Goal: Task Accomplishment & Management: Manage account settings

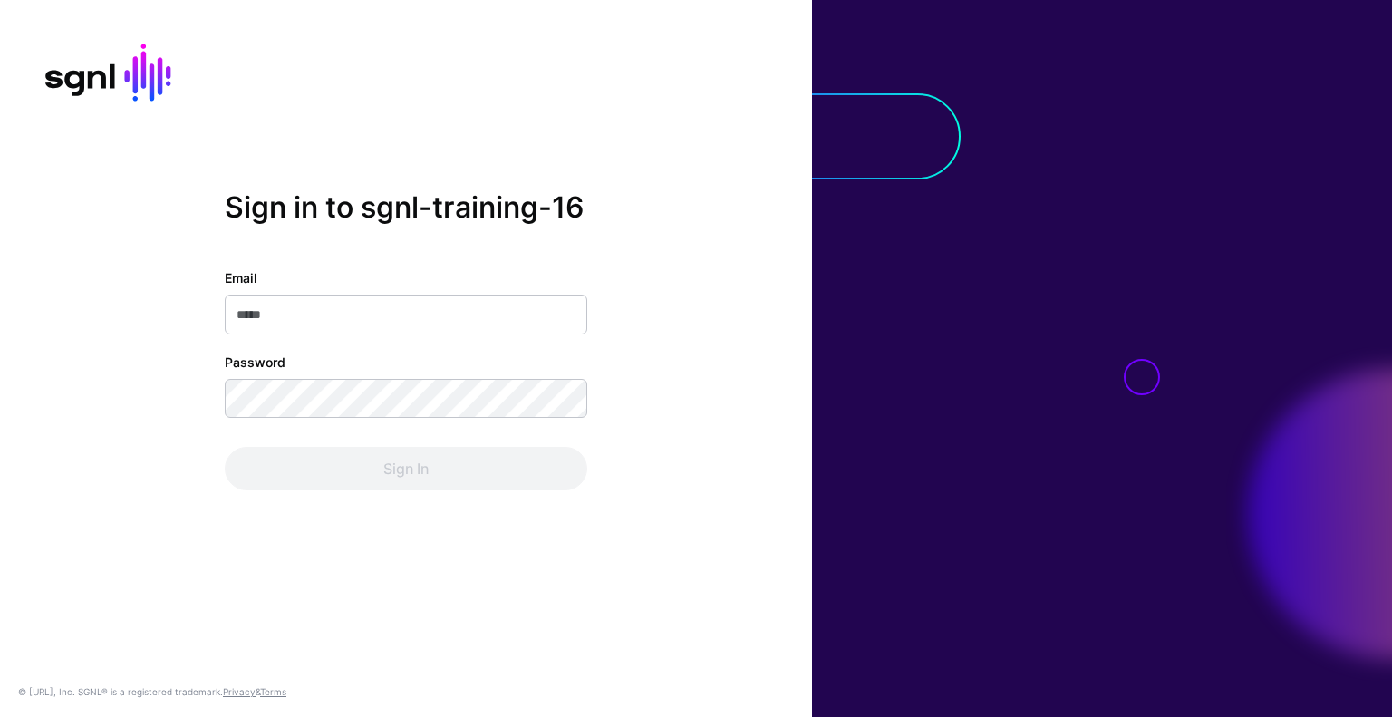
drag, startPoint x: 0, startPoint y: 0, endPoint x: 390, endPoint y: 321, distance: 504.9
click at [390, 321] on input "Email" at bounding box center [406, 315] width 363 height 40
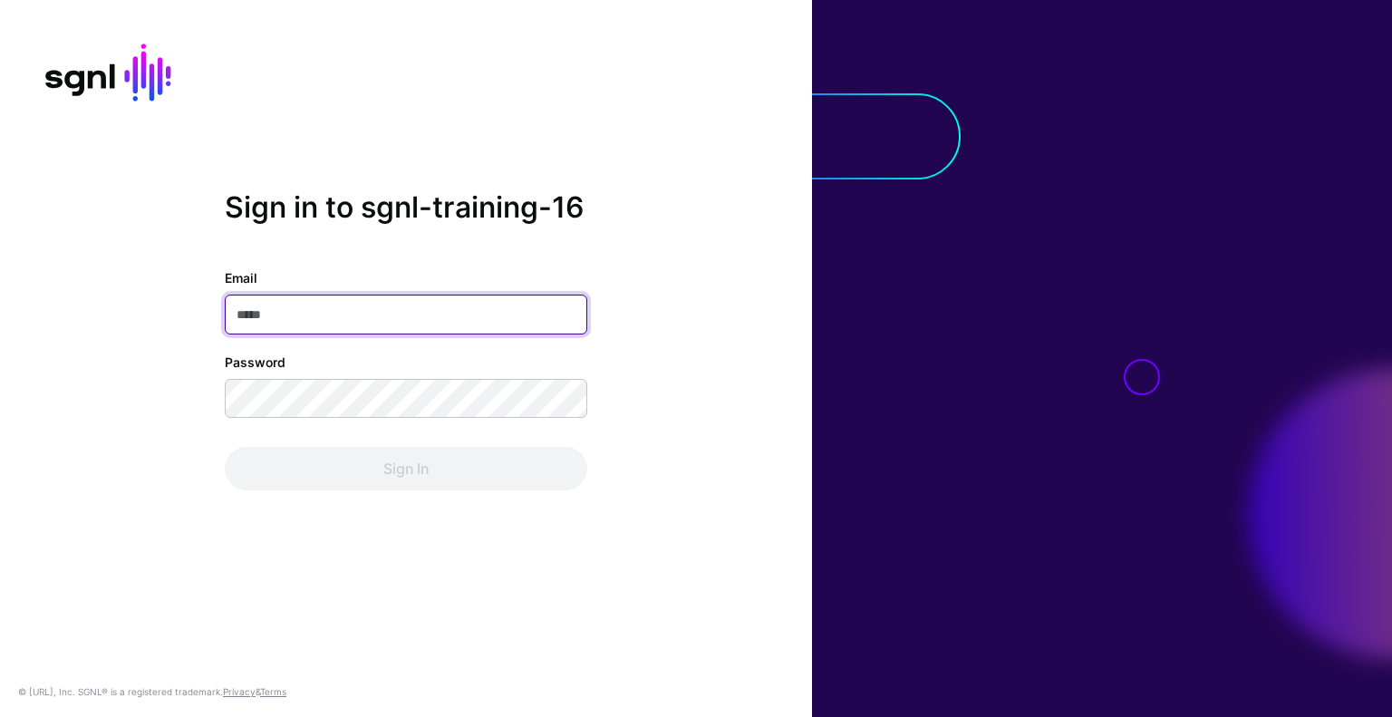
type input "**********"
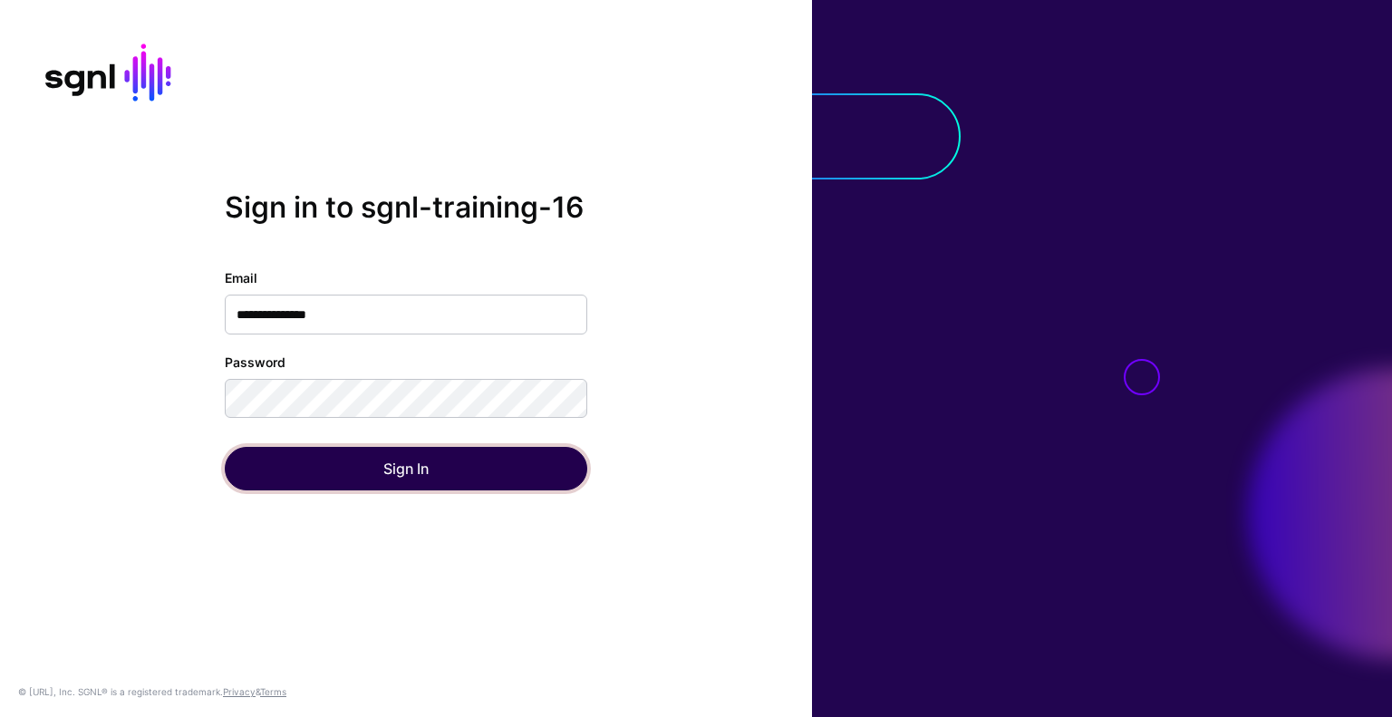
click at [482, 470] on button "Sign In" at bounding box center [406, 469] width 363 height 44
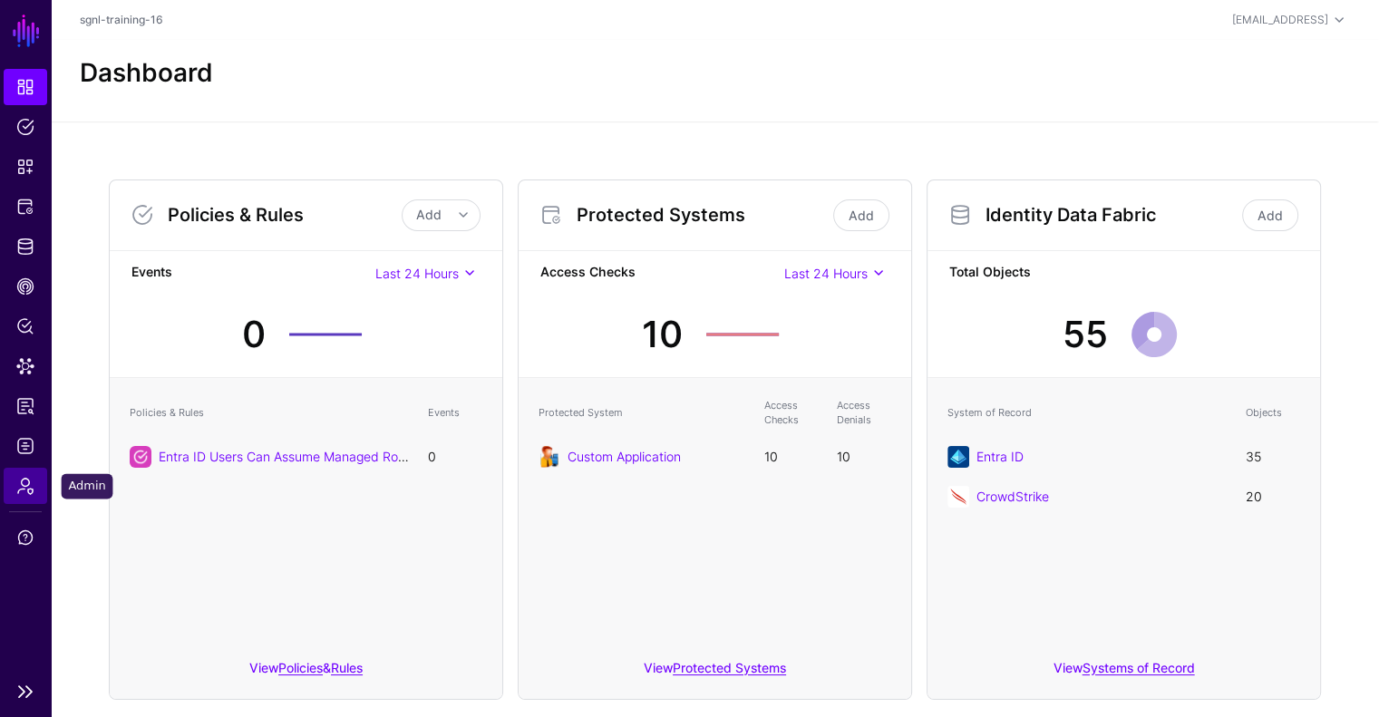
click at [28, 489] on span "Admin" at bounding box center [25, 486] width 18 height 18
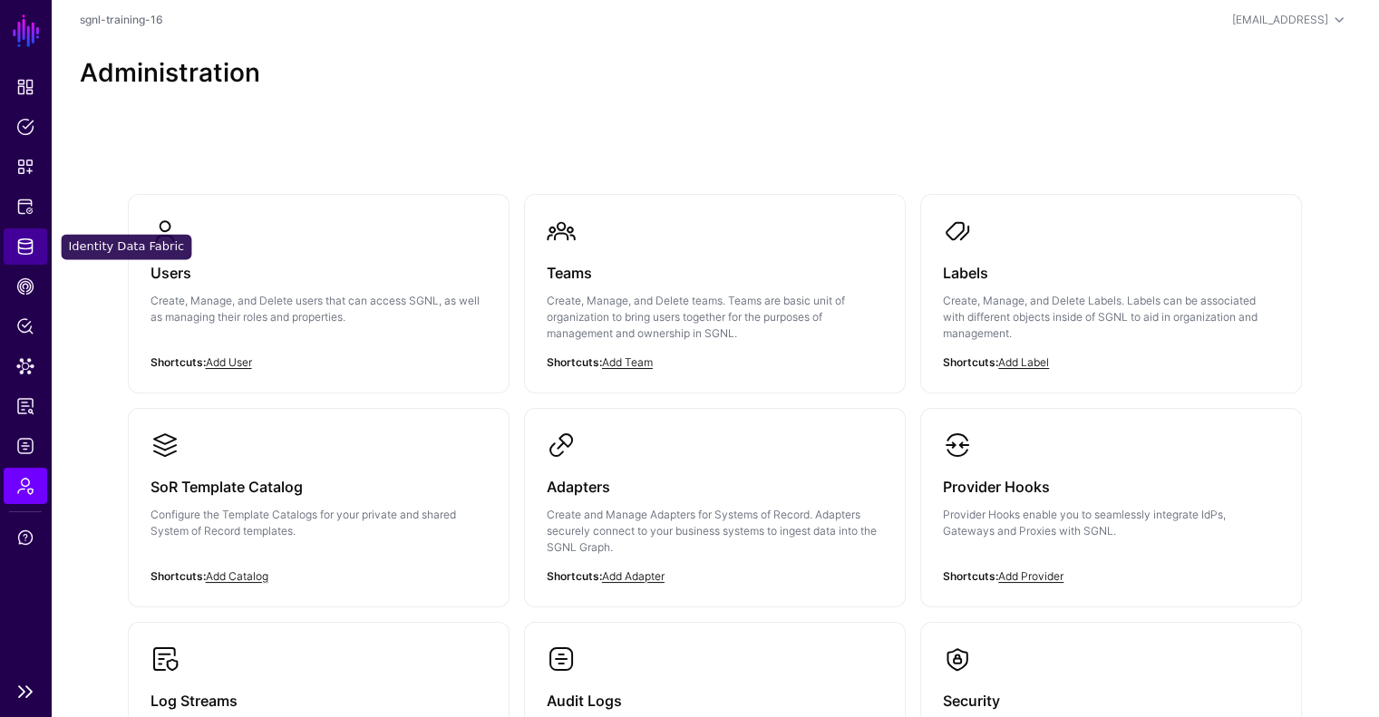
click at [38, 249] on link "Identity Data Fabric" at bounding box center [26, 246] width 44 height 36
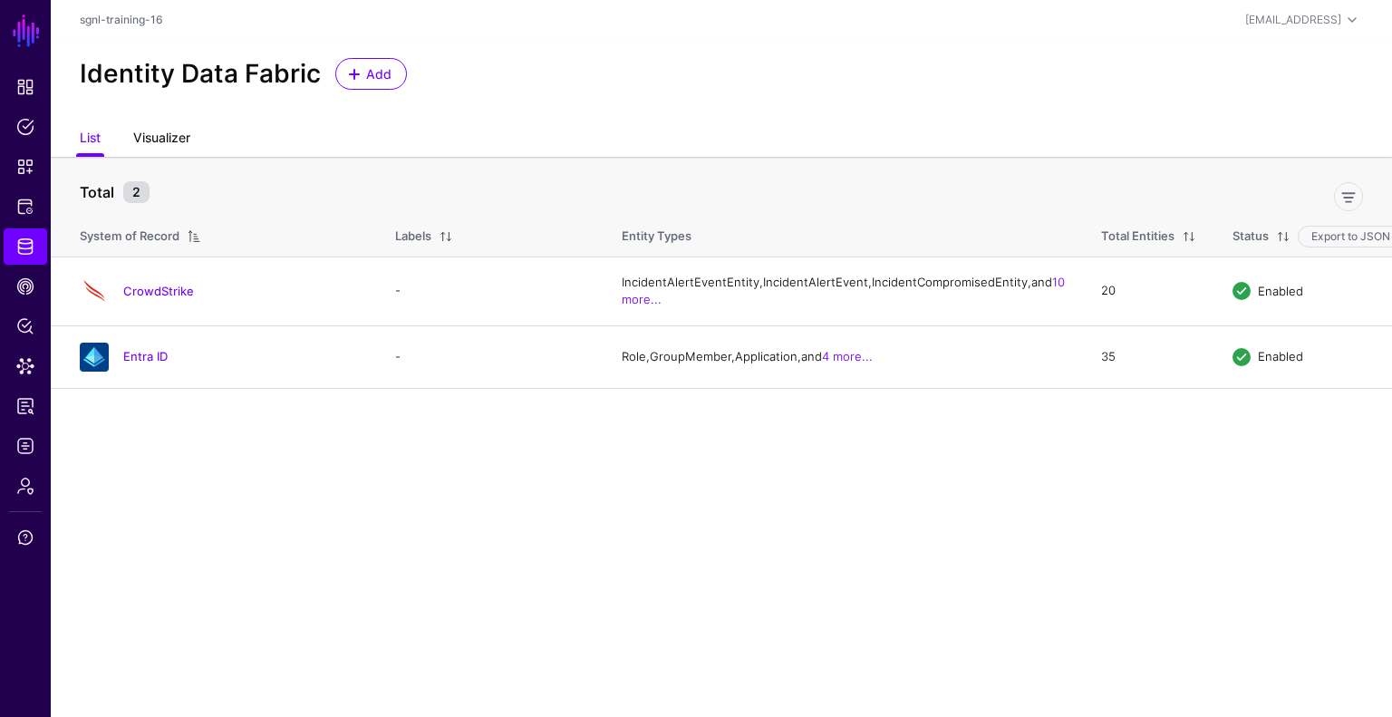
click at [160, 137] on link "Visualizer" at bounding box center [161, 139] width 57 height 34
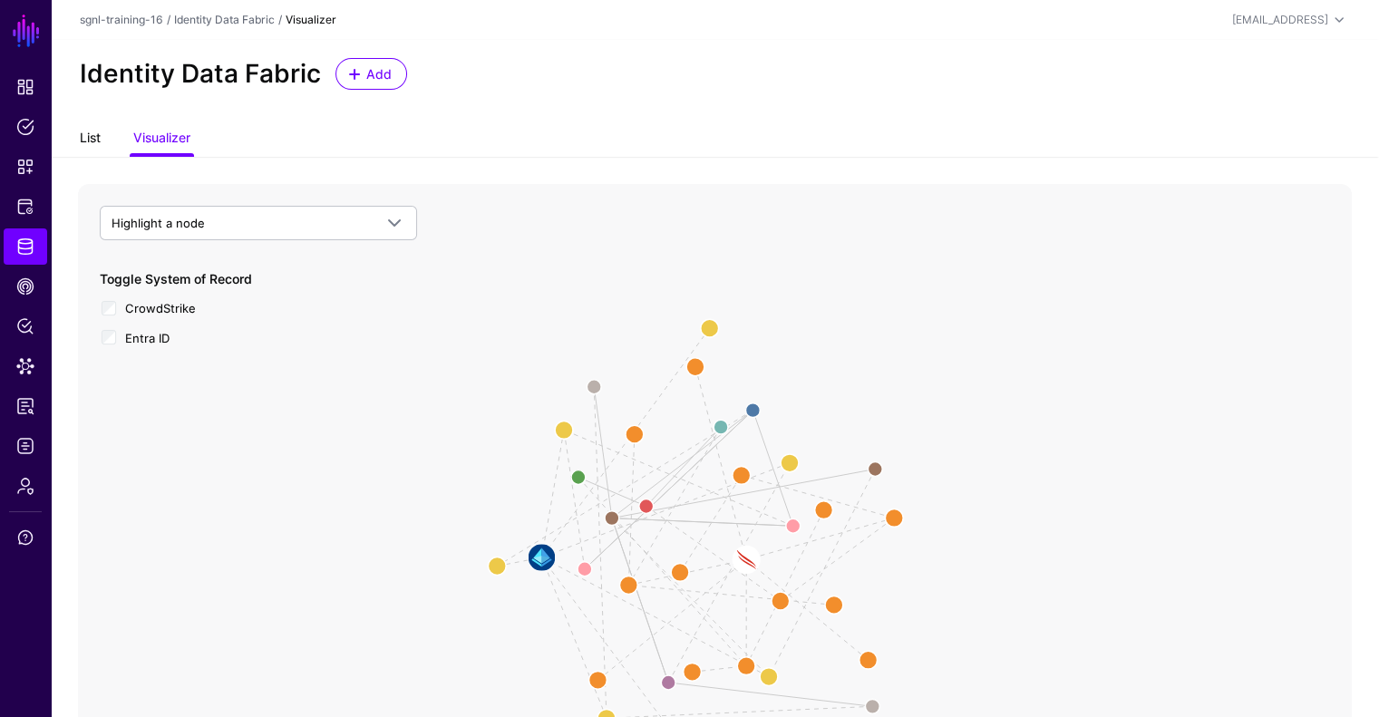
click at [97, 144] on link "List" at bounding box center [90, 139] width 21 height 34
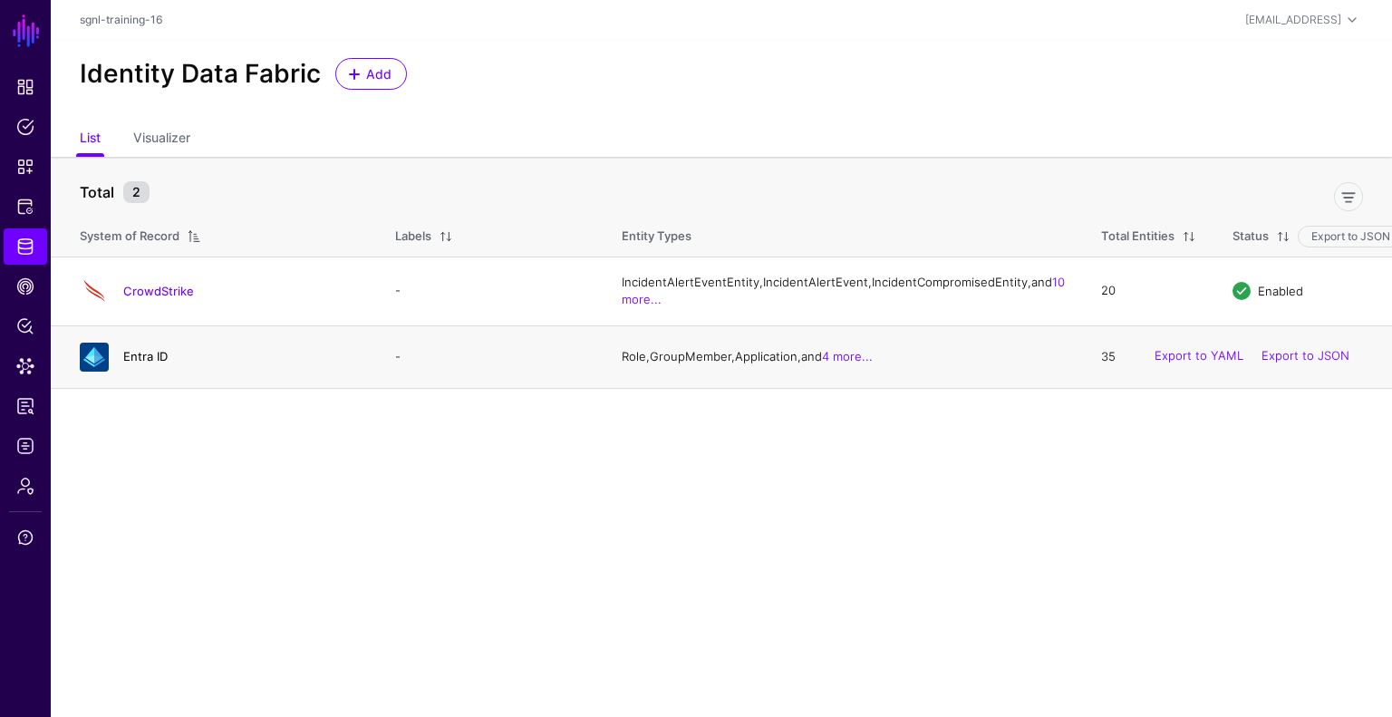
click at [142, 363] on link "Entra ID" at bounding box center [145, 356] width 44 height 15
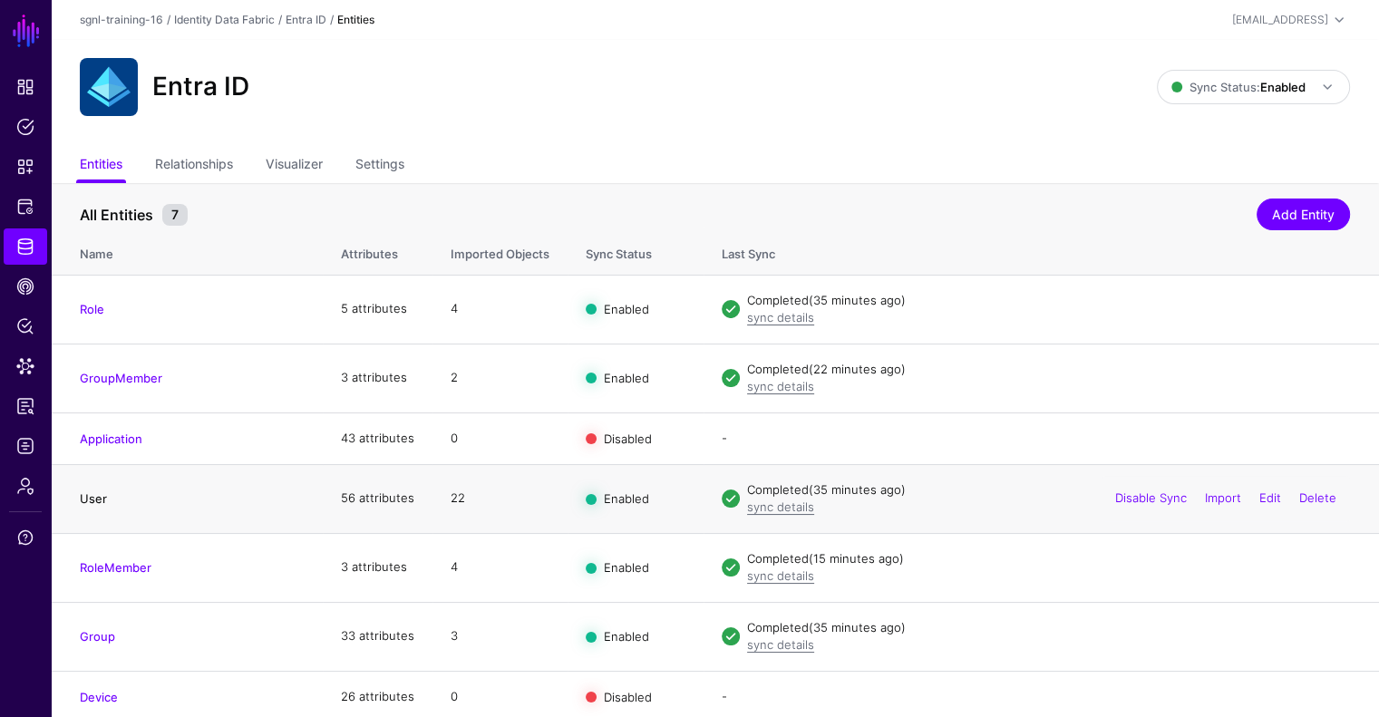
click at [89, 496] on link "User" at bounding box center [93, 498] width 27 height 15
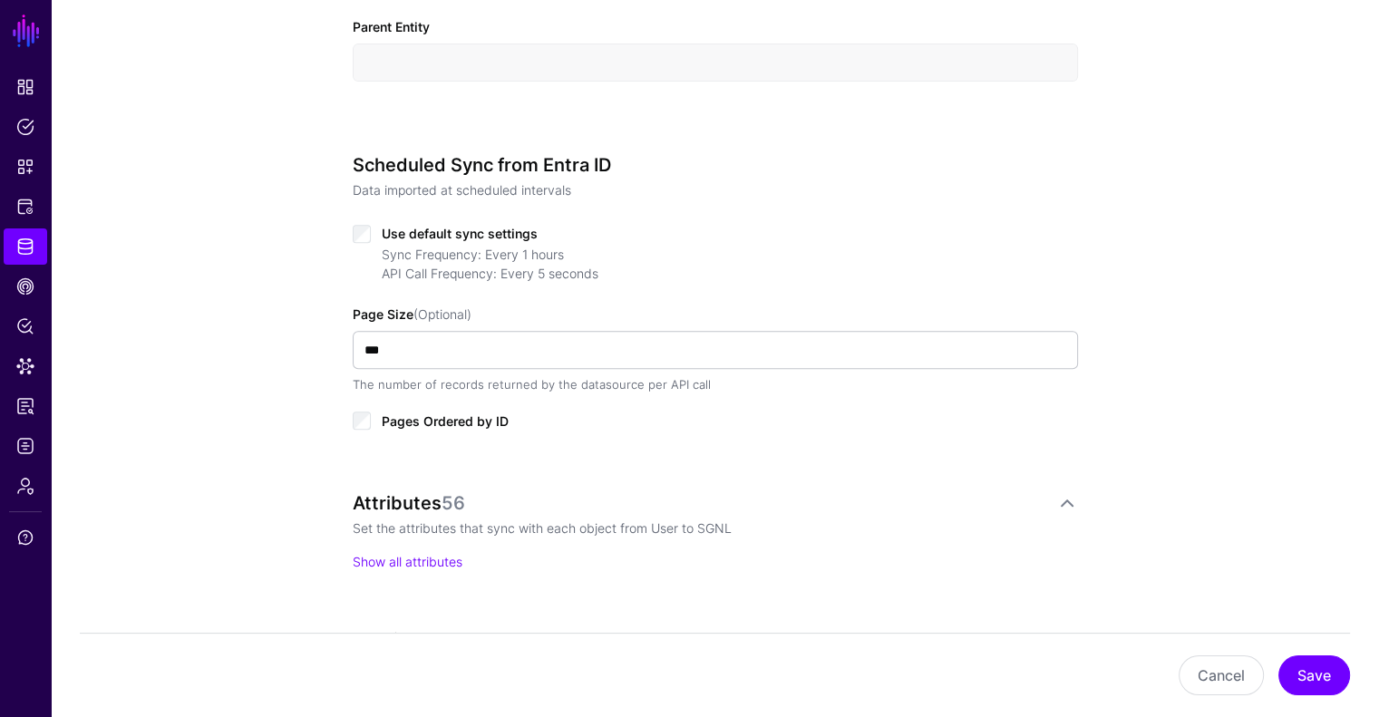
scroll to position [868, 0]
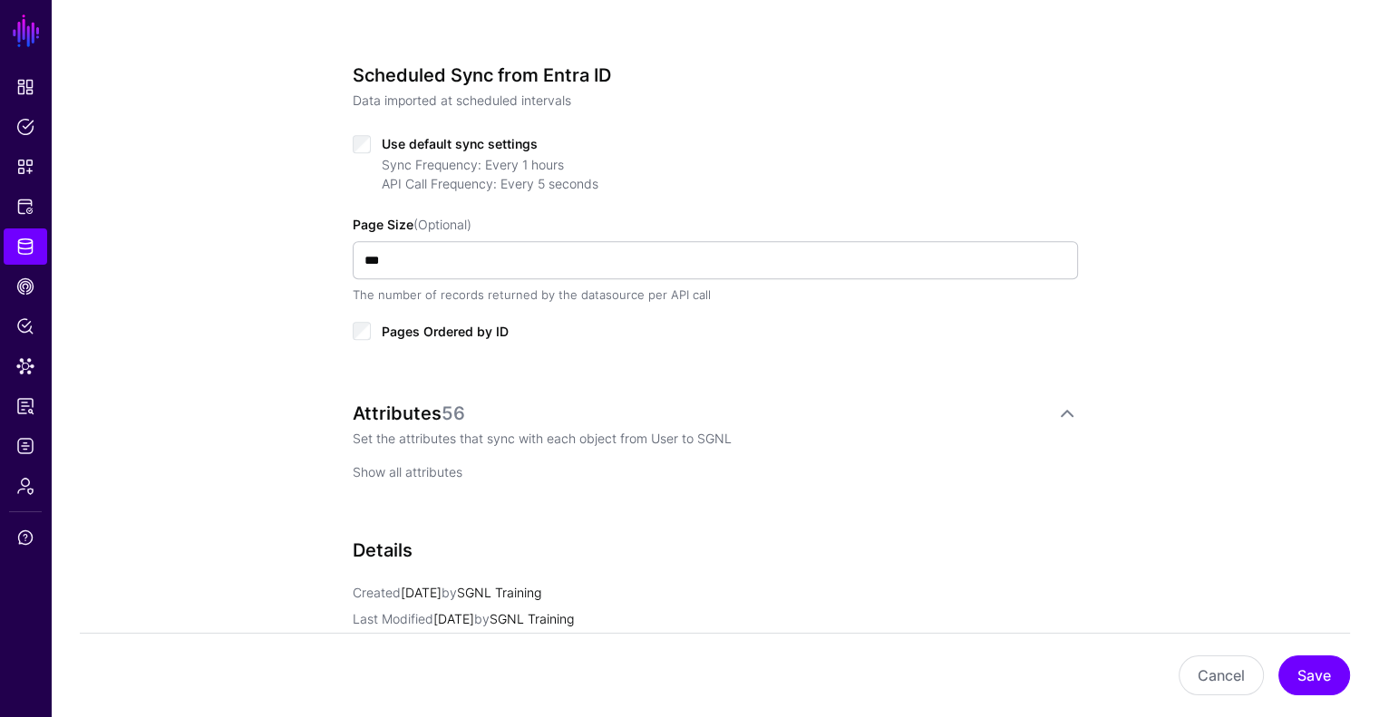
click at [431, 467] on link "Show all attributes" at bounding box center [408, 471] width 110 height 15
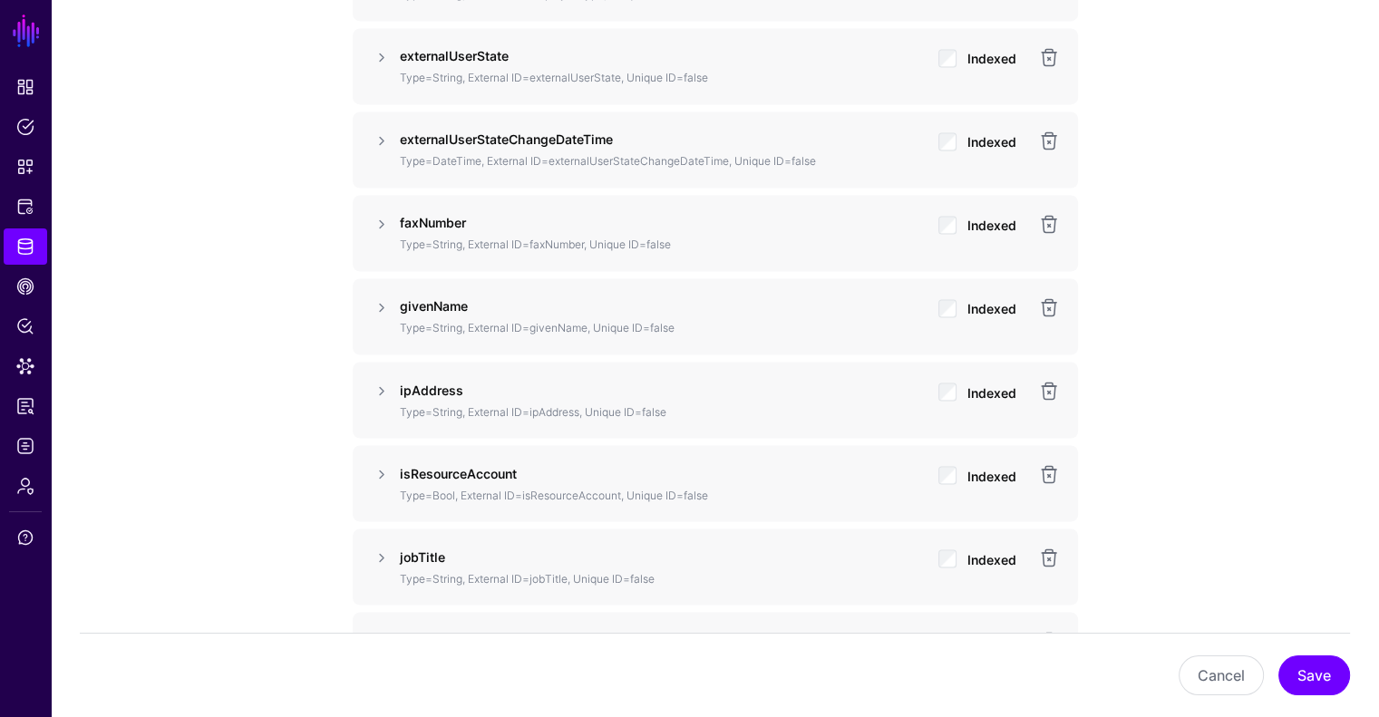
scroll to position [3144, 0]
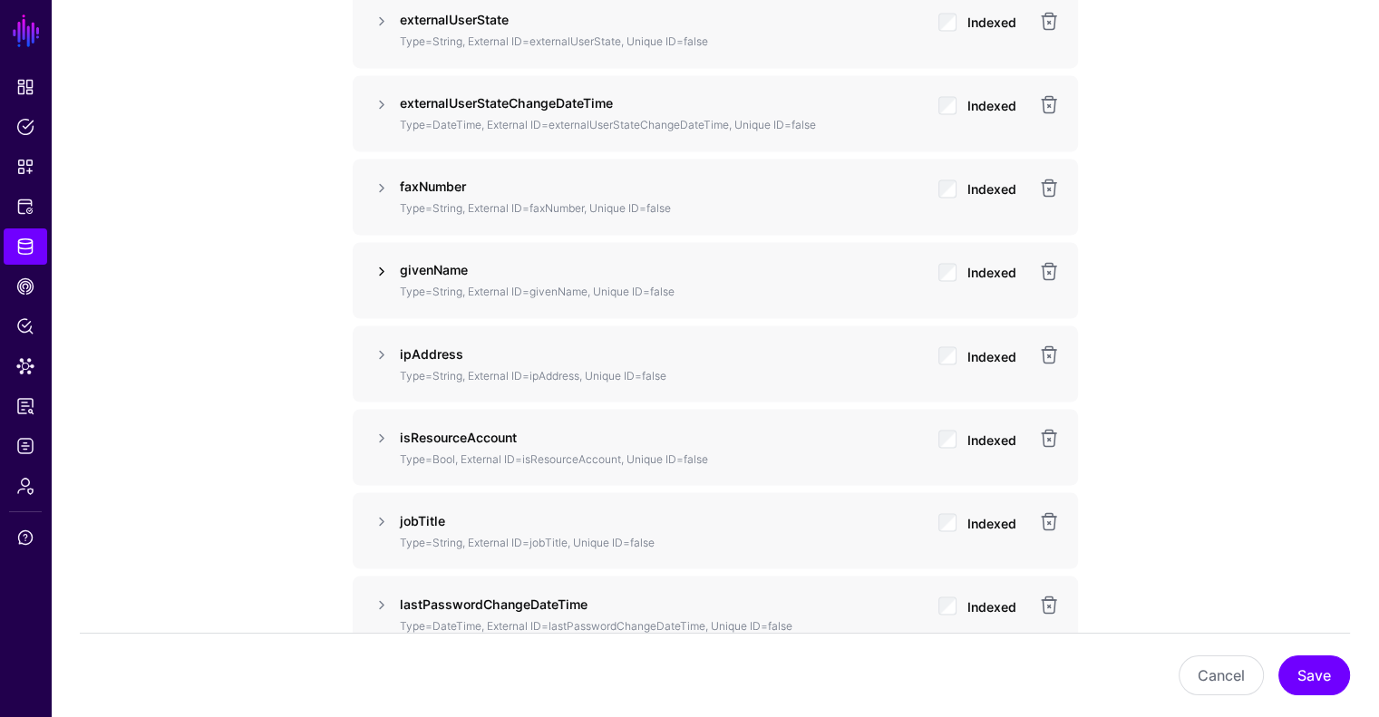
click at [383, 267] on link at bounding box center [382, 271] width 22 height 22
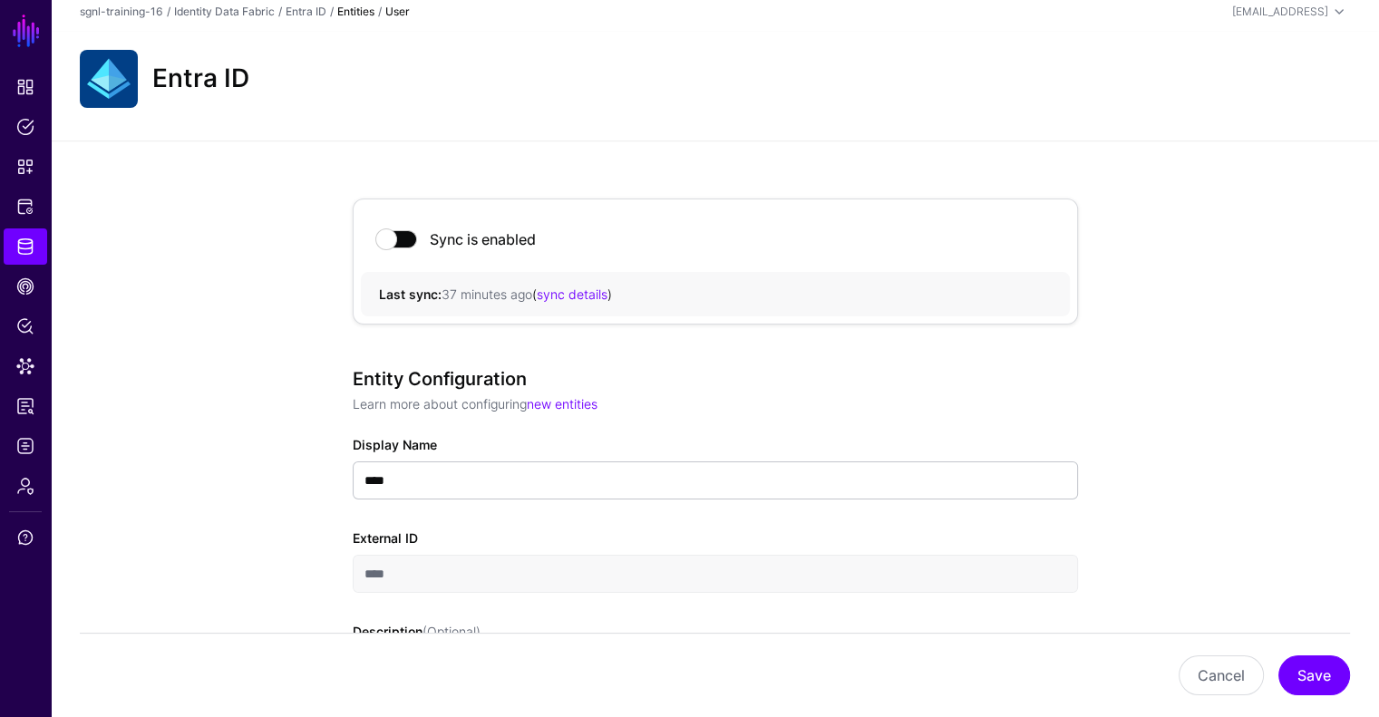
scroll to position [0, 0]
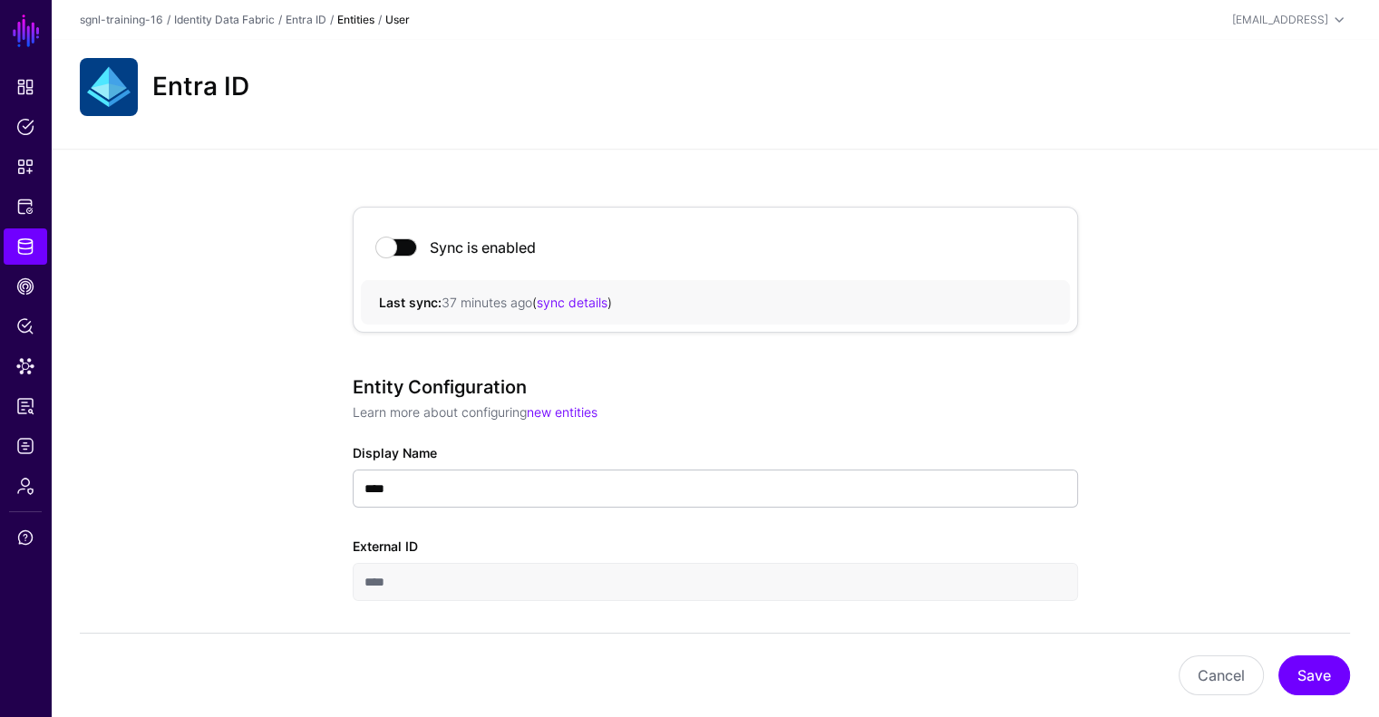
click at [210, 83] on h2 "Entra ID" at bounding box center [200, 87] width 97 height 31
click at [119, 93] on img at bounding box center [109, 87] width 58 height 58
click at [25, 241] on span "Identity Data Fabric" at bounding box center [25, 246] width 18 height 18
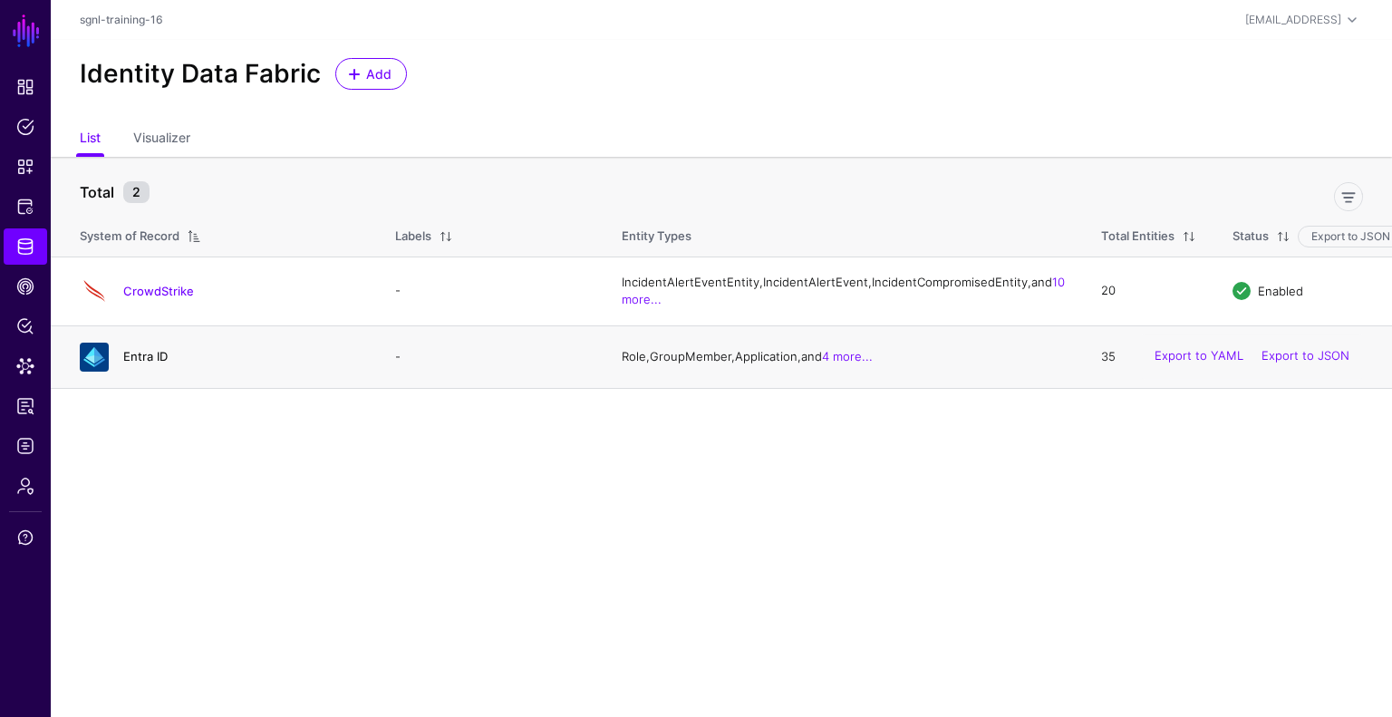
click at [143, 363] on link "Entra ID" at bounding box center [145, 356] width 44 height 15
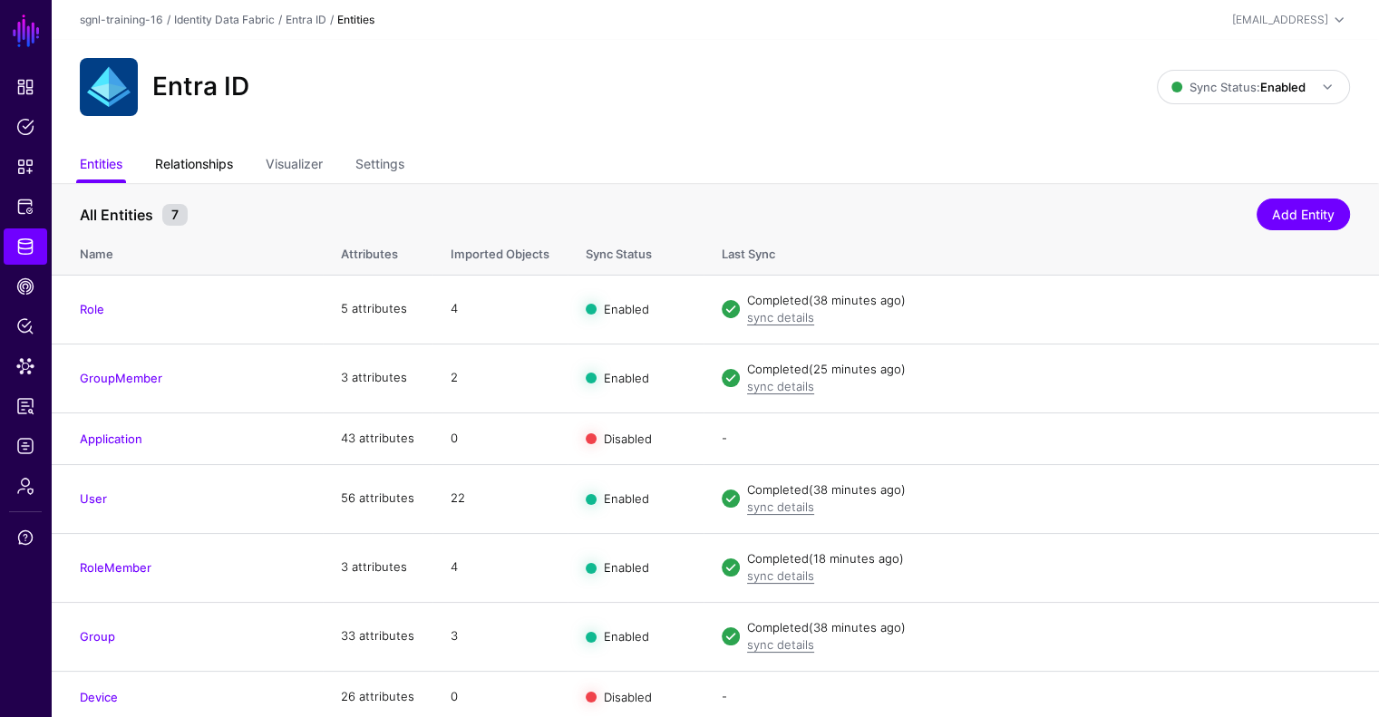
click at [215, 170] on link "Relationships" at bounding box center [194, 166] width 78 height 34
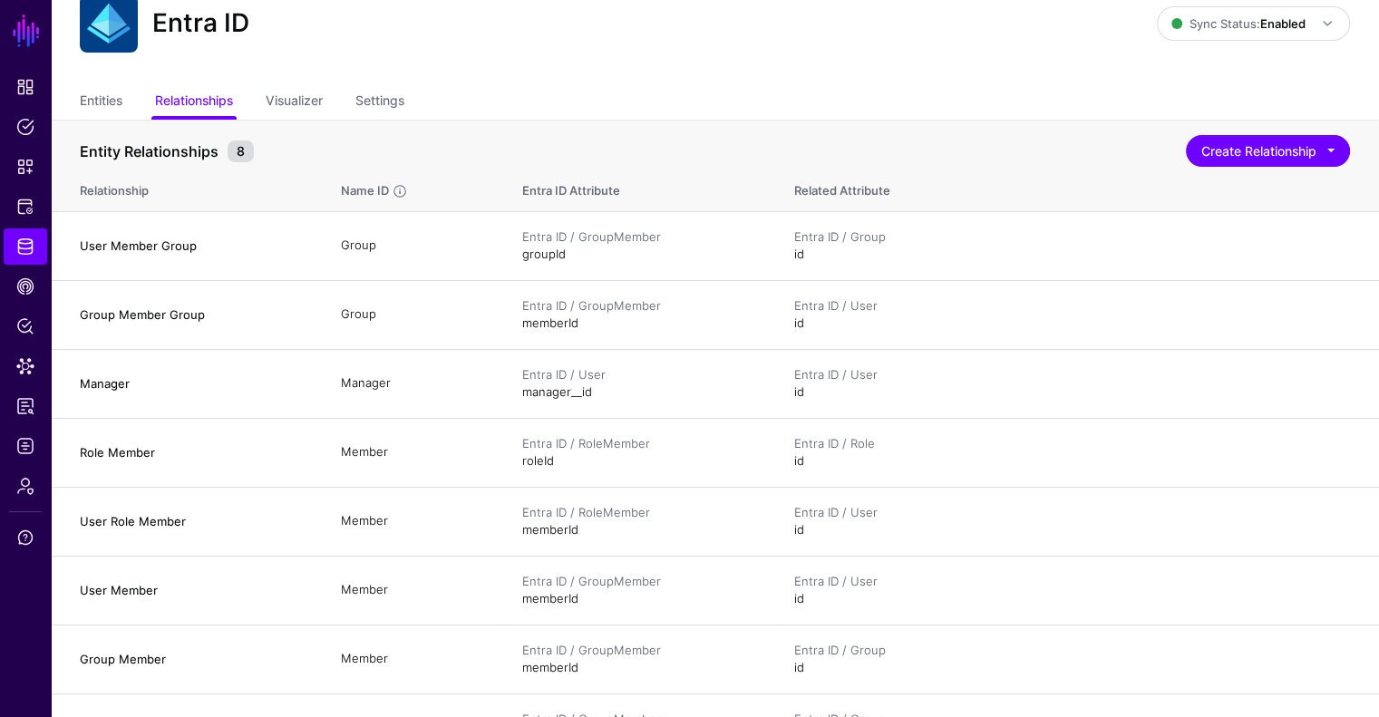
scroll to position [65, 0]
click at [317, 96] on link "Visualizer" at bounding box center [294, 100] width 57 height 34
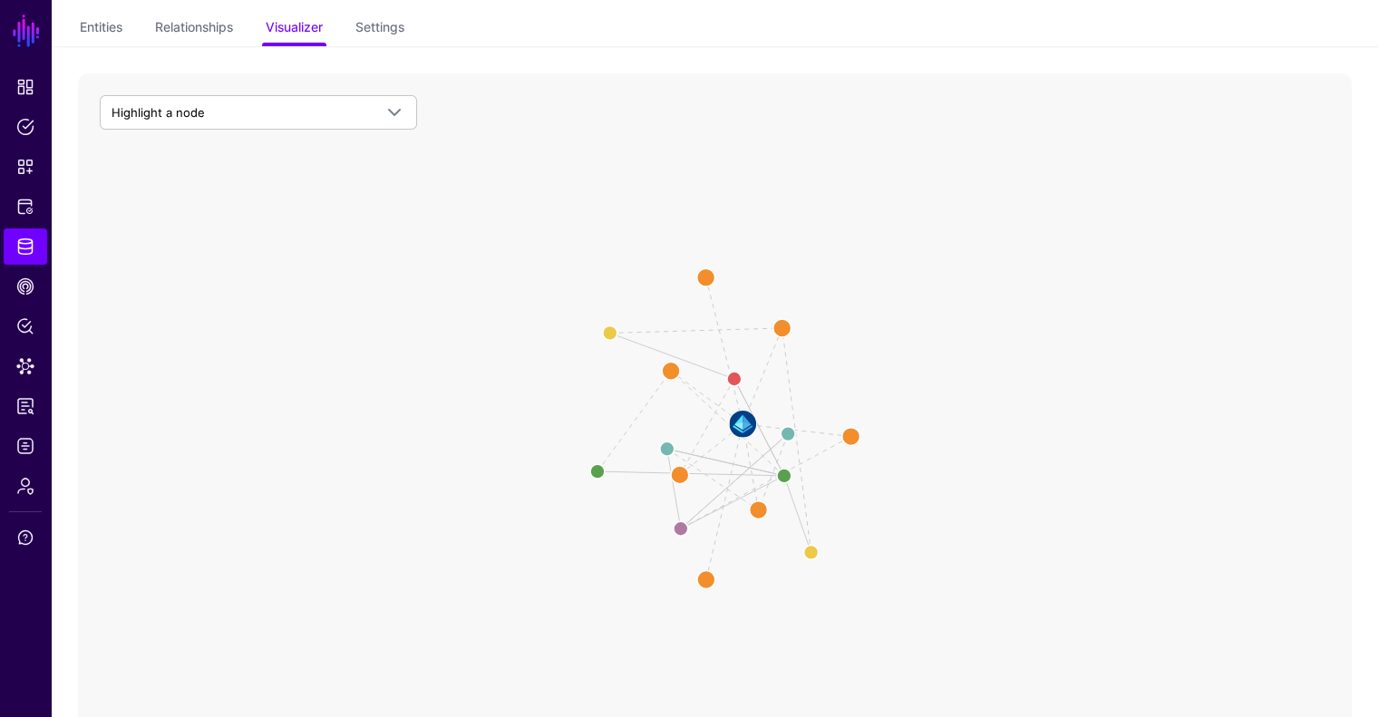
scroll to position [139, 0]
click at [676, 474] on circle at bounding box center [680, 473] width 36 height 36
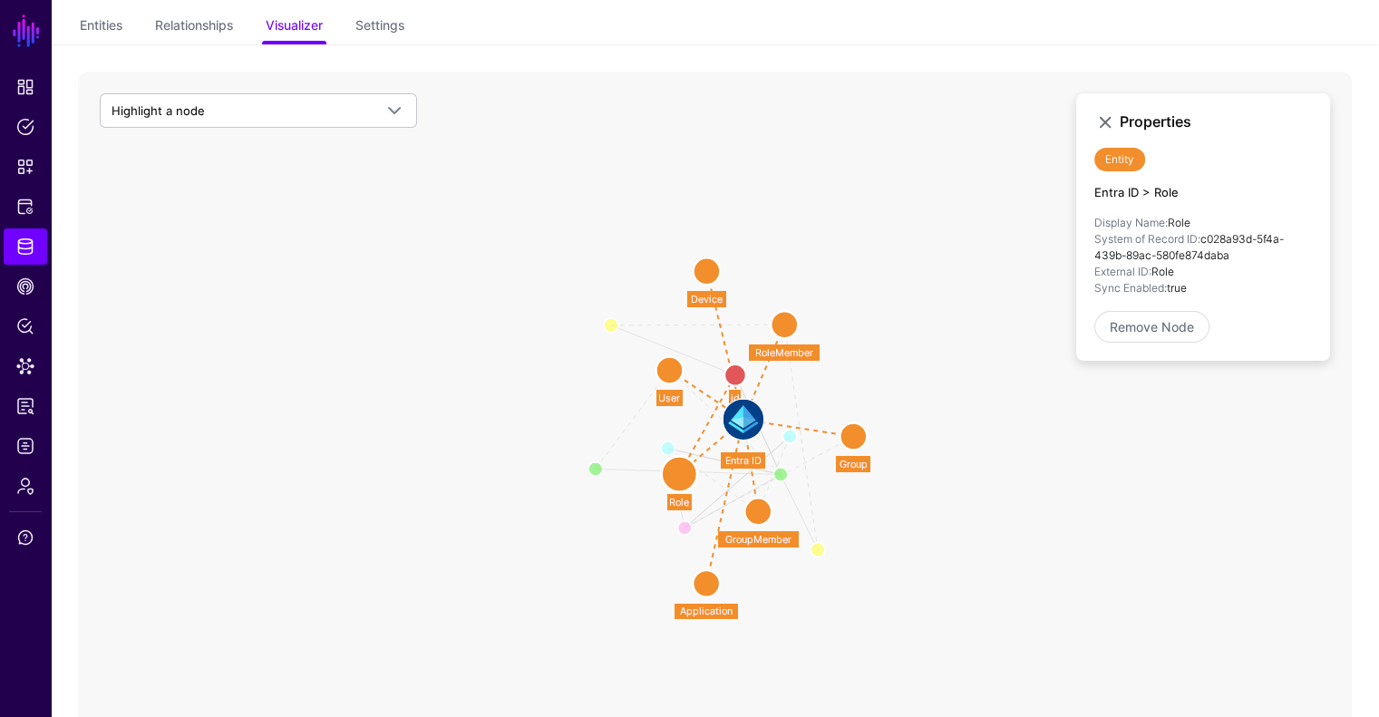
click at [668, 368] on circle at bounding box center [669, 370] width 27 height 27
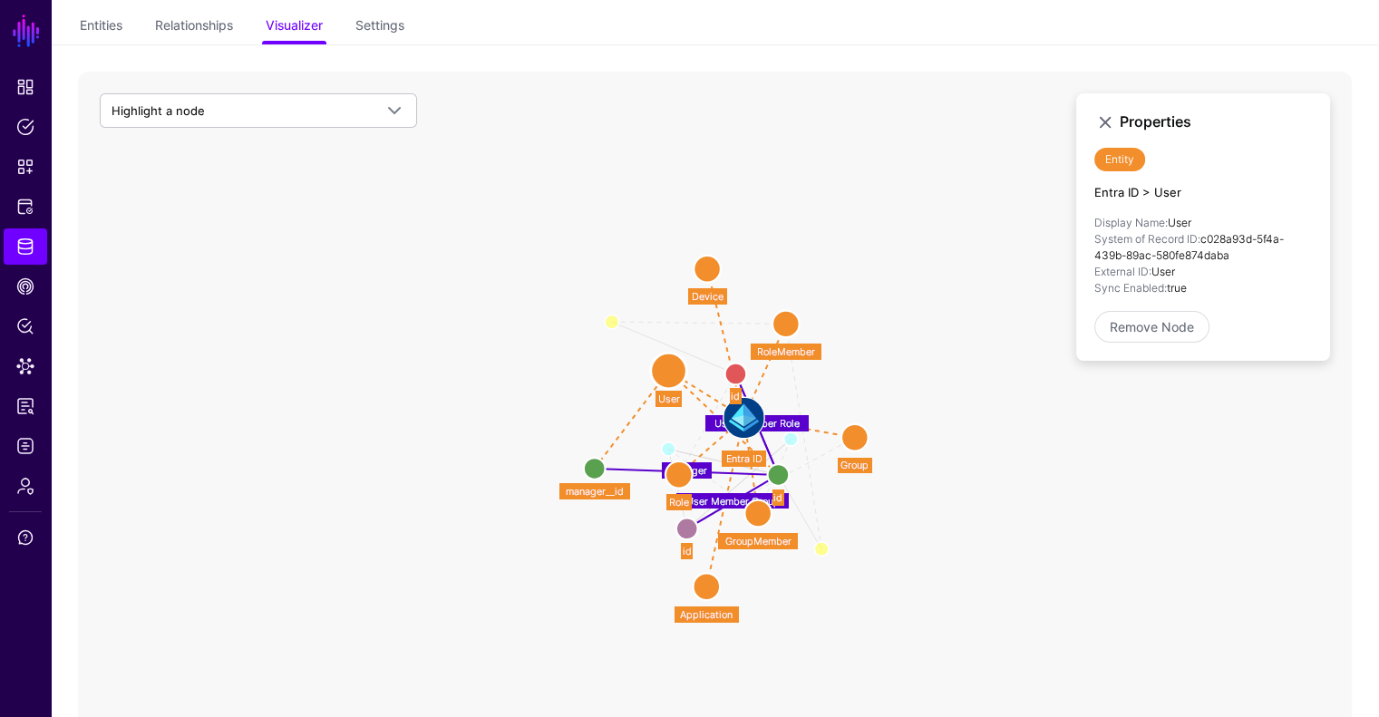
click at [707, 275] on circle at bounding box center [706, 269] width 27 height 27
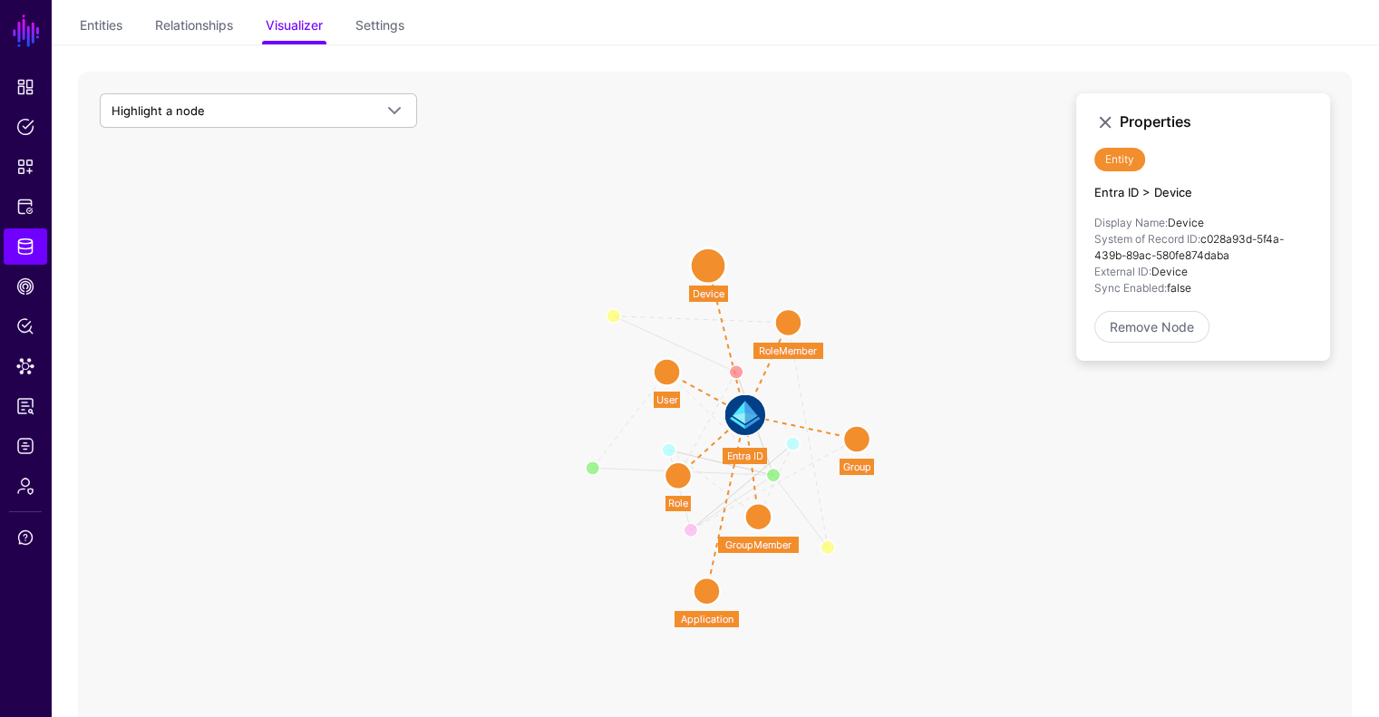
click at [784, 325] on circle at bounding box center [788, 322] width 27 height 27
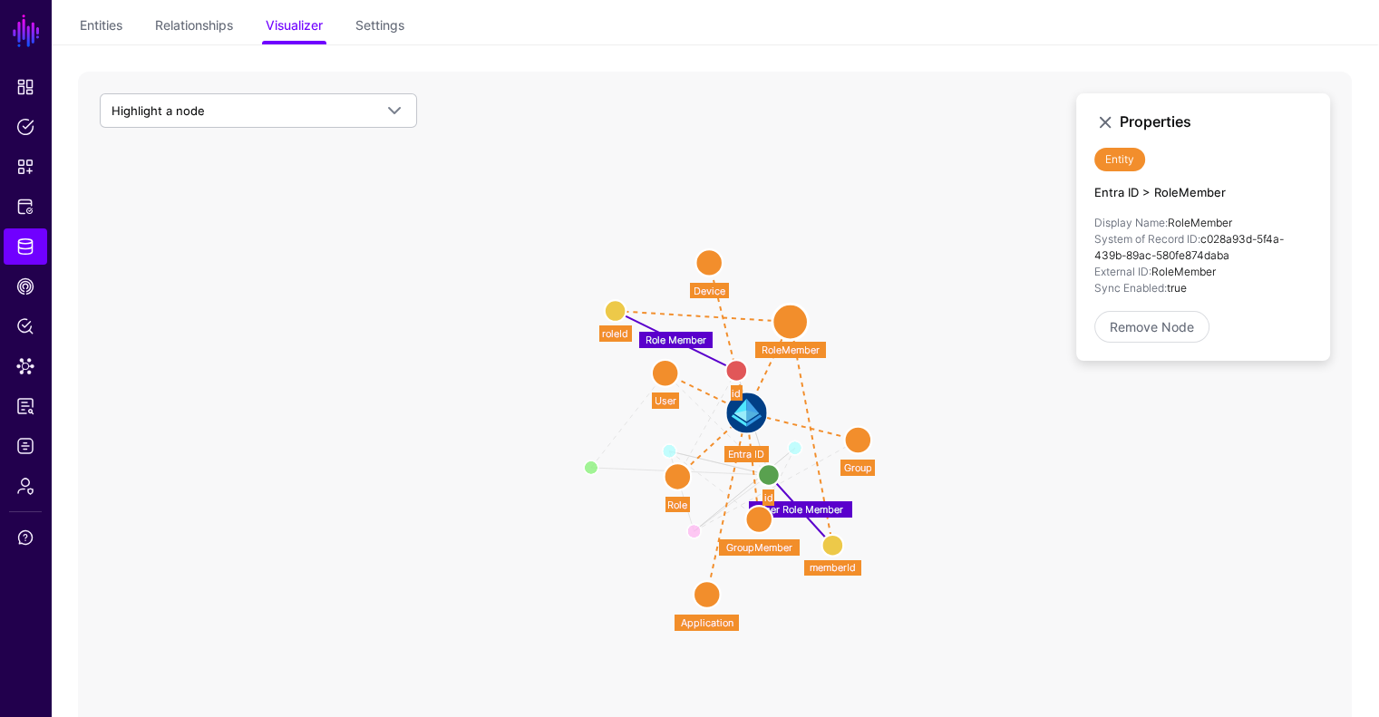
click at [859, 439] on circle at bounding box center [857, 440] width 27 height 27
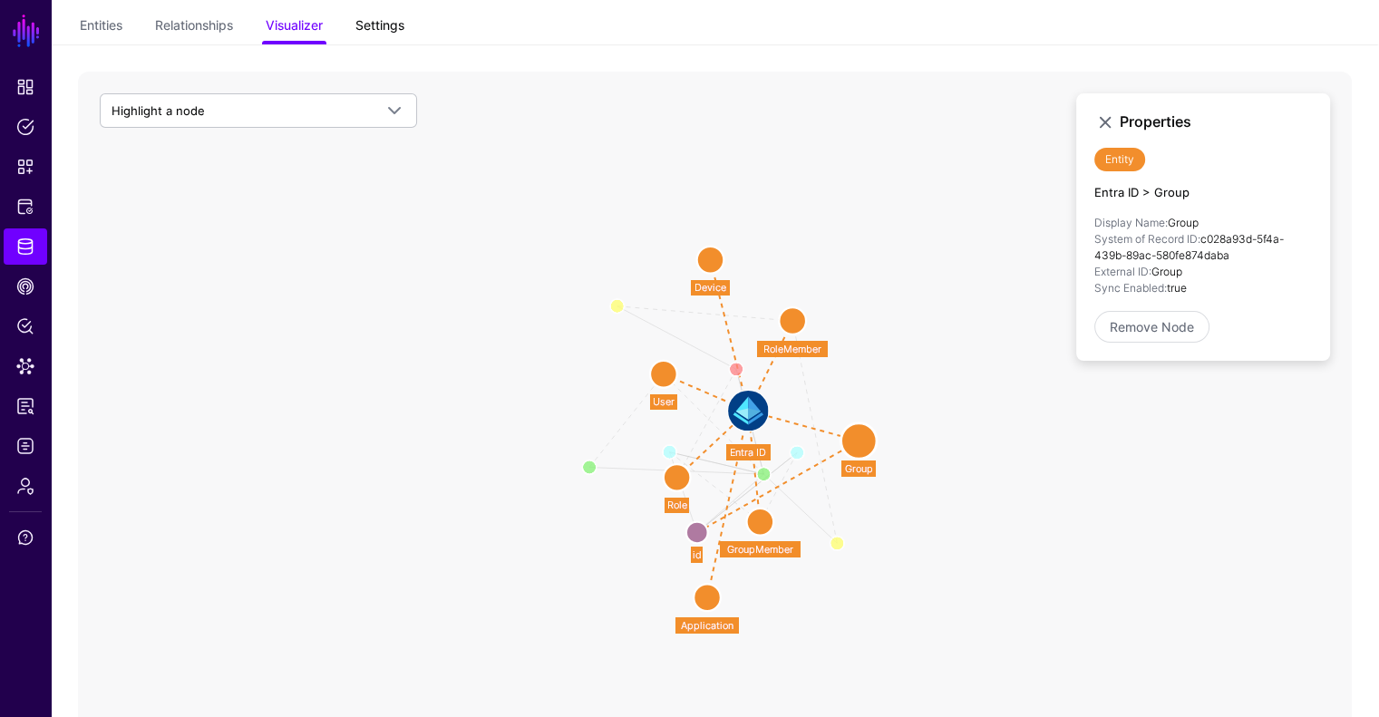
click at [375, 31] on link "Settings" at bounding box center [379, 27] width 49 height 34
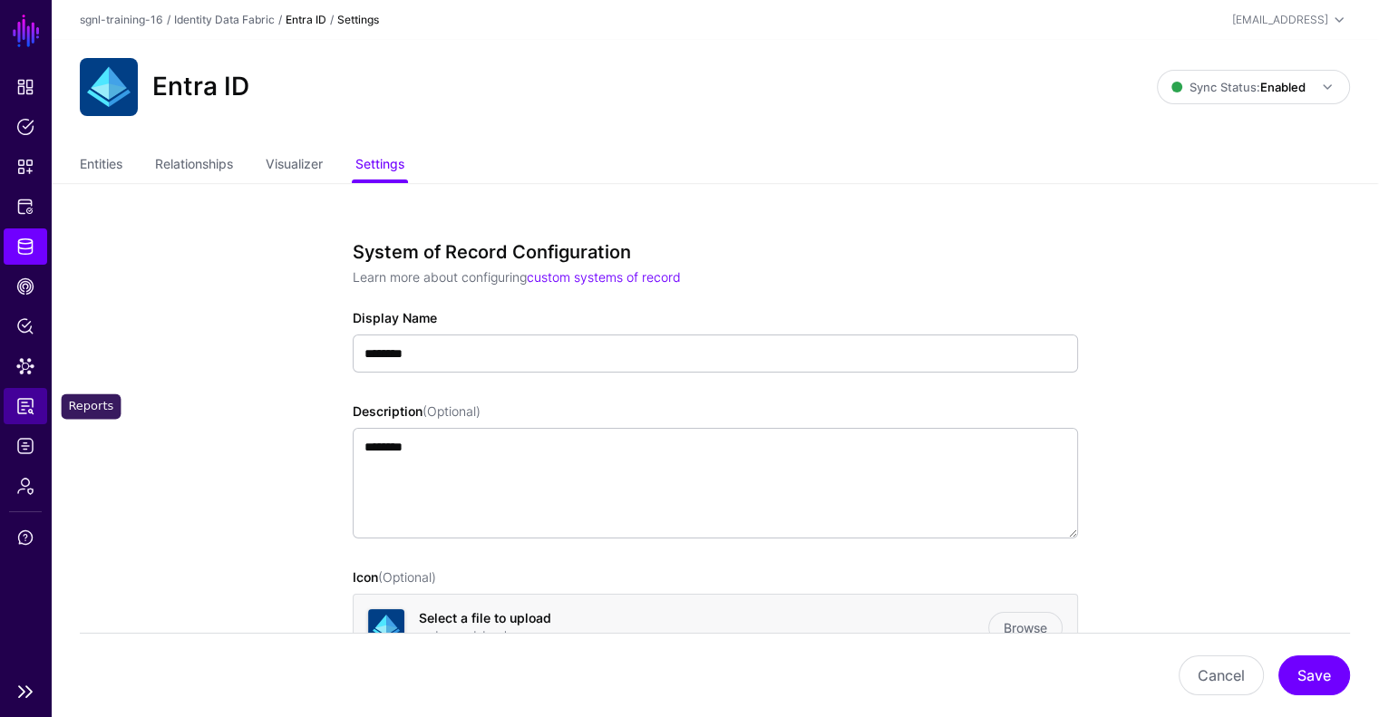
click at [29, 415] on link "Reports" at bounding box center [26, 406] width 44 height 36
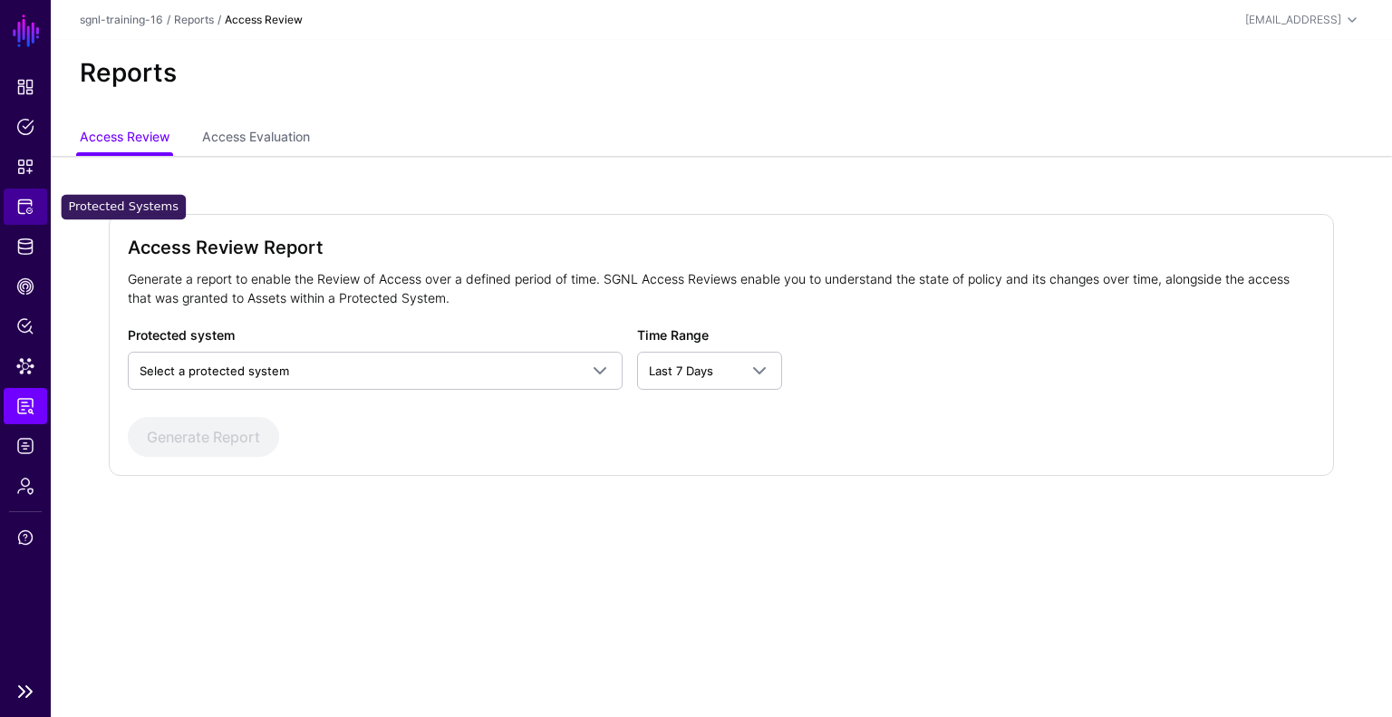
click at [26, 205] on span "Protected Systems" at bounding box center [25, 207] width 18 height 18
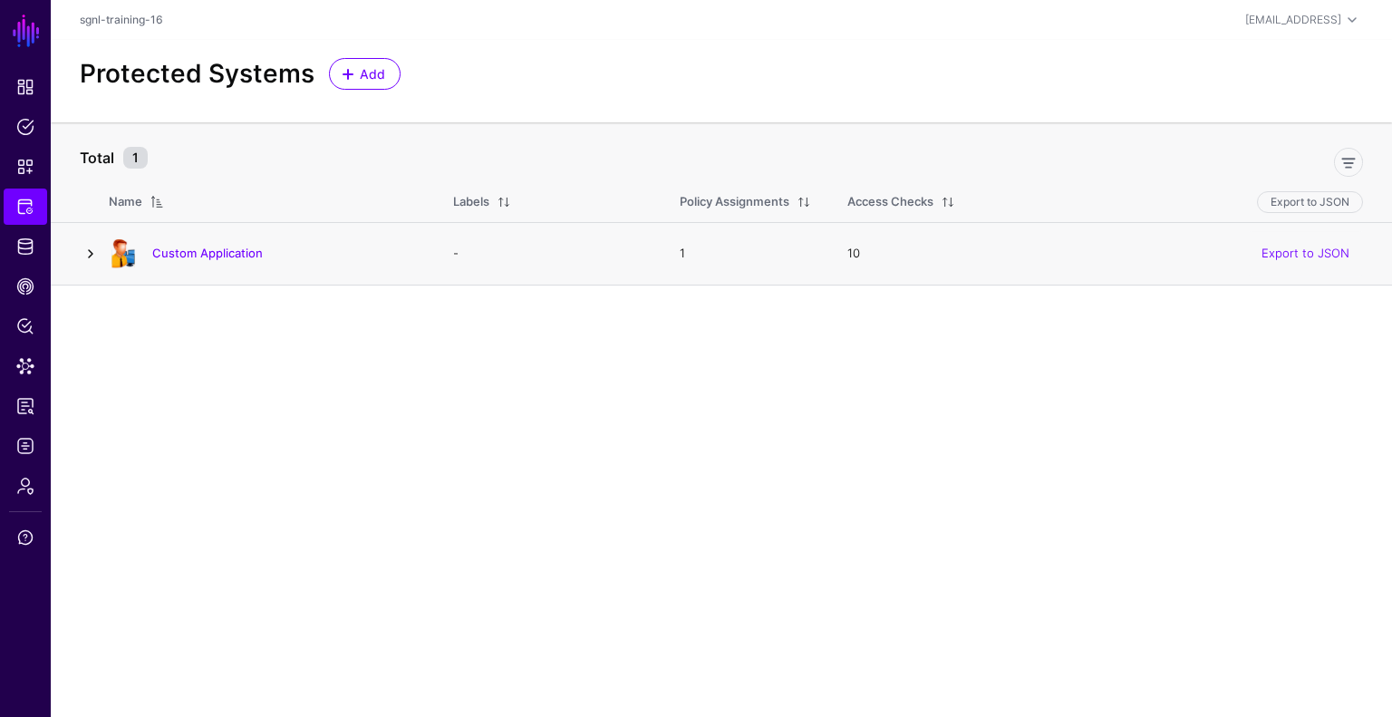
click at [94, 247] on link at bounding box center [91, 254] width 22 height 22
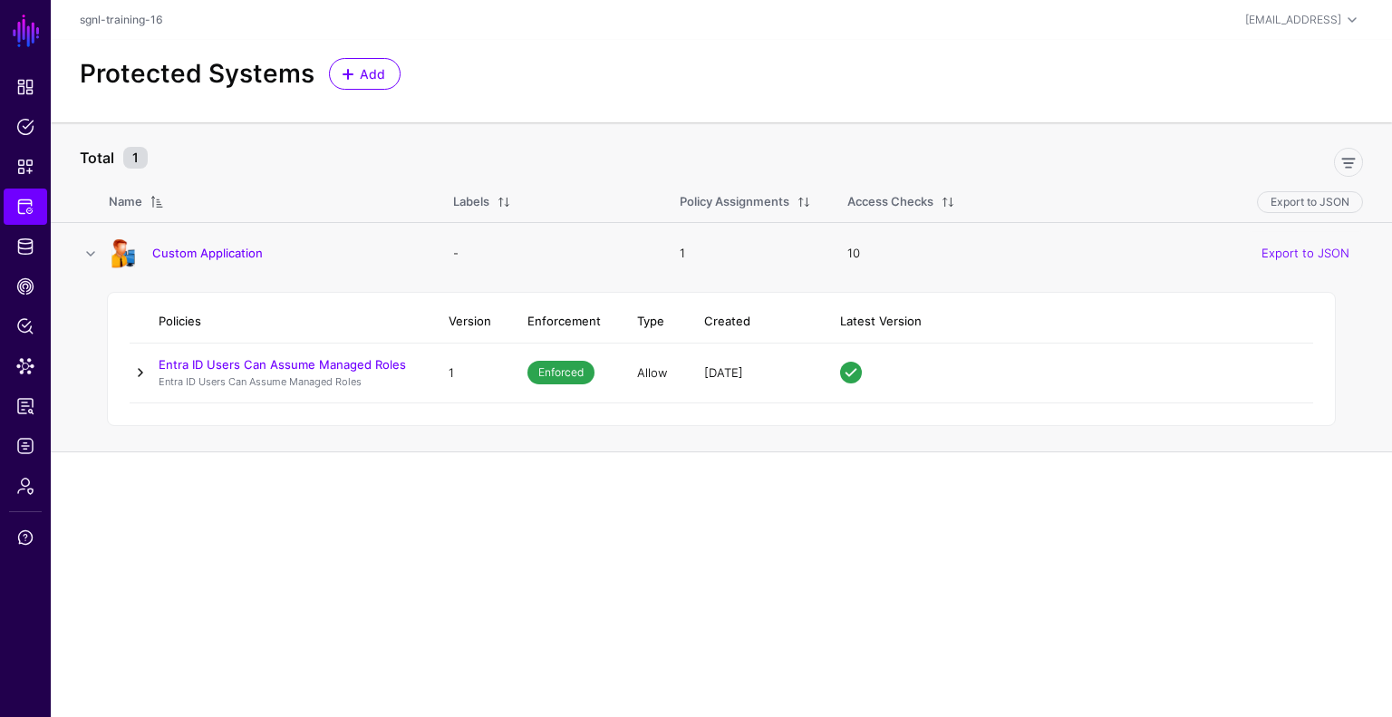
click at [140, 373] on link at bounding box center [141, 373] width 22 height 22
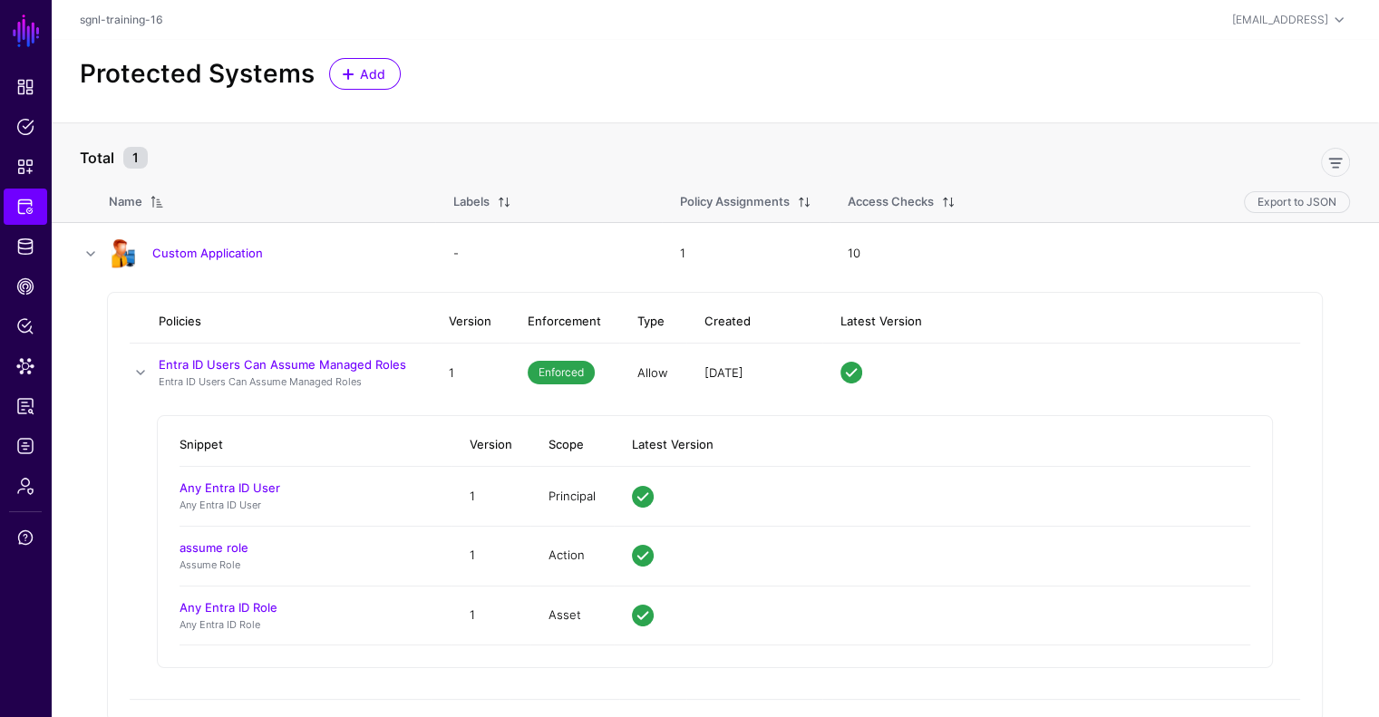
scroll to position [29, 0]
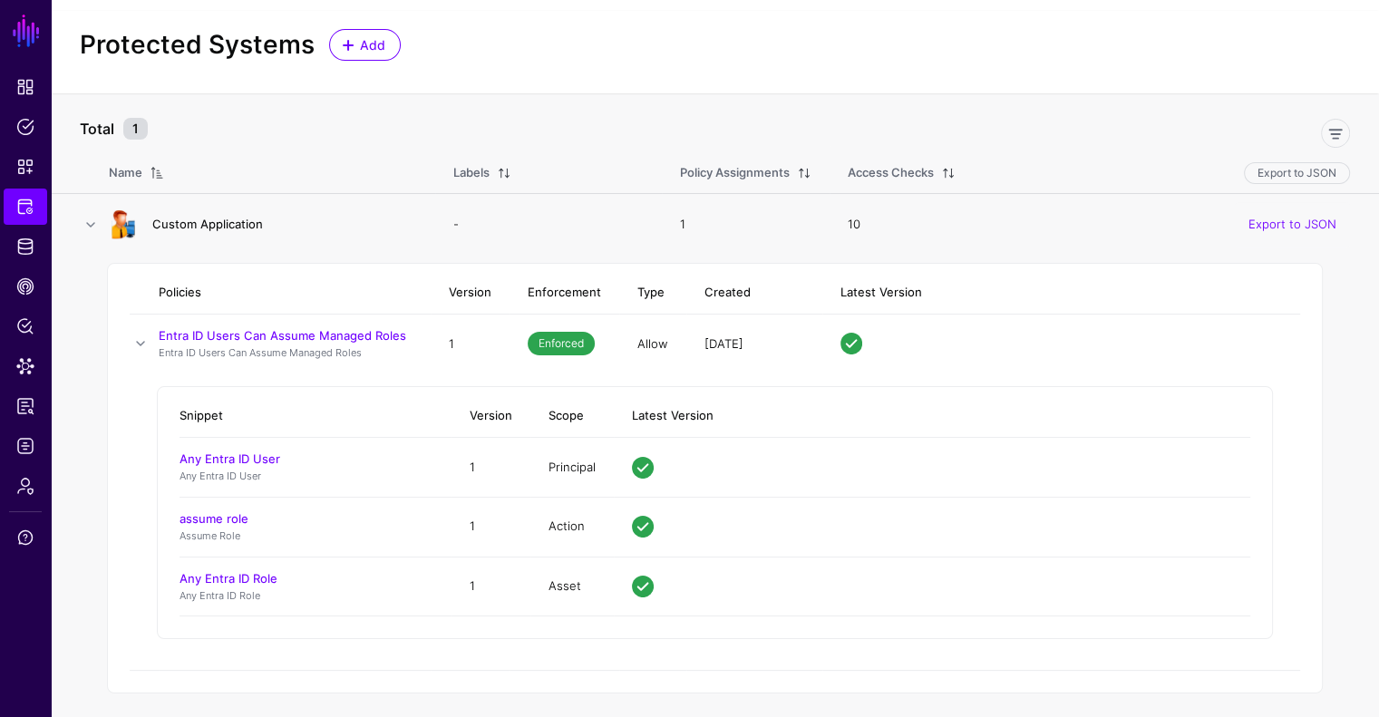
click at [213, 221] on link "Custom Application" at bounding box center [207, 224] width 111 height 15
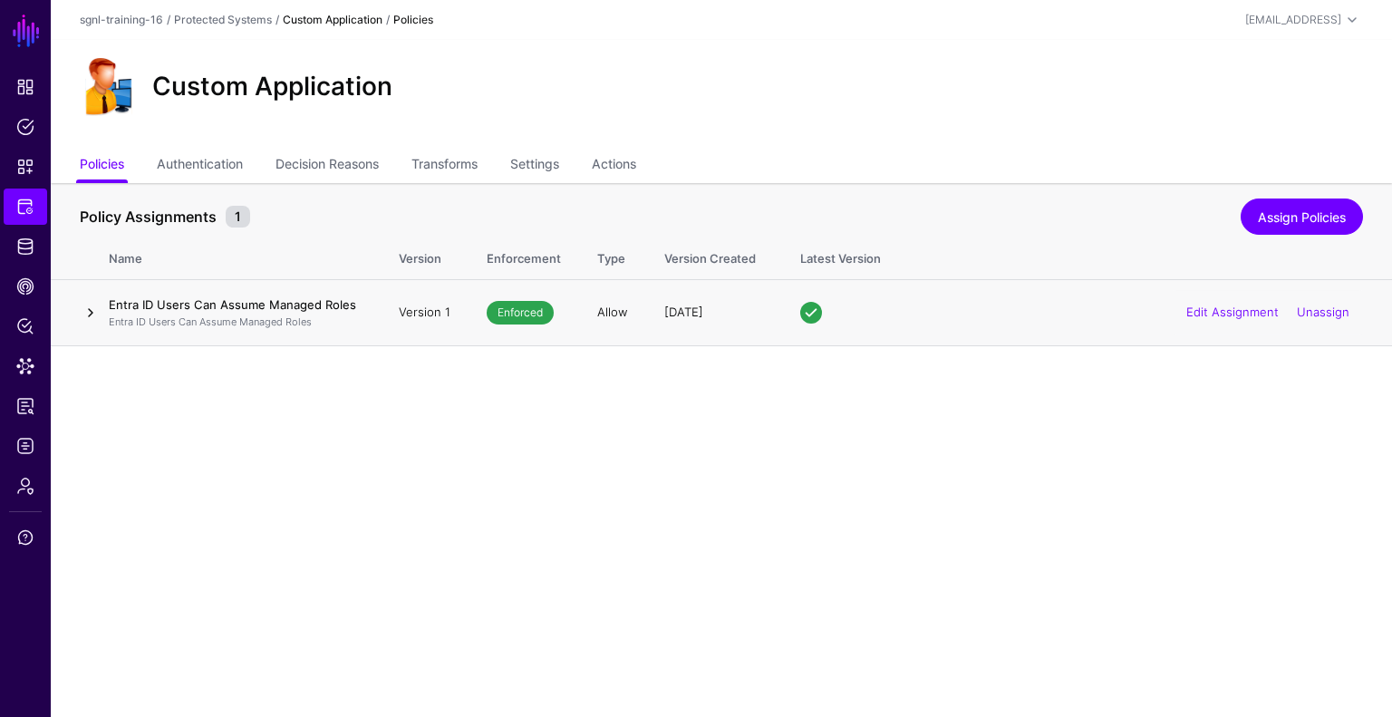
click at [89, 311] on link at bounding box center [91, 313] width 22 height 22
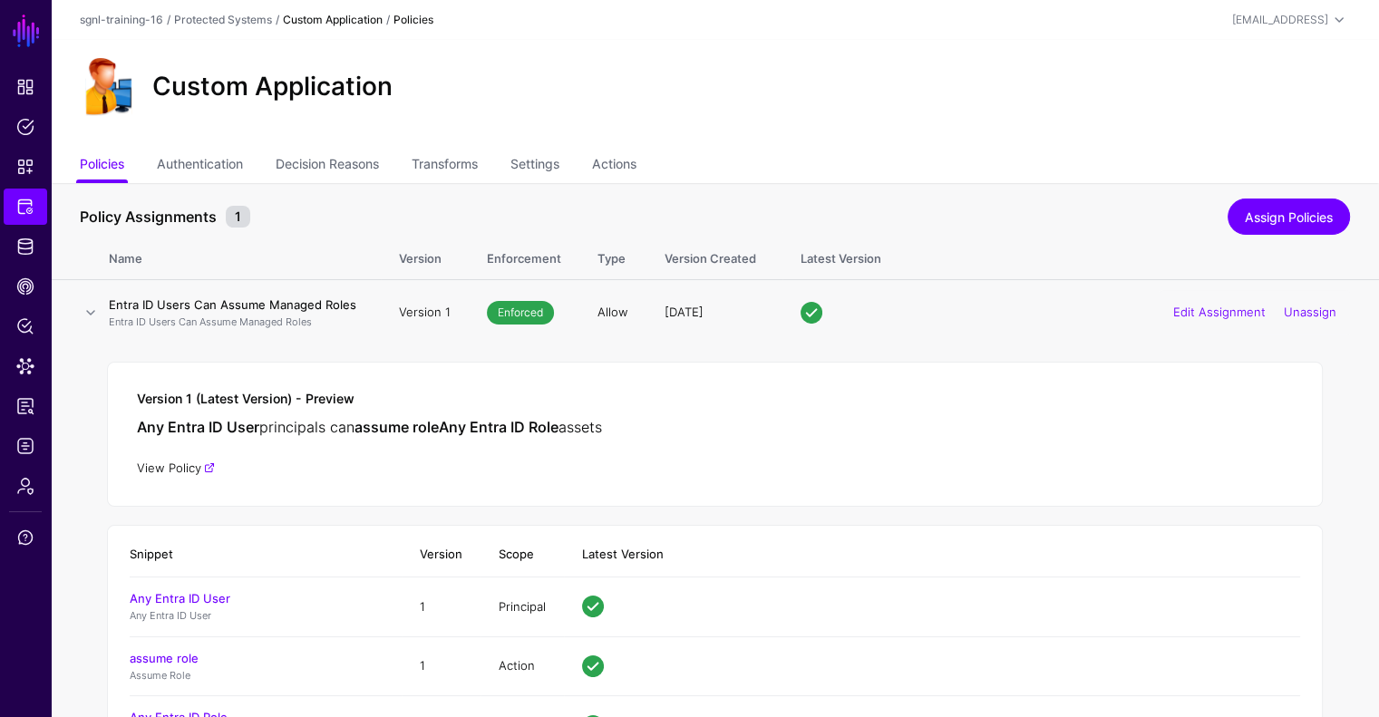
click at [184, 464] on link "View Policy" at bounding box center [176, 467] width 78 height 15
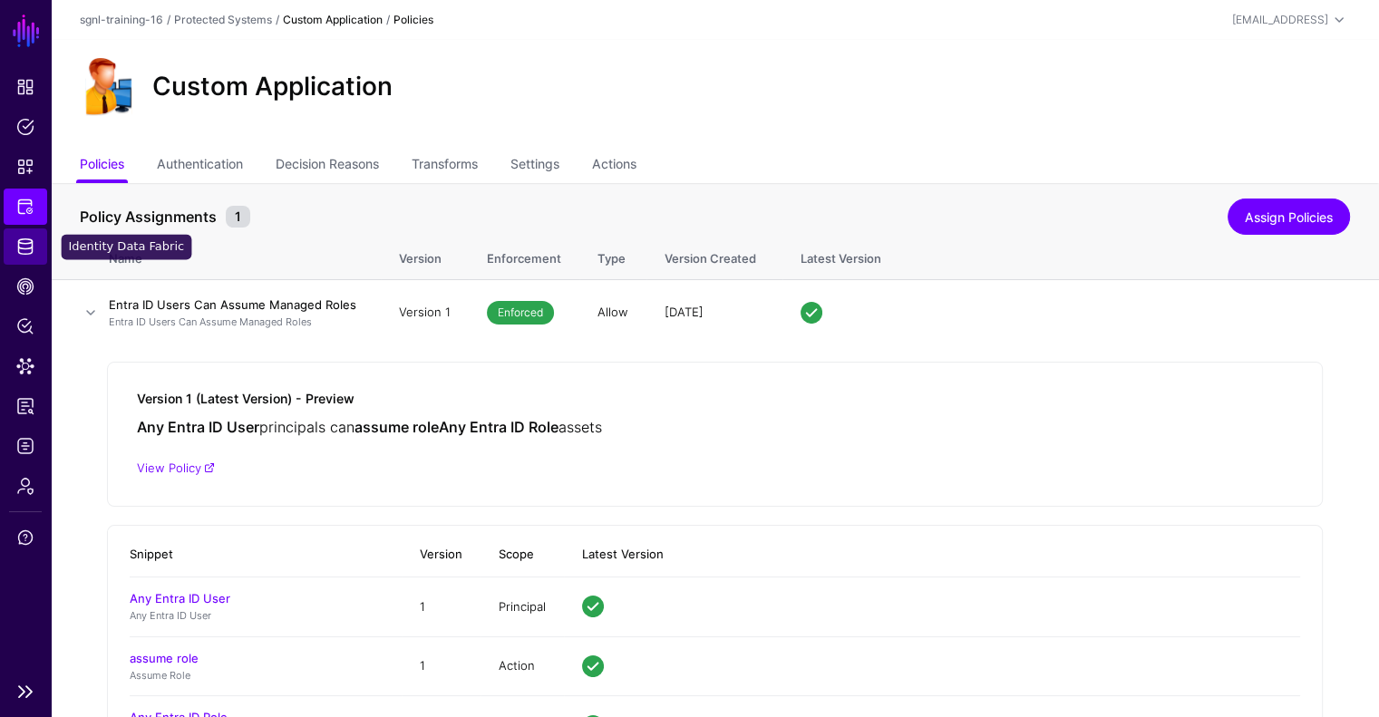
click at [23, 253] on span "Identity Data Fabric" at bounding box center [25, 246] width 18 height 18
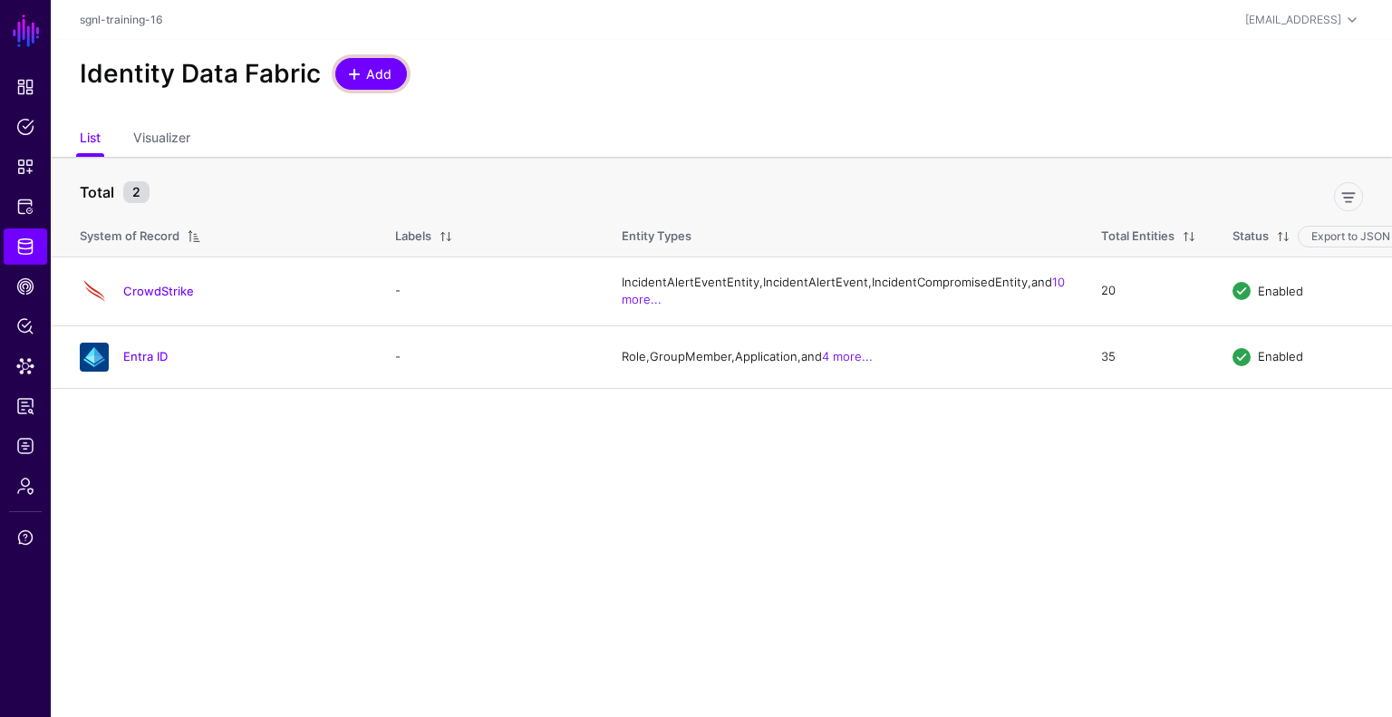
click at [384, 74] on span "Add" at bounding box center [379, 73] width 30 height 19
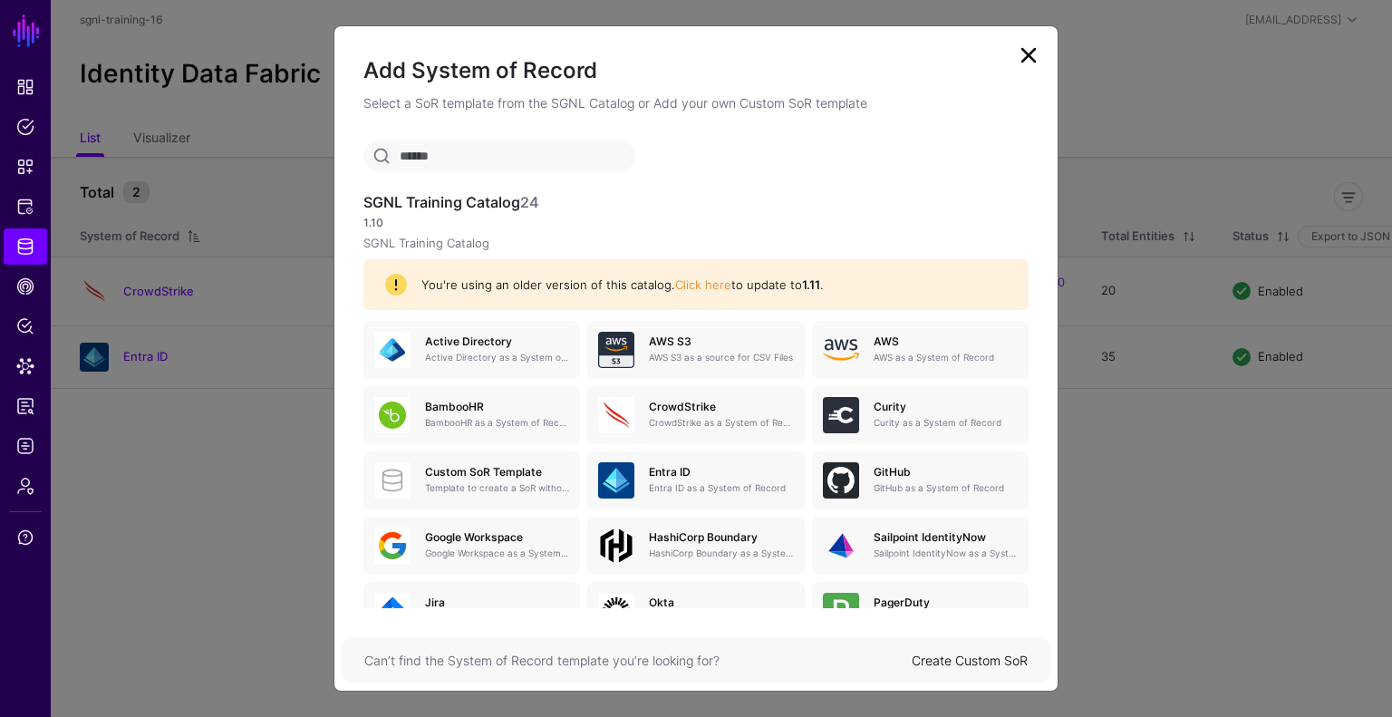
click at [469, 164] on input "text" at bounding box center [499, 156] width 272 height 33
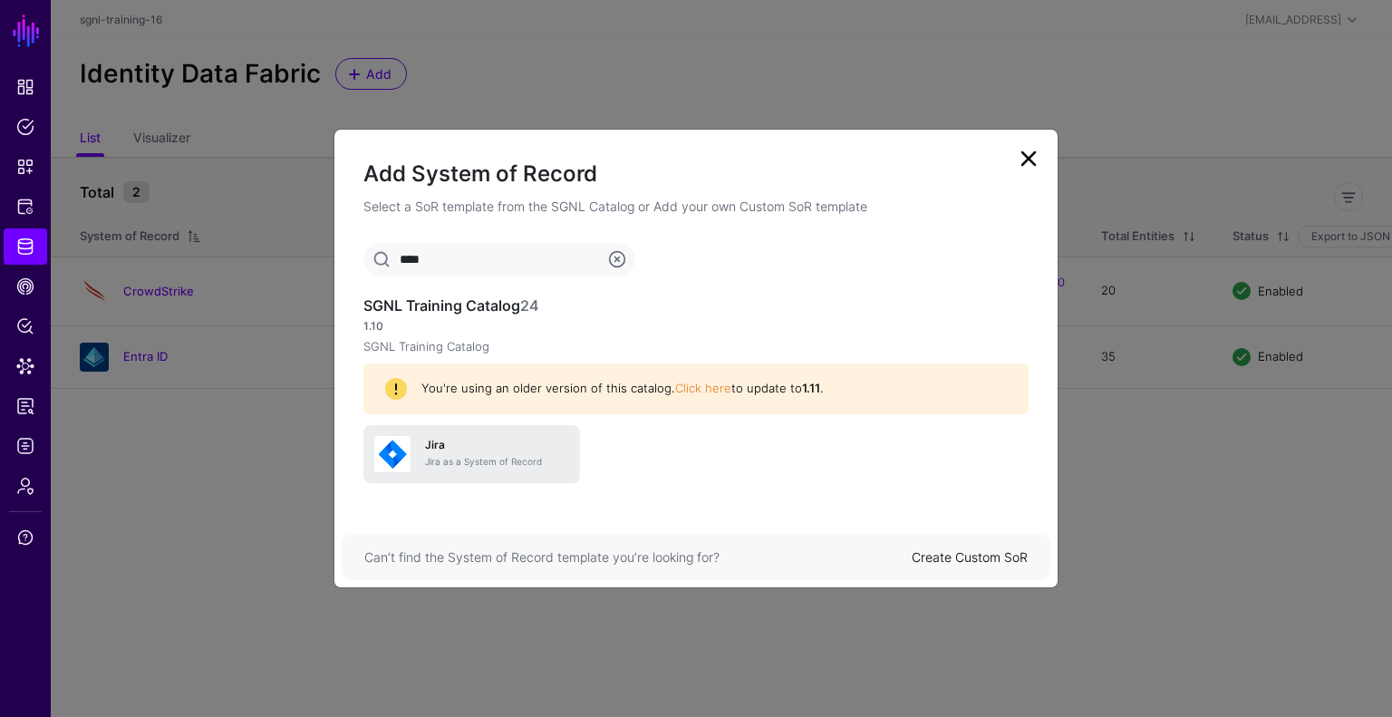
type input "****"
click at [437, 469] on div "[PERSON_NAME] as a System of Record" at bounding box center [471, 454] width 195 height 36
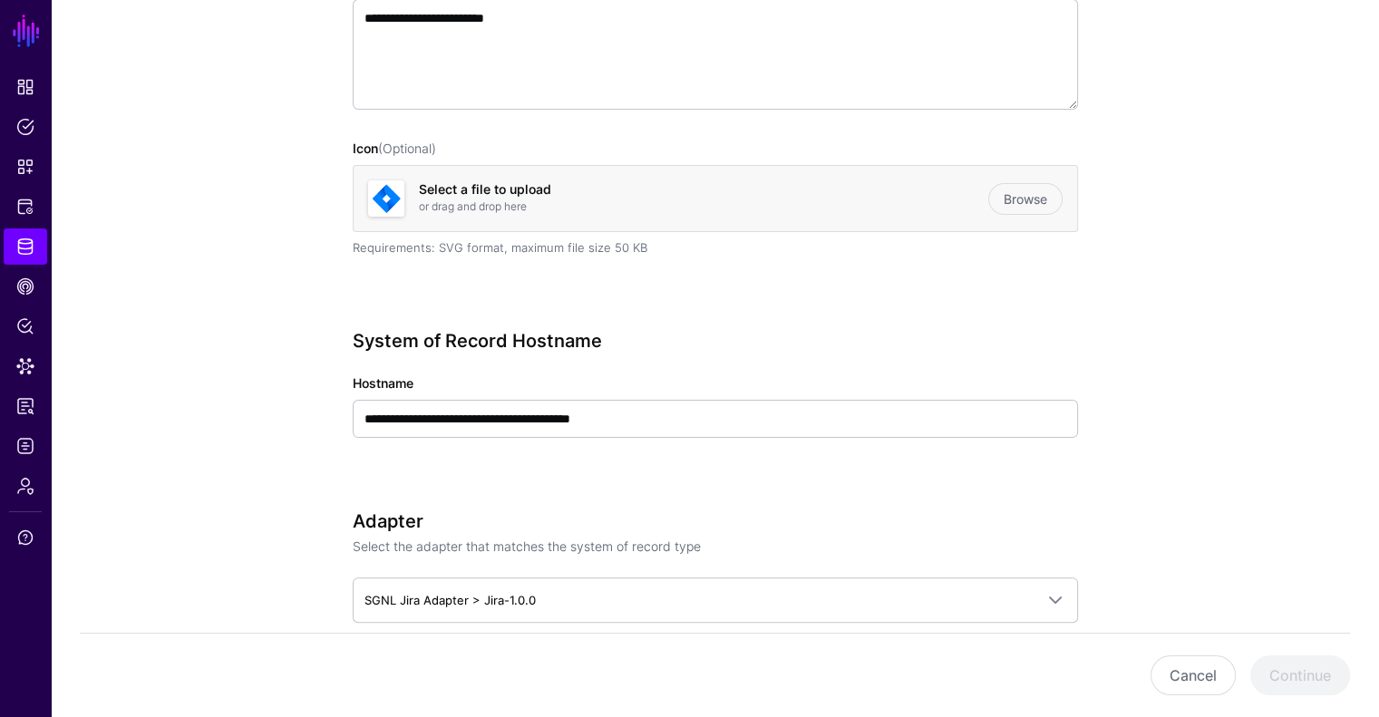
scroll to position [393, 0]
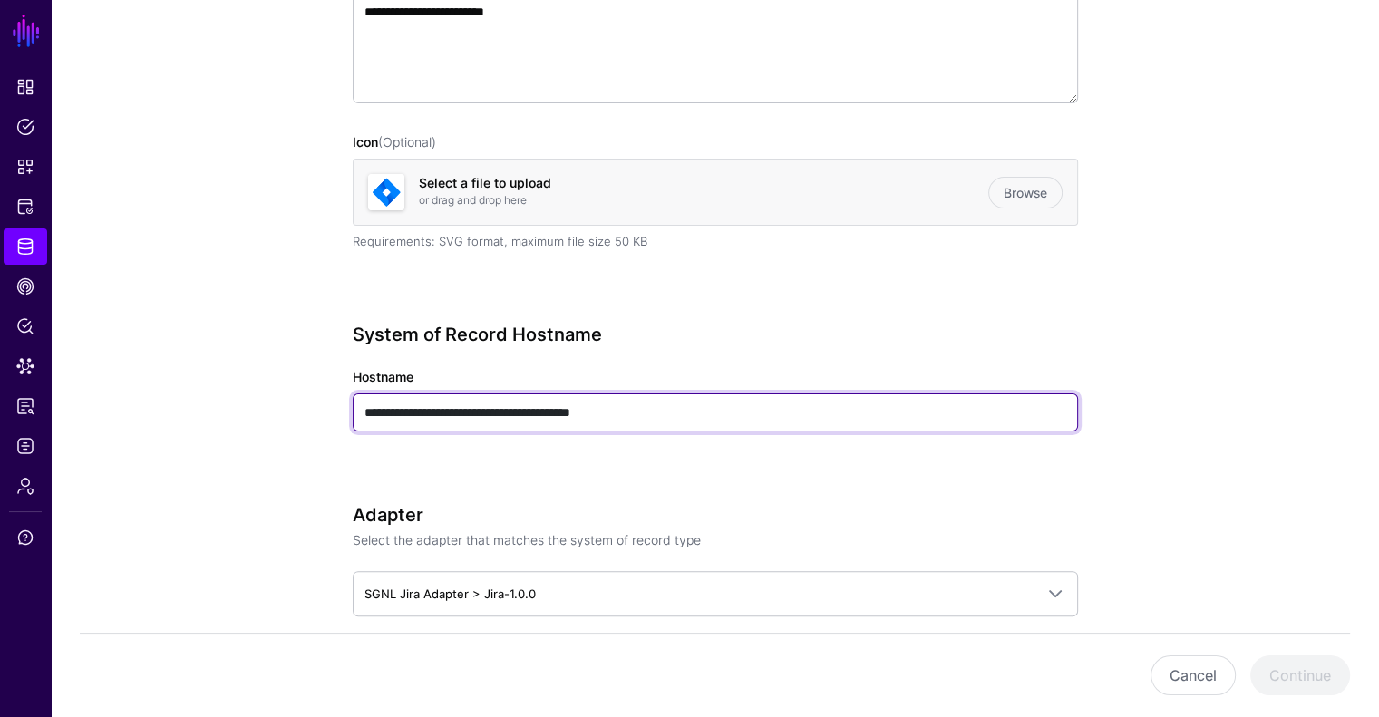
click at [737, 417] on input "**********" at bounding box center [715, 412] width 725 height 38
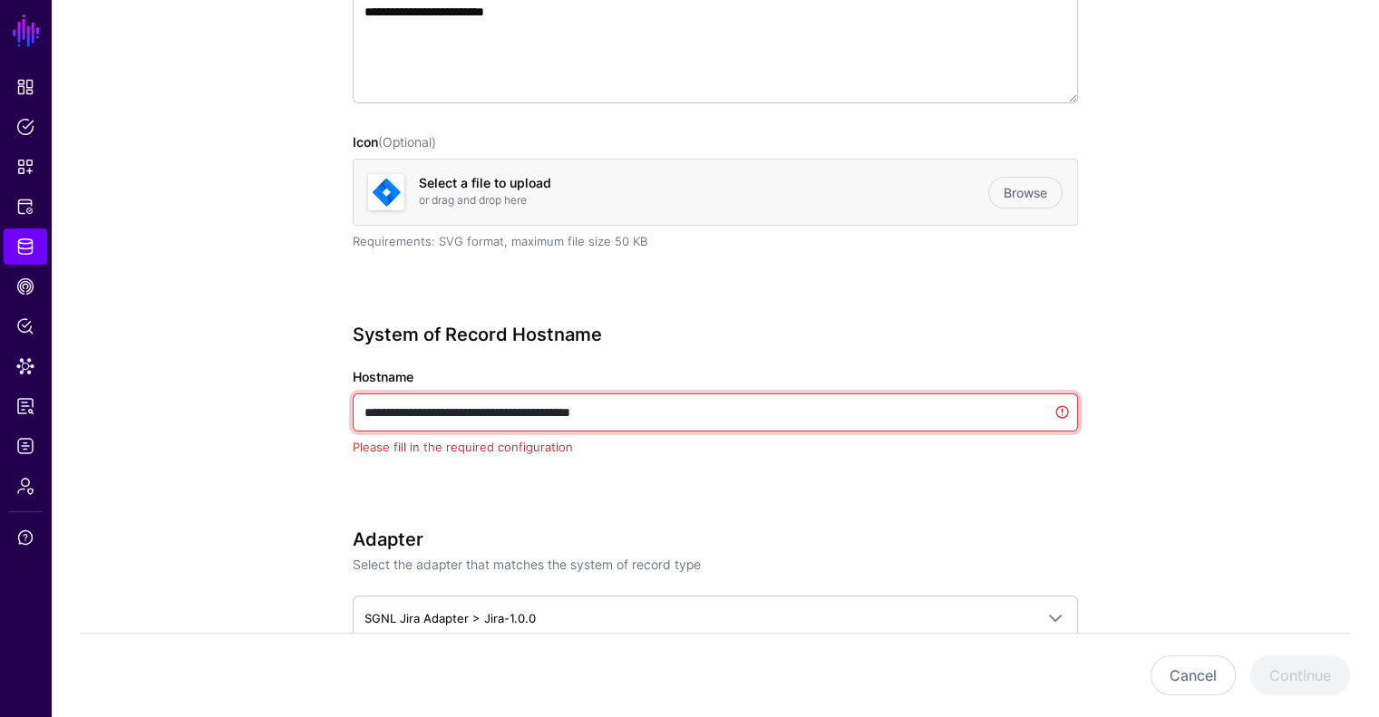
click at [737, 417] on input "**********" at bounding box center [715, 412] width 725 height 38
paste input "text"
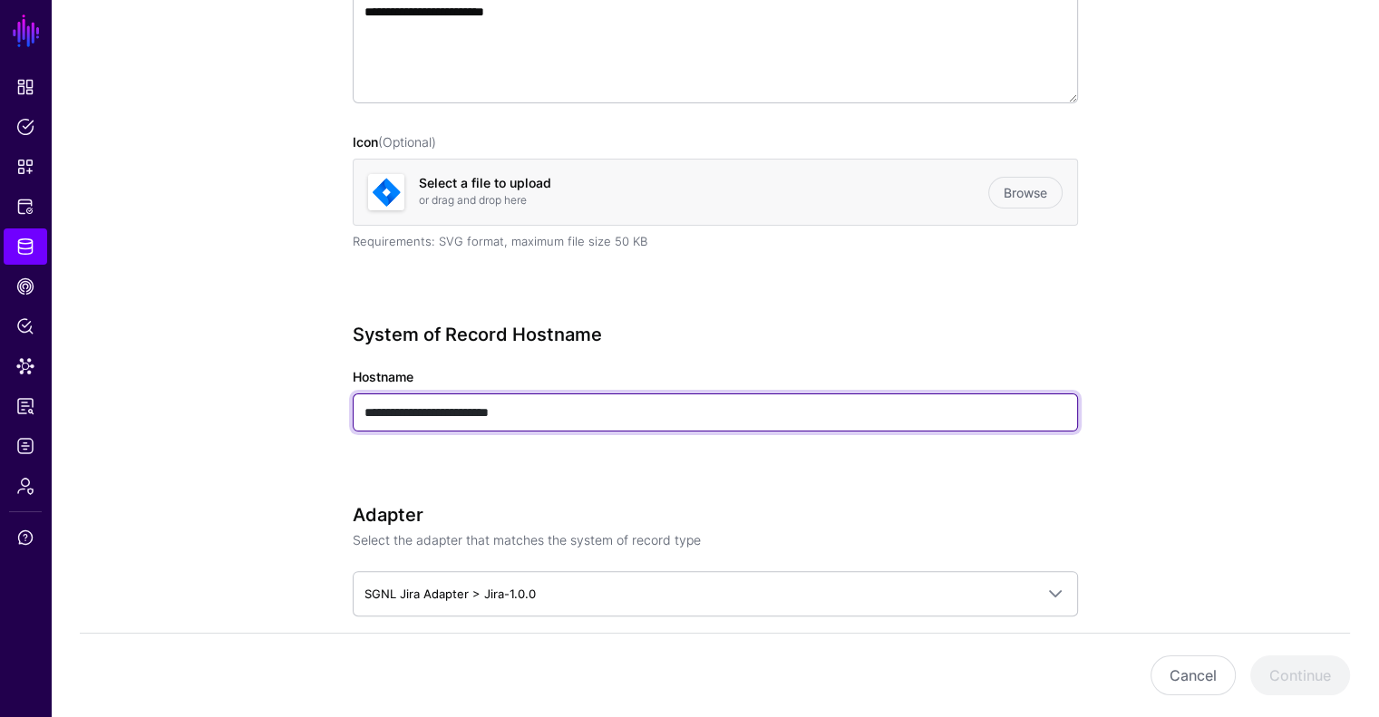
type input "**********"
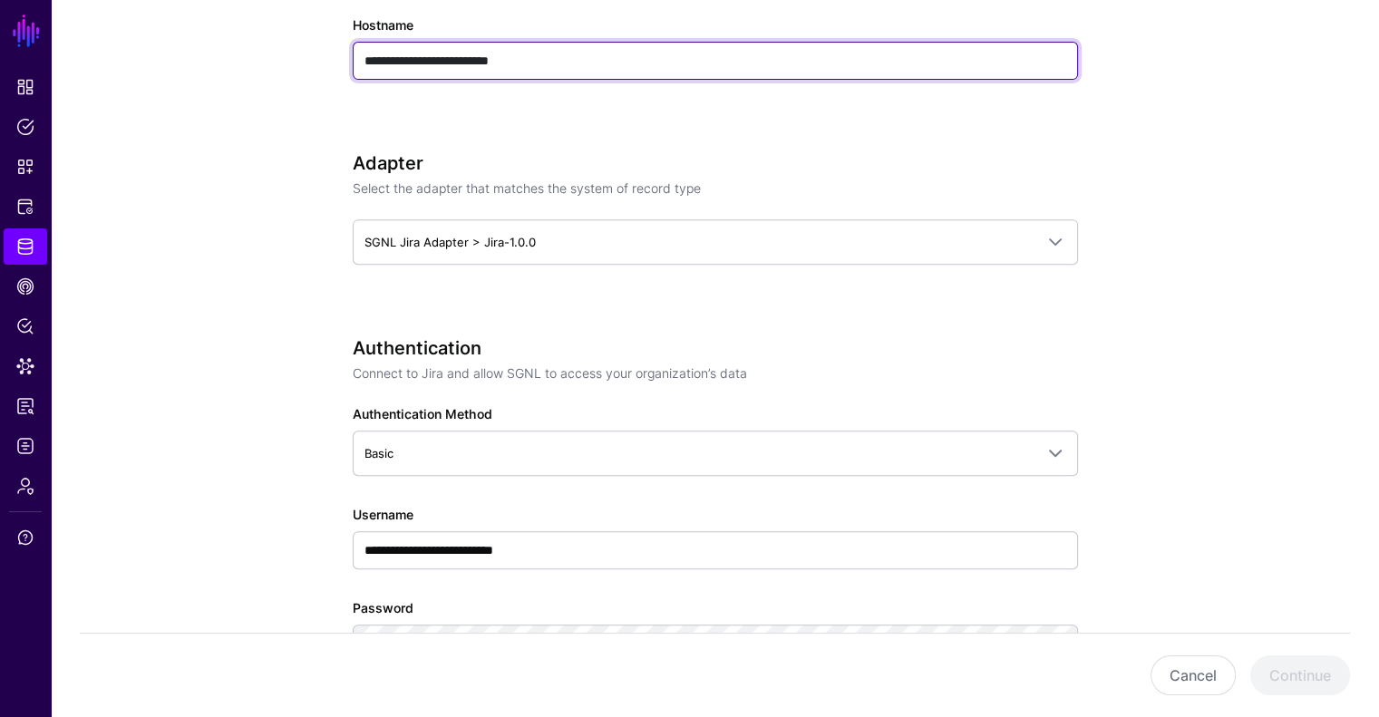
scroll to position [764, 0]
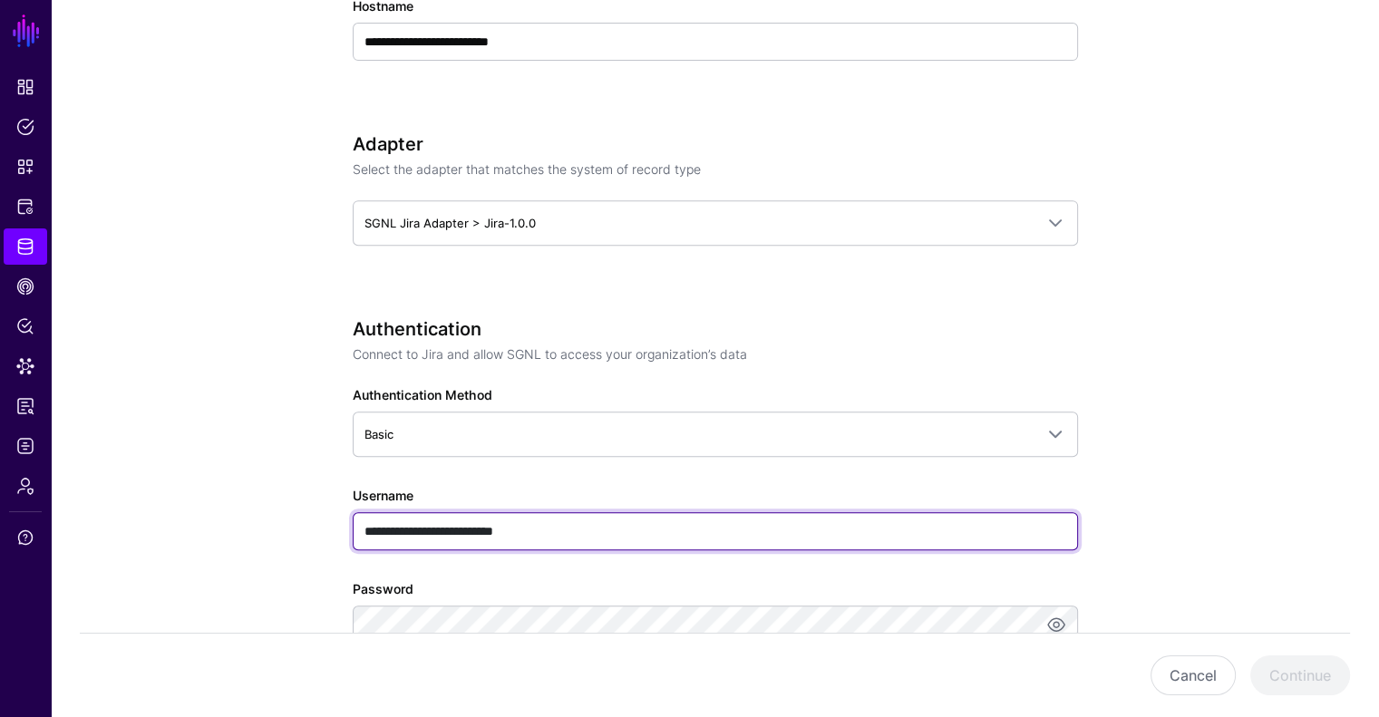
click at [591, 525] on input "**********" at bounding box center [715, 531] width 725 height 38
paste input "text"
type input "**********"
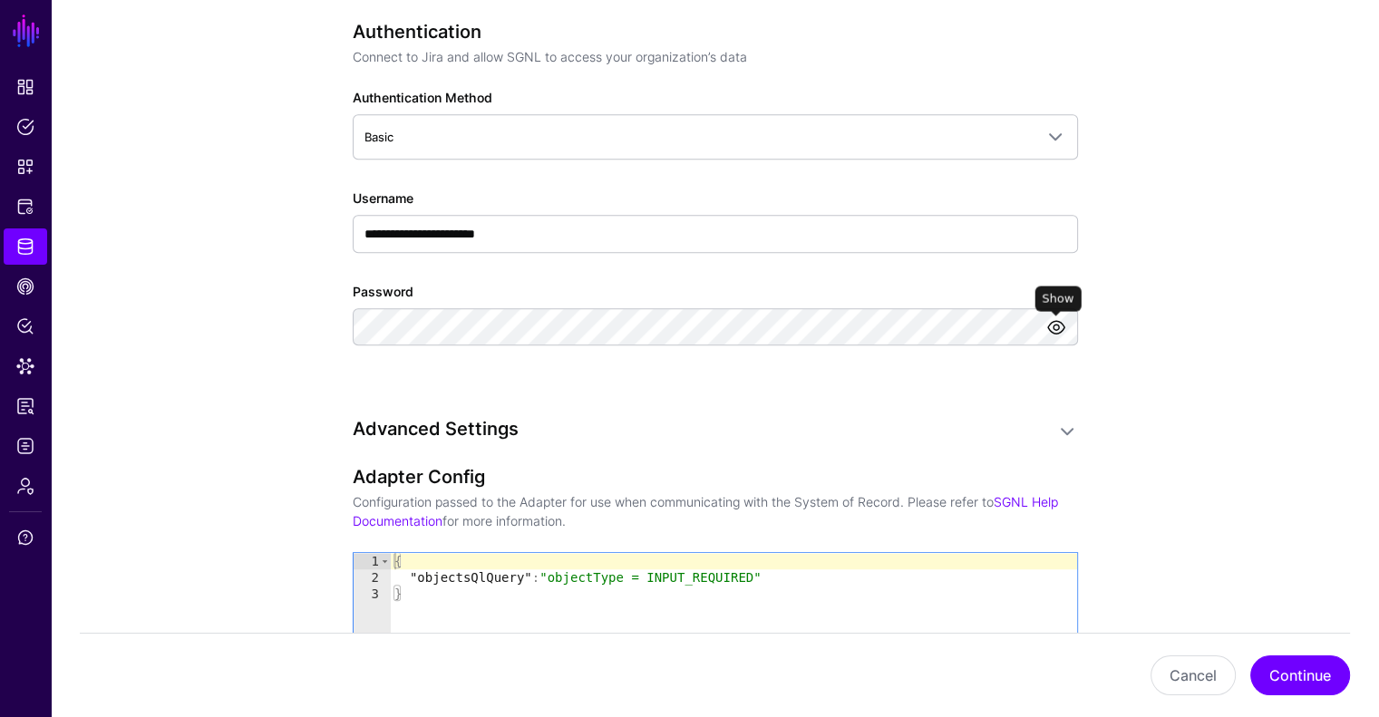
scroll to position [0, 0]
click at [1057, 324] on link at bounding box center [1056, 327] width 22 height 22
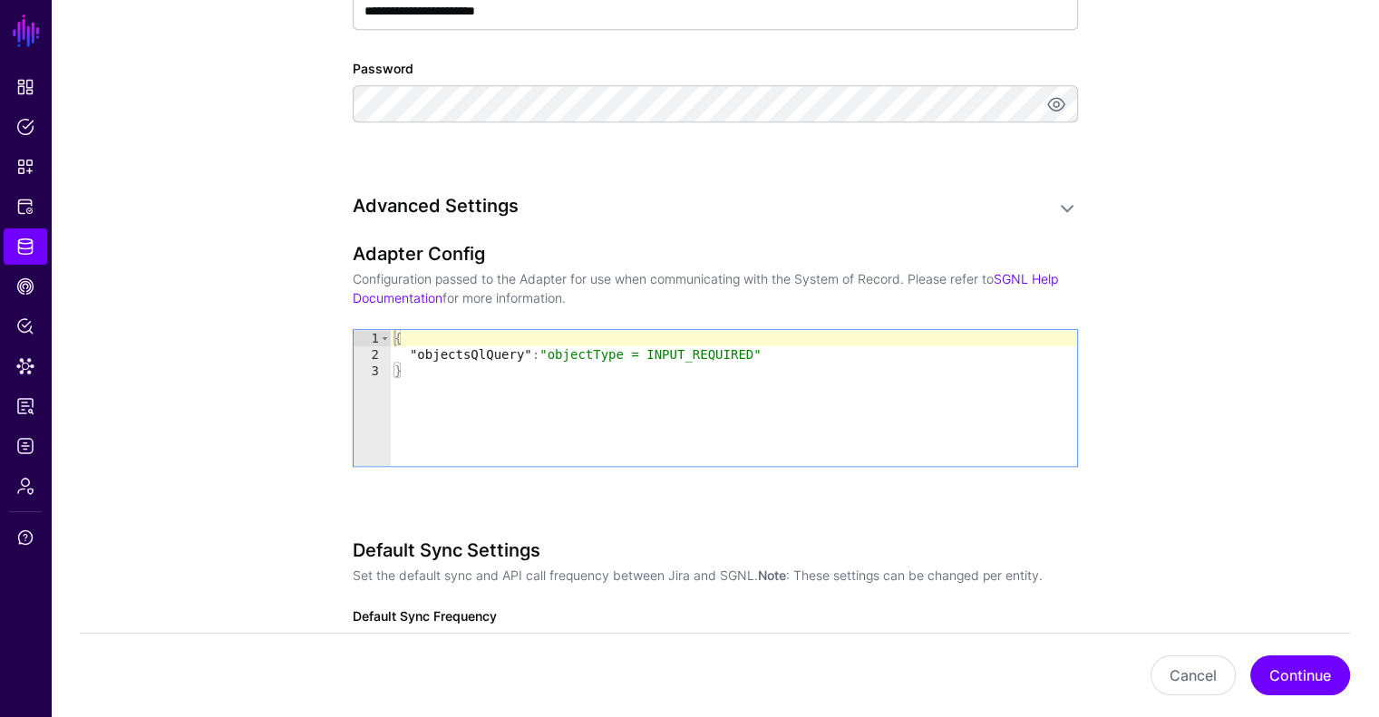
scroll to position [1305, 0]
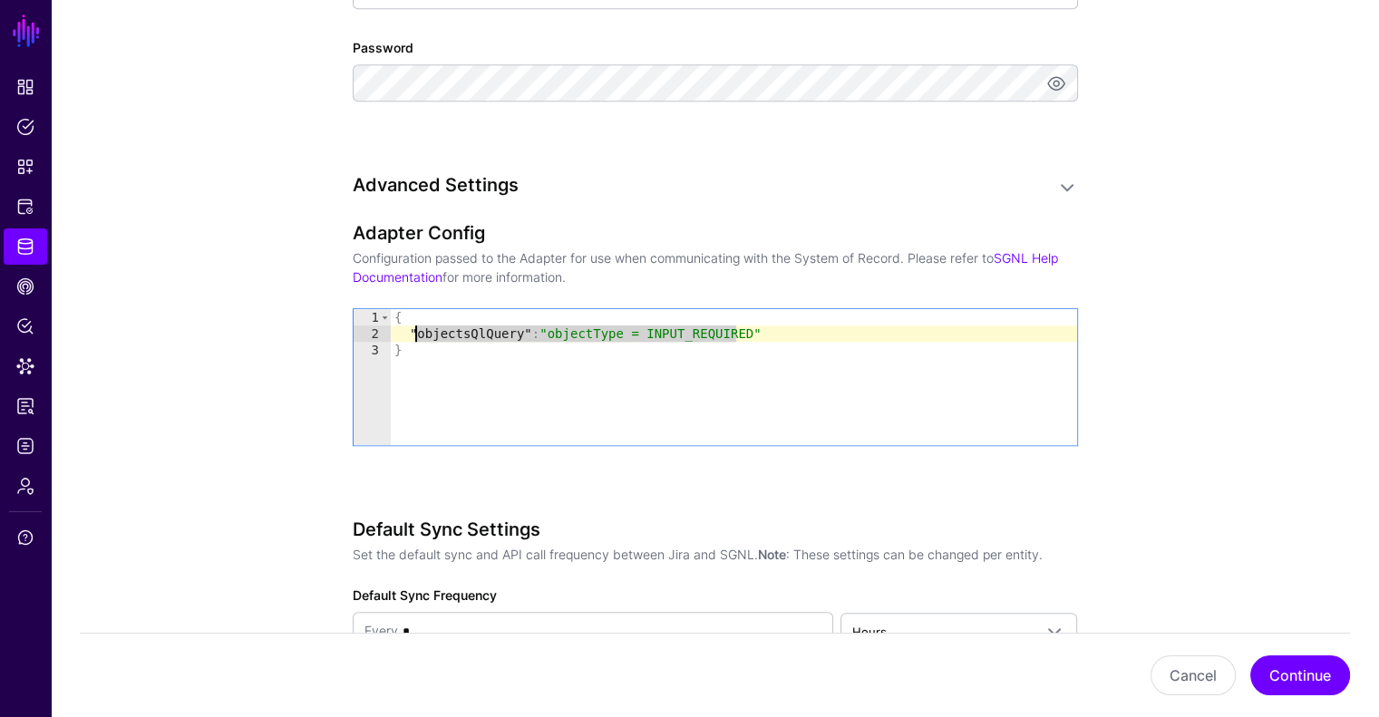
drag, startPoint x: 735, startPoint y: 334, endPoint x: 413, endPoint y: 329, distance: 321.8
click at [413, 329] on div "{ "objectsQlQuery" : "objectType = INPUT_REQUIRED" }" at bounding box center [734, 393] width 686 height 169
paste textarea "Cursor at row 2"
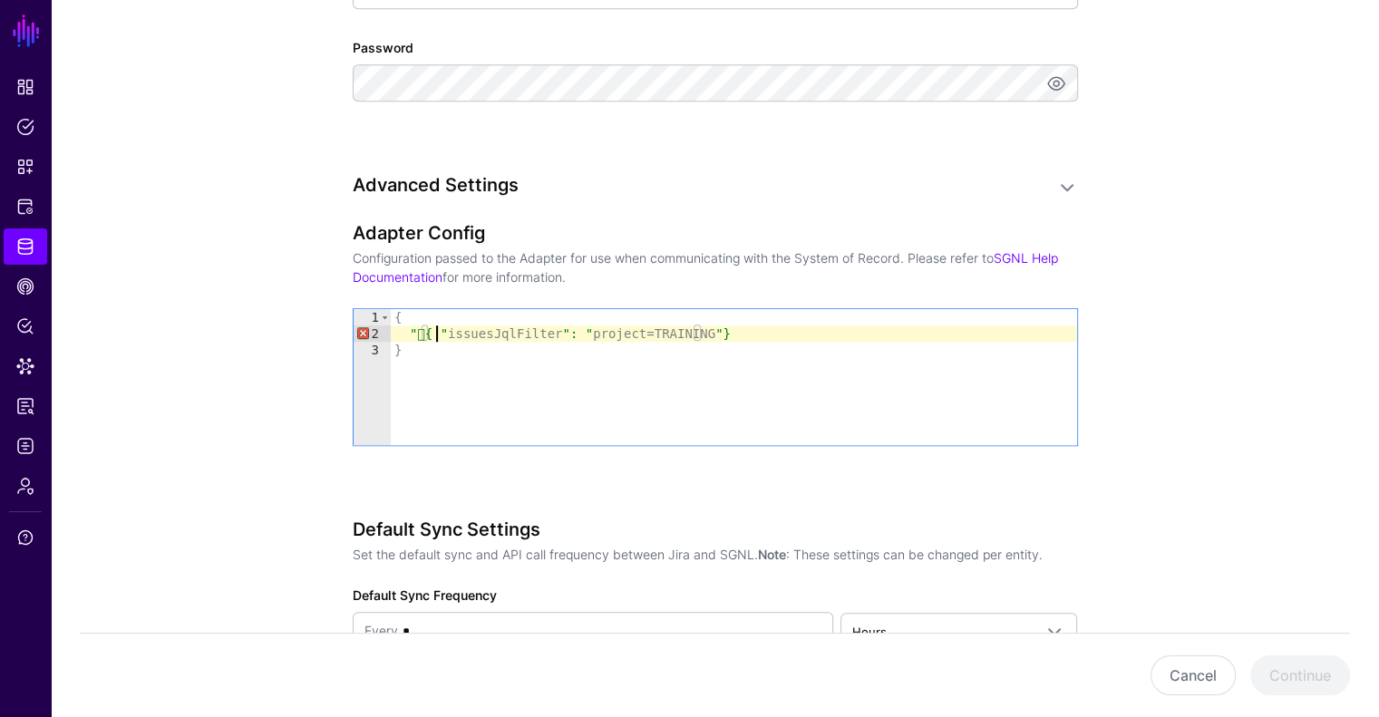
click at [434, 327] on div "{ "{ " issuesJqlFilter ": " project=TRAINING "} }" at bounding box center [734, 393] width 686 height 169
click at [693, 323] on div "{ "issuesJqlFilter" : "project=TRAINING" } }" at bounding box center [734, 393] width 686 height 169
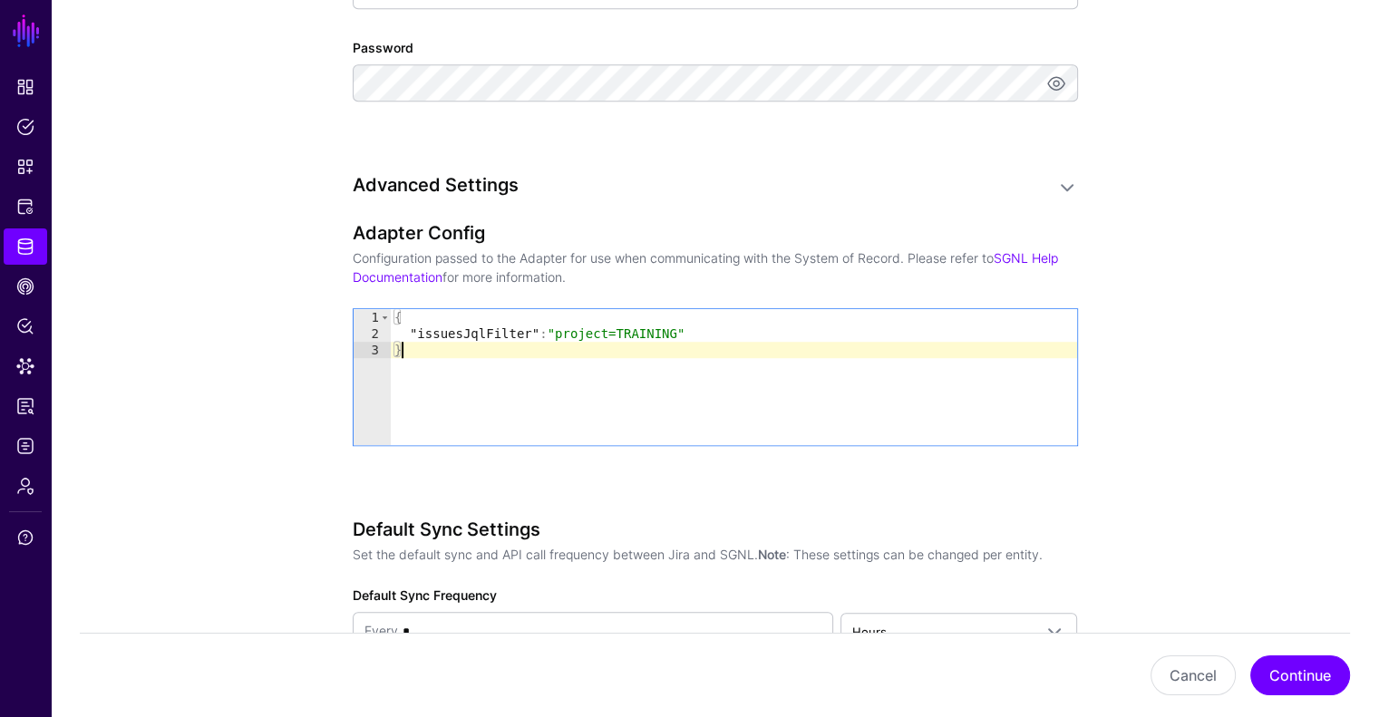
click at [683, 390] on div "{ "issuesJqlFilter" : "project=TRAINING" }" at bounding box center [734, 393] width 686 height 169
type textarea "*"
click at [1284, 665] on button "Continue" at bounding box center [1300, 675] width 100 height 40
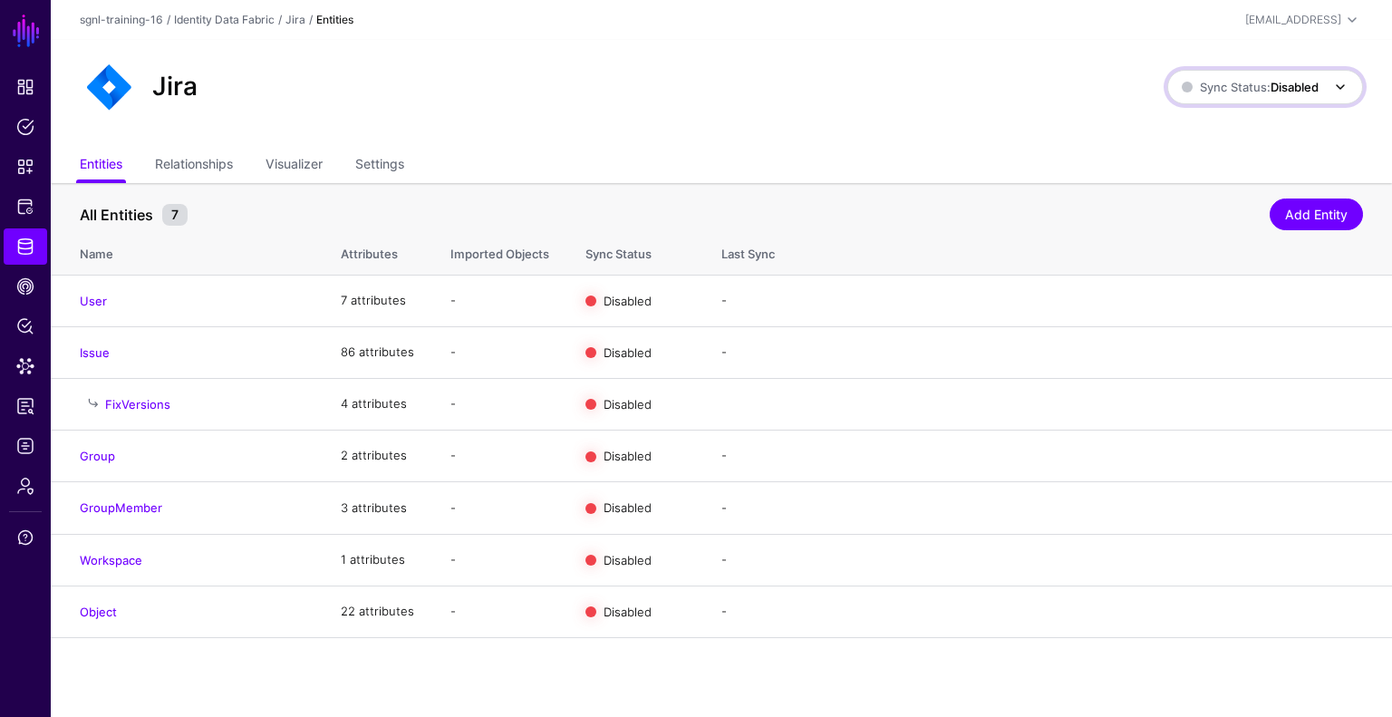
click at [1332, 85] on span at bounding box center [1341, 87] width 22 height 22
click at [1104, 44] on div "Jira Sync Status: Disabled Enabled Syncing active for all configured entities t…" at bounding box center [722, 94] width 1342 height 109
click at [1276, 612] on link "Edit" at bounding box center [1284, 611] width 22 height 15
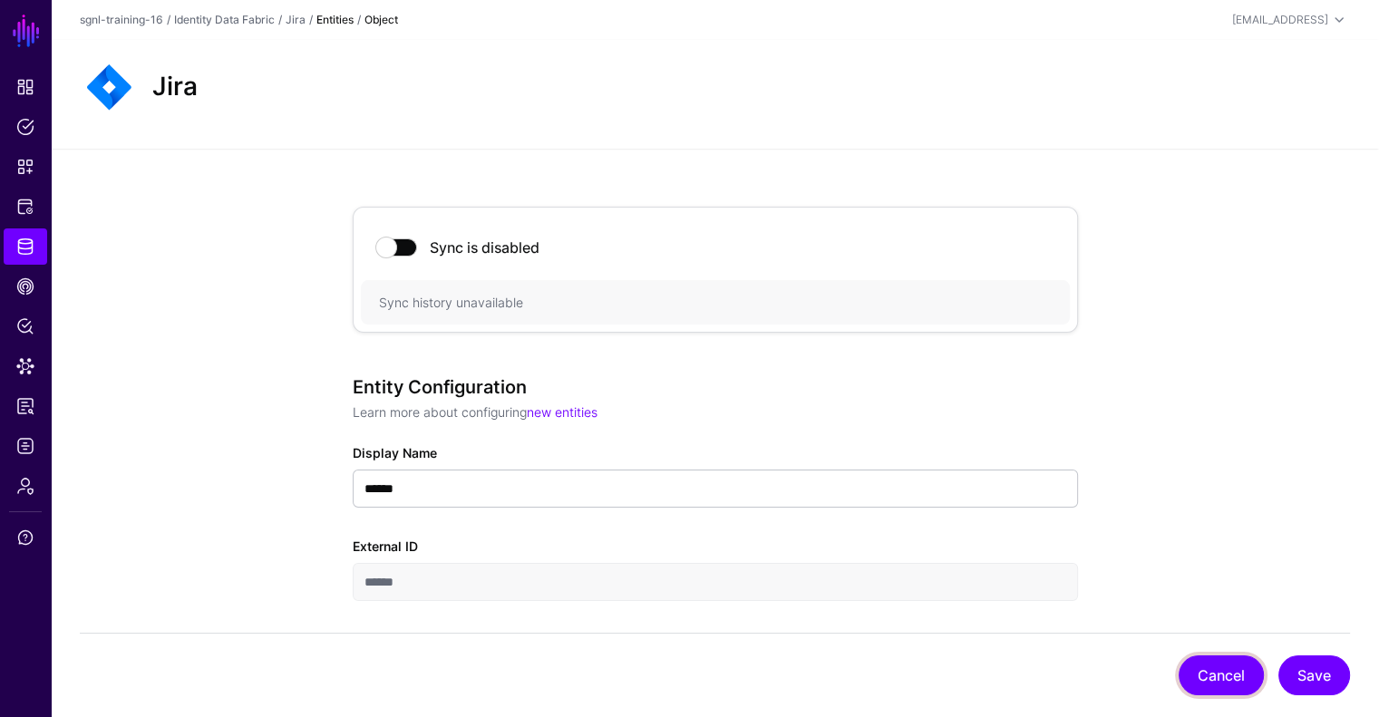
click at [1215, 663] on button "Cancel" at bounding box center [1220, 675] width 85 height 40
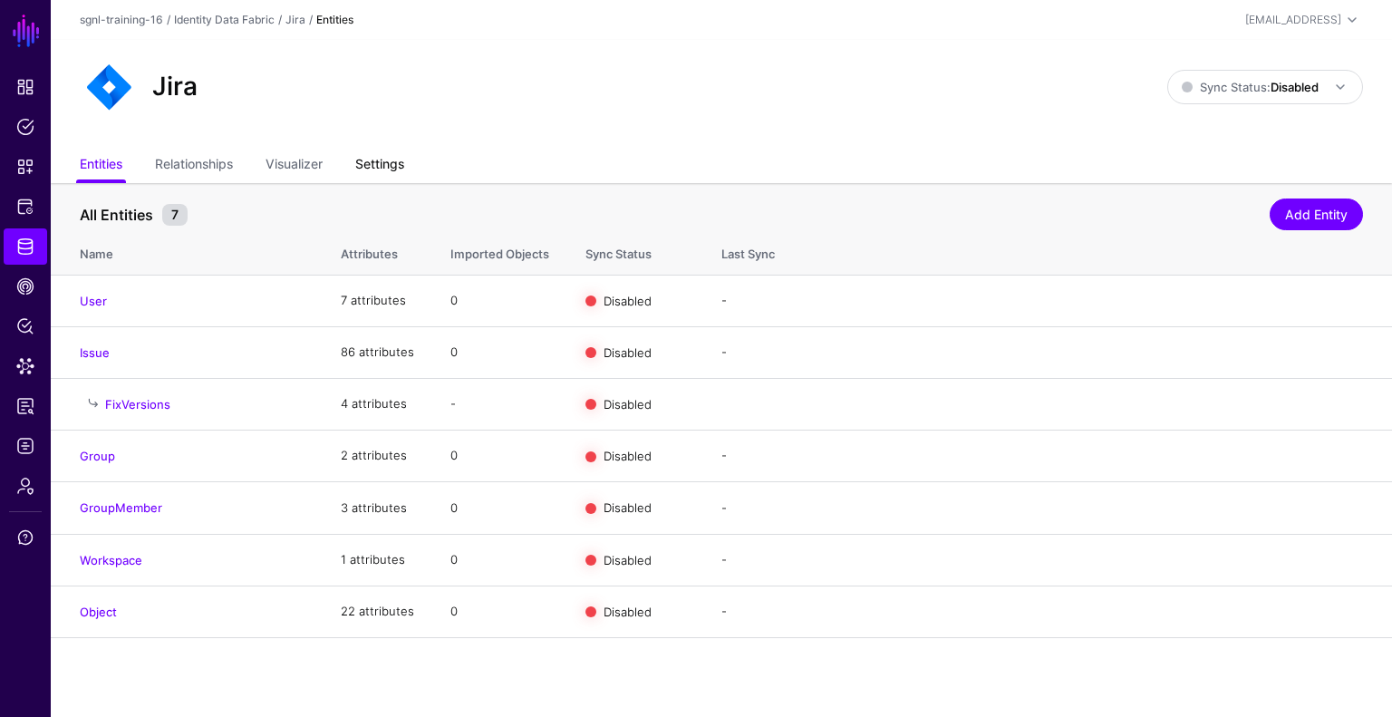
click at [365, 162] on link "Settings" at bounding box center [379, 166] width 49 height 34
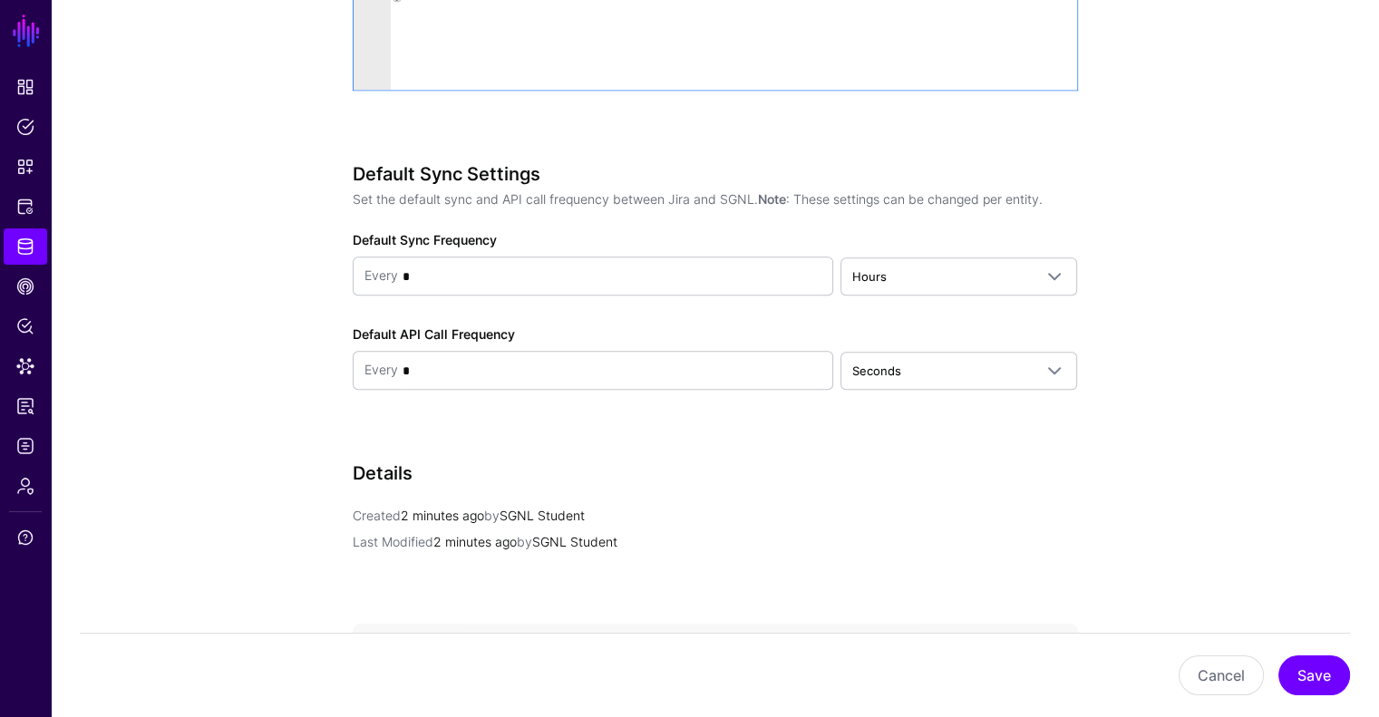
scroll to position [1719, 0]
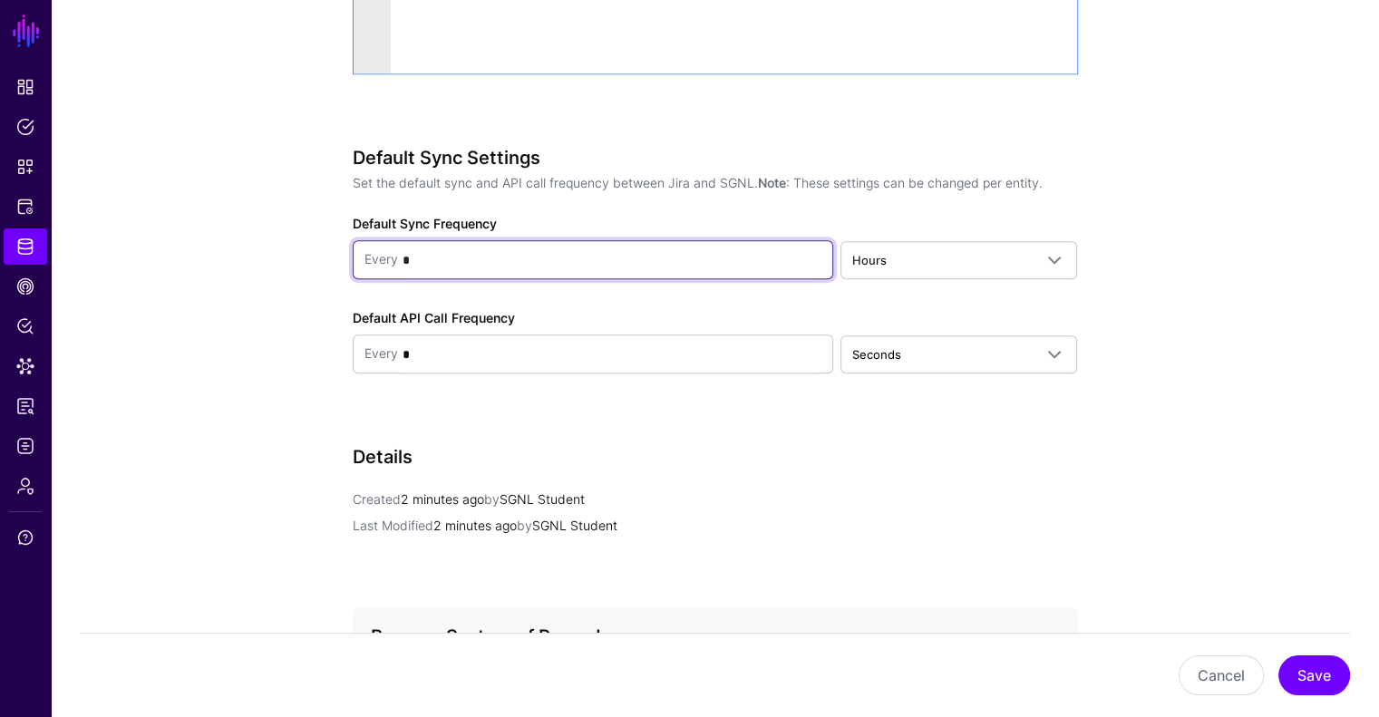
click at [524, 259] on input "*" at bounding box center [610, 260] width 424 height 36
type input "*"
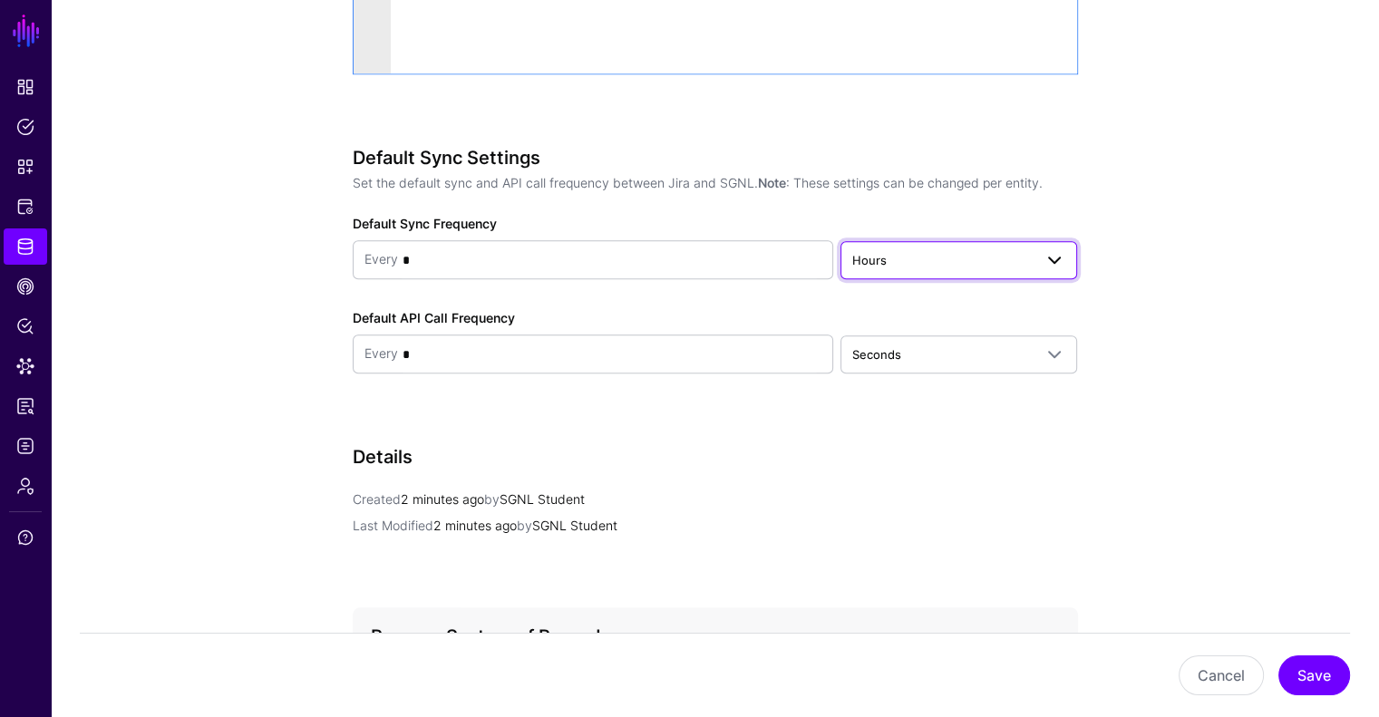
click at [924, 261] on span "Hours" at bounding box center [942, 260] width 180 height 20
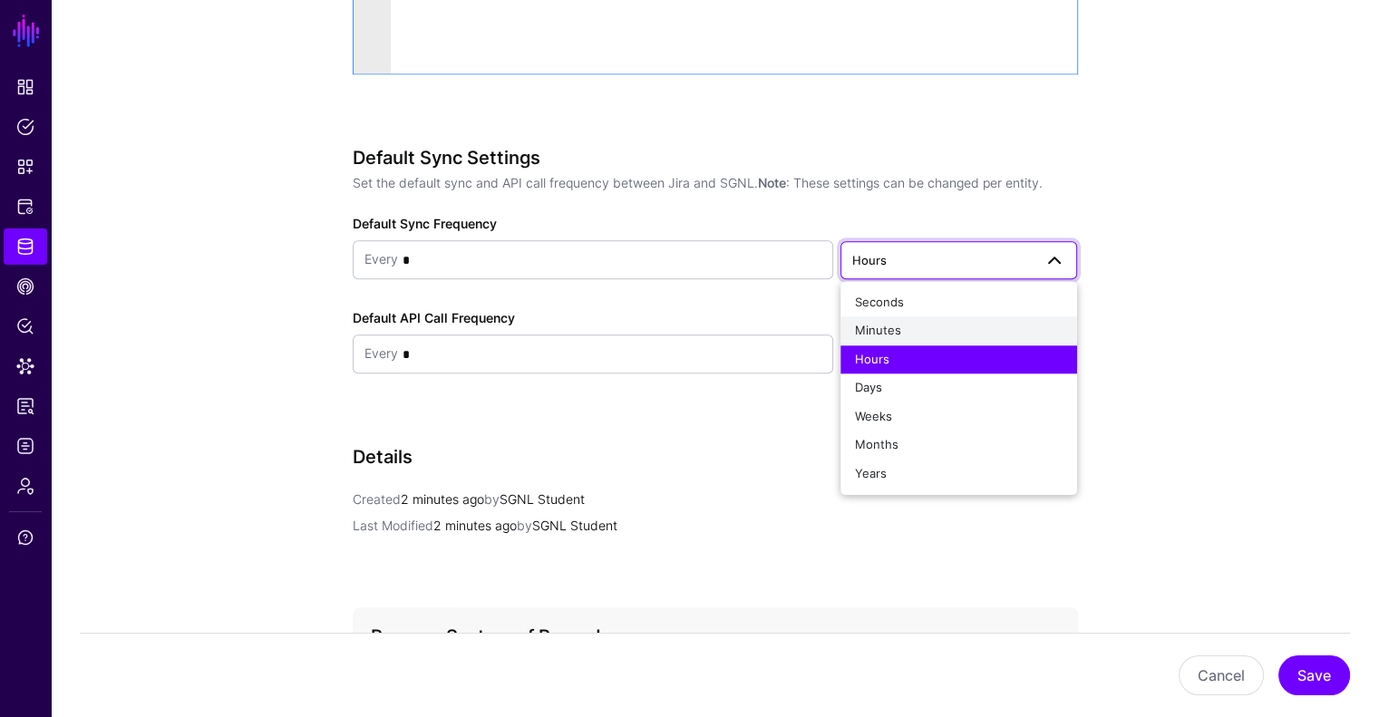
click at [912, 325] on div "Minutes" at bounding box center [959, 331] width 208 height 18
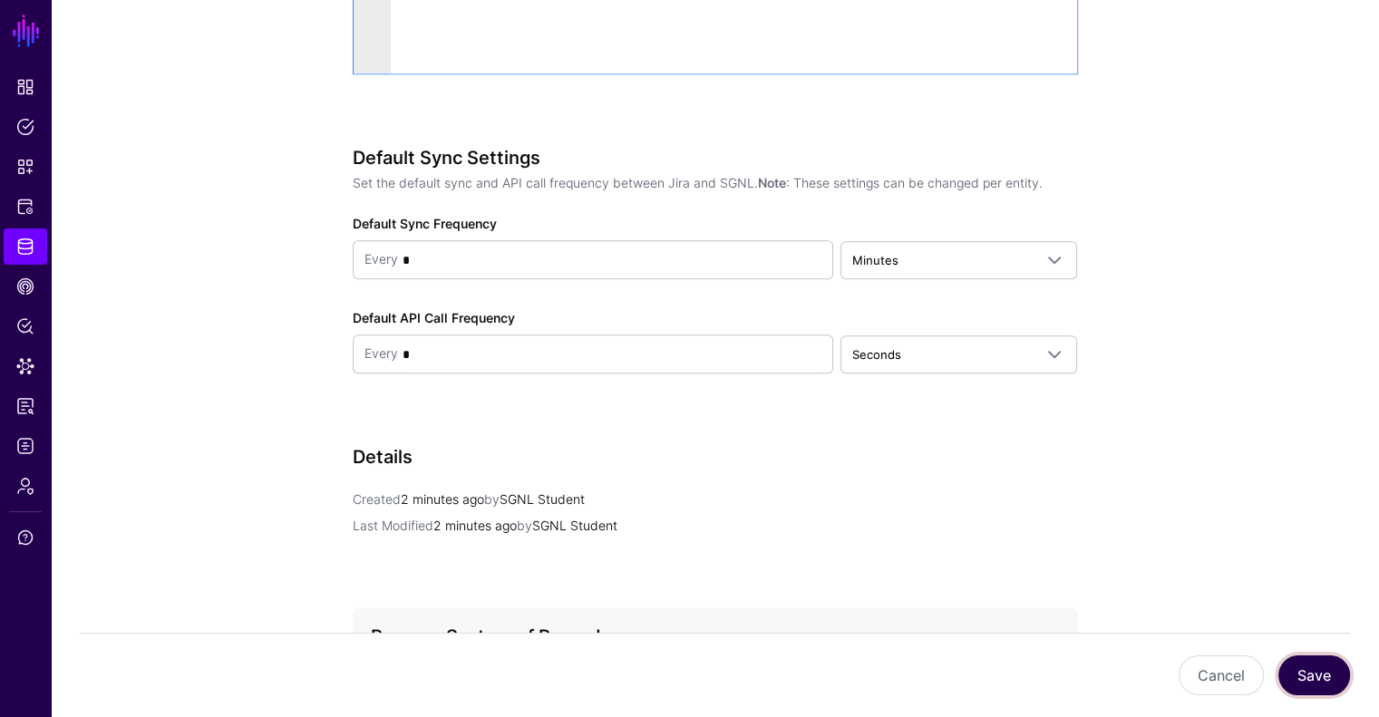
click at [1320, 670] on button "Save" at bounding box center [1314, 675] width 72 height 40
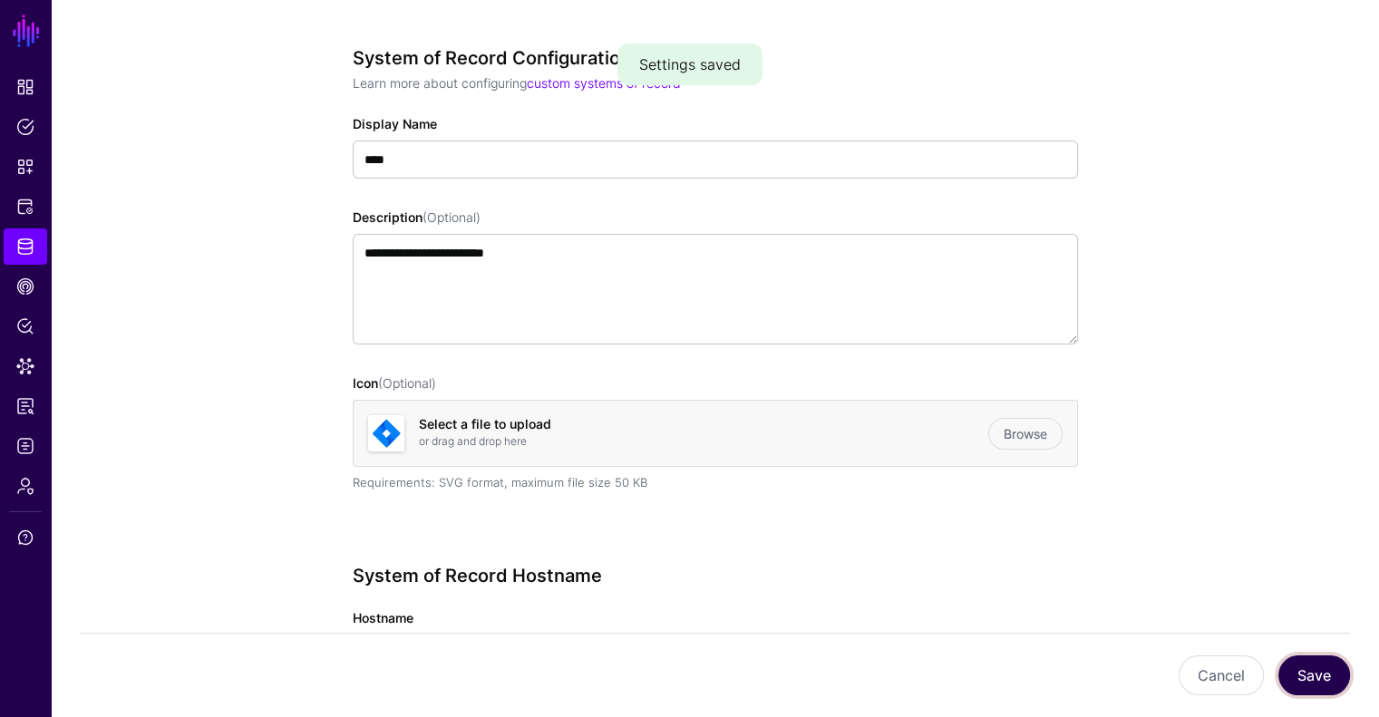
scroll to position [0, 0]
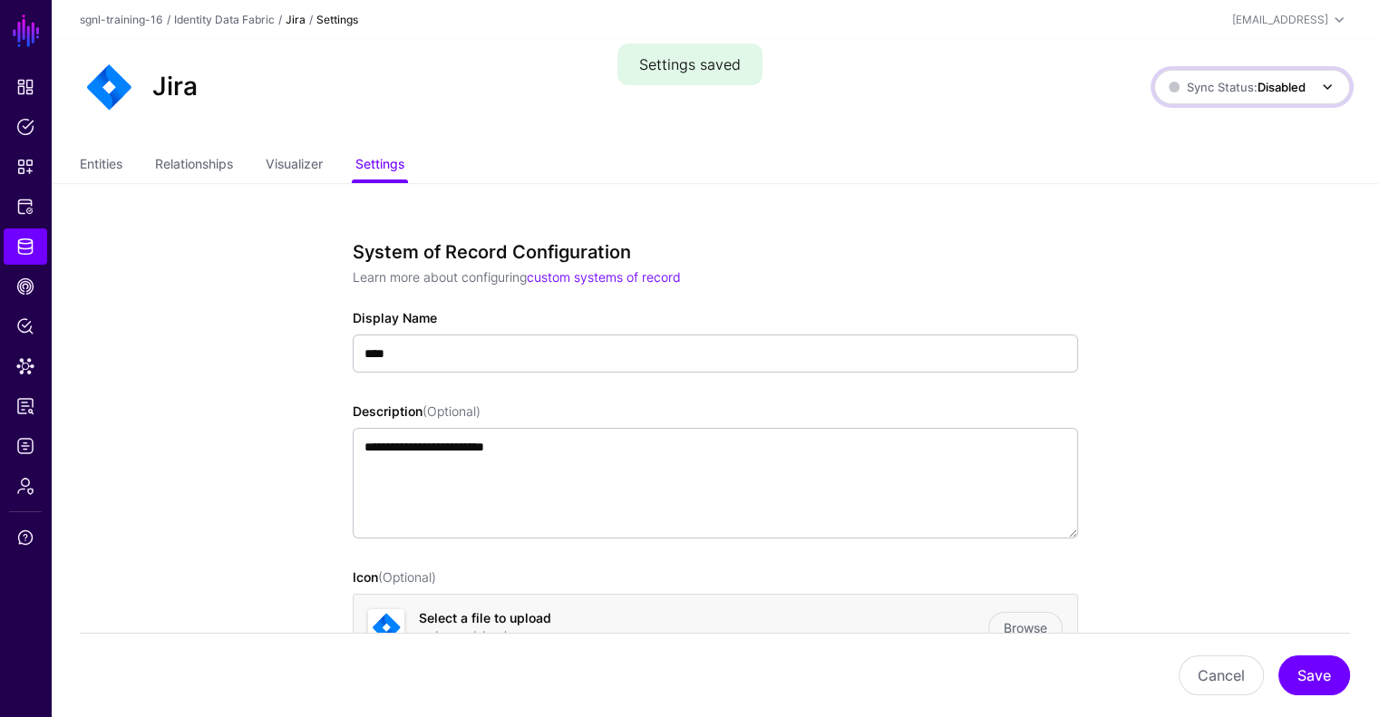
click at [1246, 101] on link "Sync Status: Disabled" at bounding box center [1252, 87] width 196 height 34
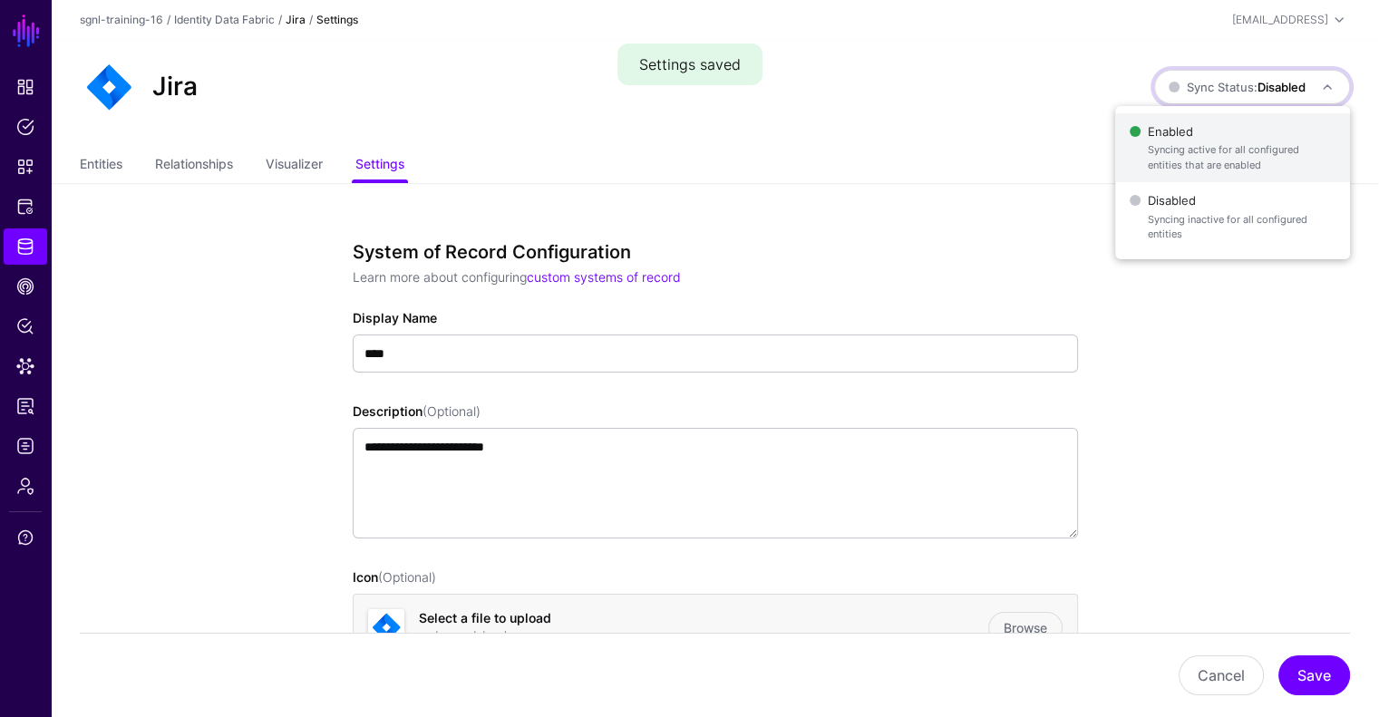
click at [1227, 131] on span "Enabled Syncing active for all configured entities that are enabled" at bounding box center [1232, 148] width 206 height 59
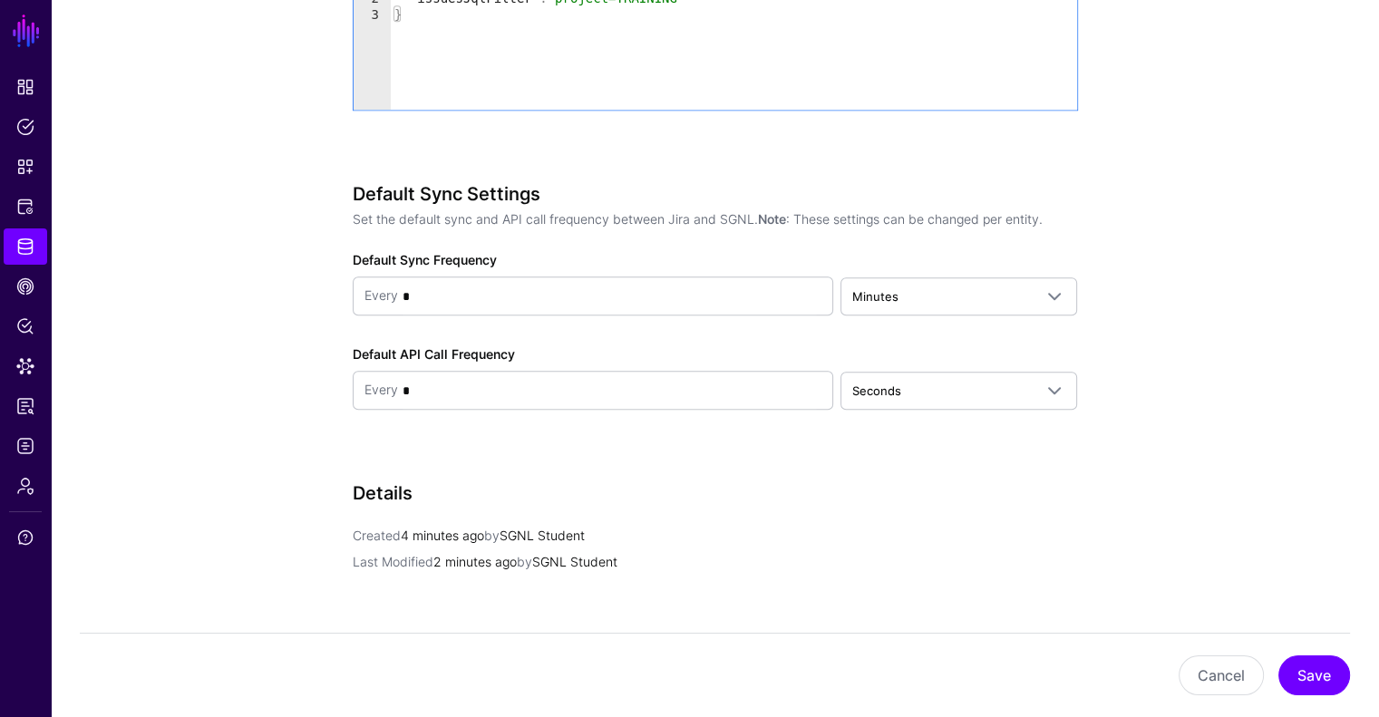
scroll to position [1697, 0]
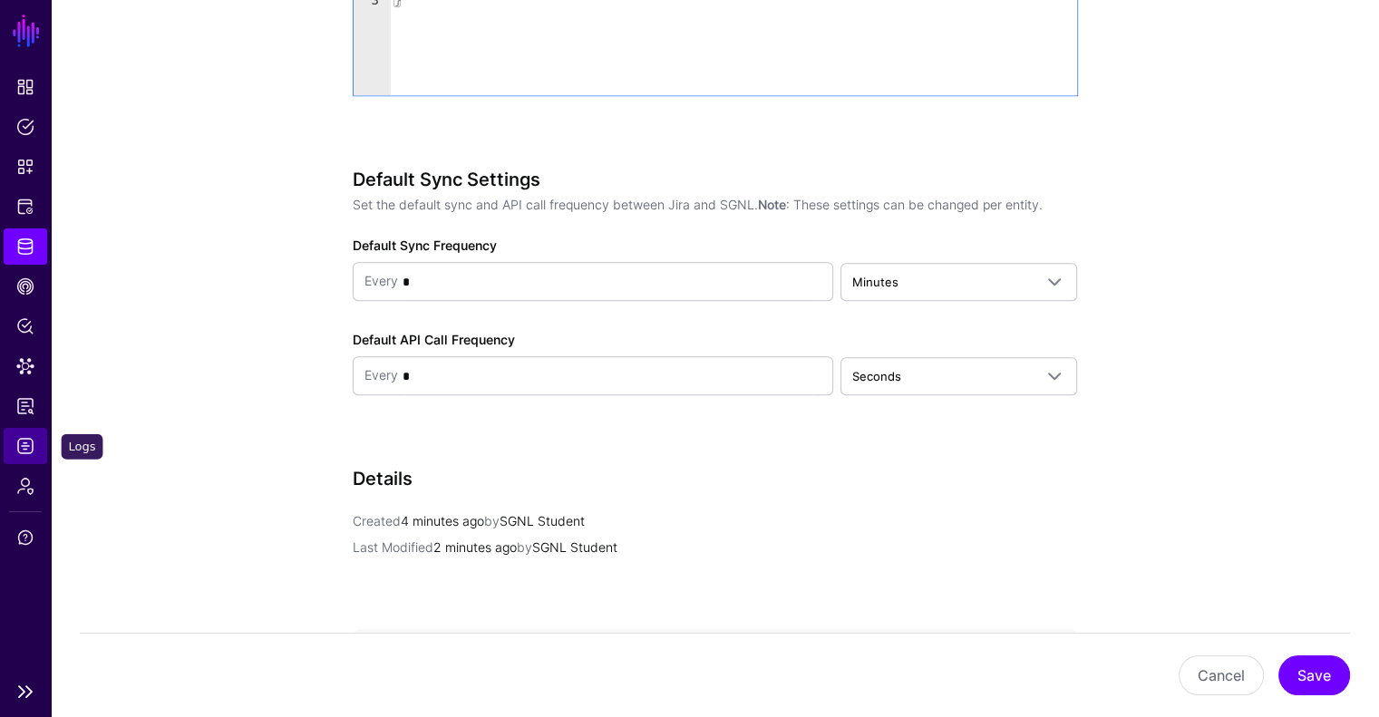
click at [24, 445] on span "Logs" at bounding box center [25, 446] width 18 height 18
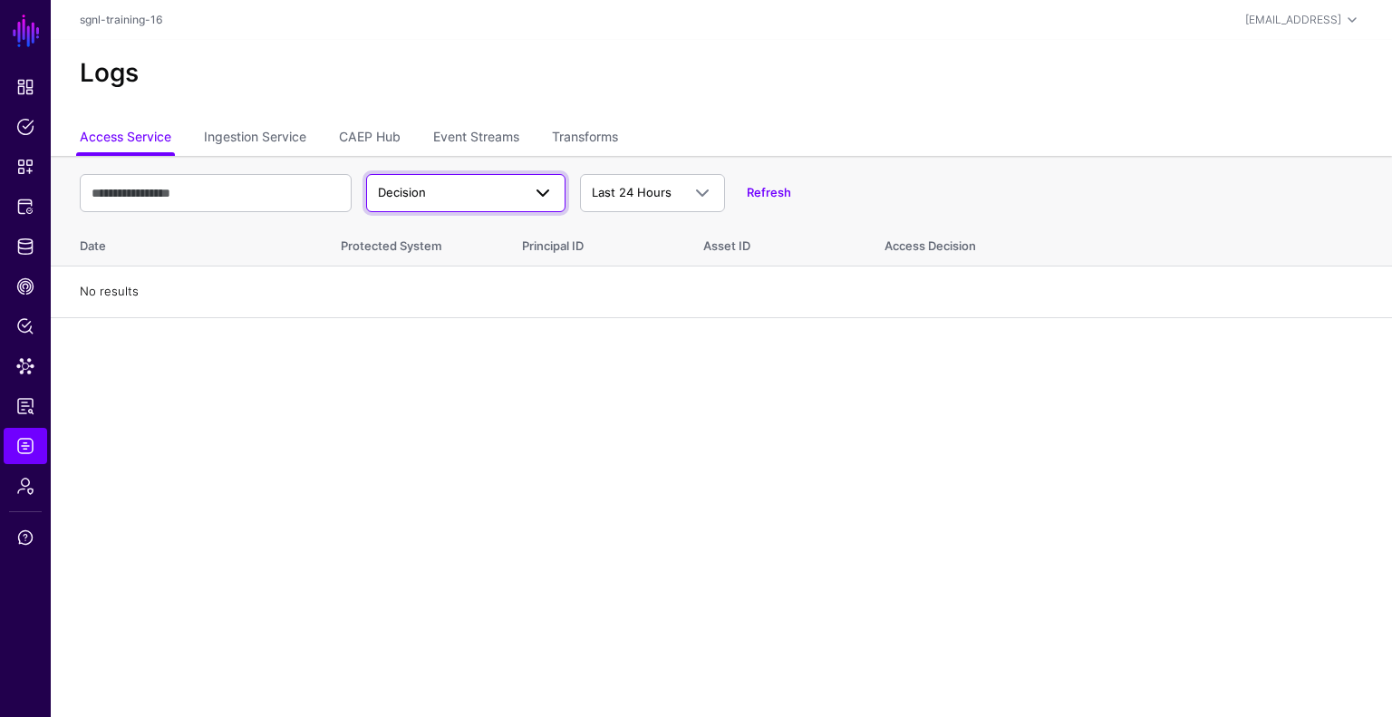
click at [545, 188] on span at bounding box center [543, 193] width 22 height 22
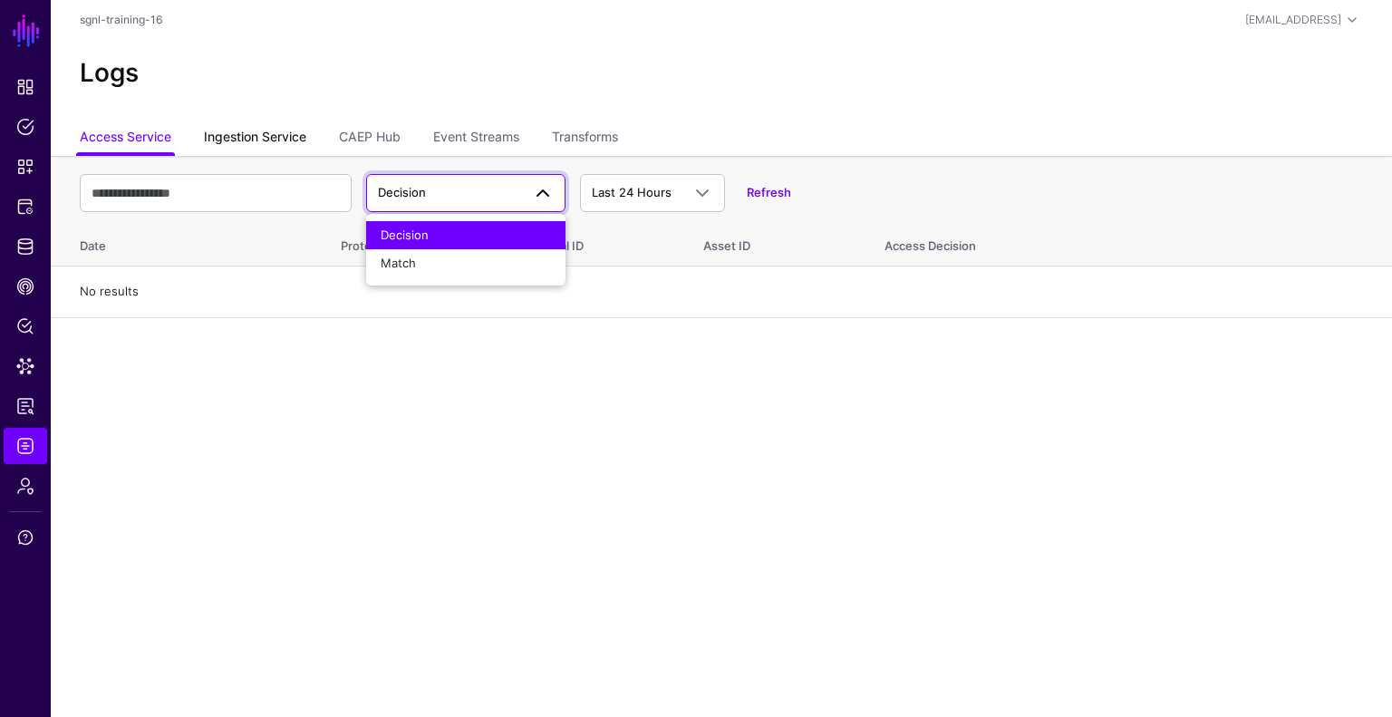
click at [273, 133] on link "Ingestion Service" at bounding box center [255, 138] width 102 height 34
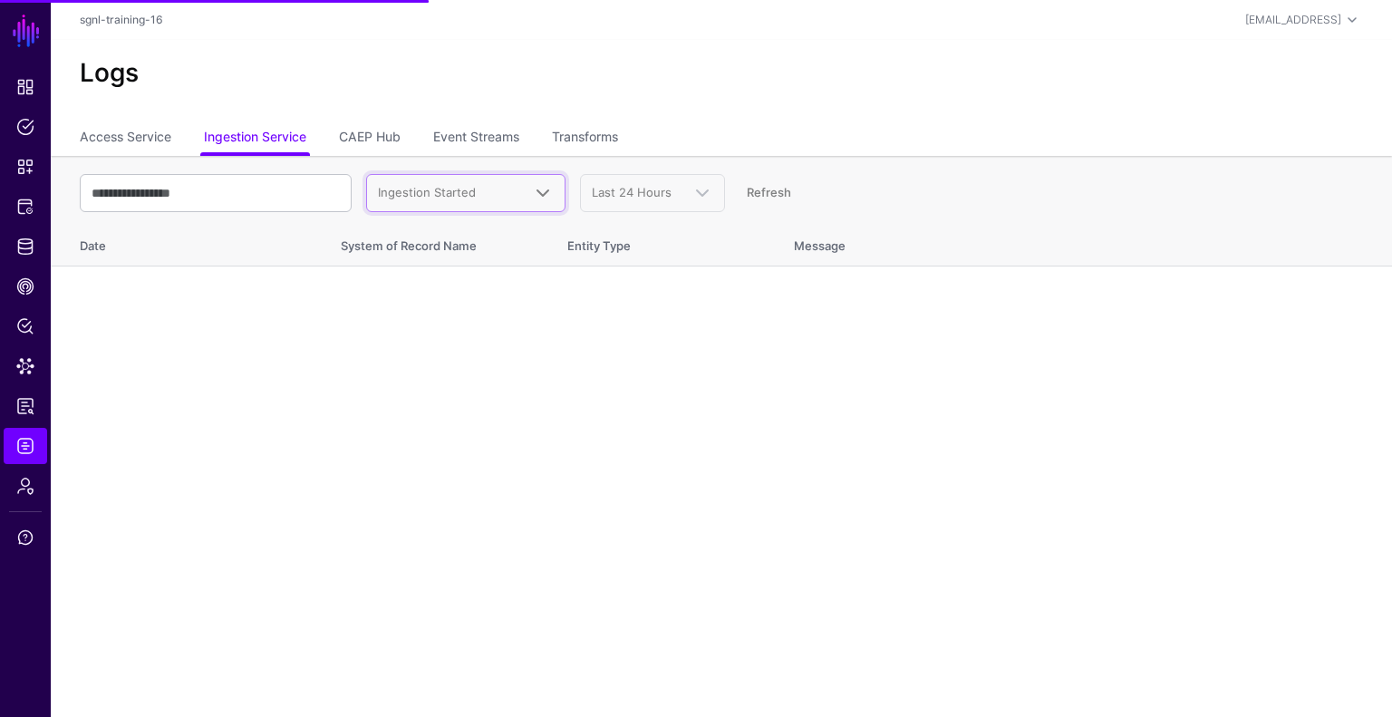
click at [520, 192] on span "Ingestion Started" at bounding box center [449, 193] width 143 height 18
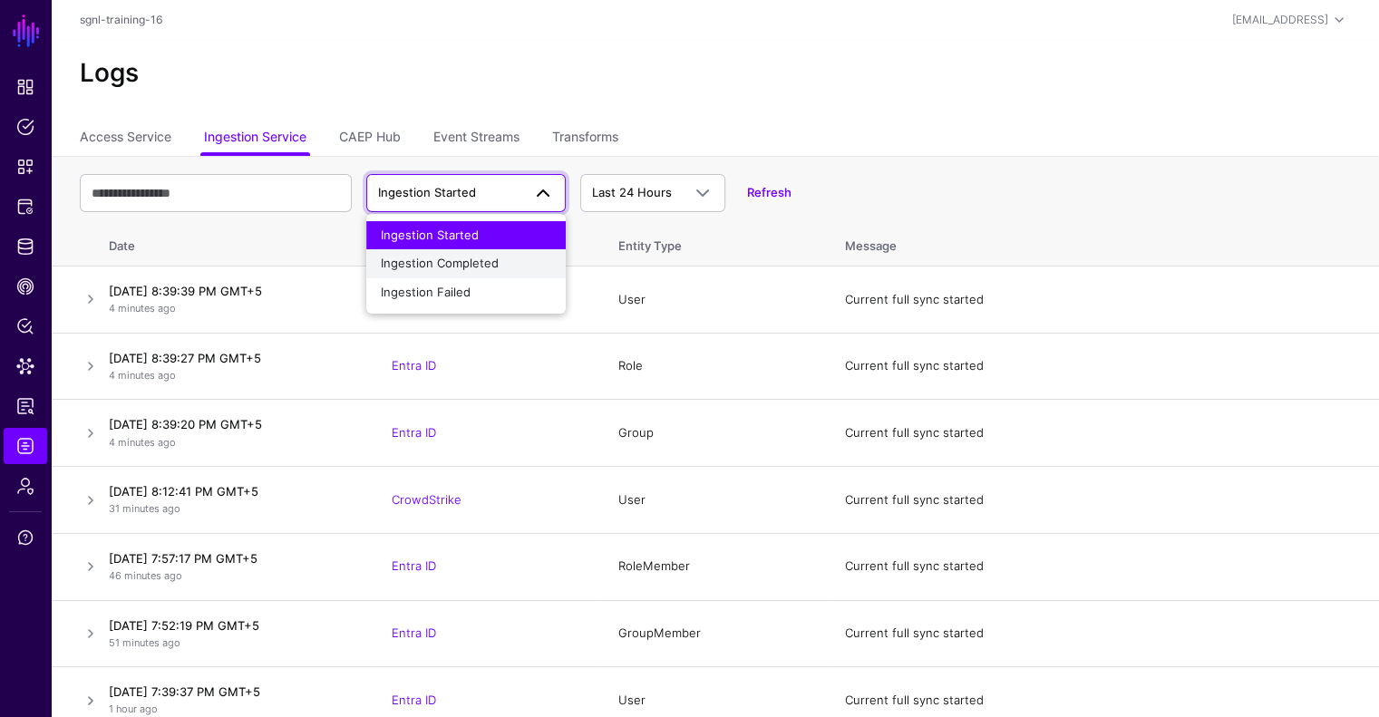
click at [485, 266] on span "Ingestion Completed" at bounding box center [440, 263] width 118 height 15
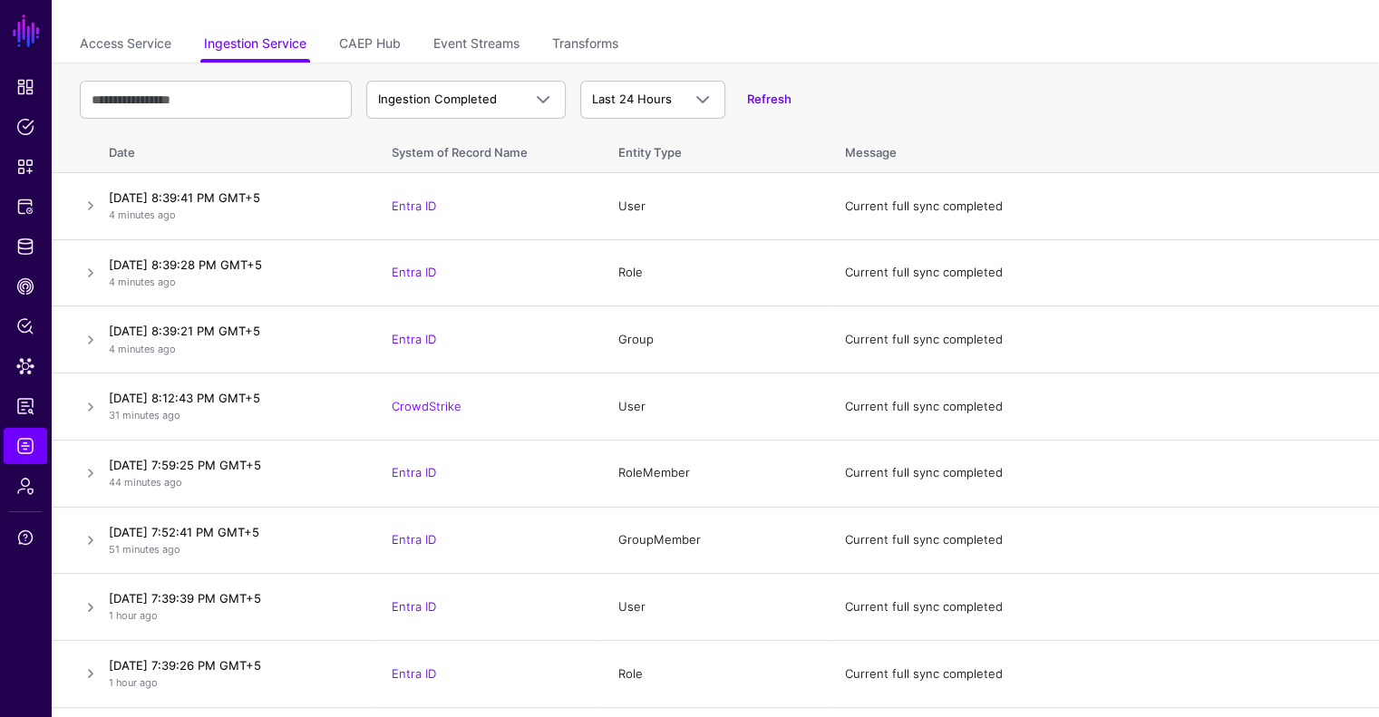
scroll to position [194, 0]
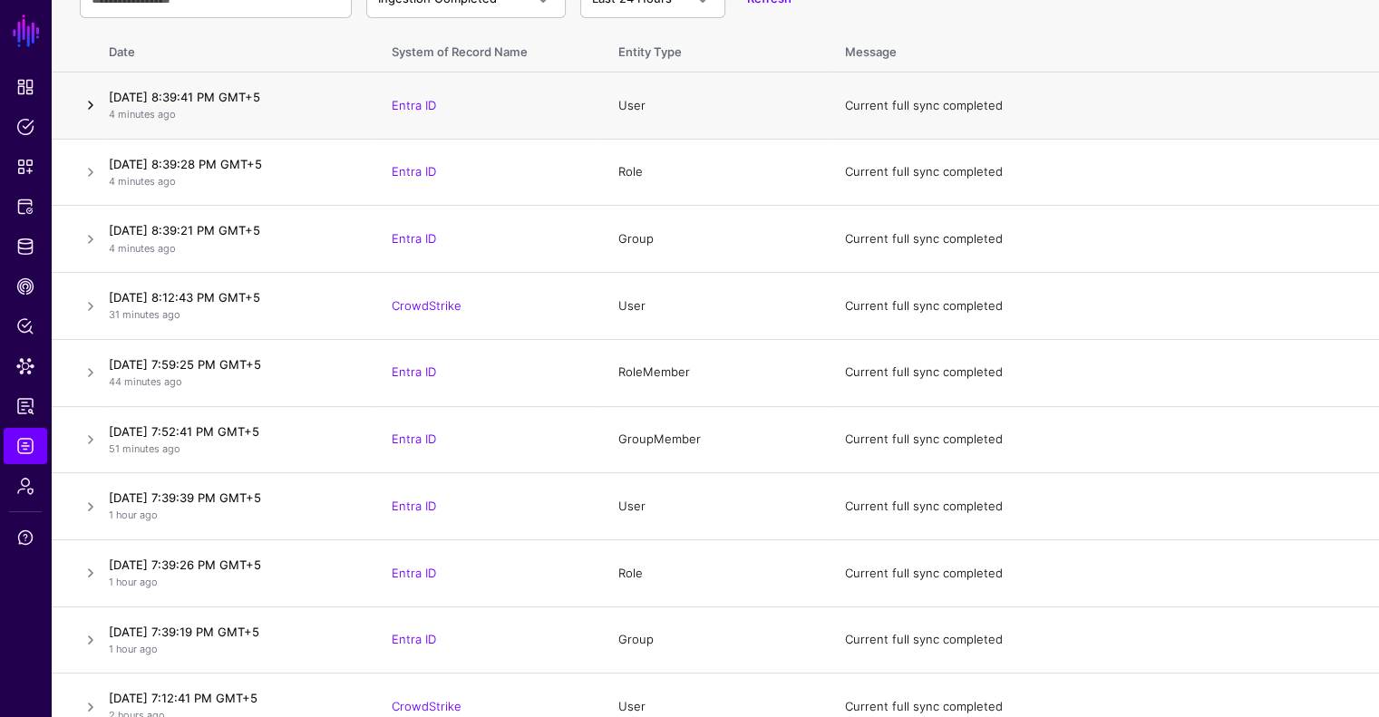
click at [91, 106] on link at bounding box center [91, 105] width 22 height 22
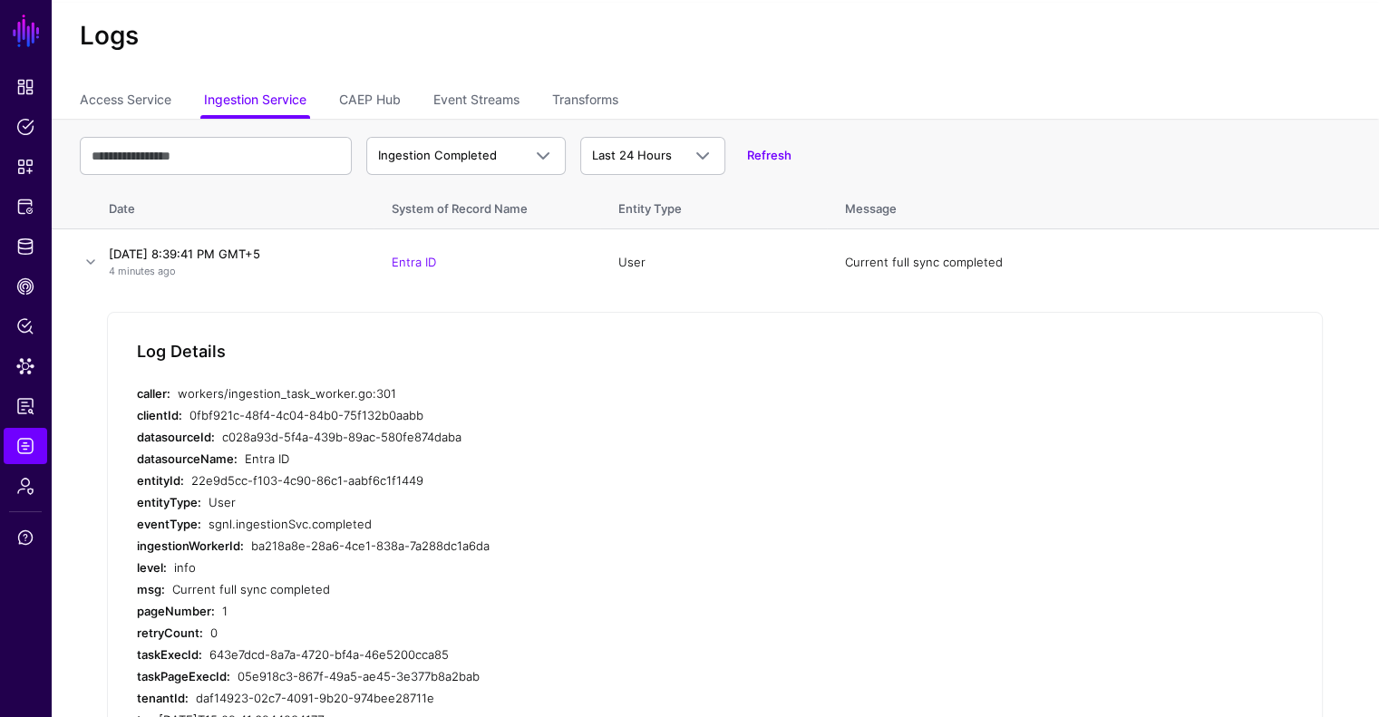
scroll to position [0, 0]
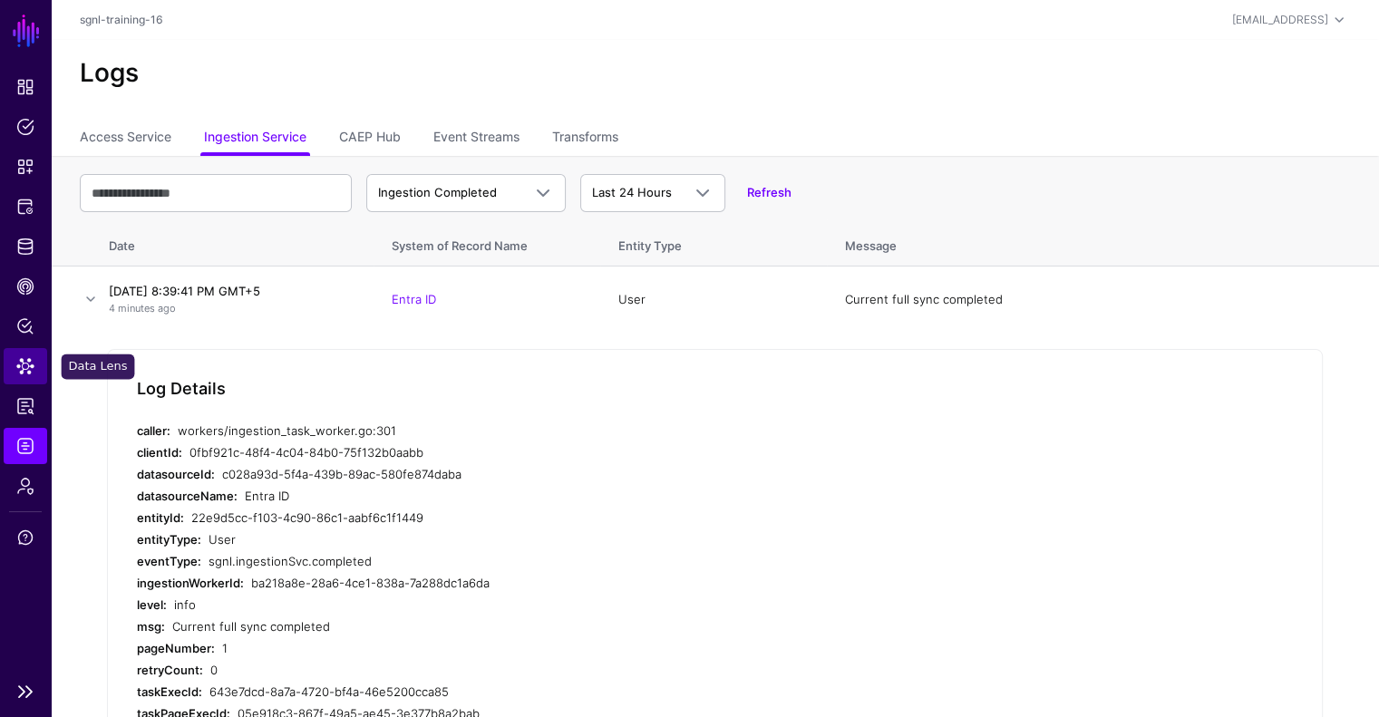
click at [30, 364] on span "Data Lens" at bounding box center [25, 366] width 18 height 18
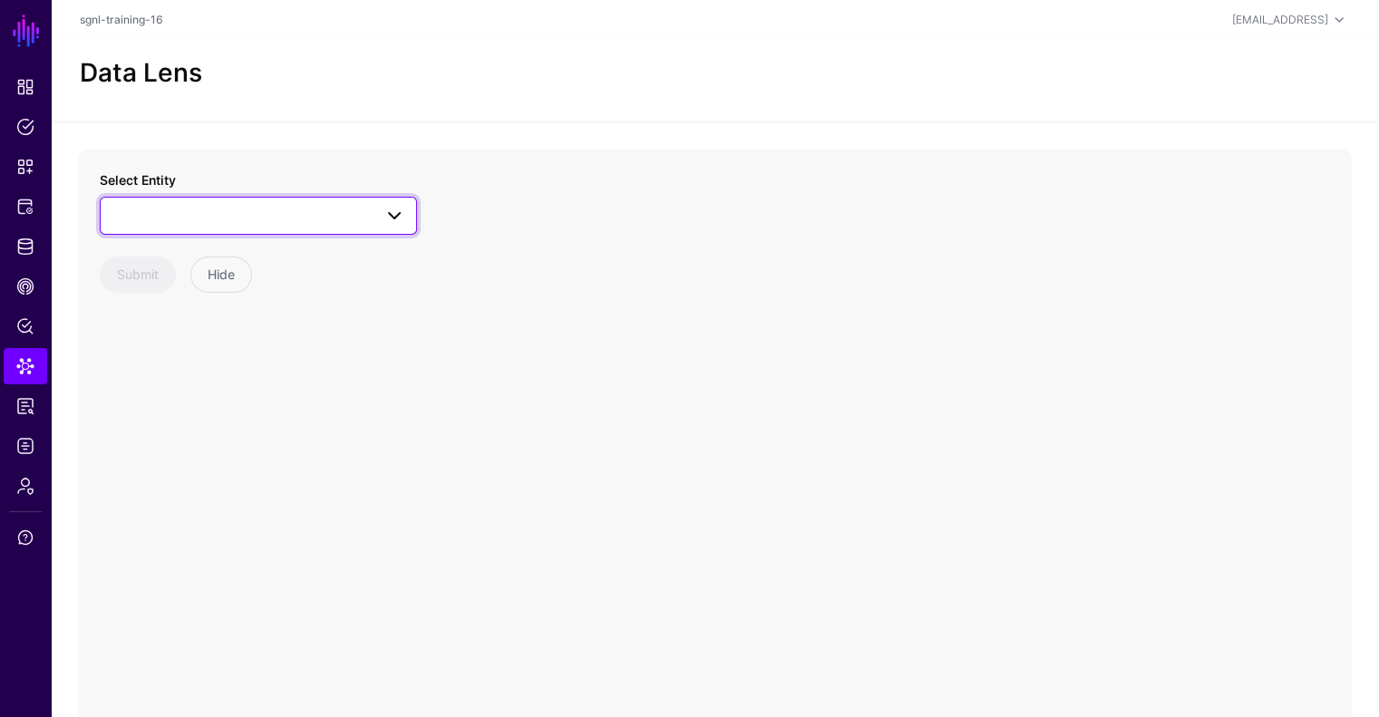
click at [397, 216] on span at bounding box center [394, 216] width 22 height 22
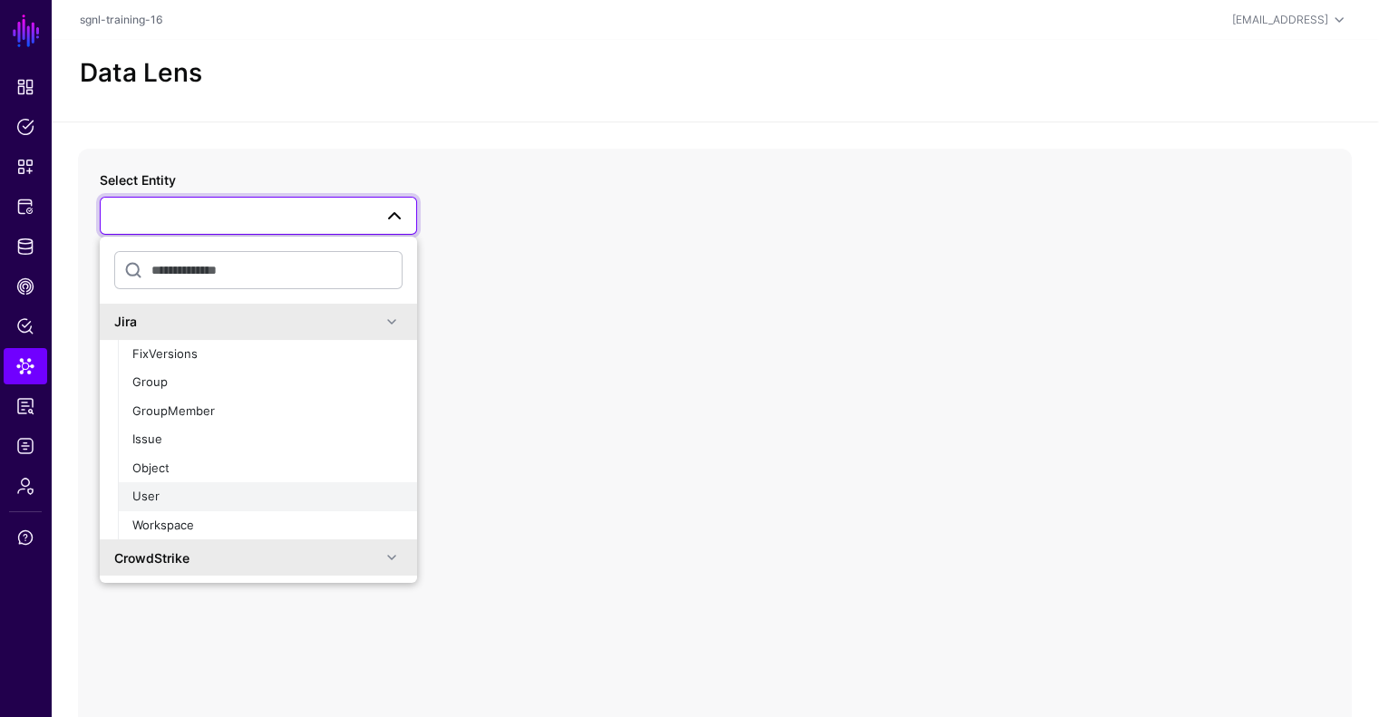
click at [174, 492] on div "User" at bounding box center [267, 497] width 270 height 18
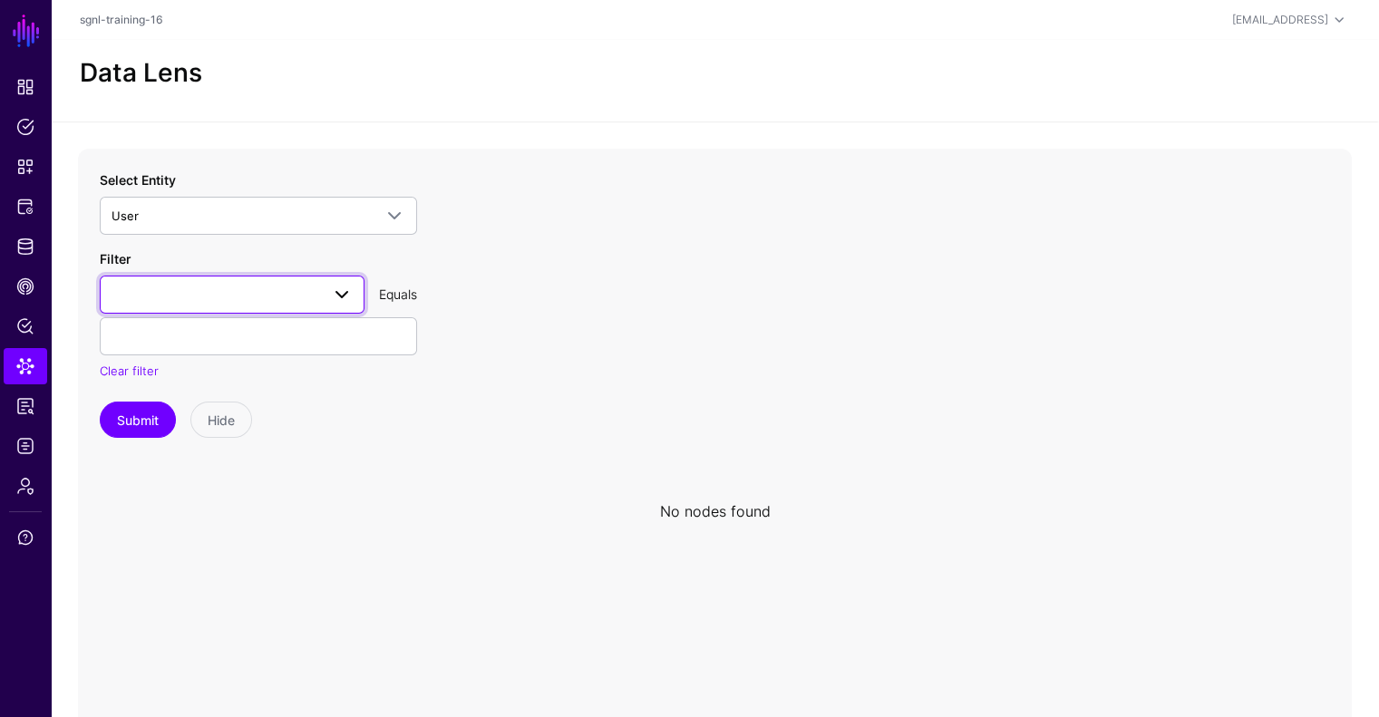
click at [331, 303] on span at bounding box center [342, 295] width 22 height 22
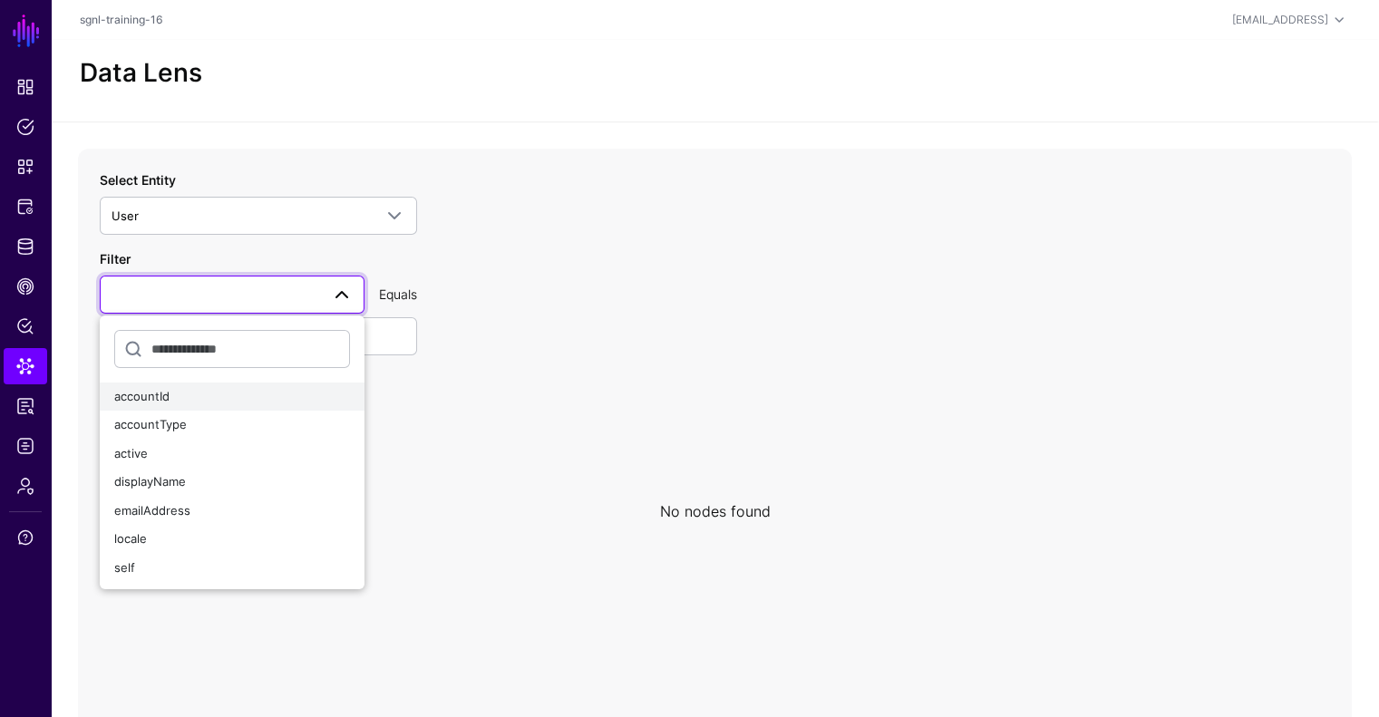
click at [214, 396] on div "accountId" at bounding box center [232, 397] width 236 height 18
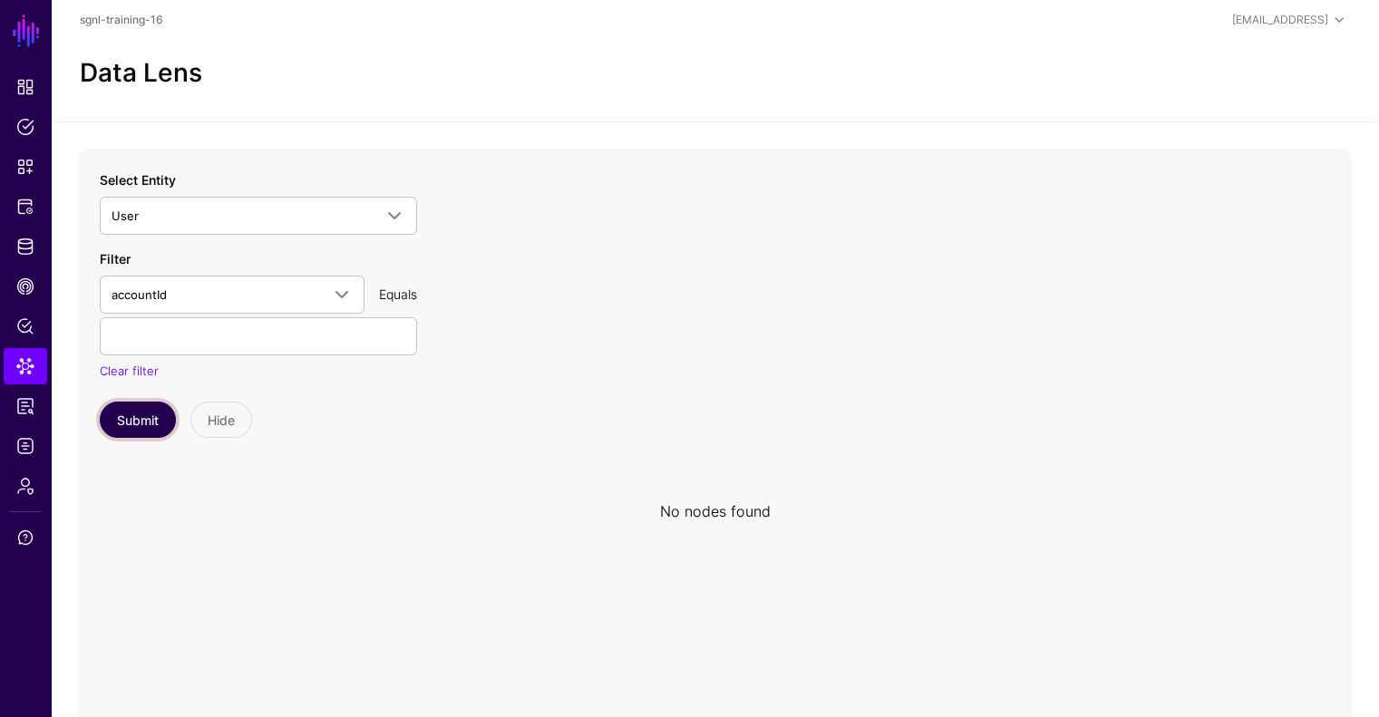
click at [138, 412] on button "Submit" at bounding box center [138, 420] width 76 height 36
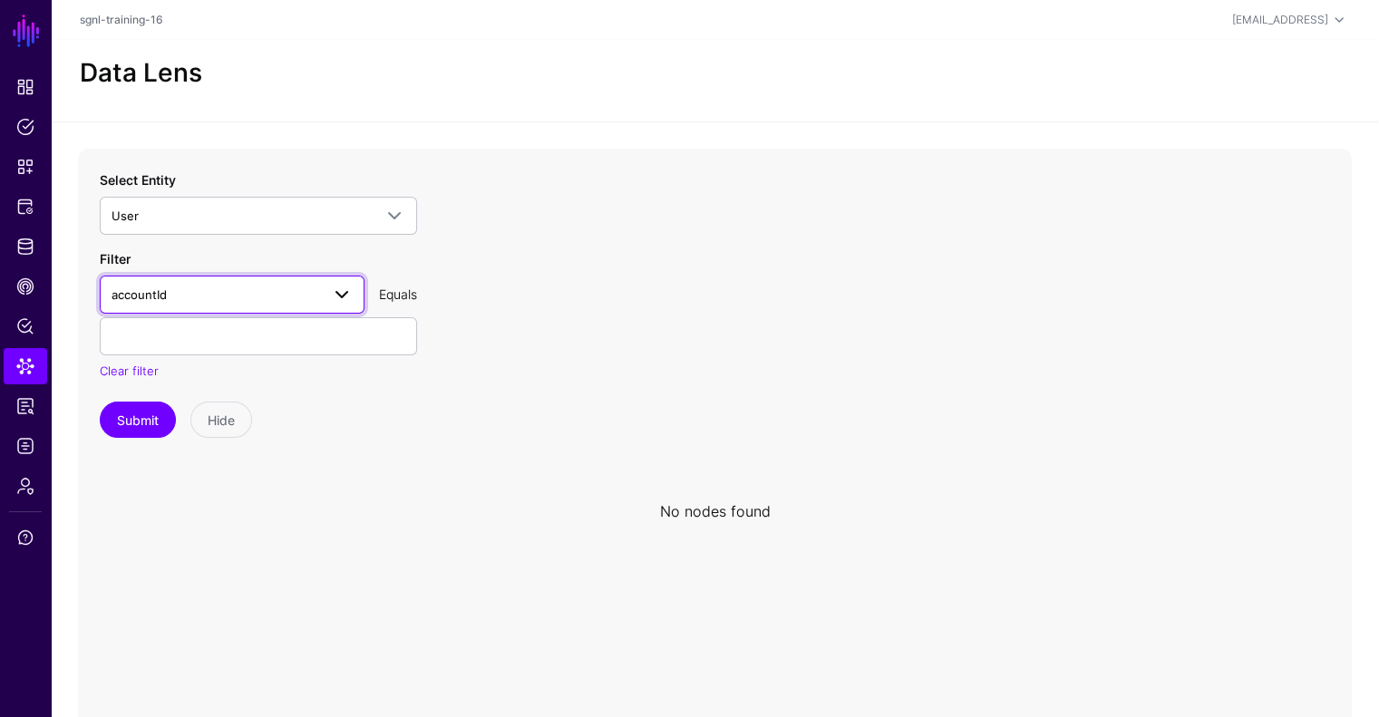
click at [338, 288] on span at bounding box center [342, 295] width 22 height 22
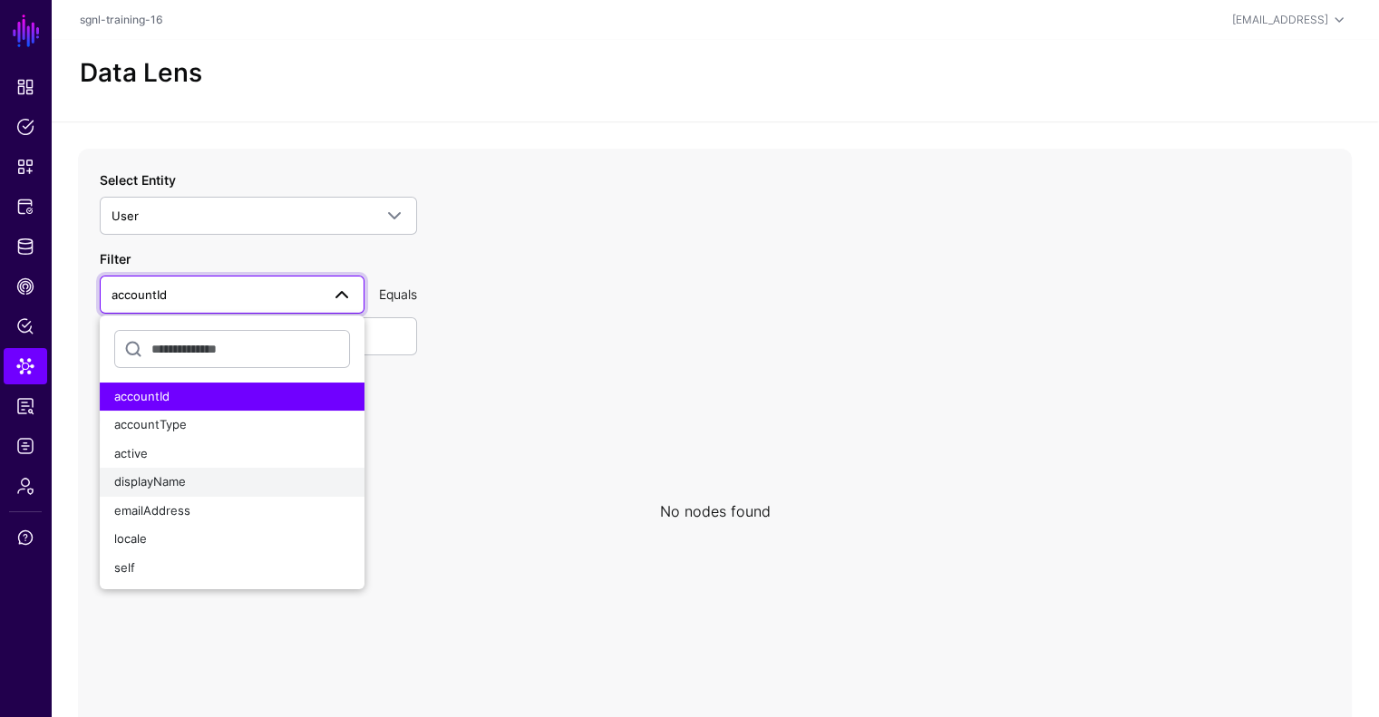
click at [179, 468] on button "displayName" at bounding box center [232, 482] width 265 height 29
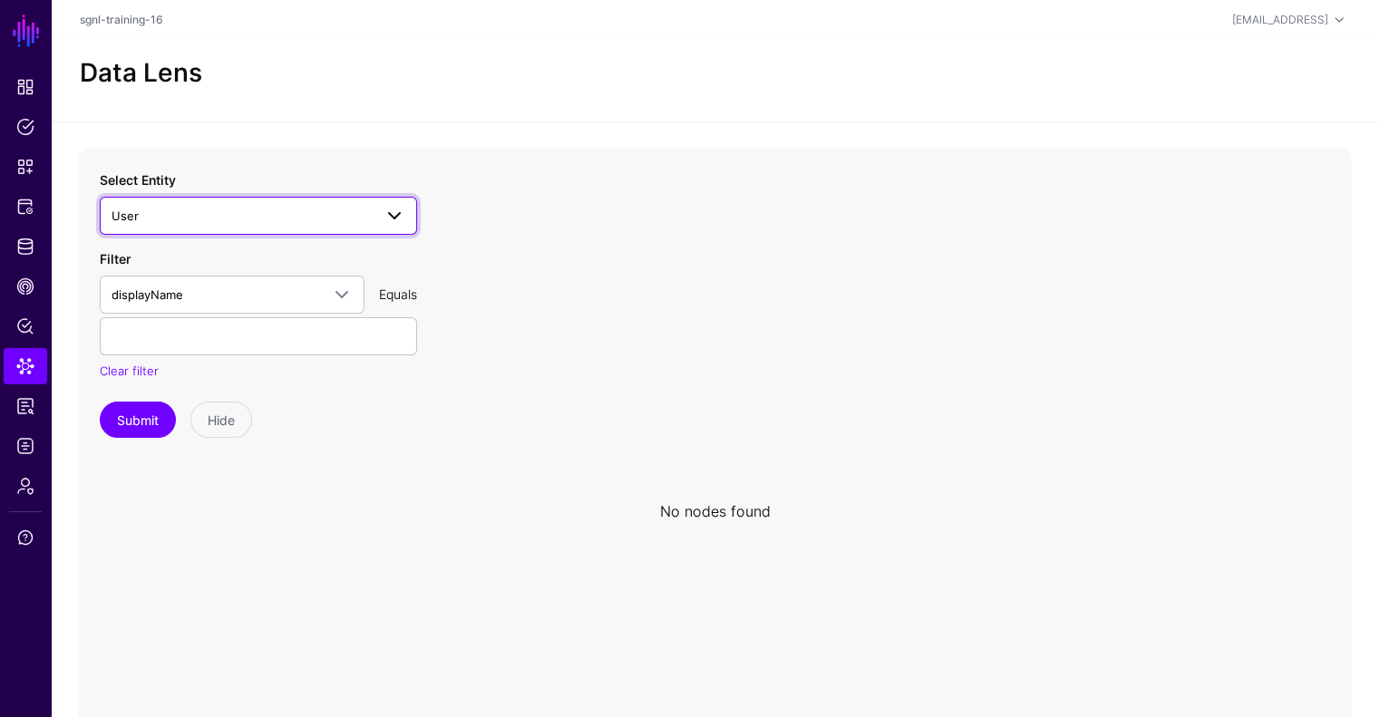
click at [392, 219] on span at bounding box center [394, 216] width 22 height 22
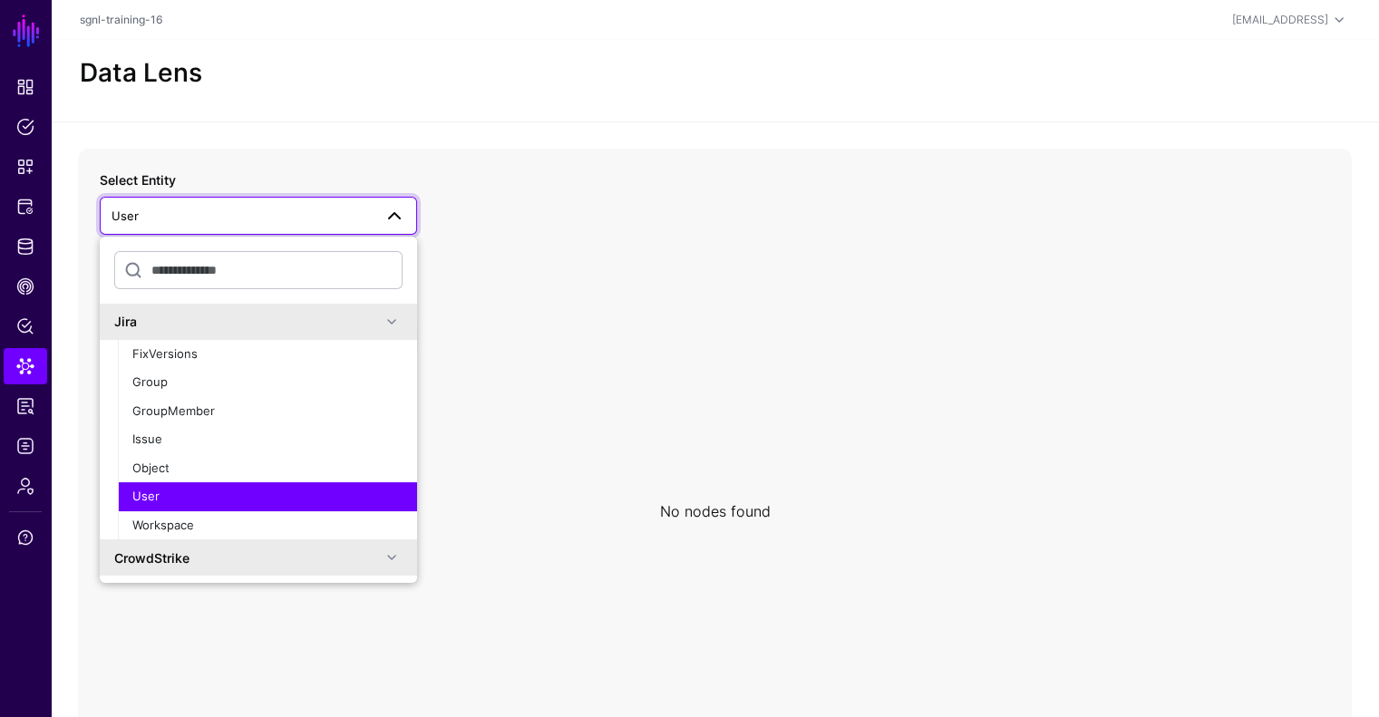
click at [189, 496] on div "User" at bounding box center [267, 497] width 270 height 18
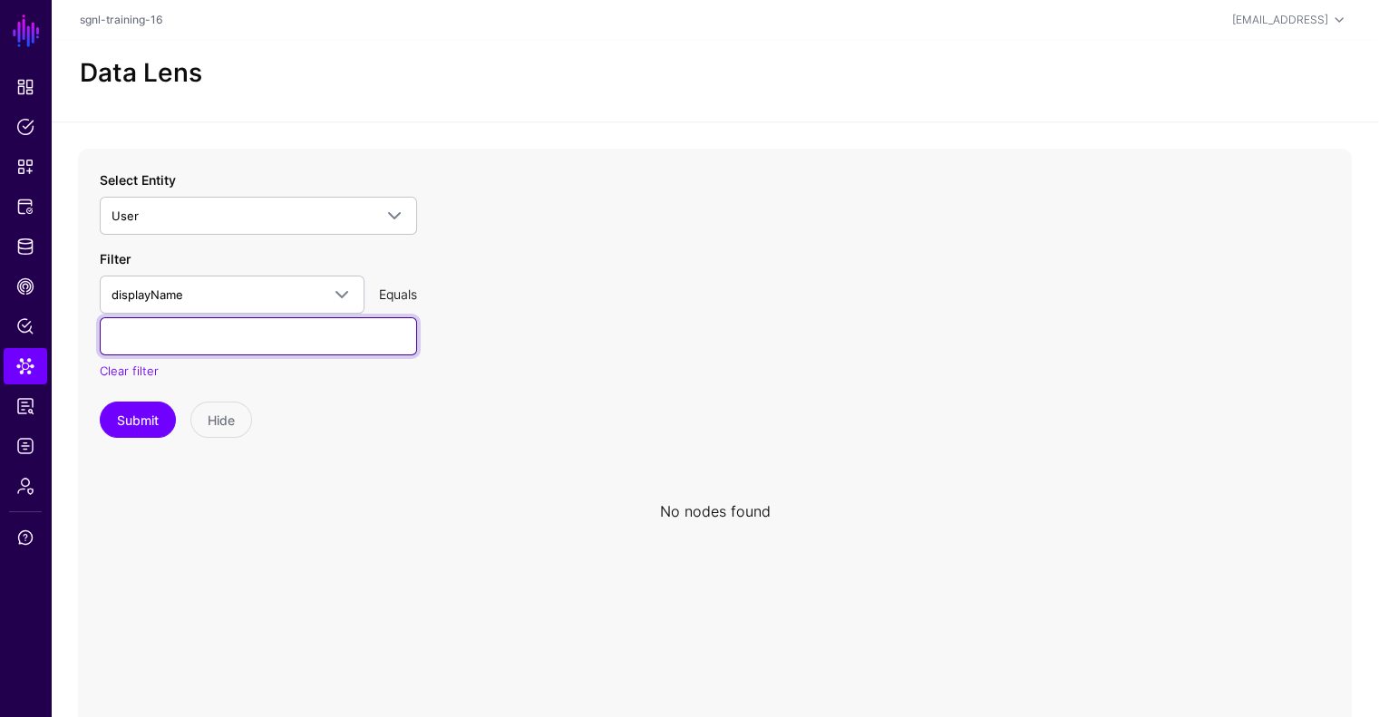
click at [279, 328] on input "text" at bounding box center [258, 336] width 317 height 38
type input "****"
click at [100, 402] on button "Submit" at bounding box center [138, 420] width 76 height 36
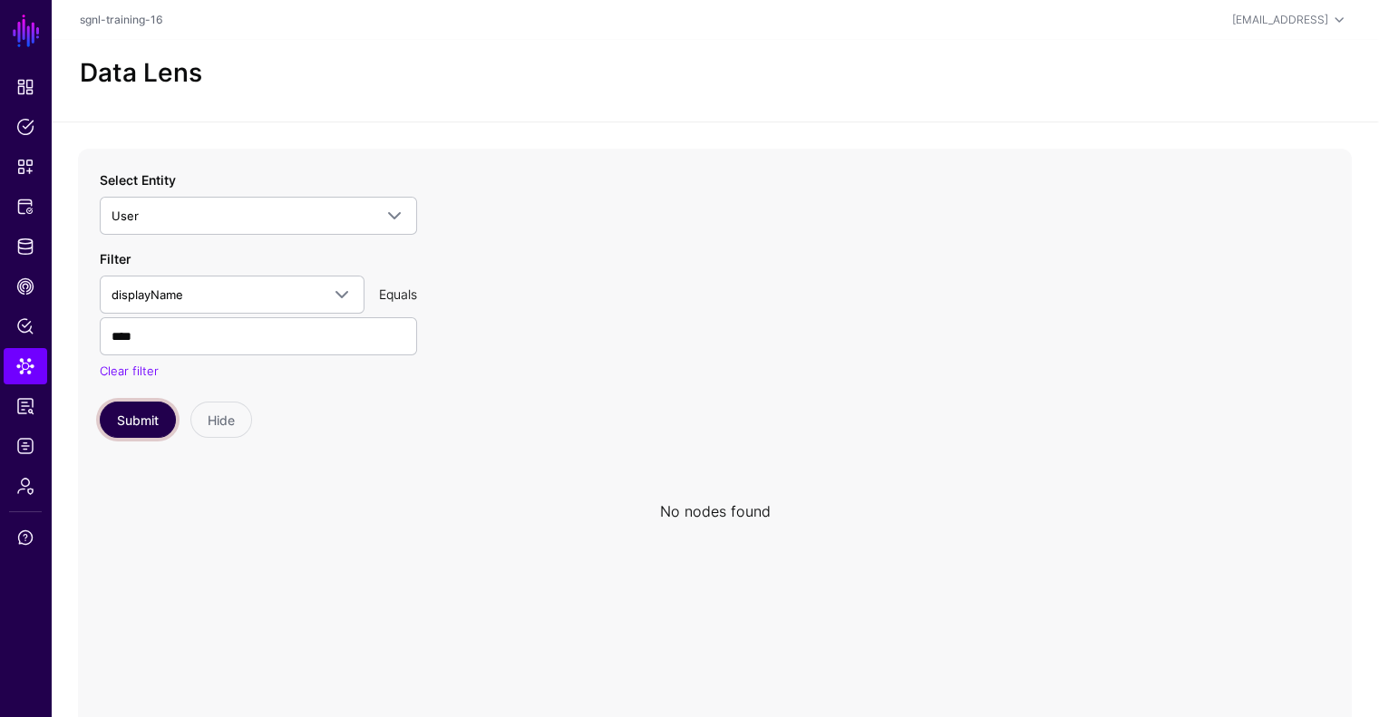
click at [128, 416] on button "Submit" at bounding box center [138, 420] width 76 height 36
click at [148, 410] on button "Submit" at bounding box center [138, 420] width 76 height 36
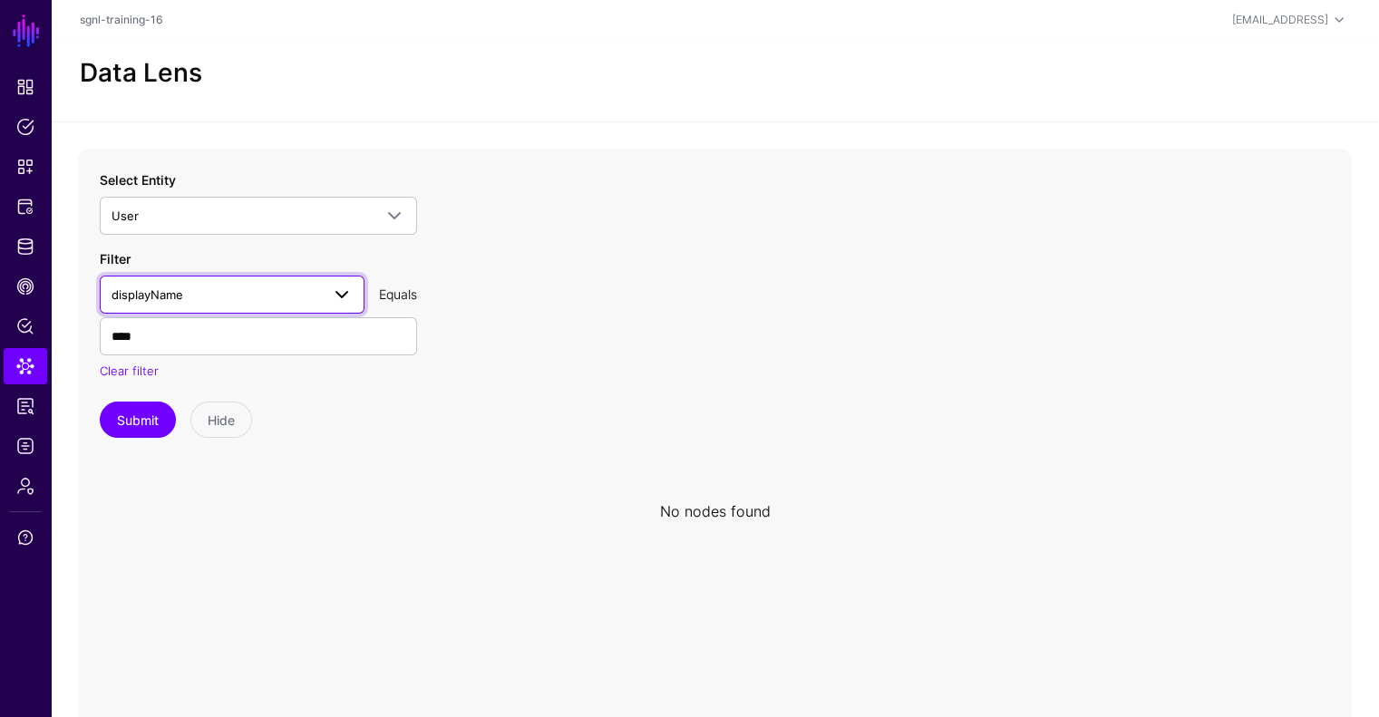
click at [276, 286] on span "displayName" at bounding box center [215, 295] width 208 height 20
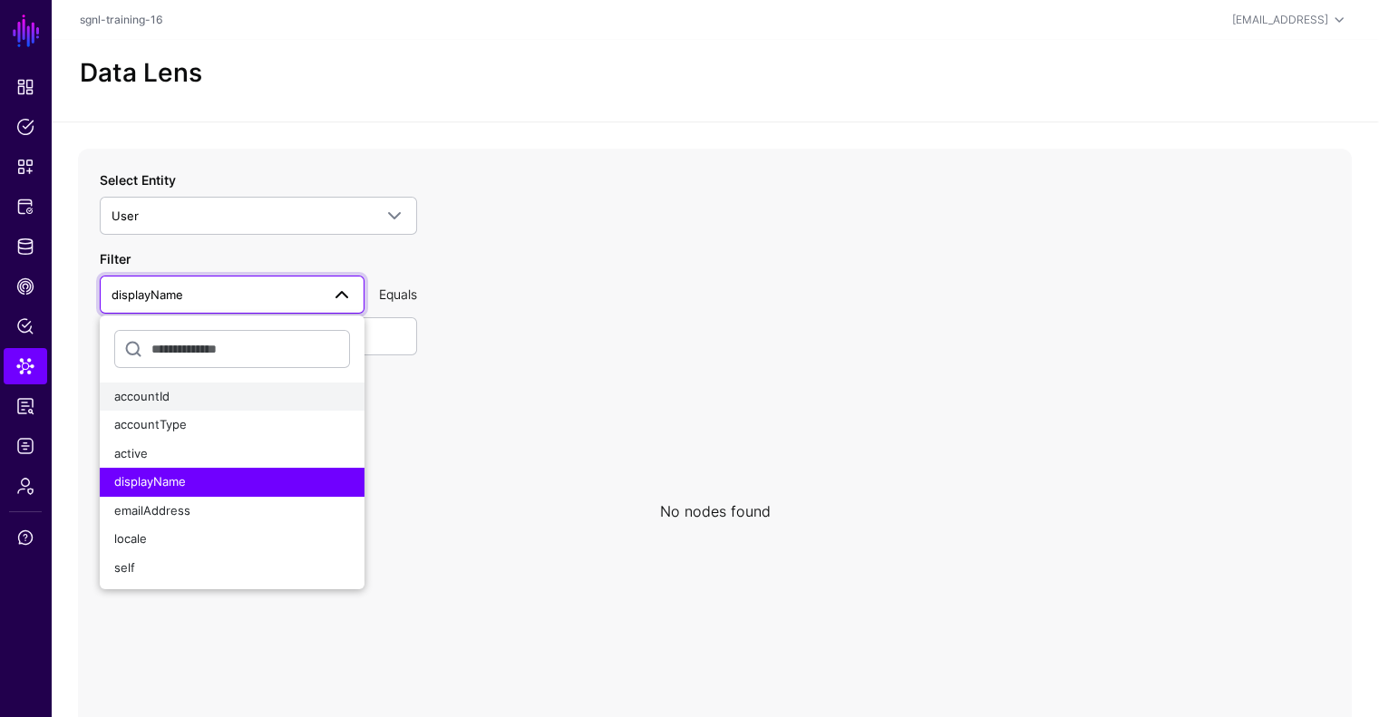
click at [185, 391] on div "accountId" at bounding box center [232, 397] width 236 height 18
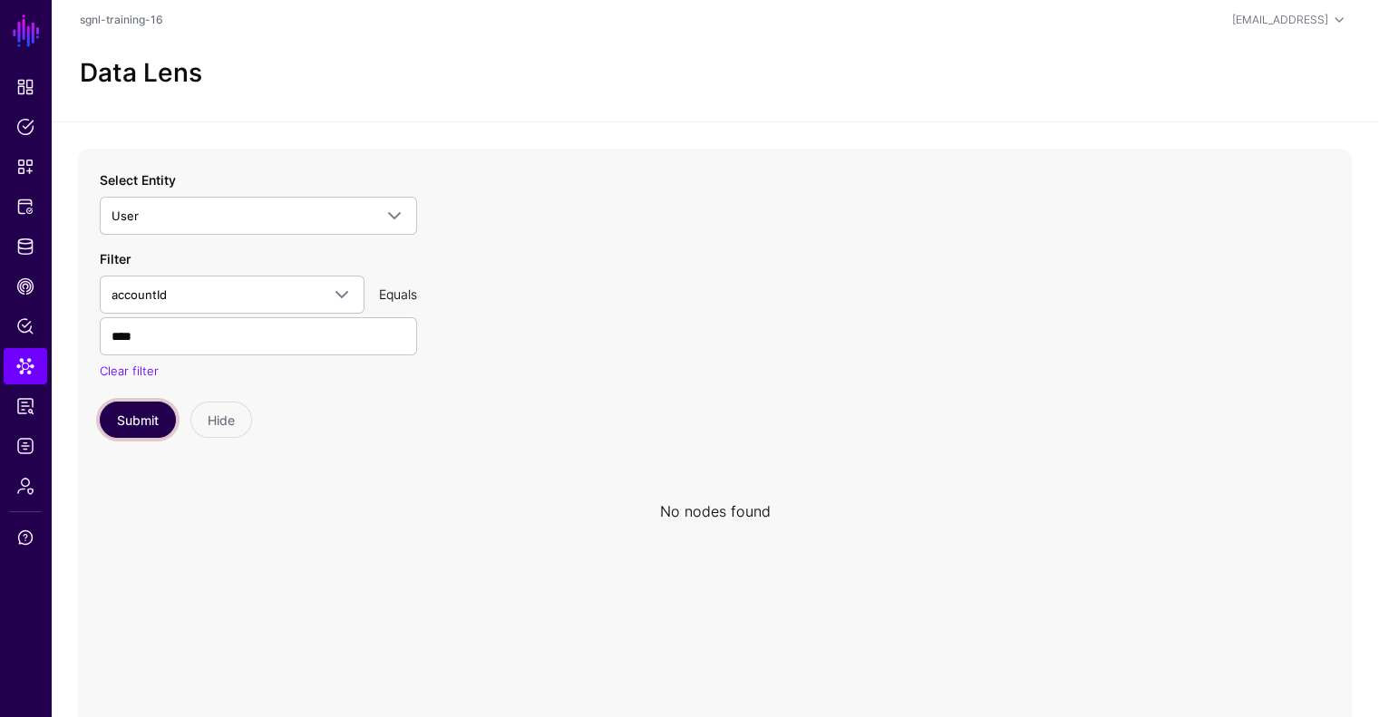
click at [123, 412] on button "Submit" at bounding box center [138, 420] width 76 height 36
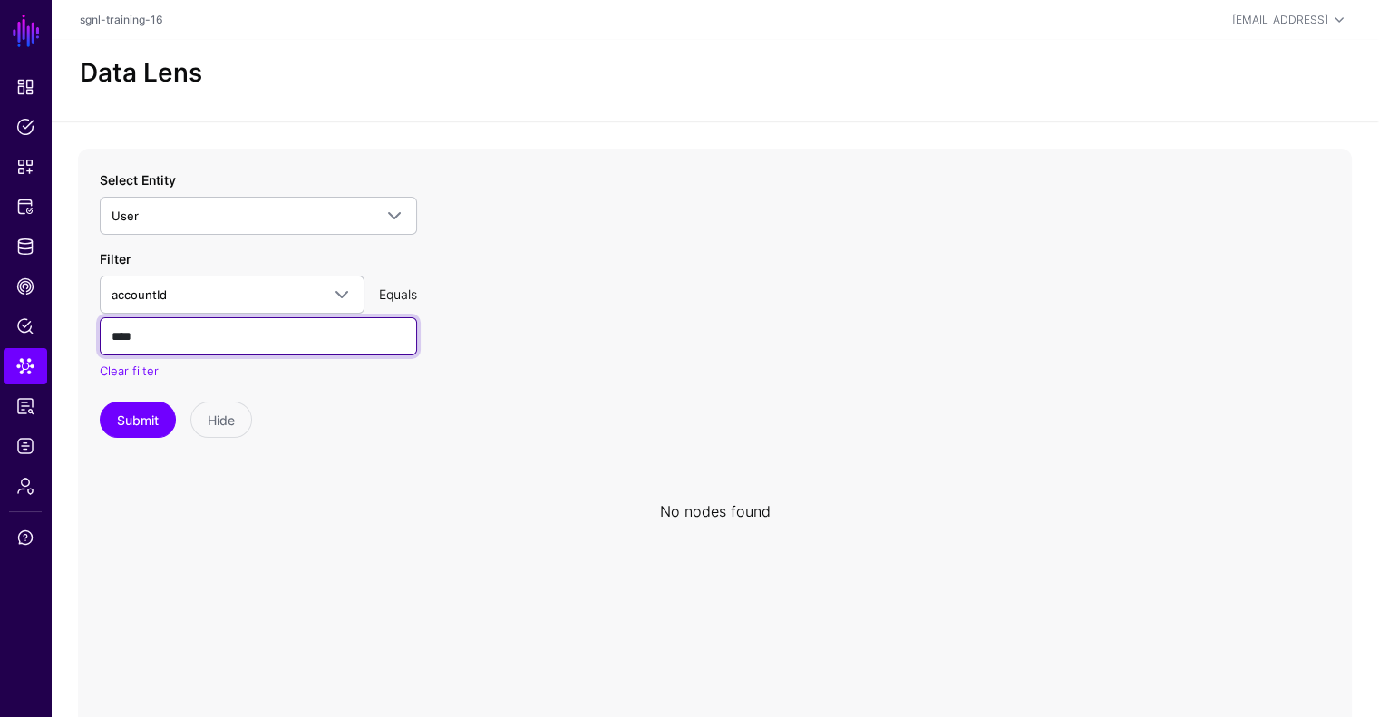
click at [199, 340] on input "****" at bounding box center [258, 336] width 317 height 38
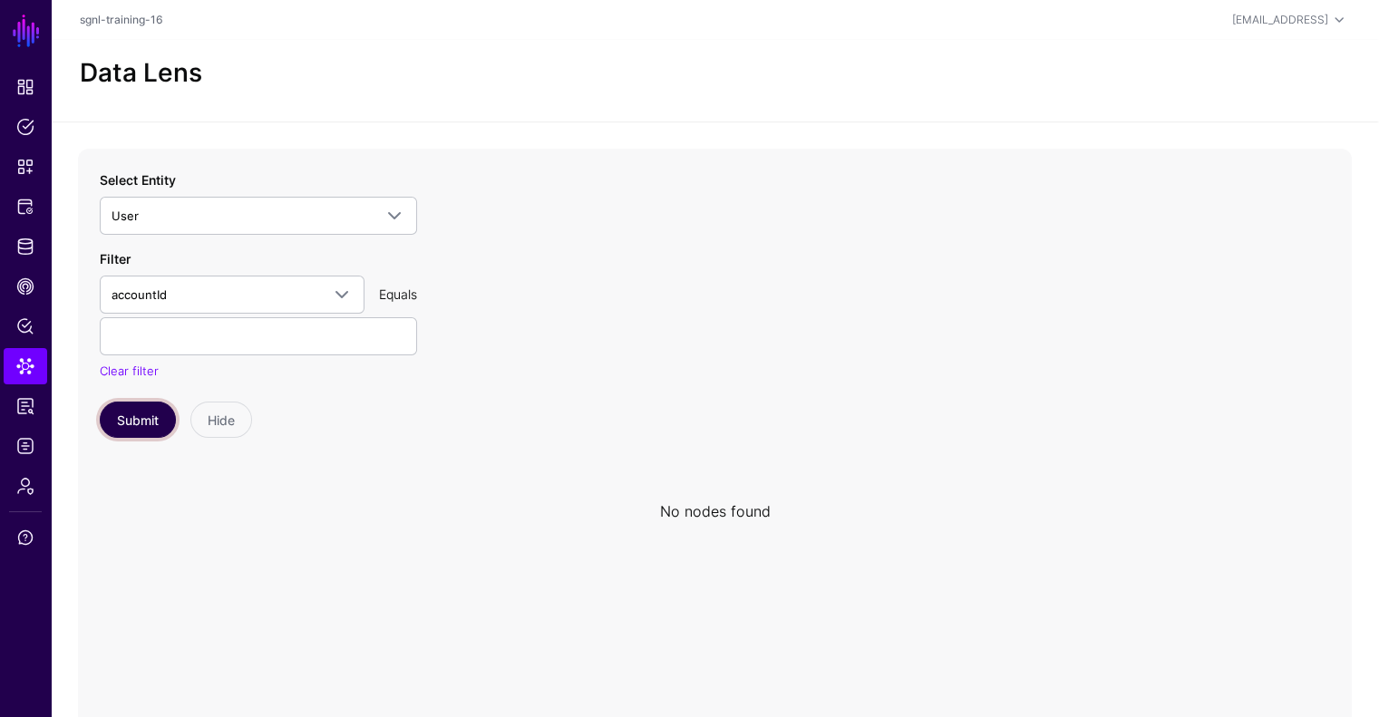
click at [134, 422] on button "Submit" at bounding box center [138, 420] width 76 height 36
click at [145, 412] on button "Submit" at bounding box center [138, 420] width 76 height 36
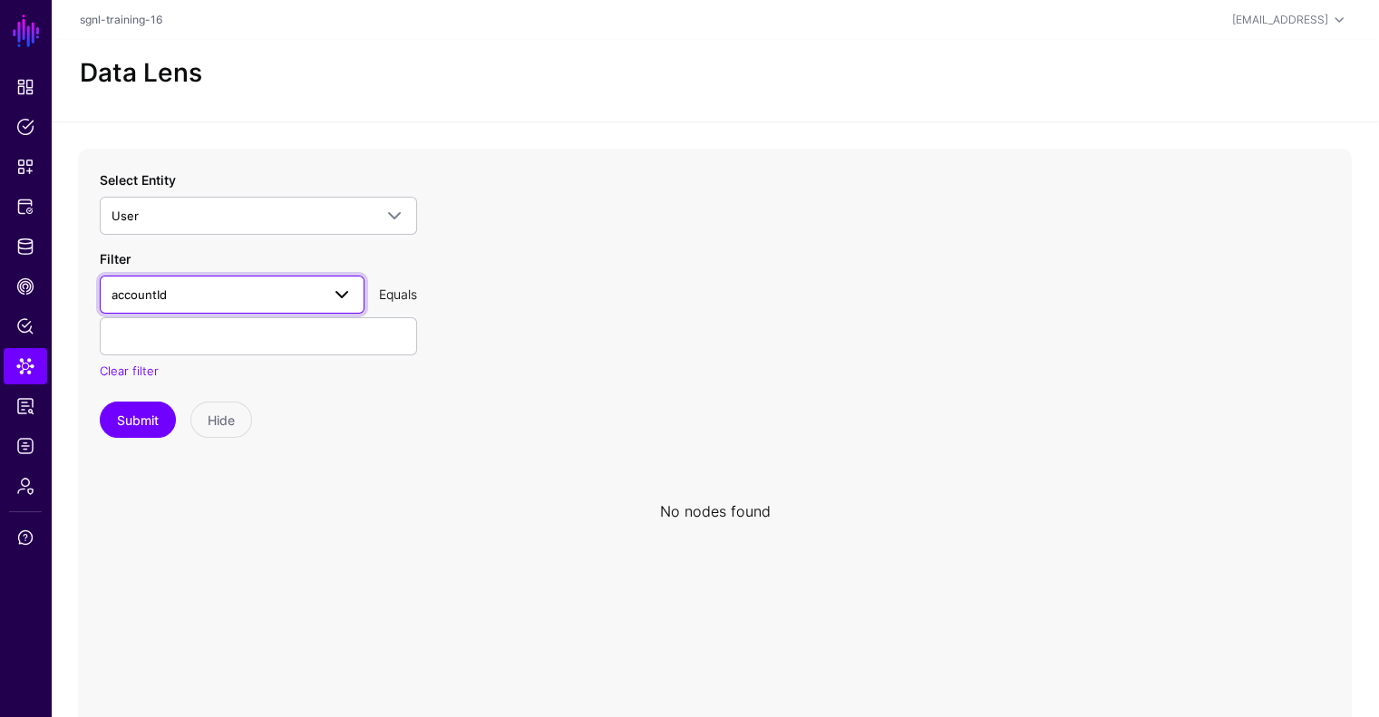
click at [310, 286] on span "accountId" at bounding box center [215, 295] width 208 height 20
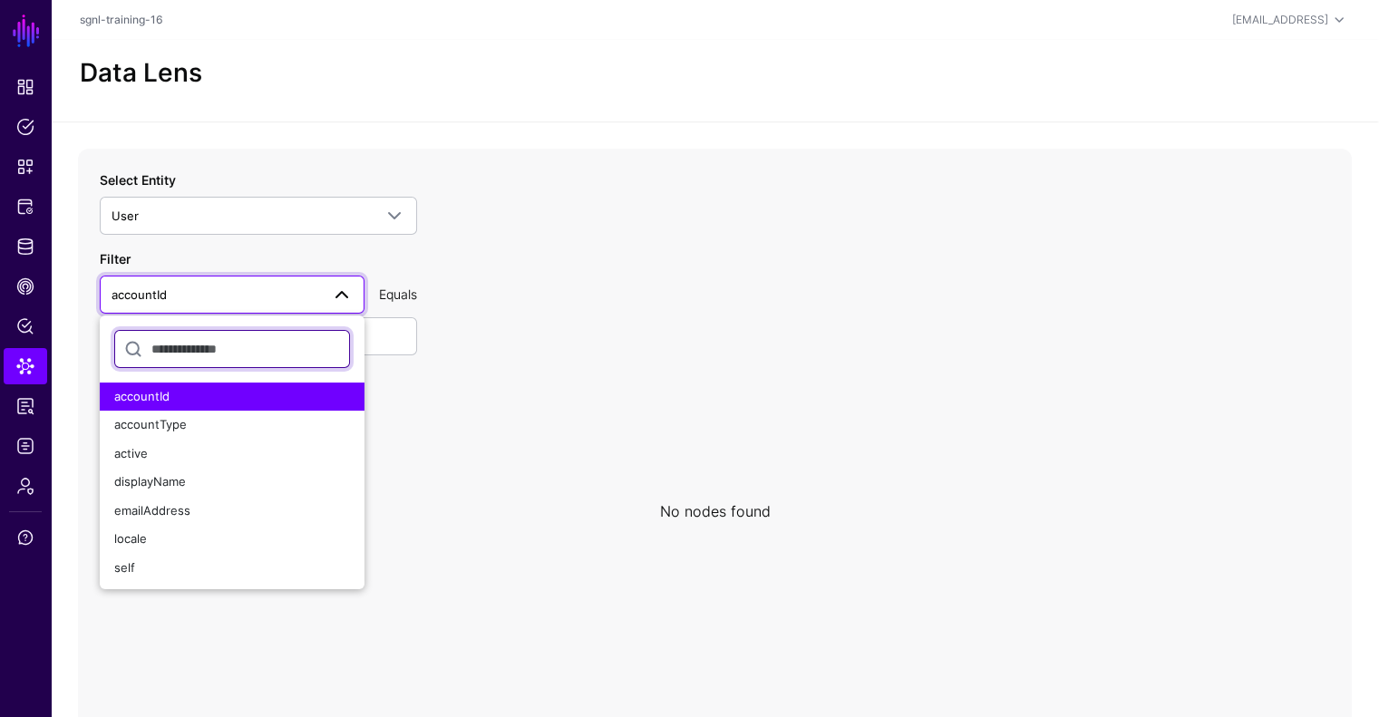
click at [310, 286] on span "accountId" at bounding box center [215, 295] width 208 height 20
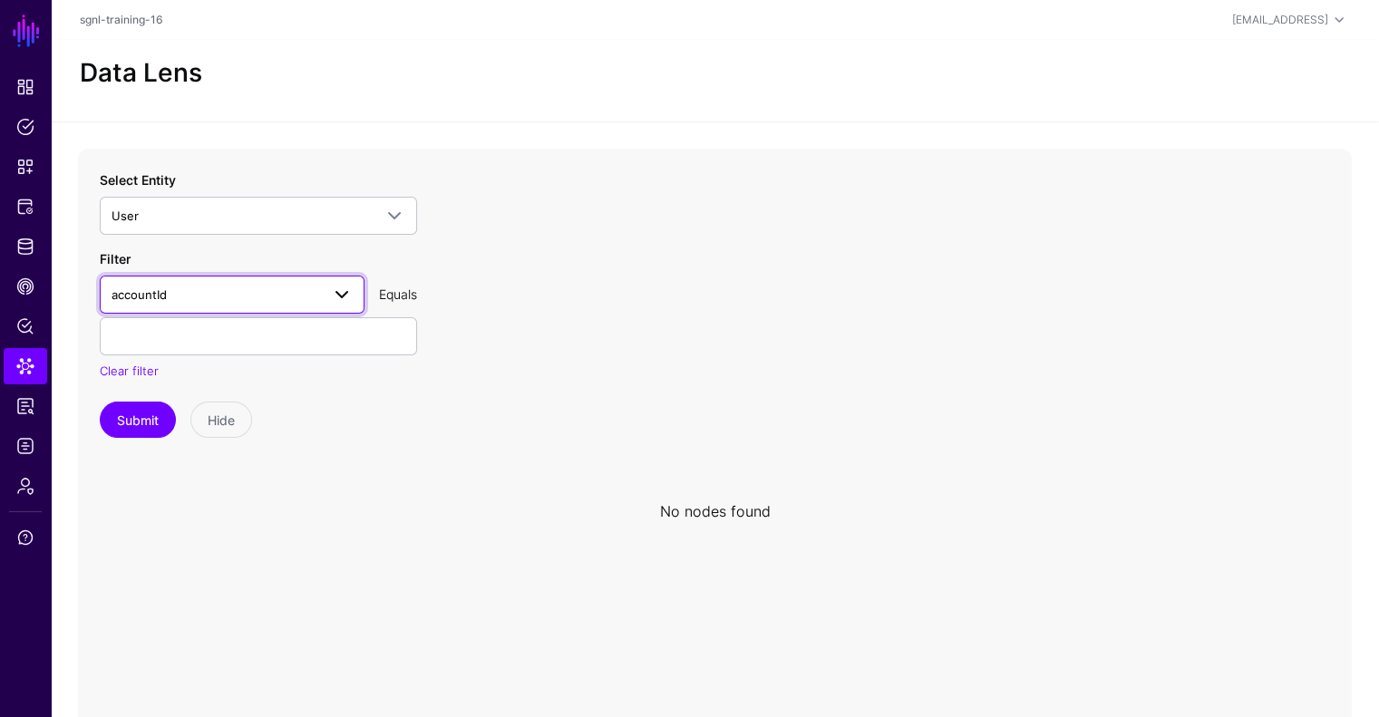
click at [242, 291] on span "accountId" at bounding box center [215, 295] width 208 height 20
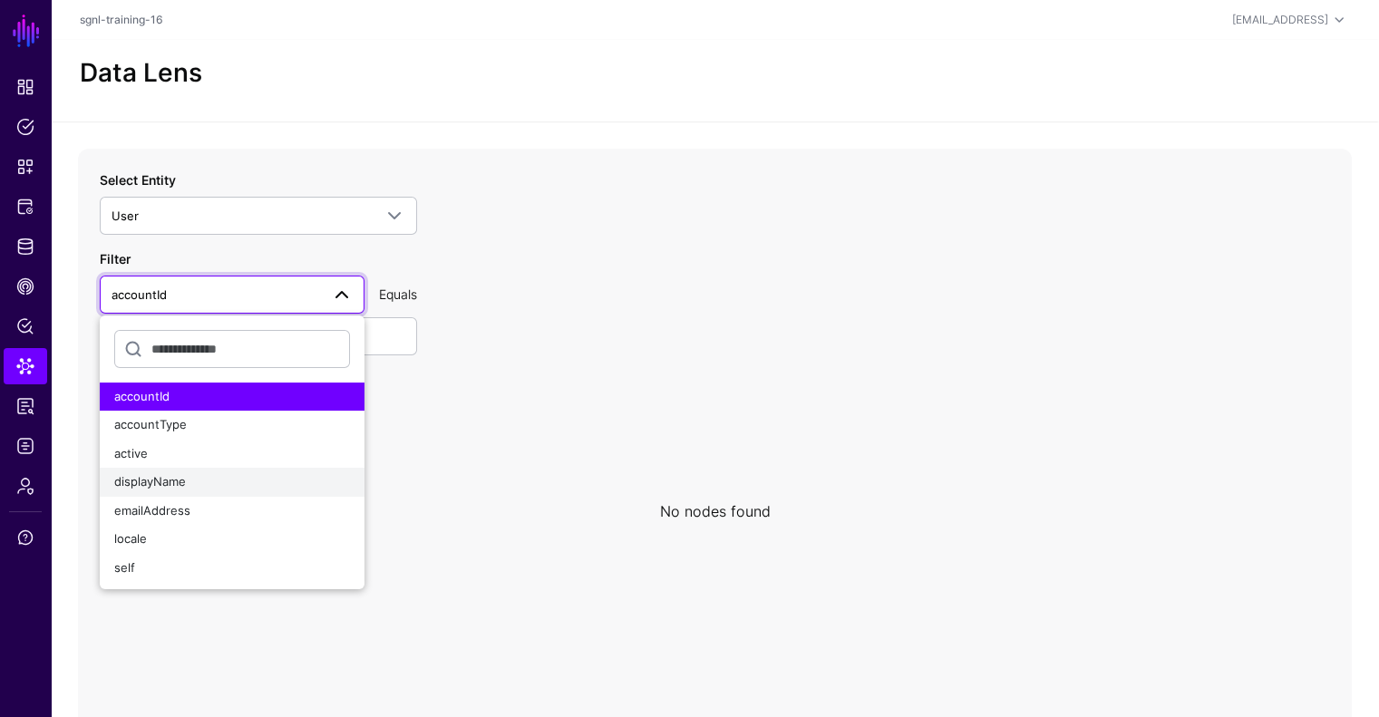
click at [163, 489] on div "displayName" at bounding box center [232, 482] width 236 height 18
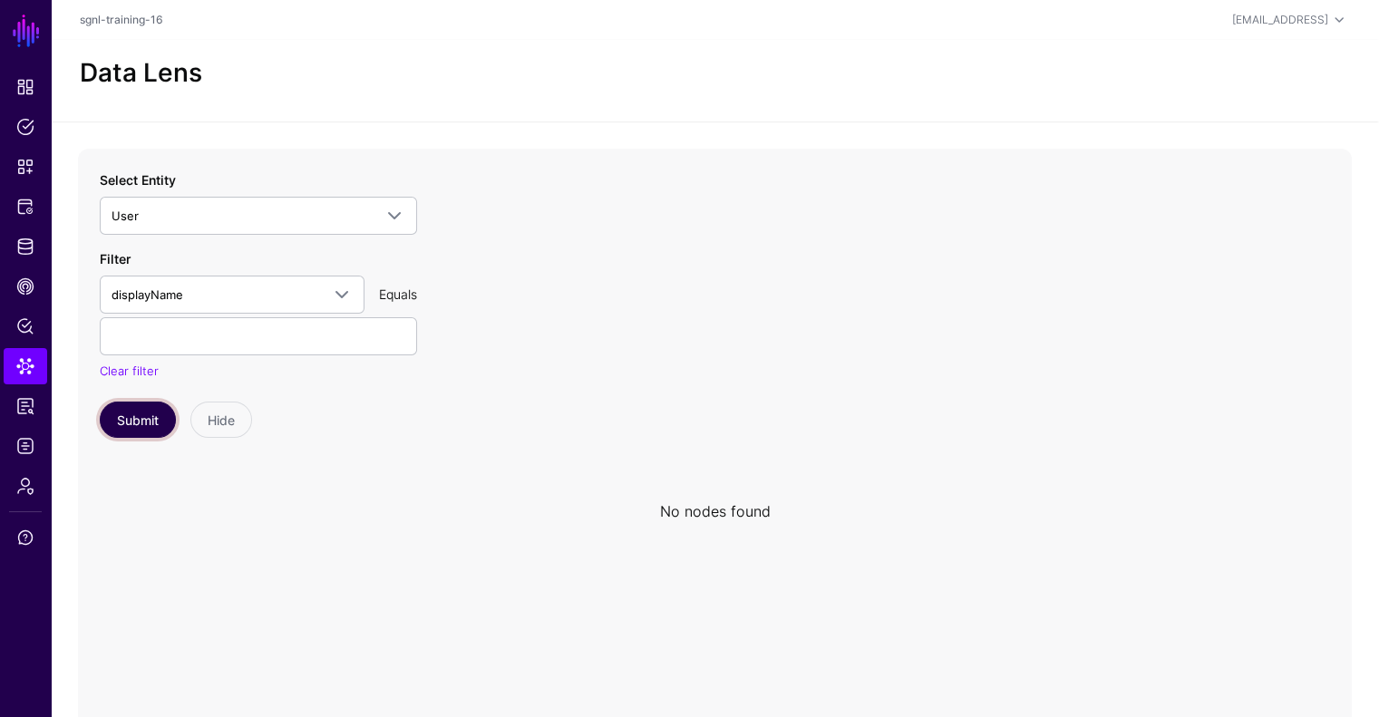
click at [137, 419] on button "Submit" at bounding box center [138, 420] width 76 height 36
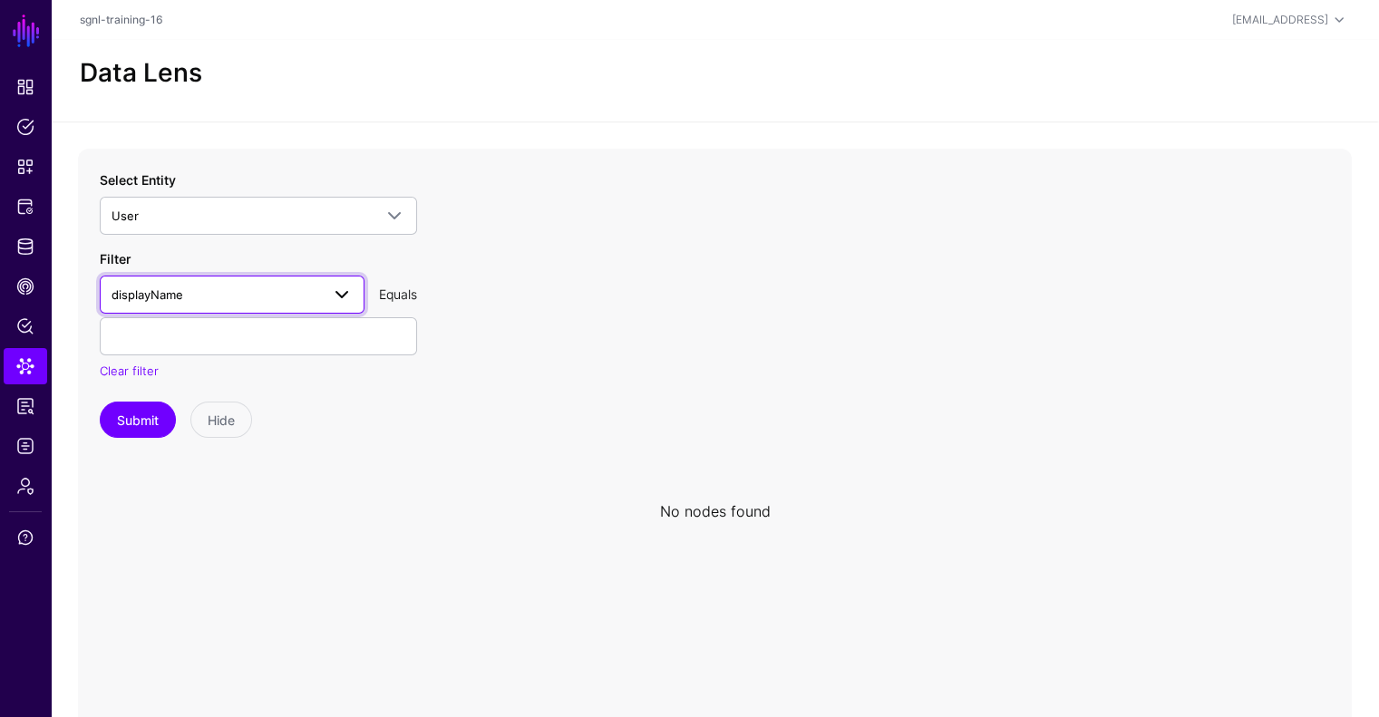
click at [287, 304] on span "displayName" at bounding box center [231, 295] width 241 height 22
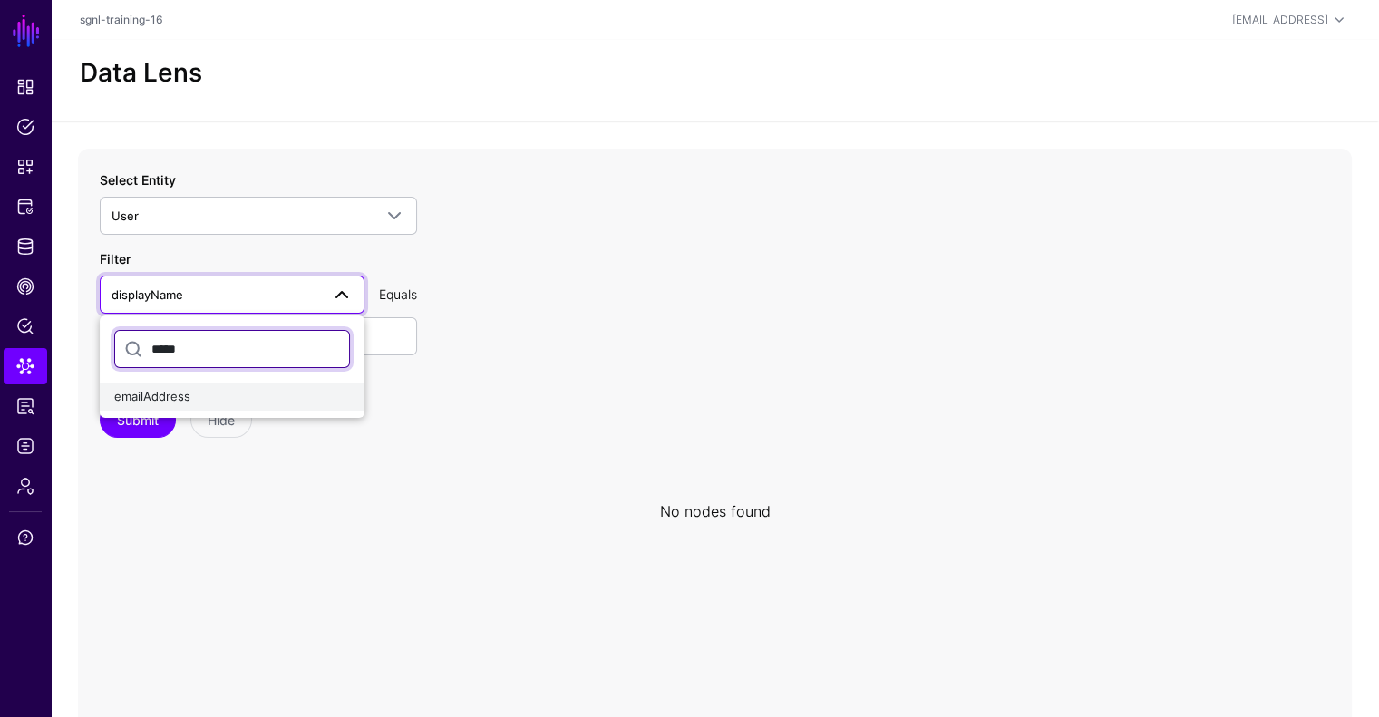
type input "*****"
click at [206, 389] on div "emailAddress" at bounding box center [232, 397] width 236 height 18
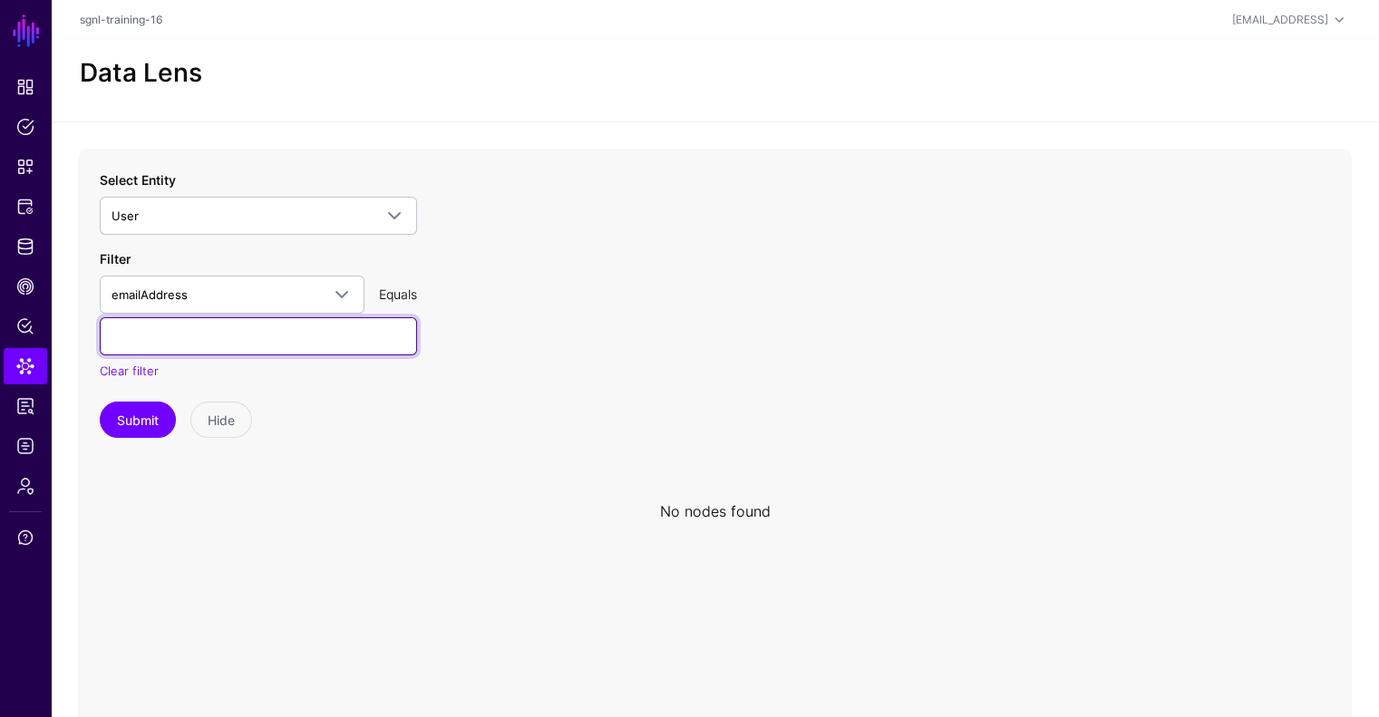
click at [230, 336] on input "text" at bounding box center [258, 336] width 317 height 38
paste input "**********"
type input "**********"
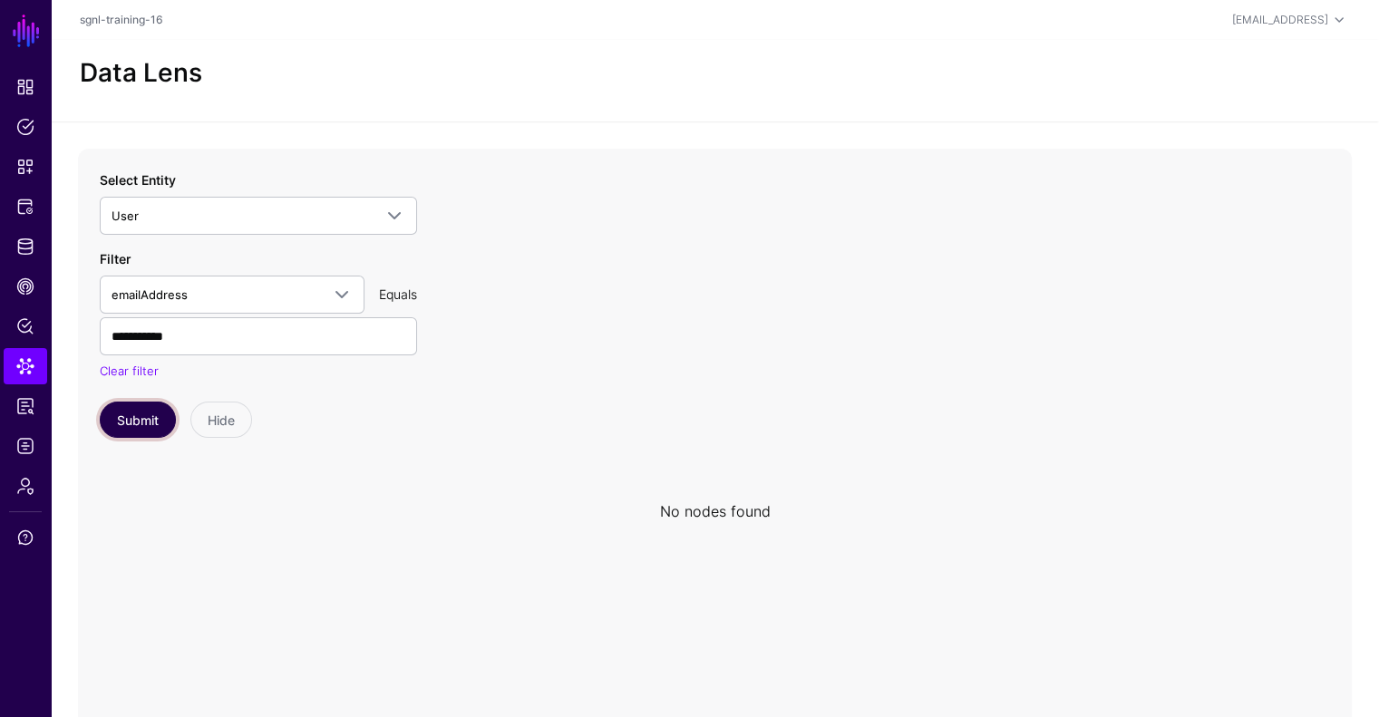
click at [146, 423] on button "Submit" at bounding box center [138, 420] width 76 height 36
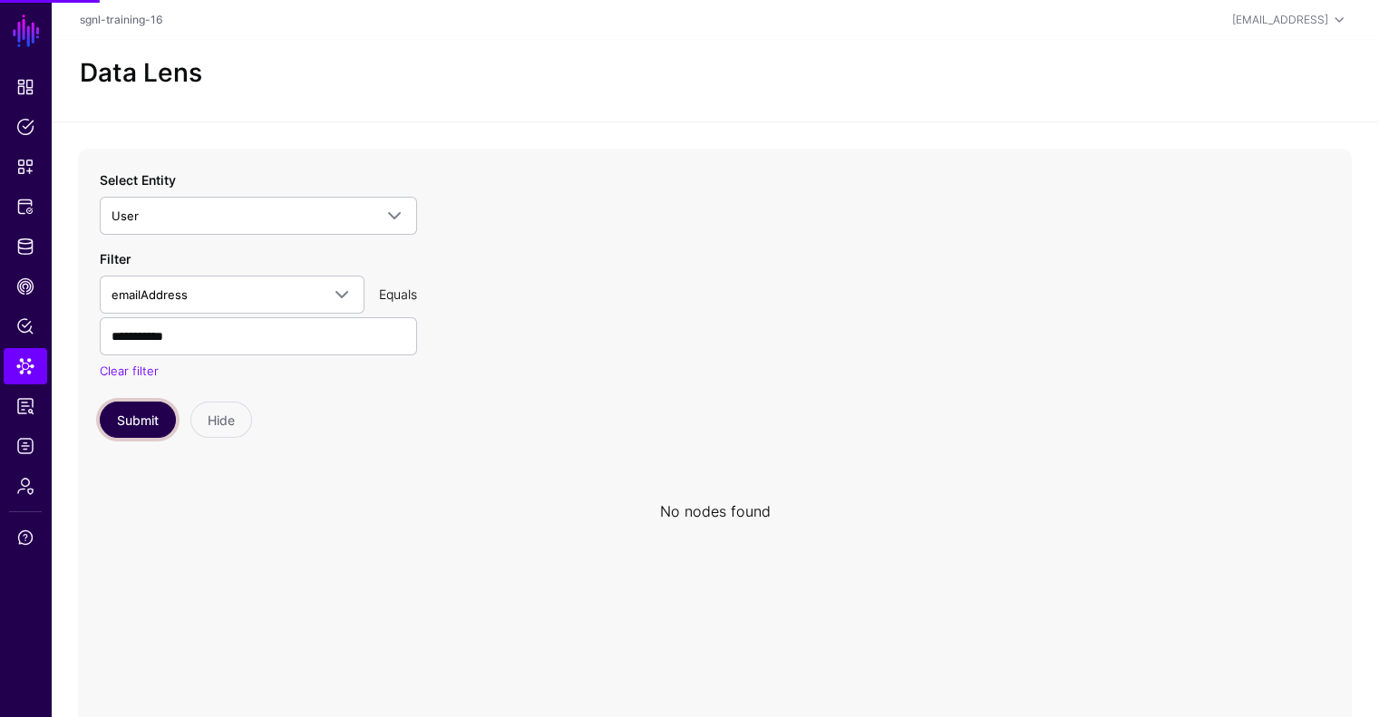
click at [146, 423] on button "Submit" at bounding box center [138, 420] width 76 height 36
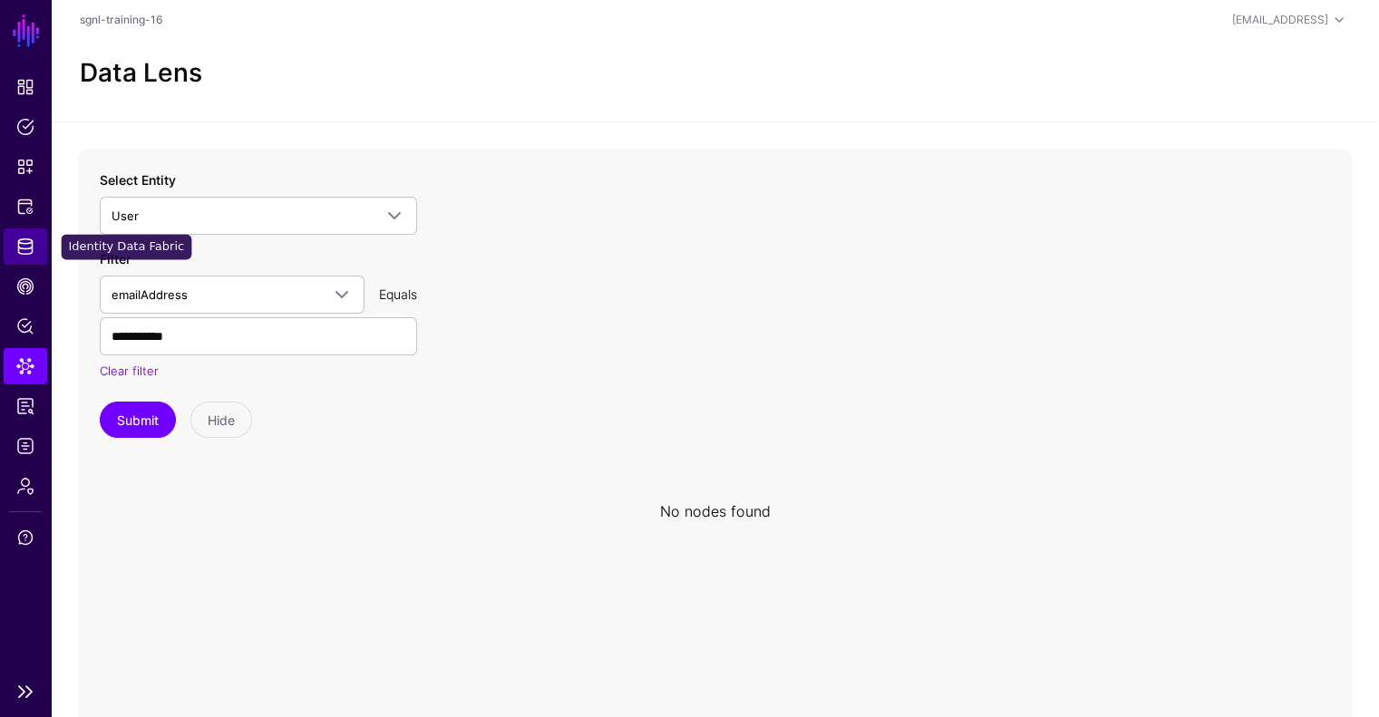
click at [40, 245] on link "Identity Data Fabric" at bounding box center [26, 246] width 44 height 36
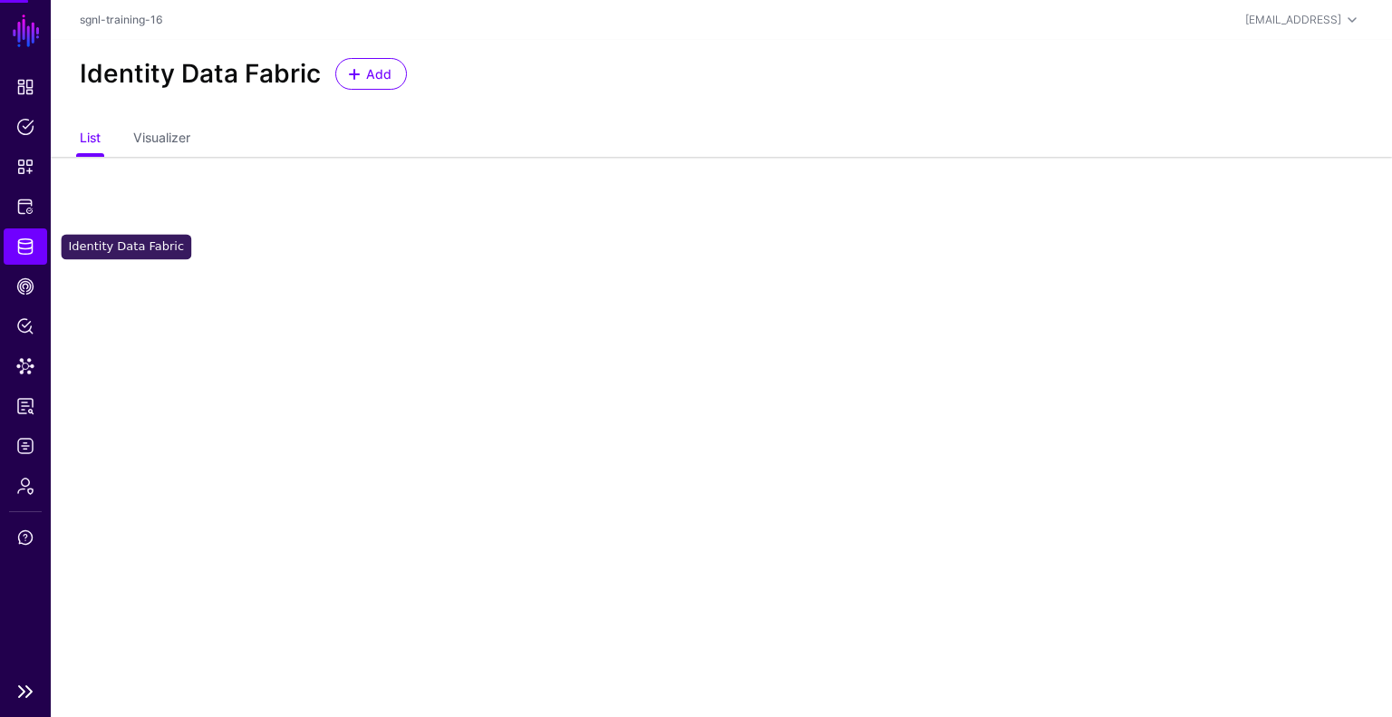
click at [40, 245] on link "Identity Data Fabric" at bounding box center [26, 246] width 44 height 36
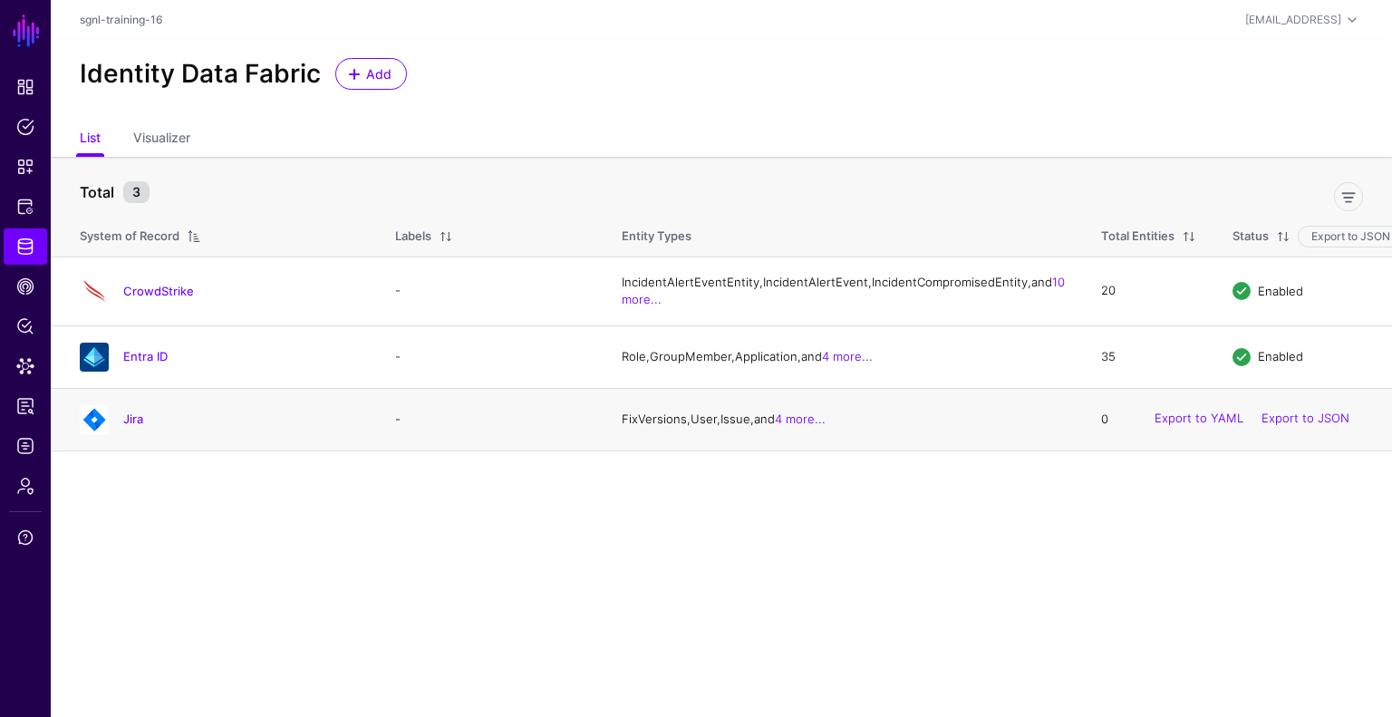
click at [129, 434] on div "Jira" at bounding box center [220, 419] width 294 height 29
click at [130, 426] on link "Jira" at bounding box center [133, 419] width 20 height 15
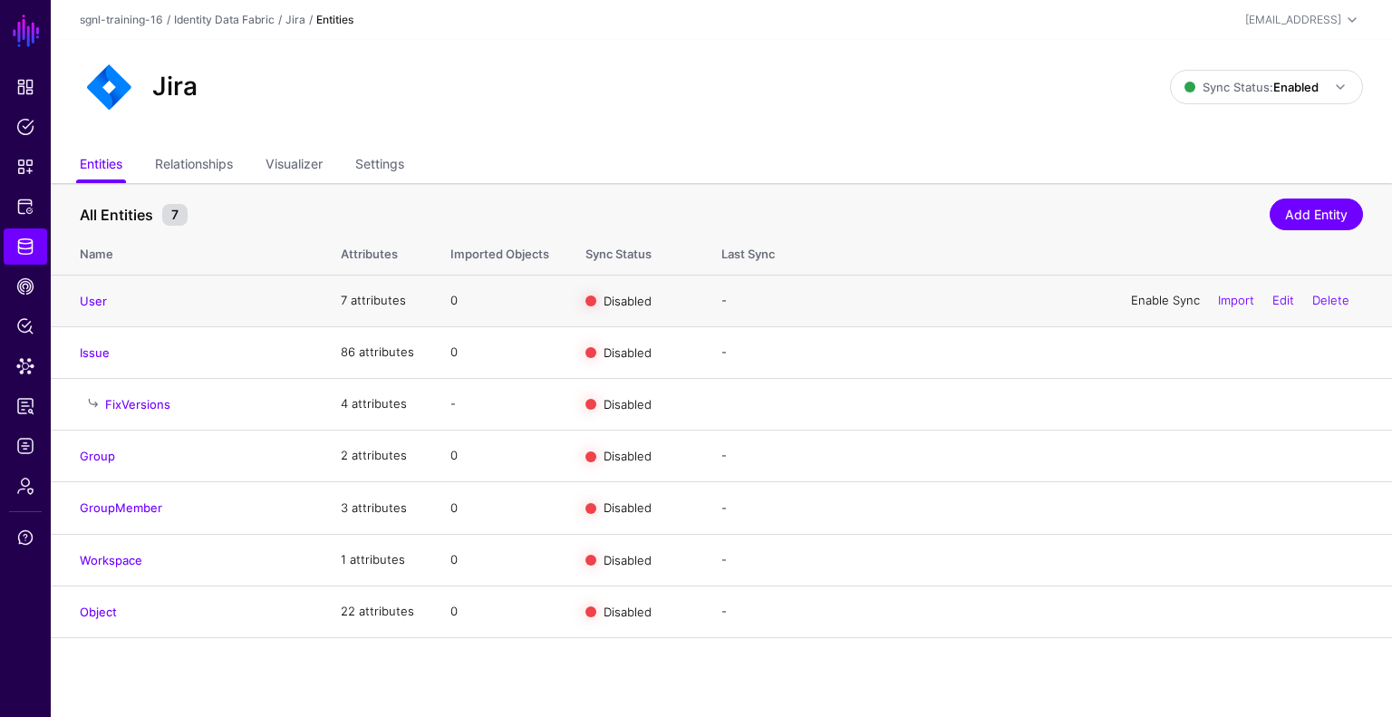
click at [1149, 300] on link "Enable Sync" at bounding box center [1165, 300] width 69 height 15
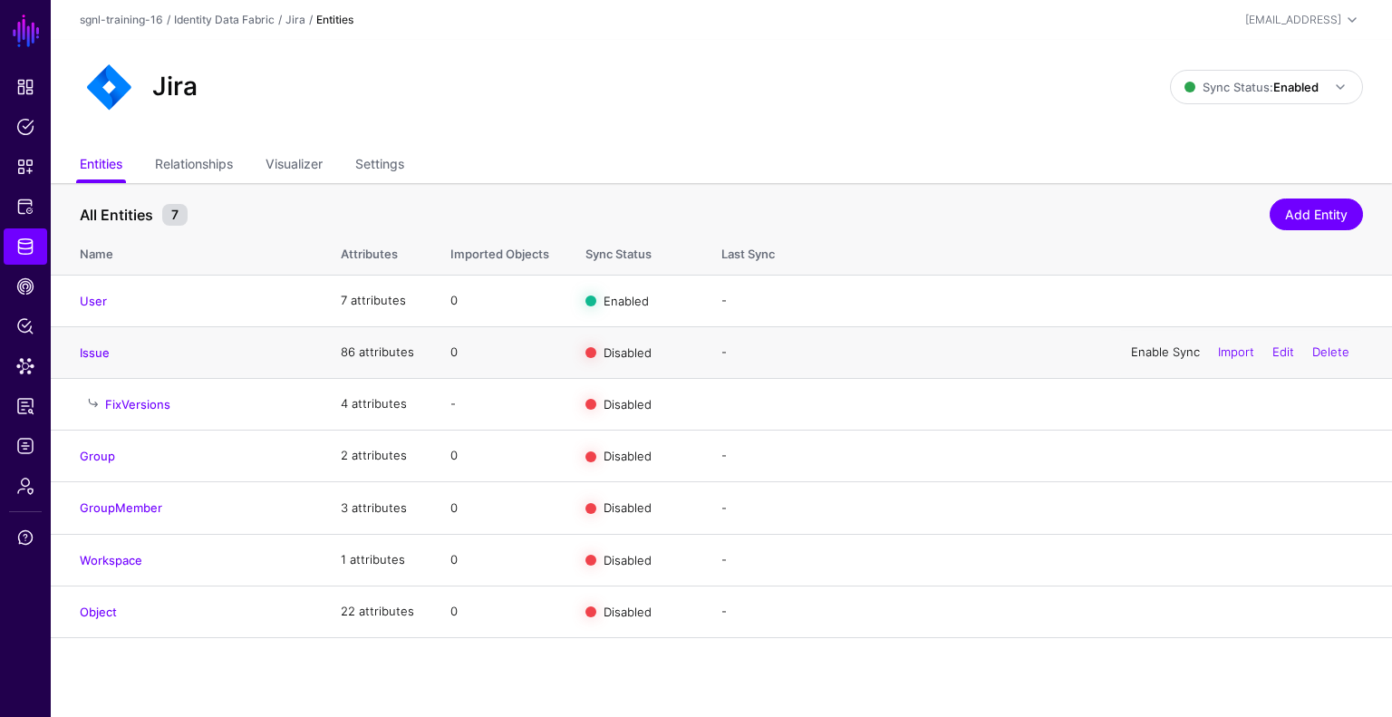
click at [1148, 349] on link "Enable Sync" at bounding box center [1165, 351] width 69 height 15
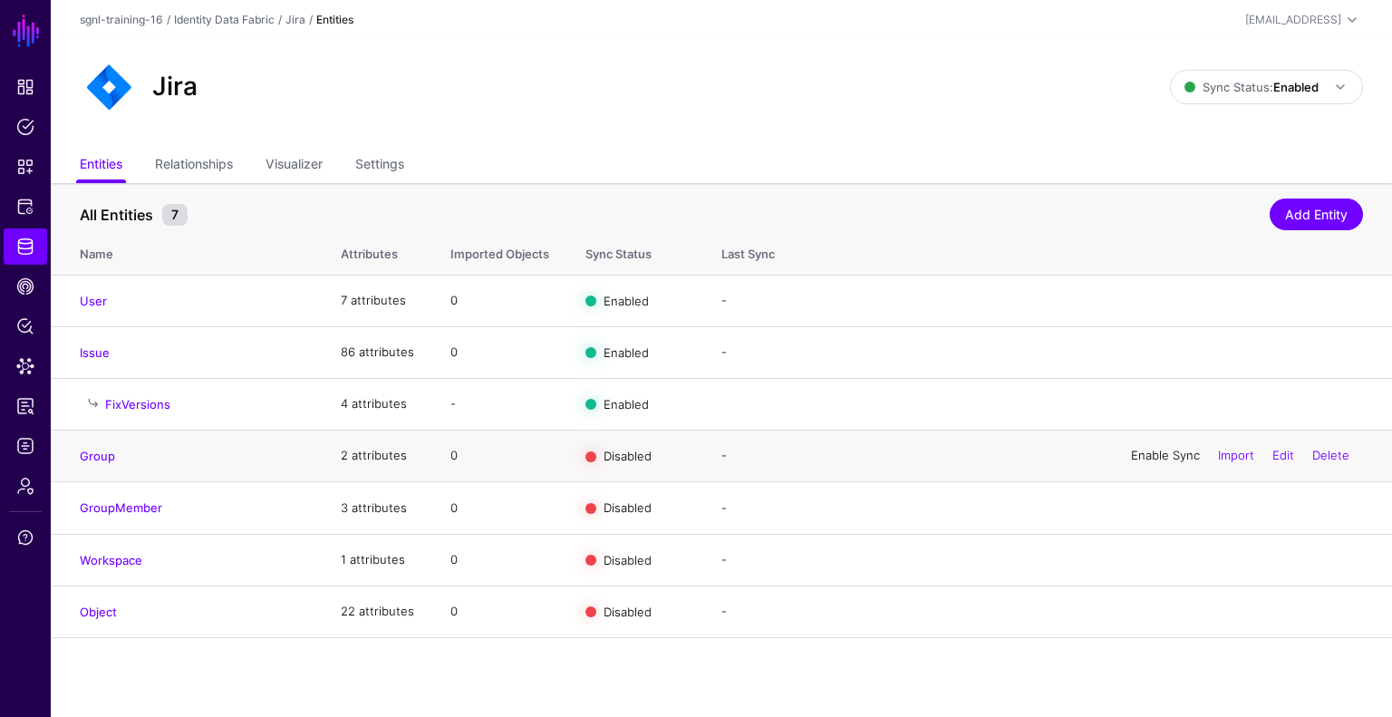
click at [1137, 457] on link "Enable Sync" at bounding box center [1165, 455] width 69 height 15
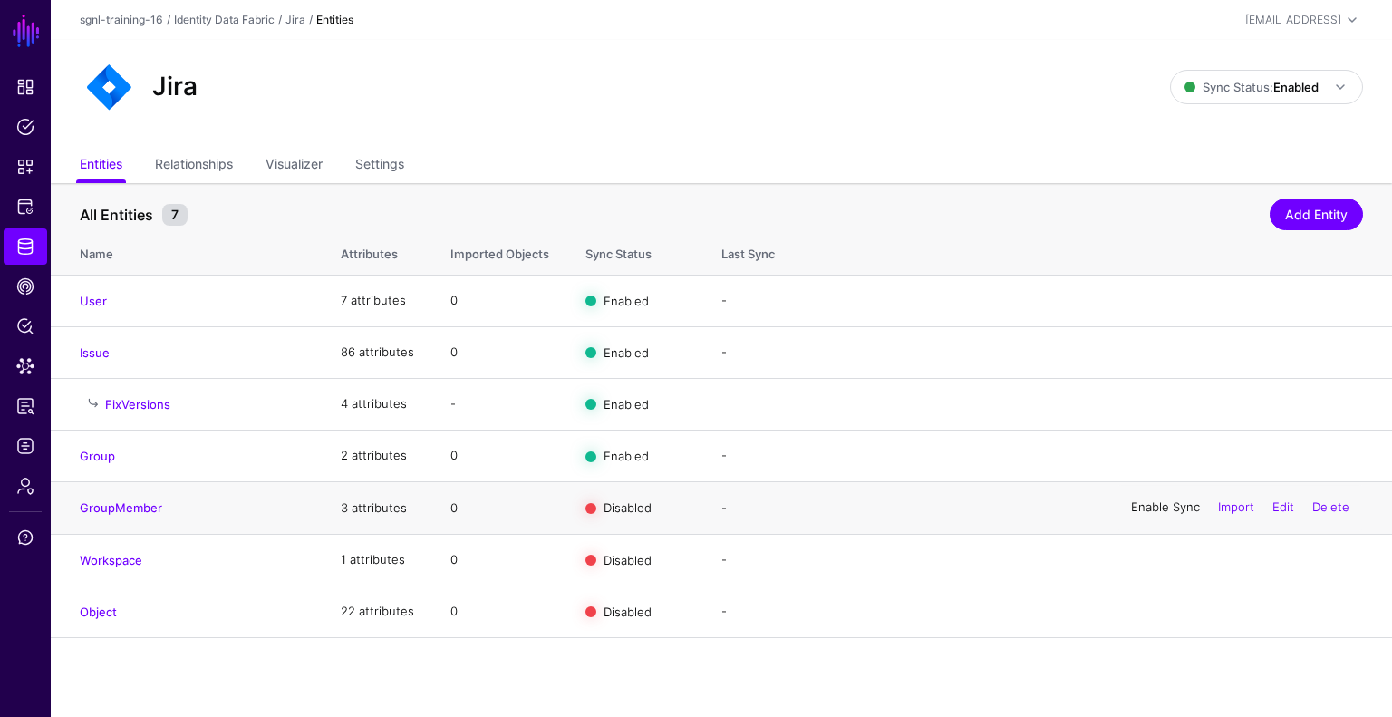
click at [1138, 510] on link "Enable Sync" at bounding box center [1165, 507] width 69 height 15
click at [1143, 564] on link "Enable Sync" at bounding box center [1165, 559] width 69 height 15
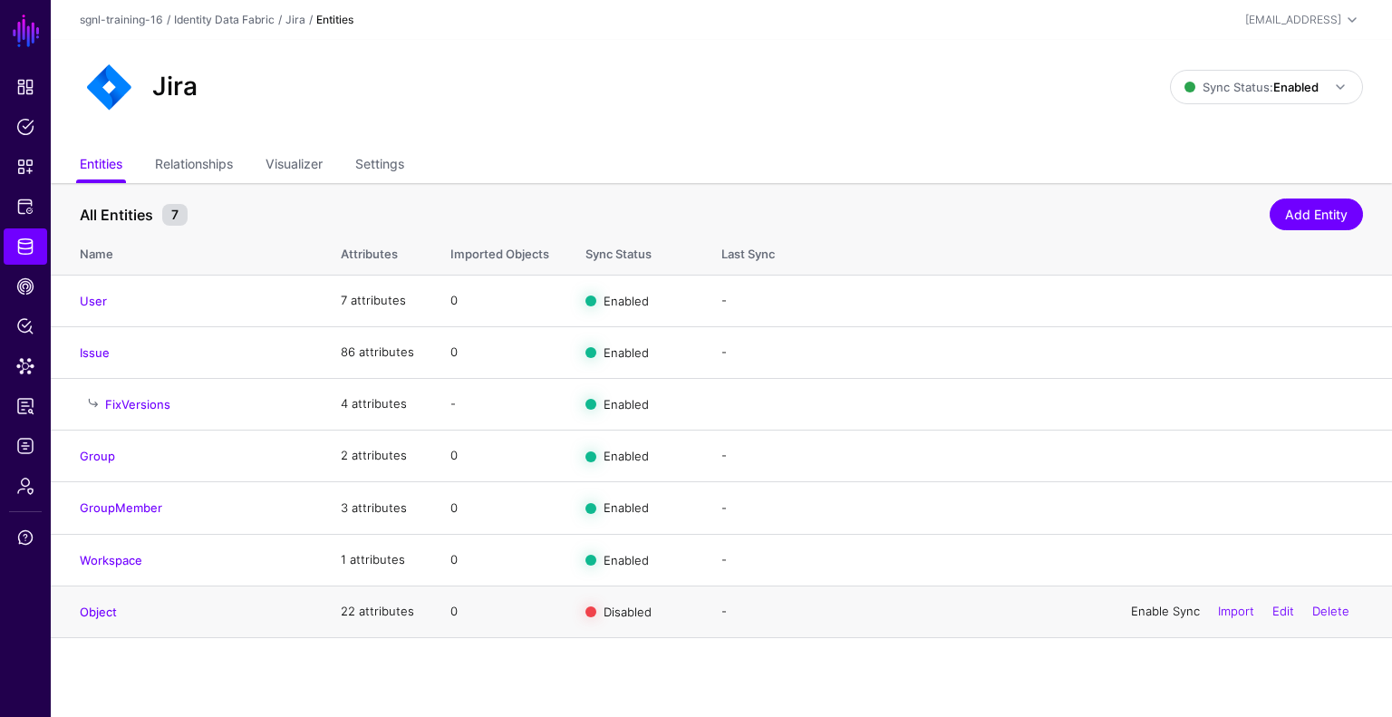
click at [1146, 611] on link "Enable Sync" at bounding box center [1165, 611] width 69 height 15
click at [1282, 609] on link "Edit" at bounding box center [1284, 611] width 22 height 15
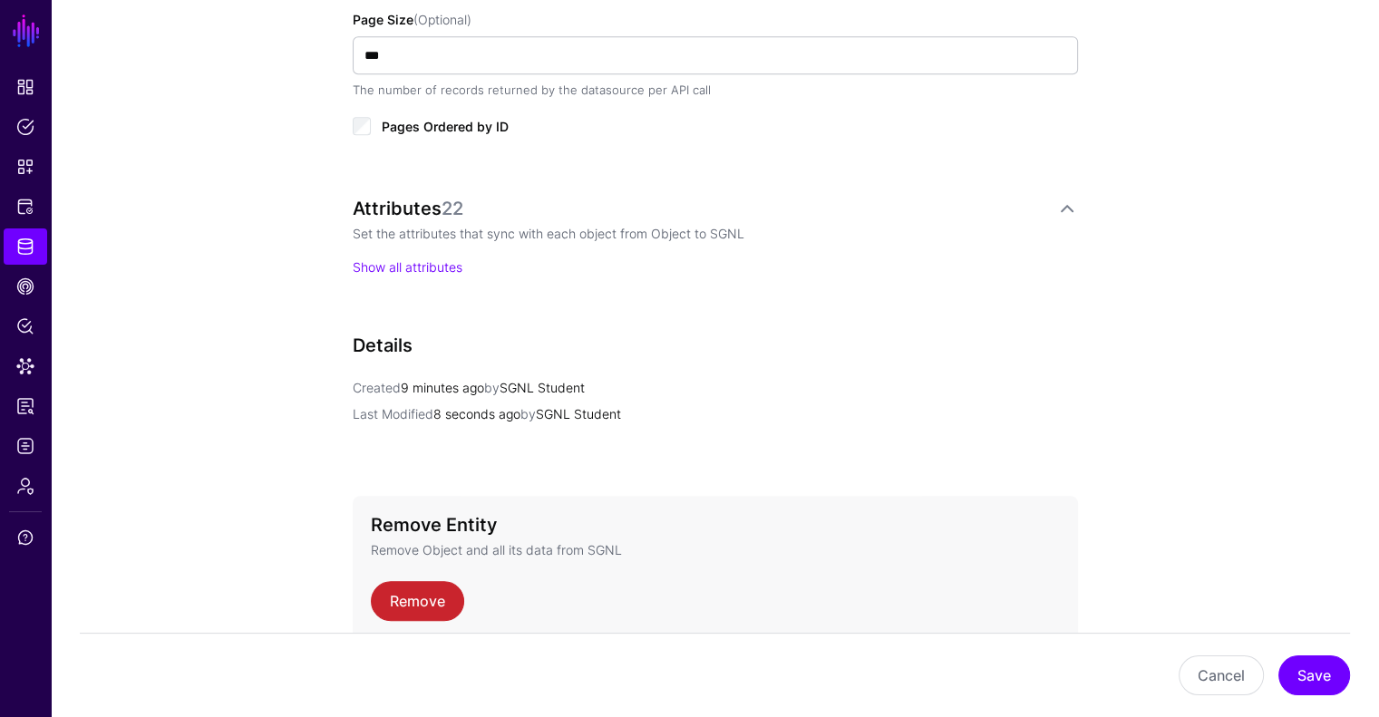
scroll to position [1091, 0]
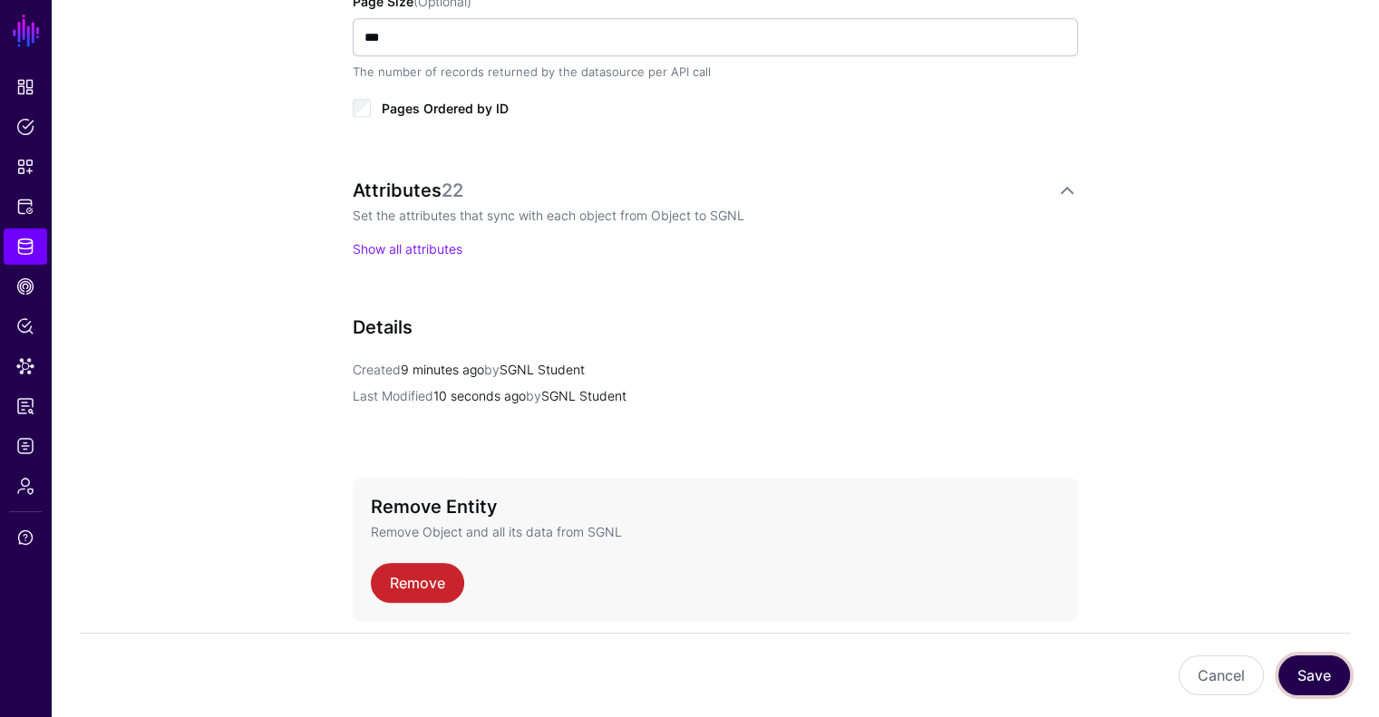
click at [1315, 669] on button "Save" at bounding box center [1314, 675] width 72 height 40
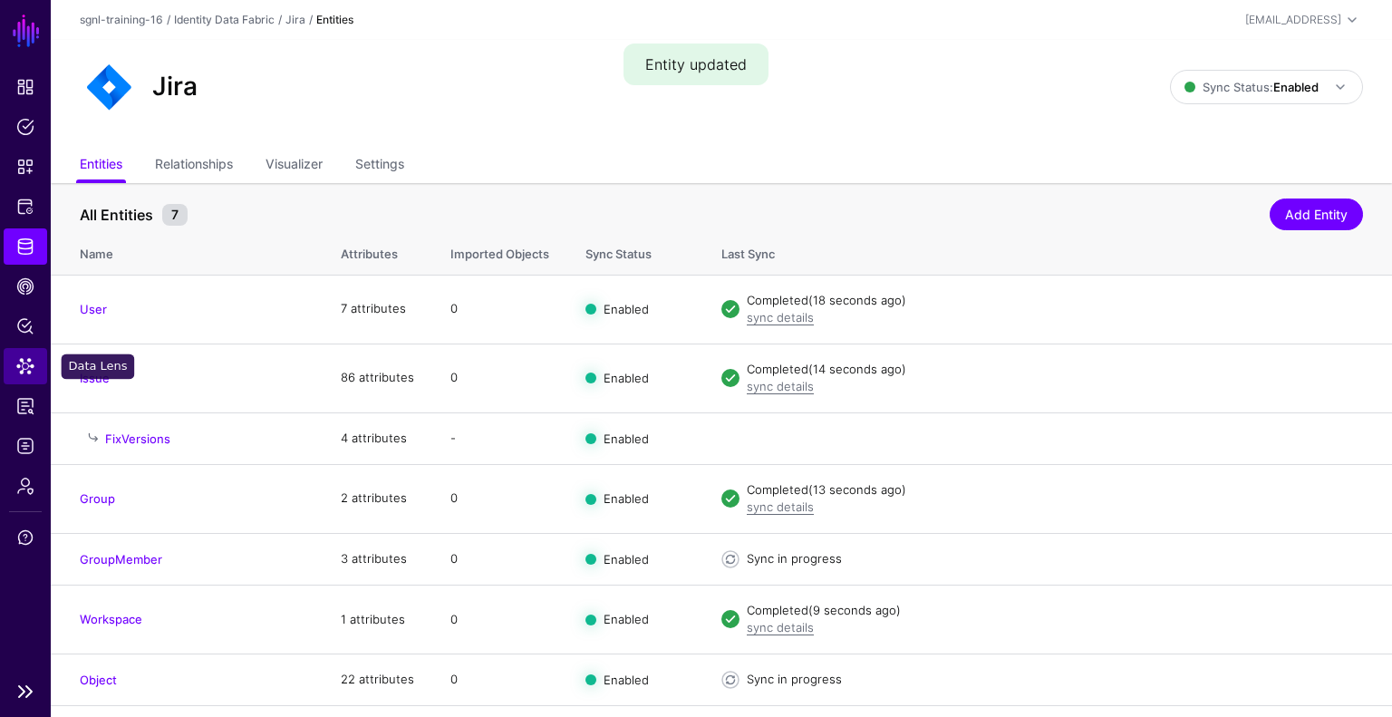
click at [28, 361] on span "Data Lens" at bounding box center [25, 366] width 18 height 18
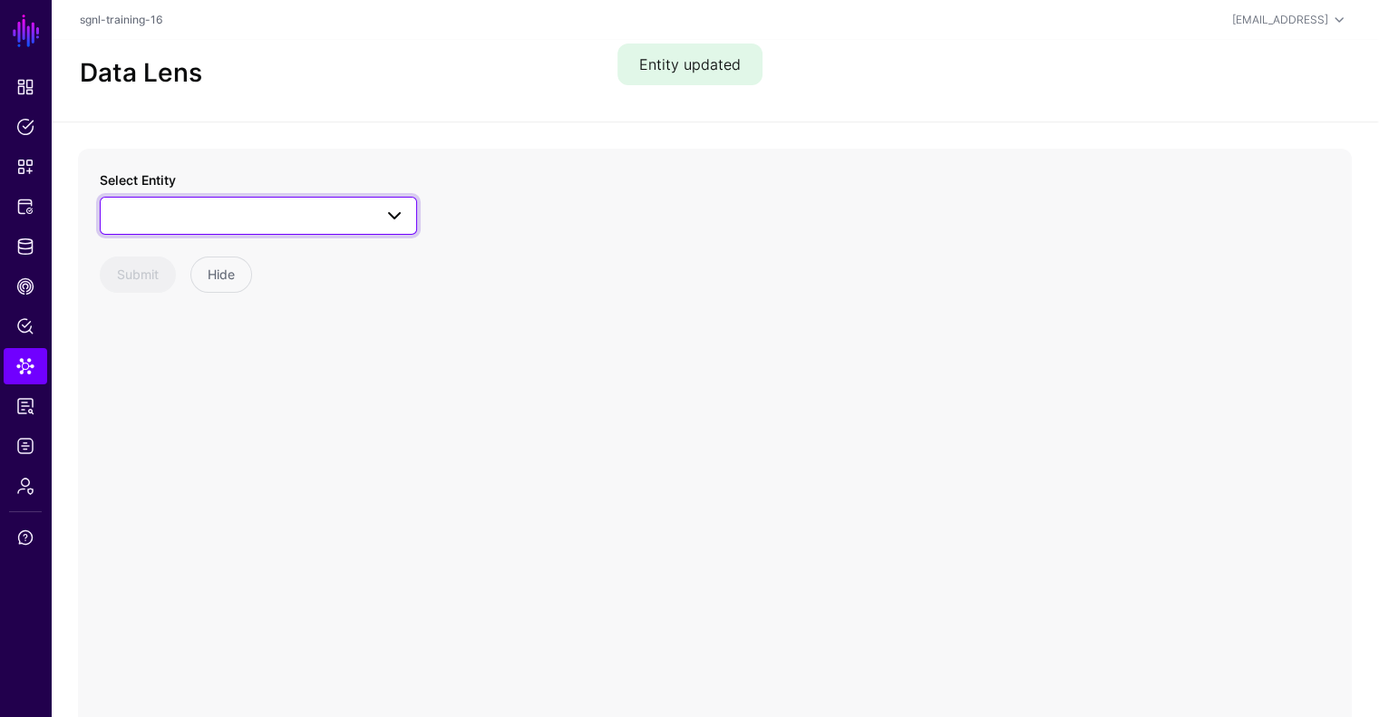
click at [315, 210] on span at bounding box center [258, 216] width 294 height 22
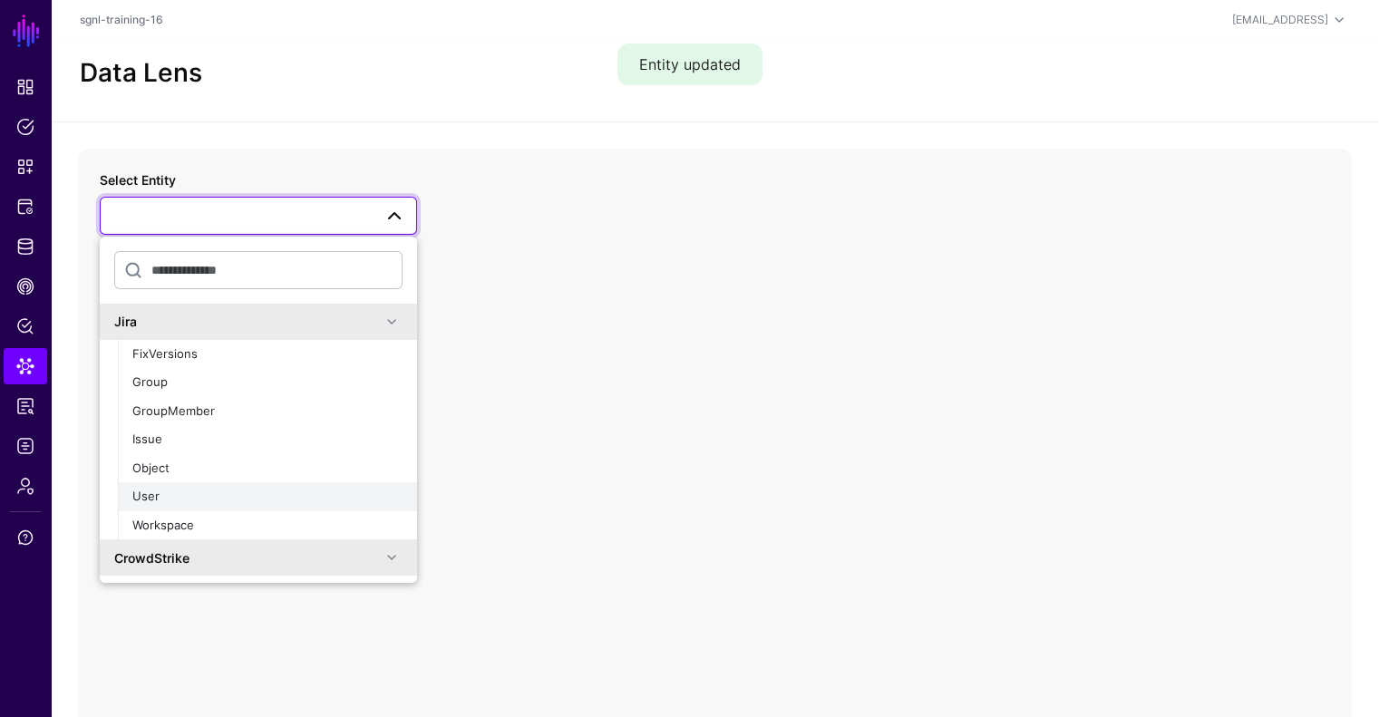
click at [176, 489] on div "User" at bounding box center [267, 497] width 270 height 18
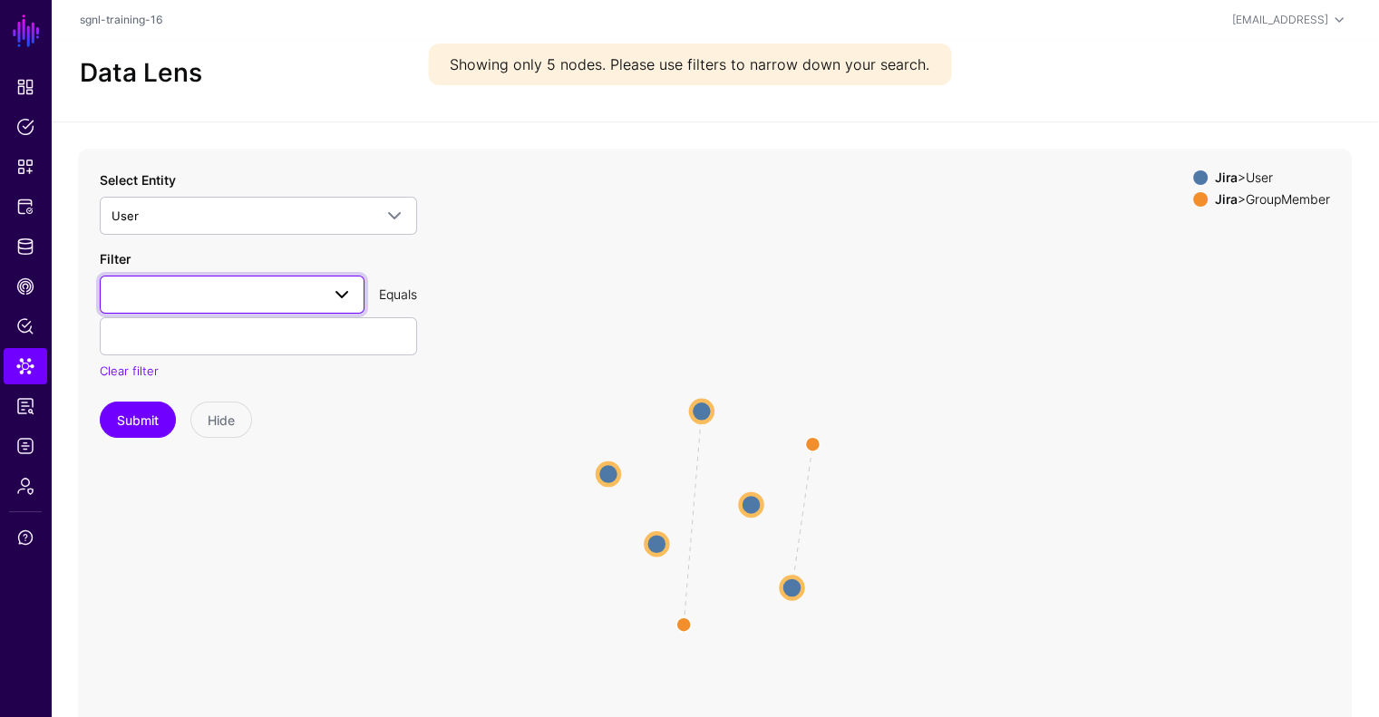
click at [214, 293] on span at bounding box center [231, 295] width 241 height 22
type input "*****"
click at [157, 397] on span "emailAddress" at bounding box center [152, 396] width 76 height 15
click at [260, 343] on input "text" at bounding box center [258, 336] width 317 height 38
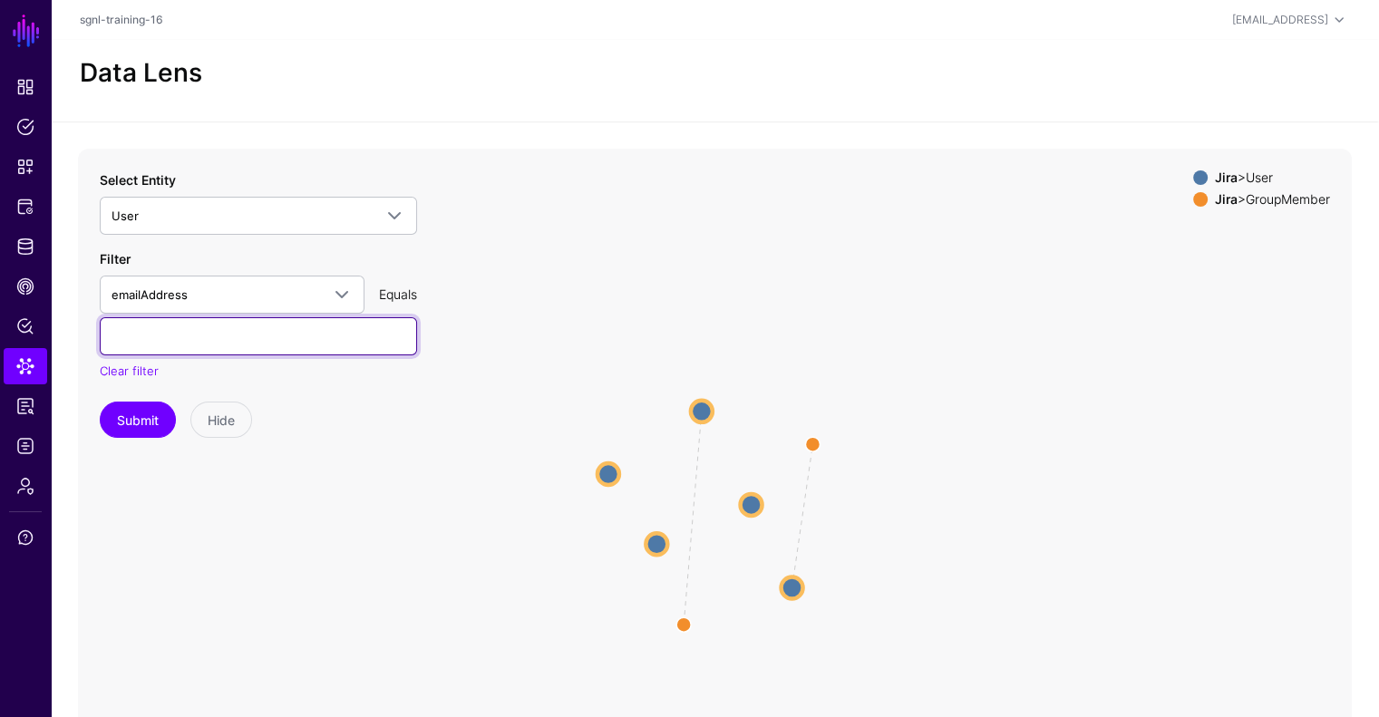
paste input "**********"
type input "**********"
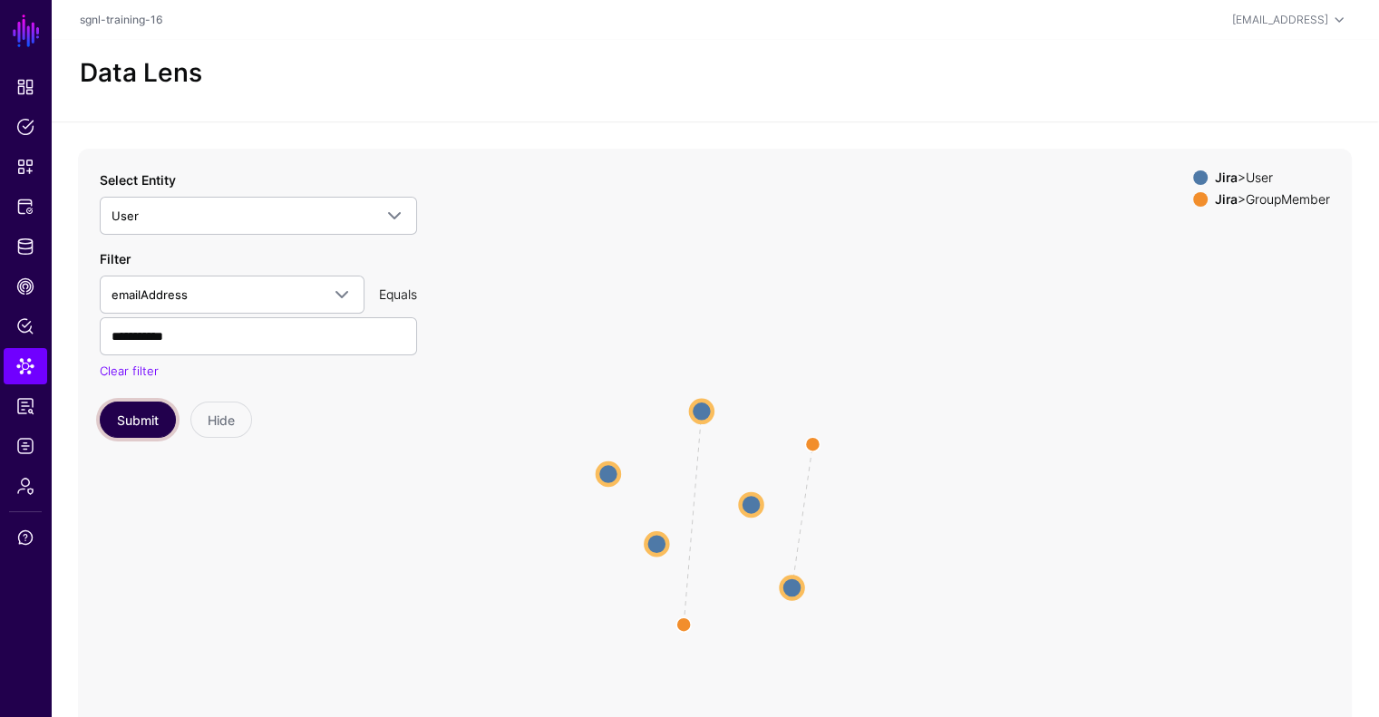
click at [149, 407] on button "Submit" at bounding box center [138, 420] width 76 height 36
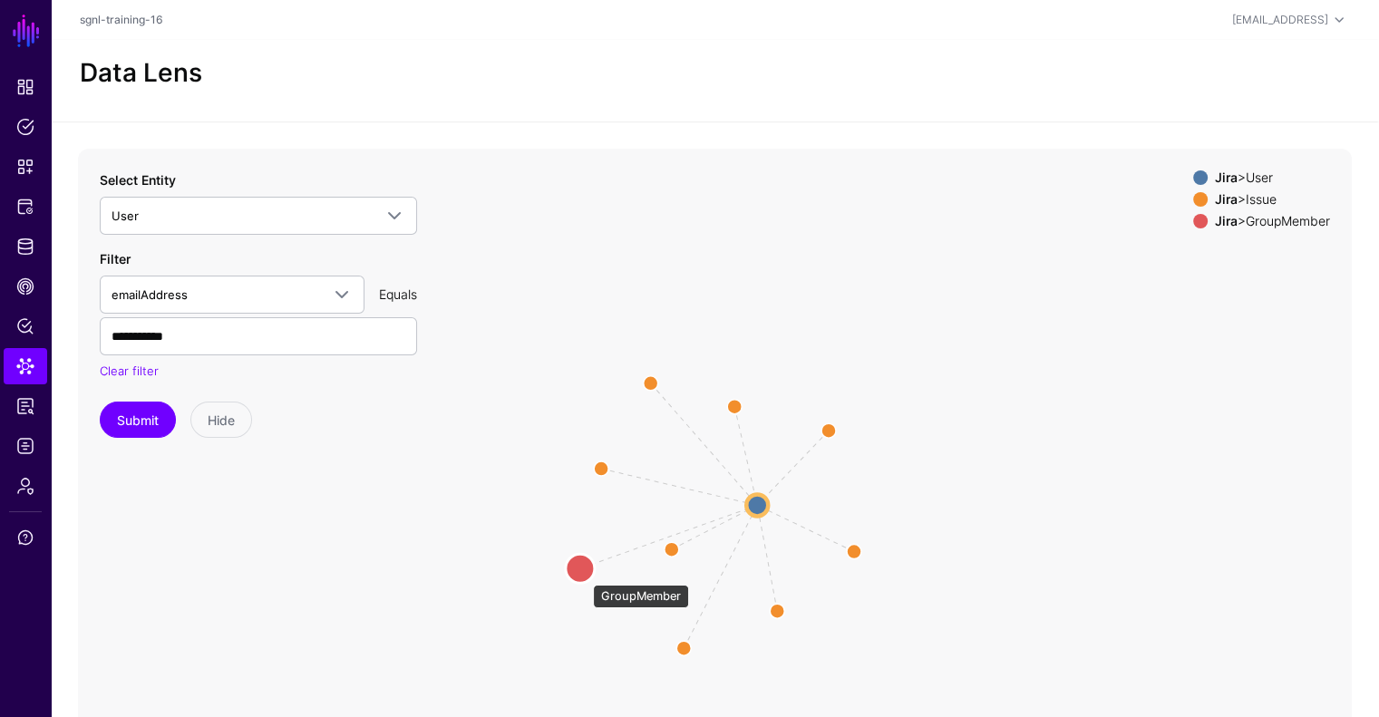
click at [584, 576] on circle at bounding box center [580, 568] width 29 height 29
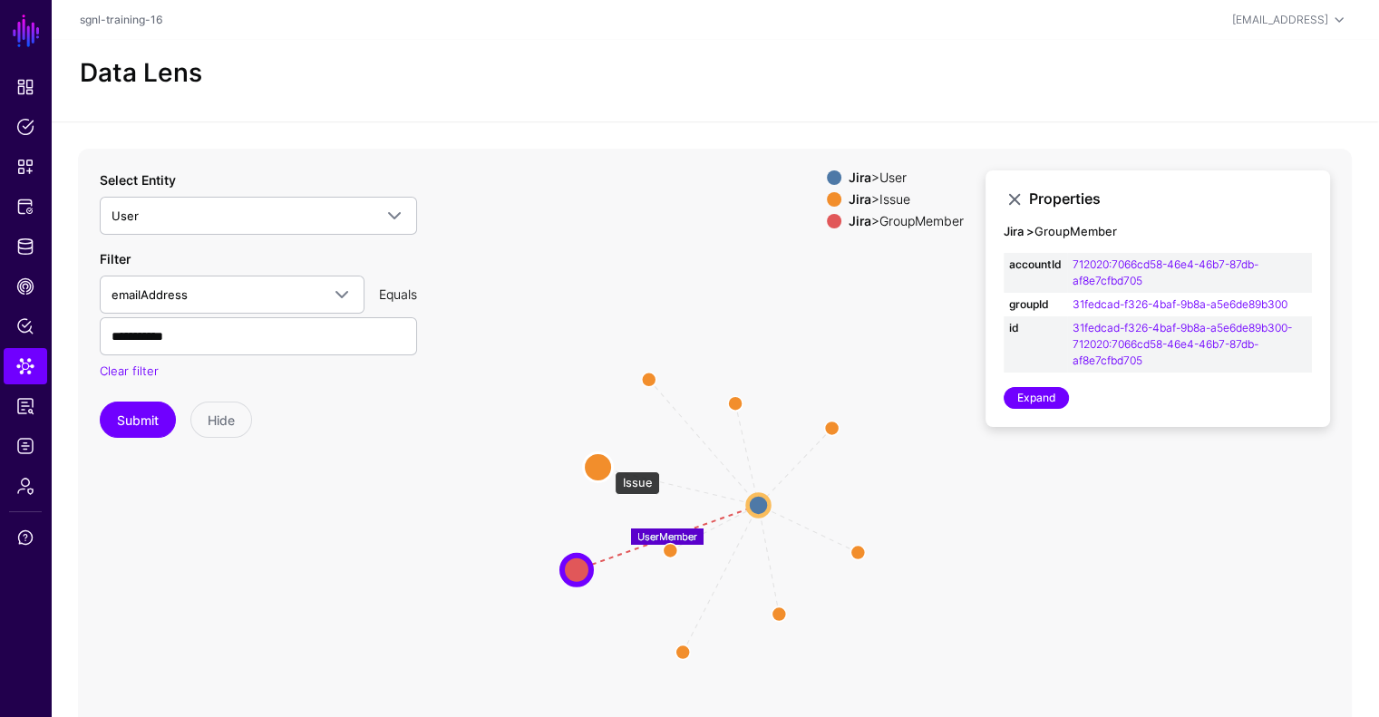
click at [606, 462] on circle at bounding box center [597, 466] width 29 height 29
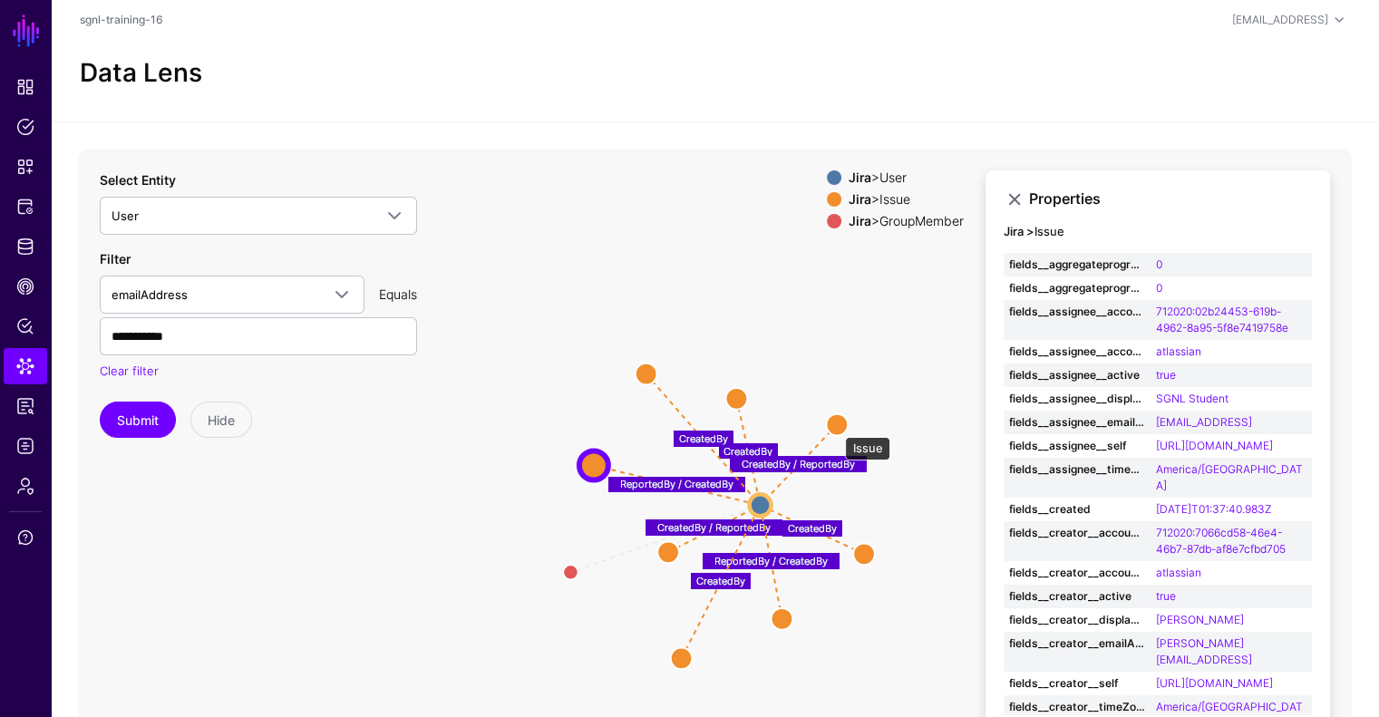
click at [836, 428] on circle at bounding box center [837, 424] width 22 height 22
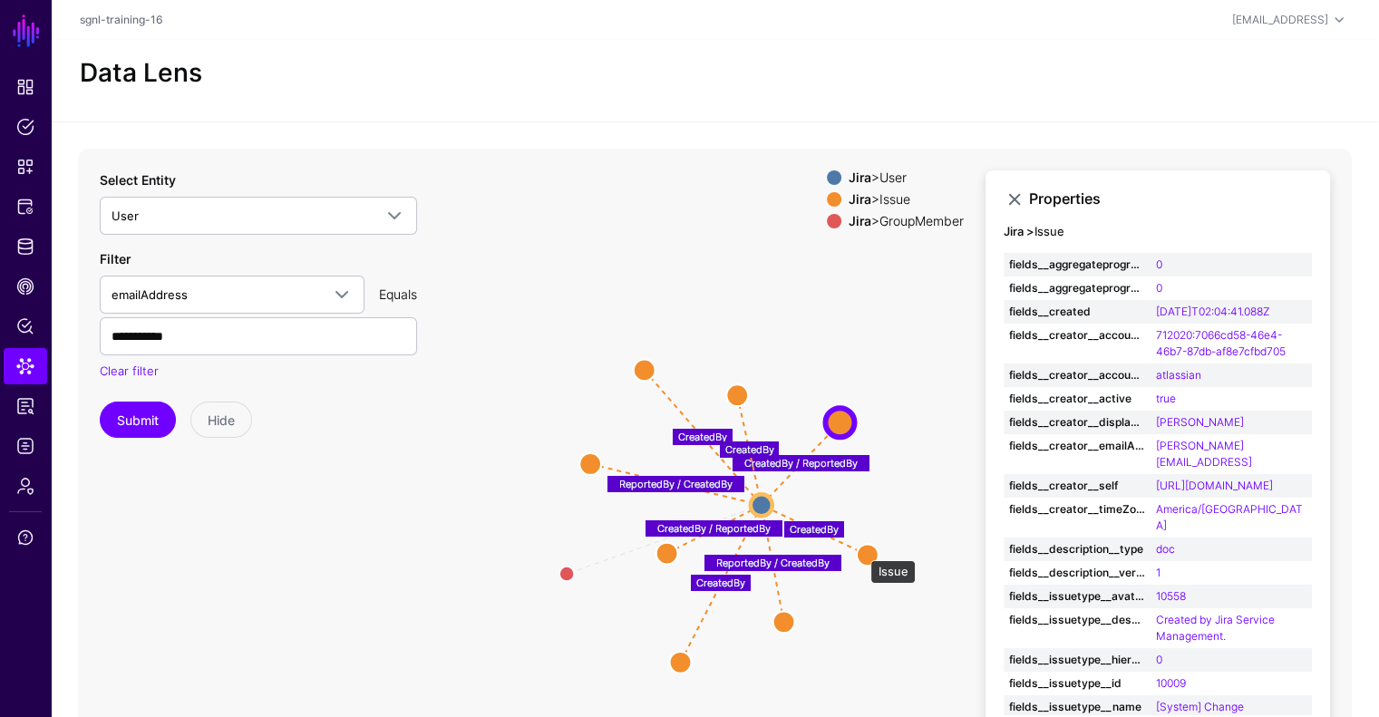
click at [861, 551] on circle at bounding box center [868, 555] width 22 height 22
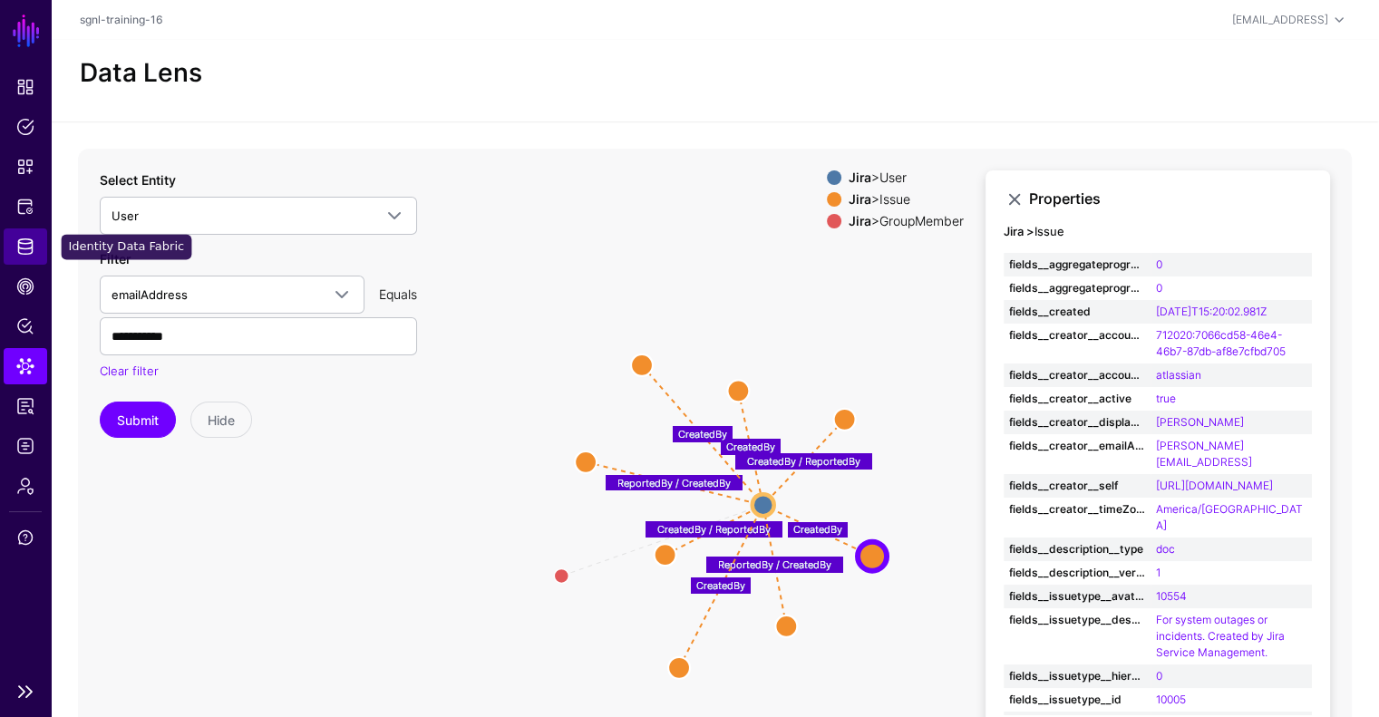
click at [23, 249] on span "Identity Data Fabric" at bounding box center [25, 246] width 18 height 18
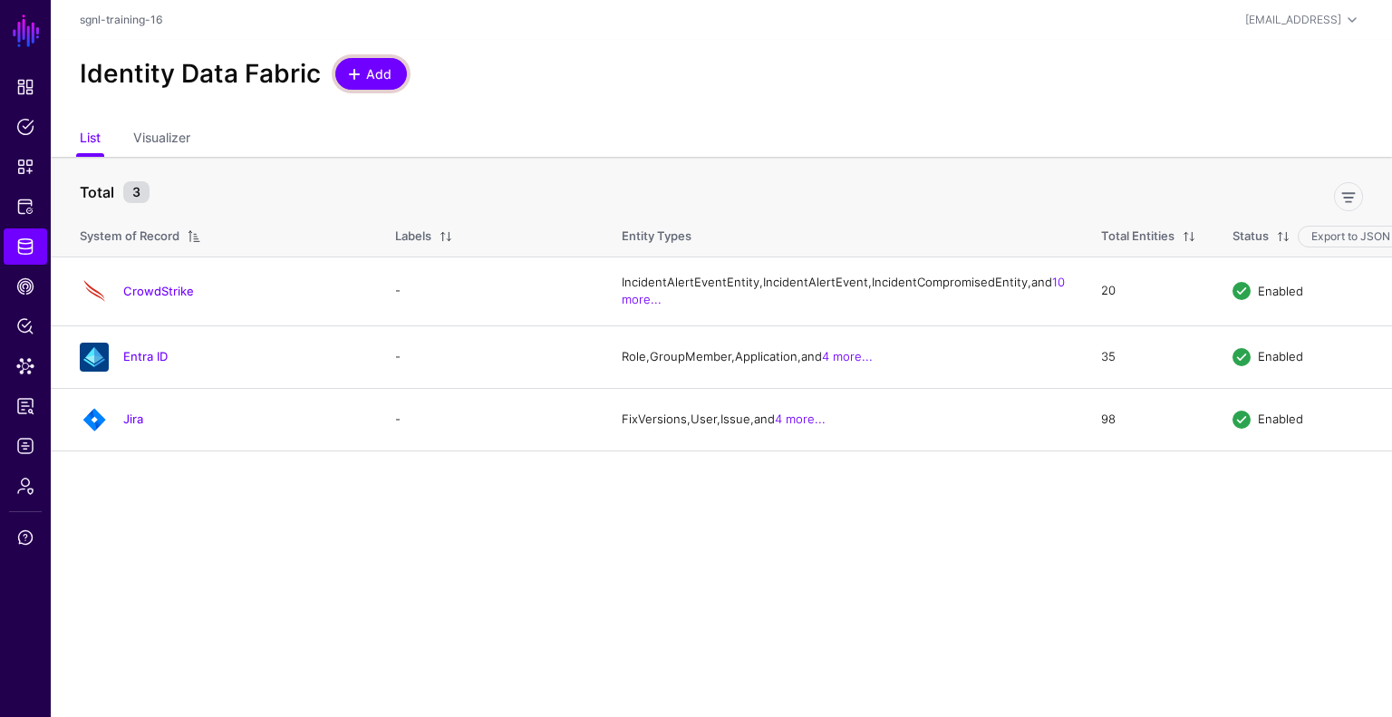
click at [370, 77] on span "Add" at bounding box center [379, 73] width 30 height 19
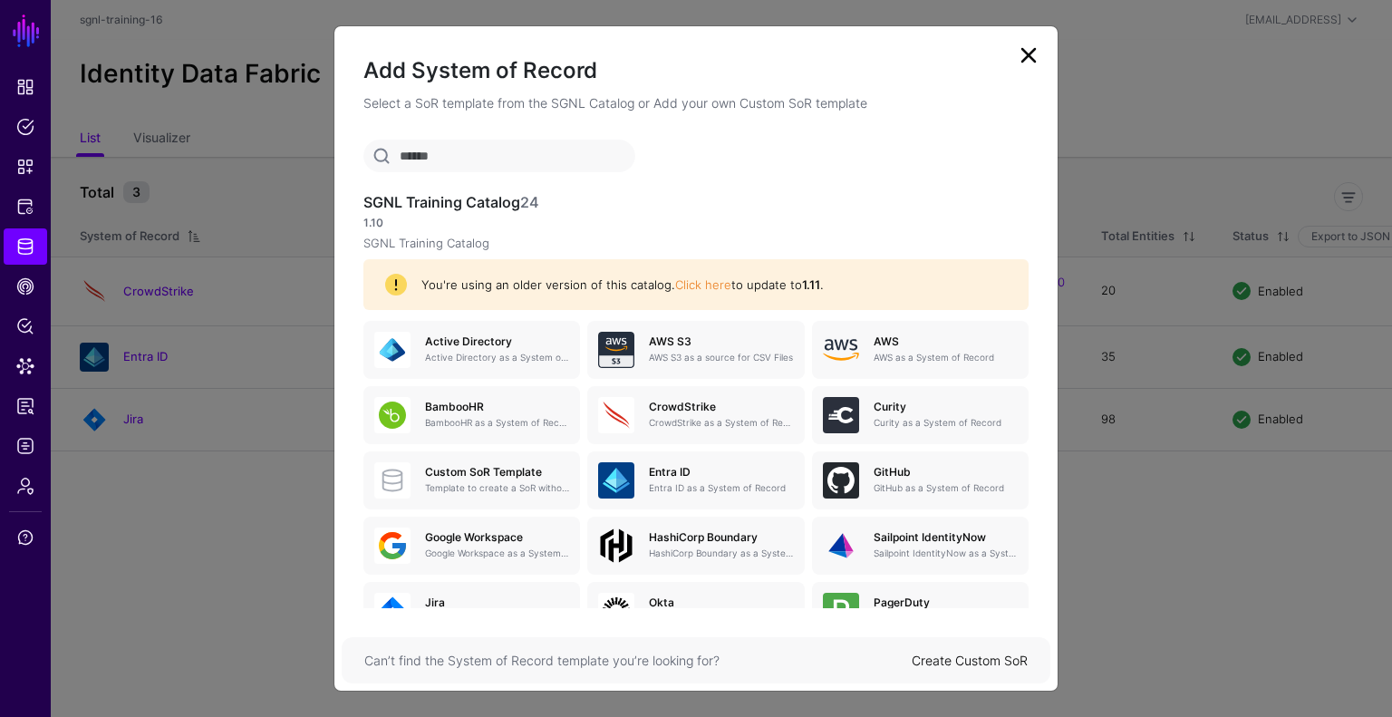
click at [534, 166] on input "text" at bounding box center [499, 156] width 272 height 33
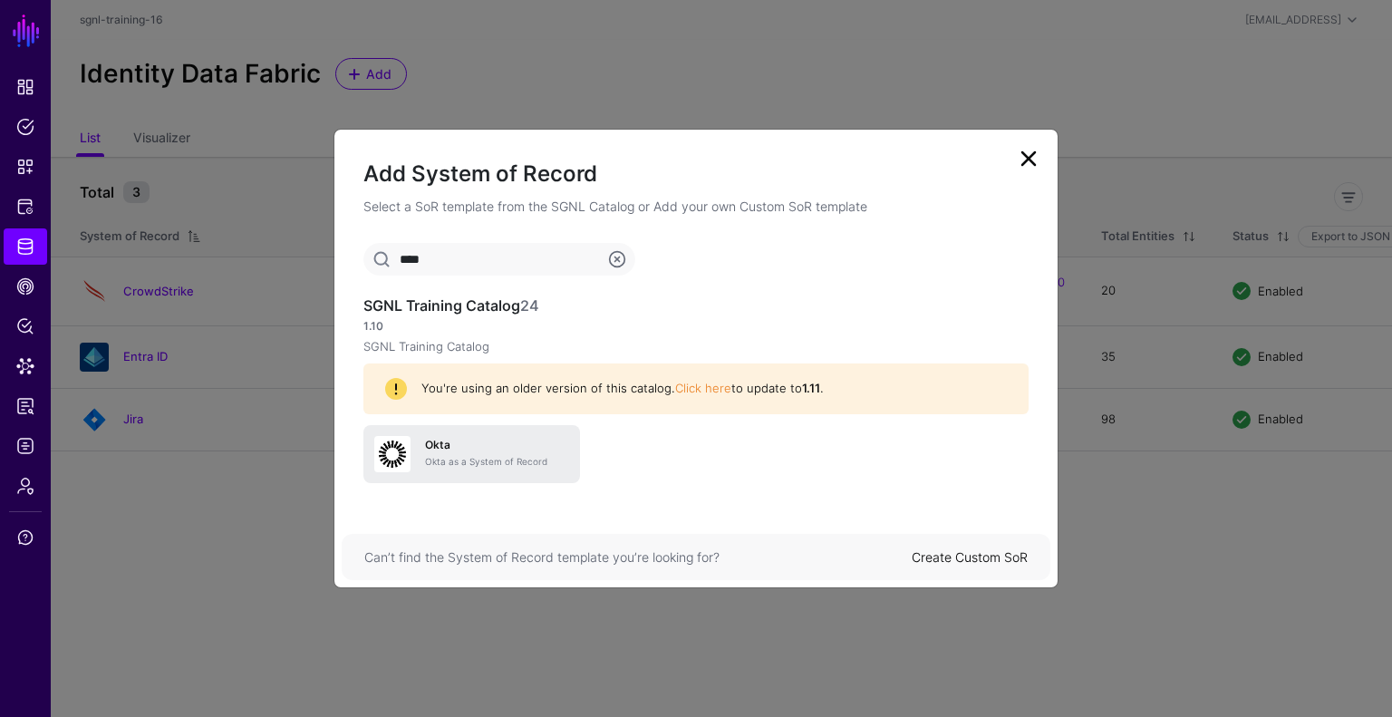
type input "****"
click at [443, 462] on p "Okta as a System of Record" at bounding box center [497, 462] width 144 height 14
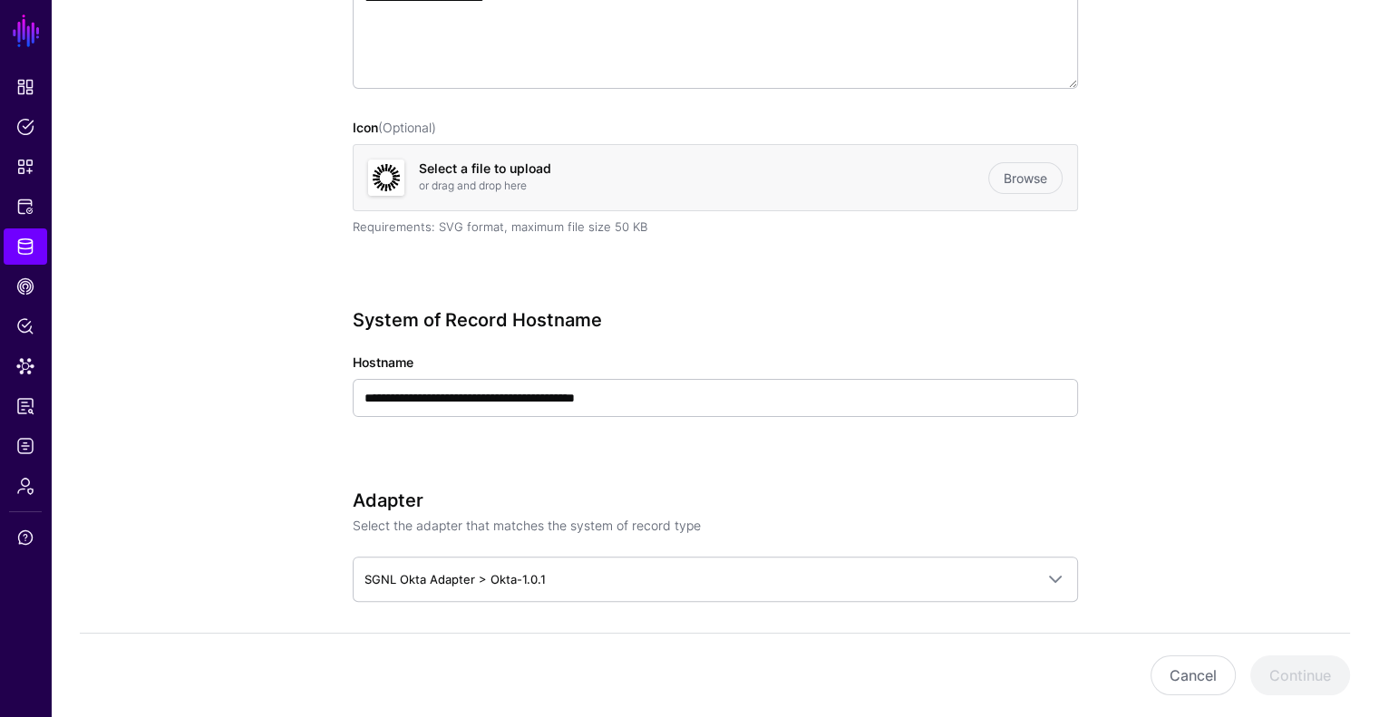
scroll to position [439, 0]
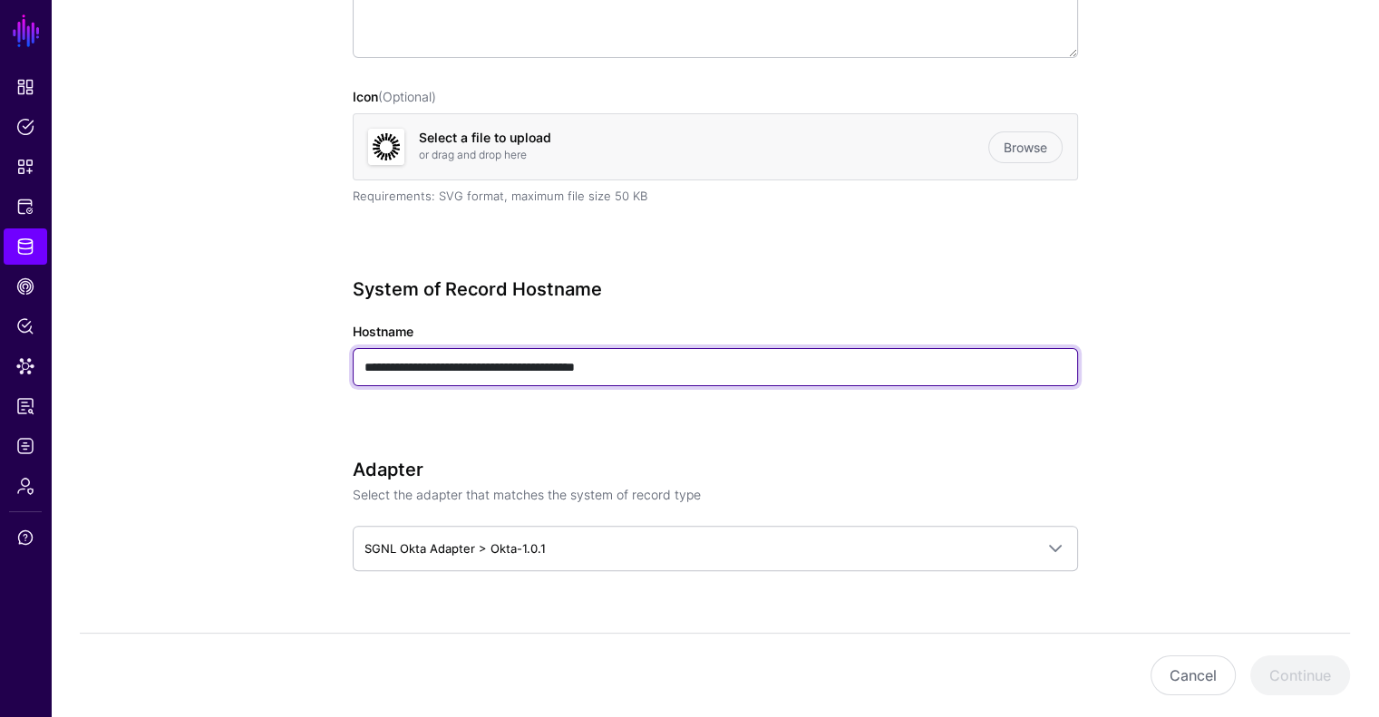
click at [787, 373] on input "**********" at bounding box center [715, 367] width 725 height 38
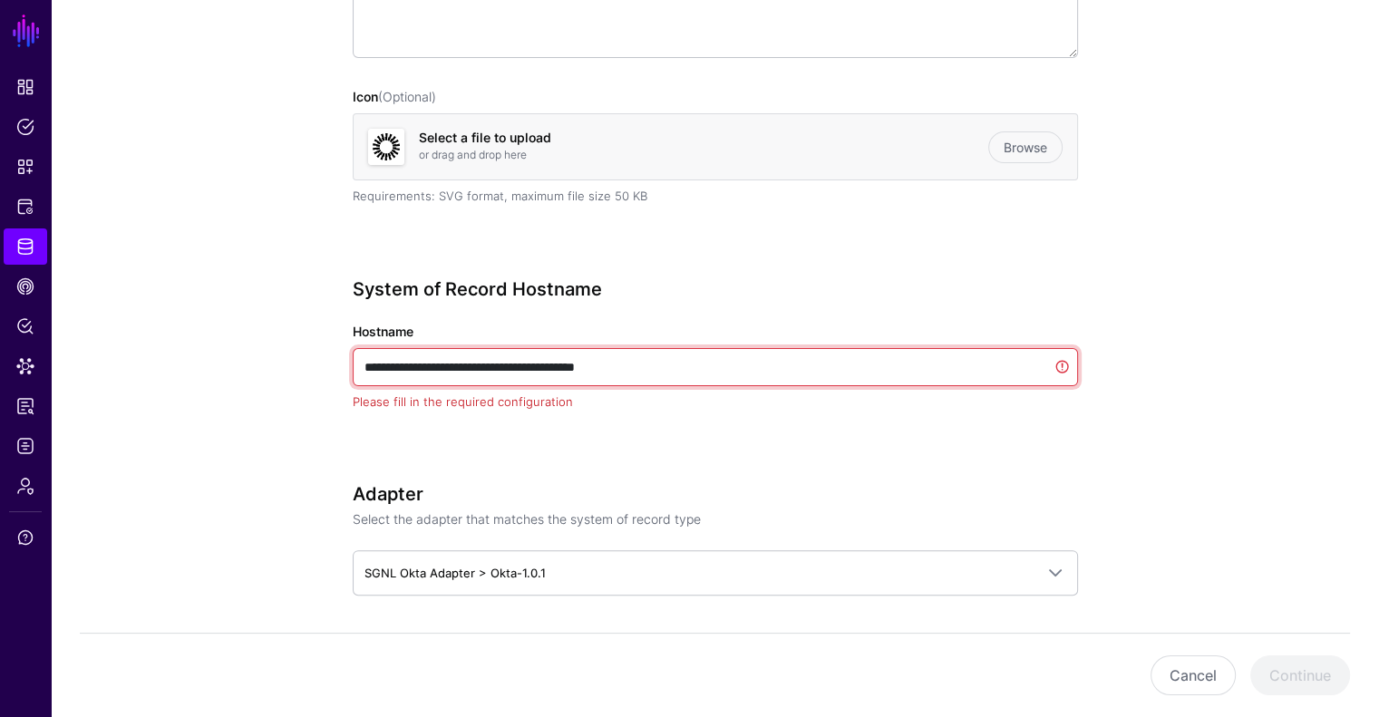
click at [787, 373] on input "**********" at bounding box center [715, 367] width 725 height 38
paste input "text"
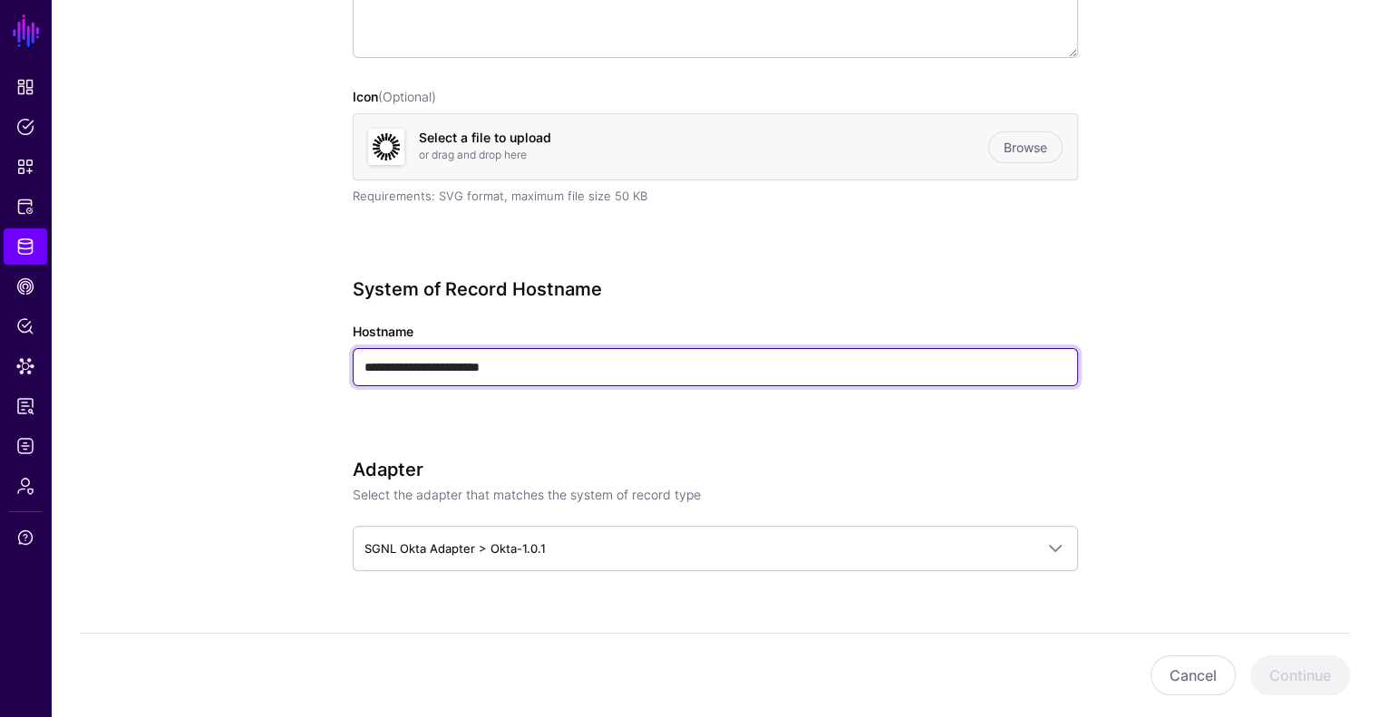
type input "**********"
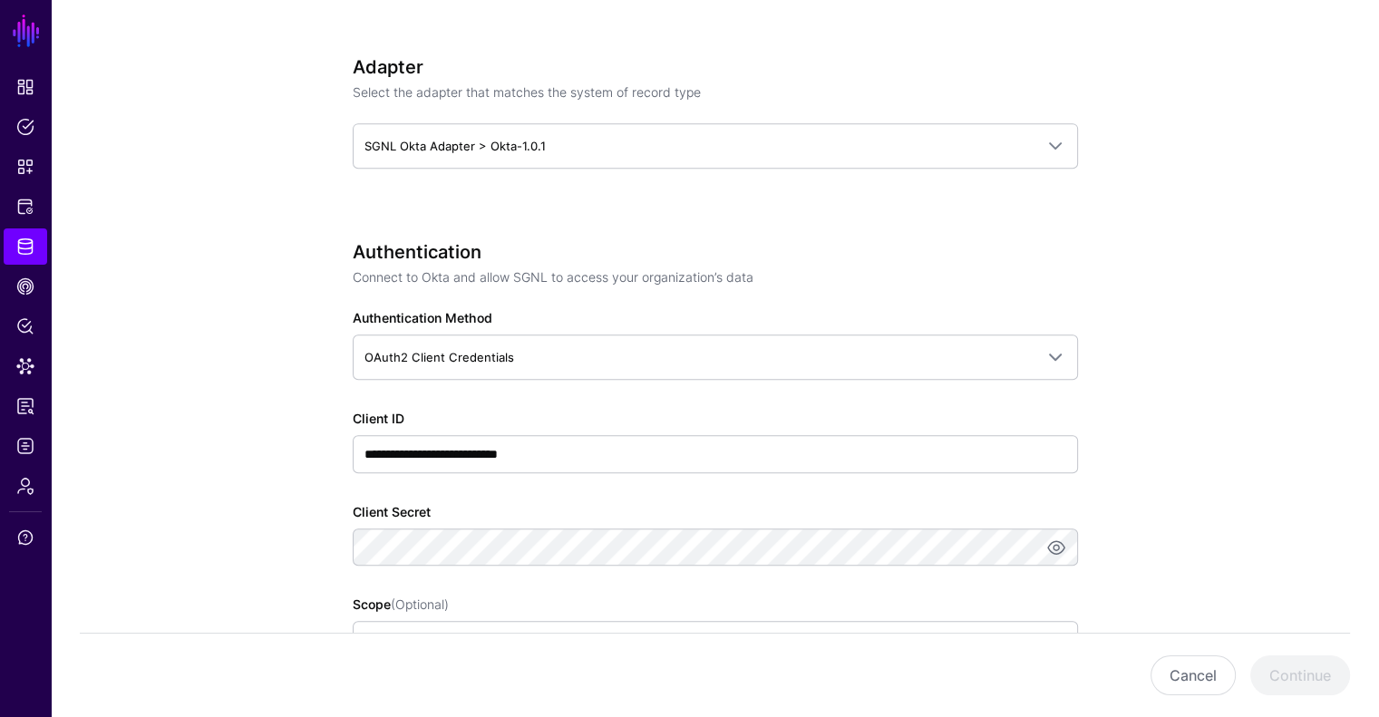
scroll to position [847, 0]
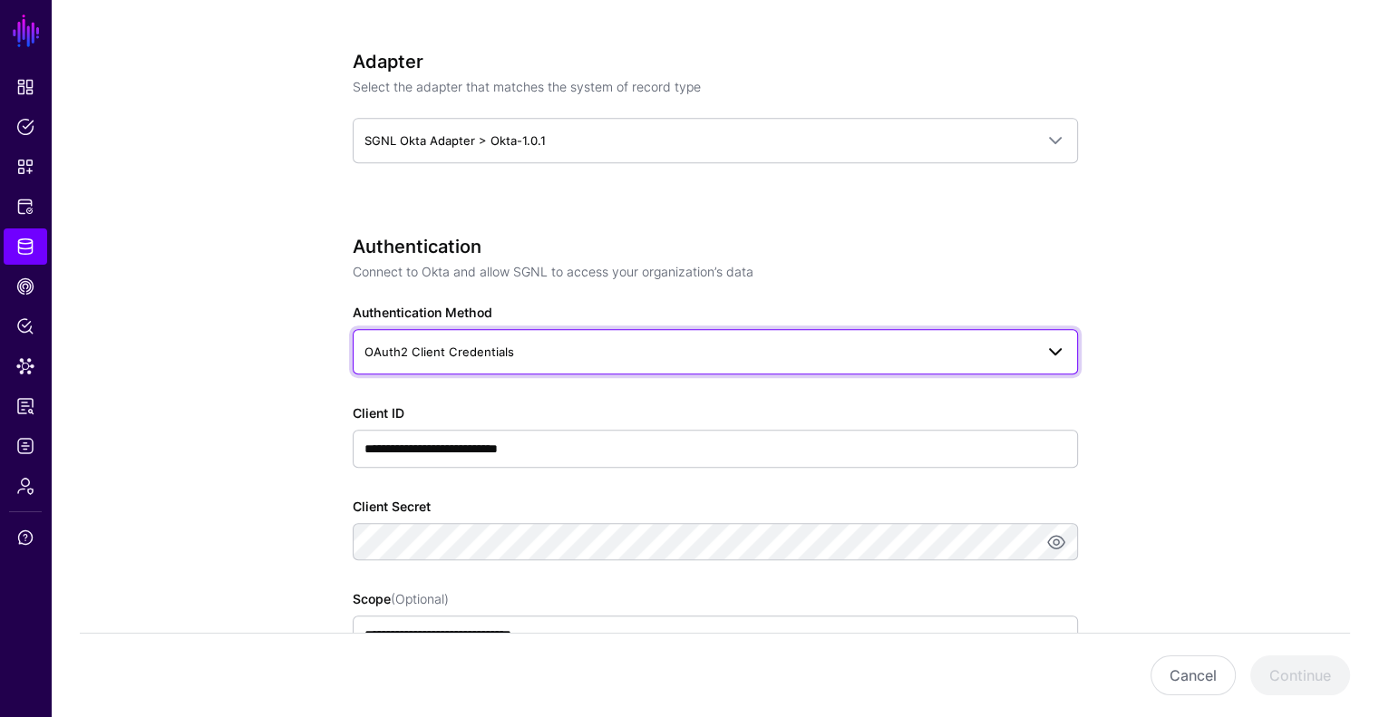
click at [623, 352] on span "OAuth2 Client Credentials" at bounding box center [698, 352] width 669 height 20
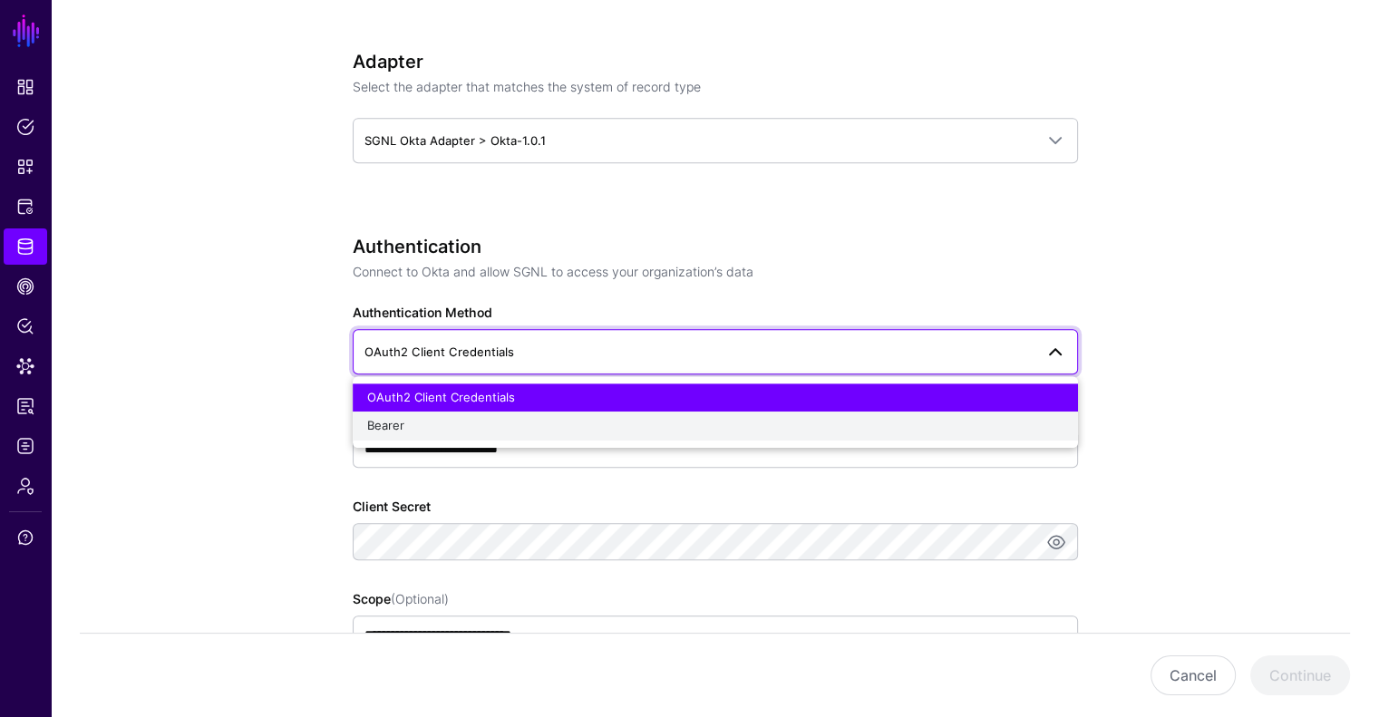
click at [486, 420] on div "Bearer" at bounding box center [715, 426] width 696 height 18
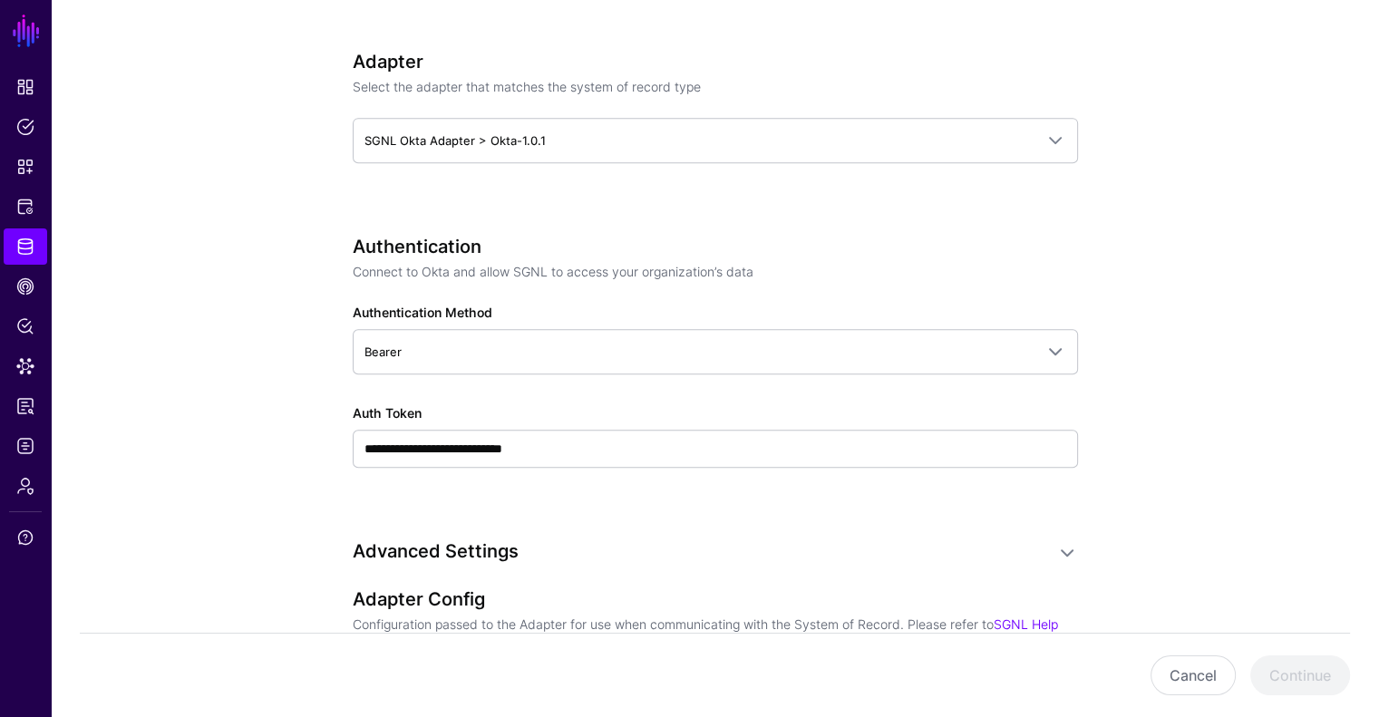
click at [1196, 389] on app-datasources-details-form "**********" at bounding box center [715, 297] width 1328 height 2005
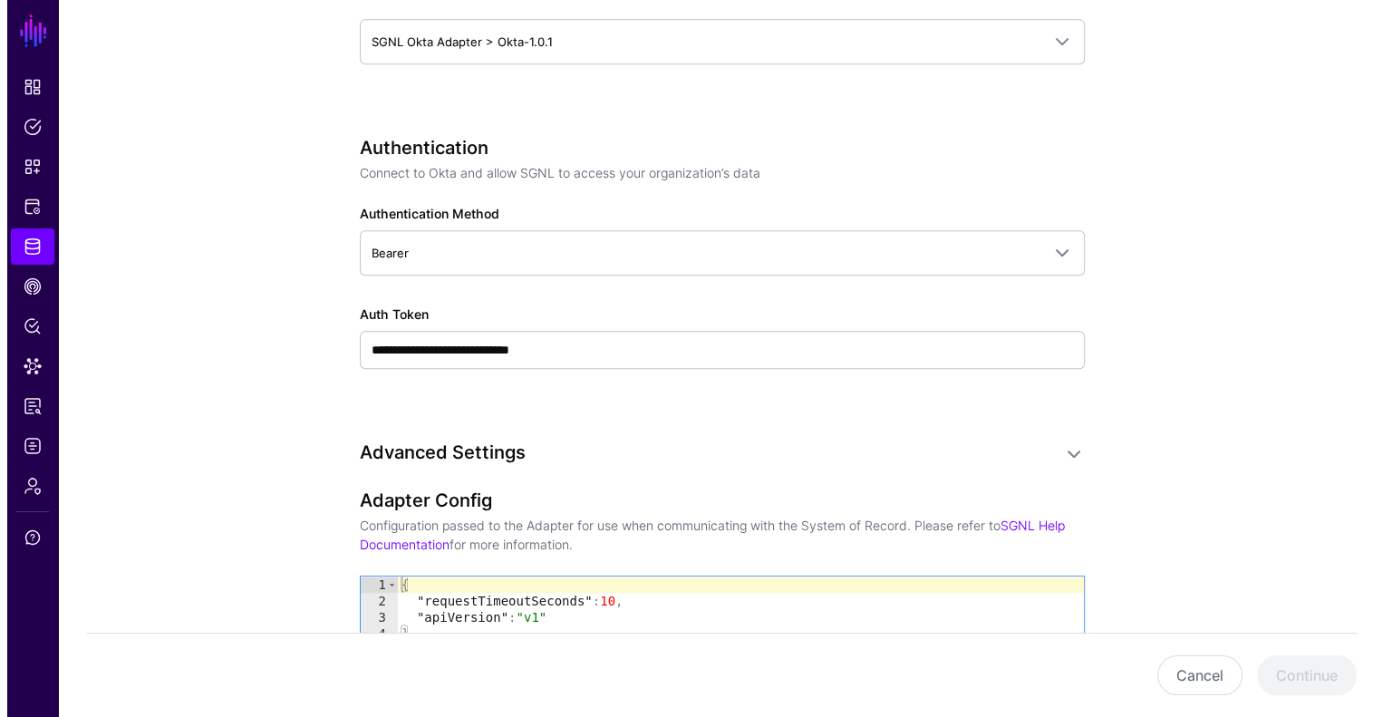
scroll to position [961, 0]
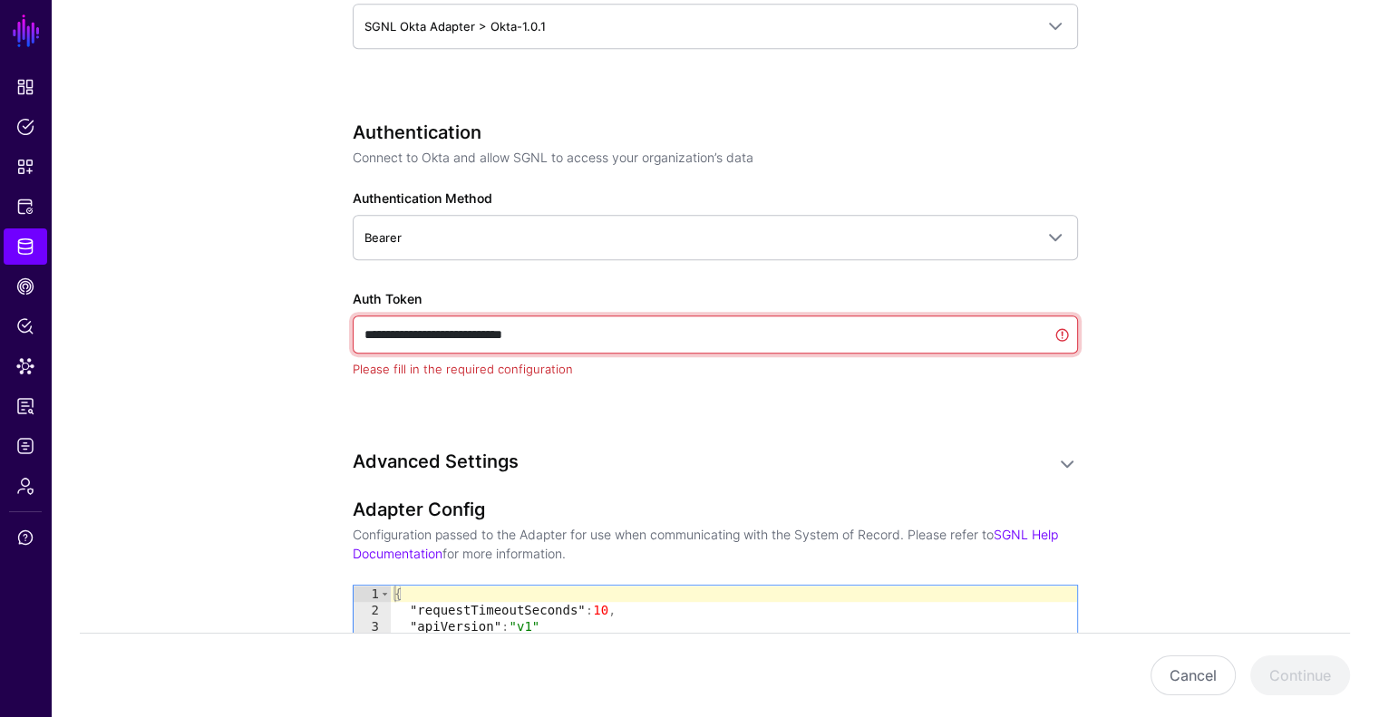
click at [639, 315] on input "**********" at bounding box center [715, 334] width 725 height 38
paste input "**********"
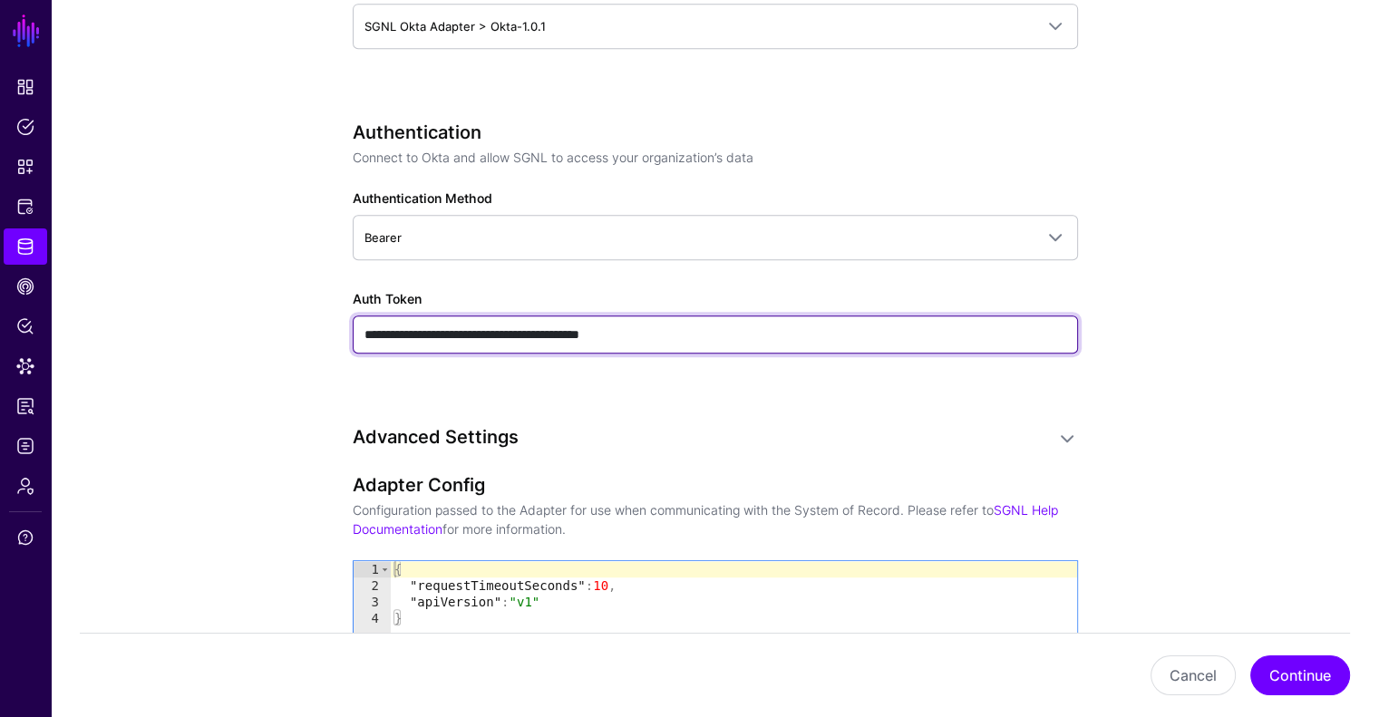
type input "**********"
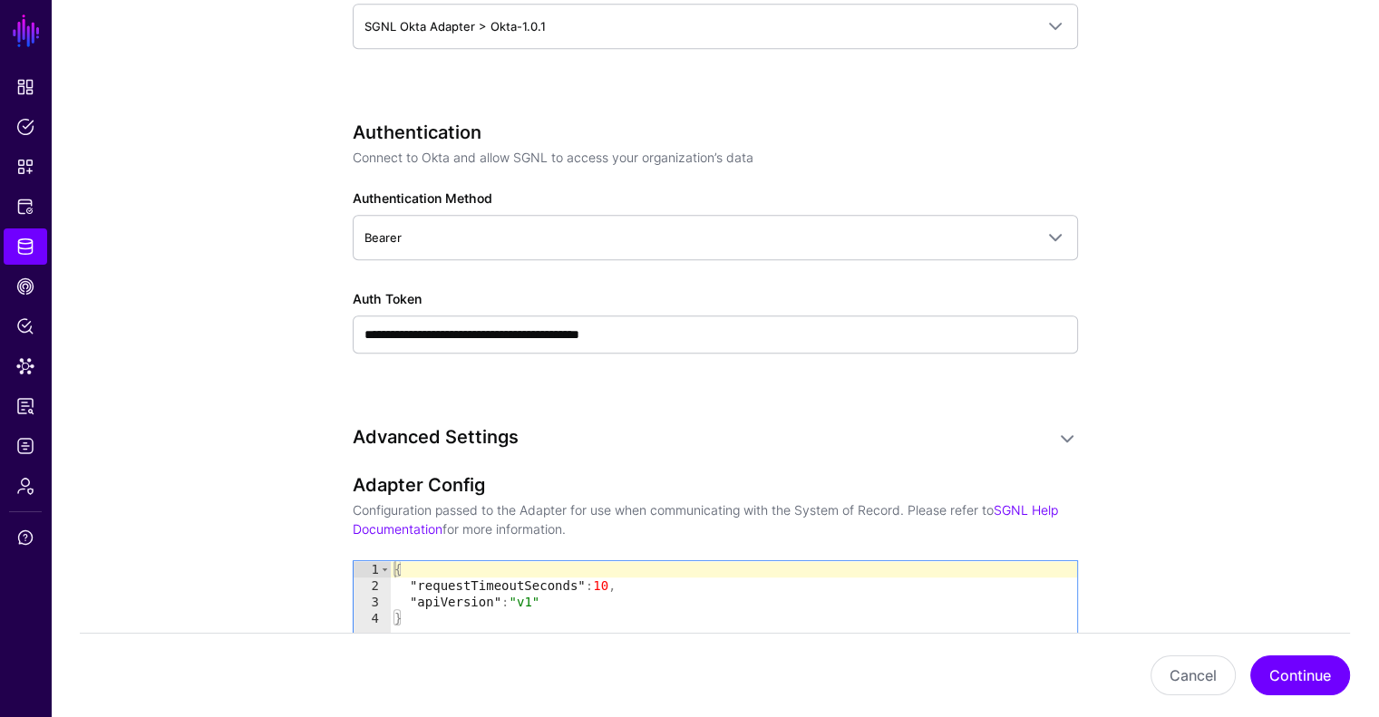
click at [1184, 344] on app-datasources-details-form "**********" at bounding box center [715, 183] width 1328 height 2005
click at [1298, 685] on button "Continue" at bounding box center [1300, 675] width 100 height 40
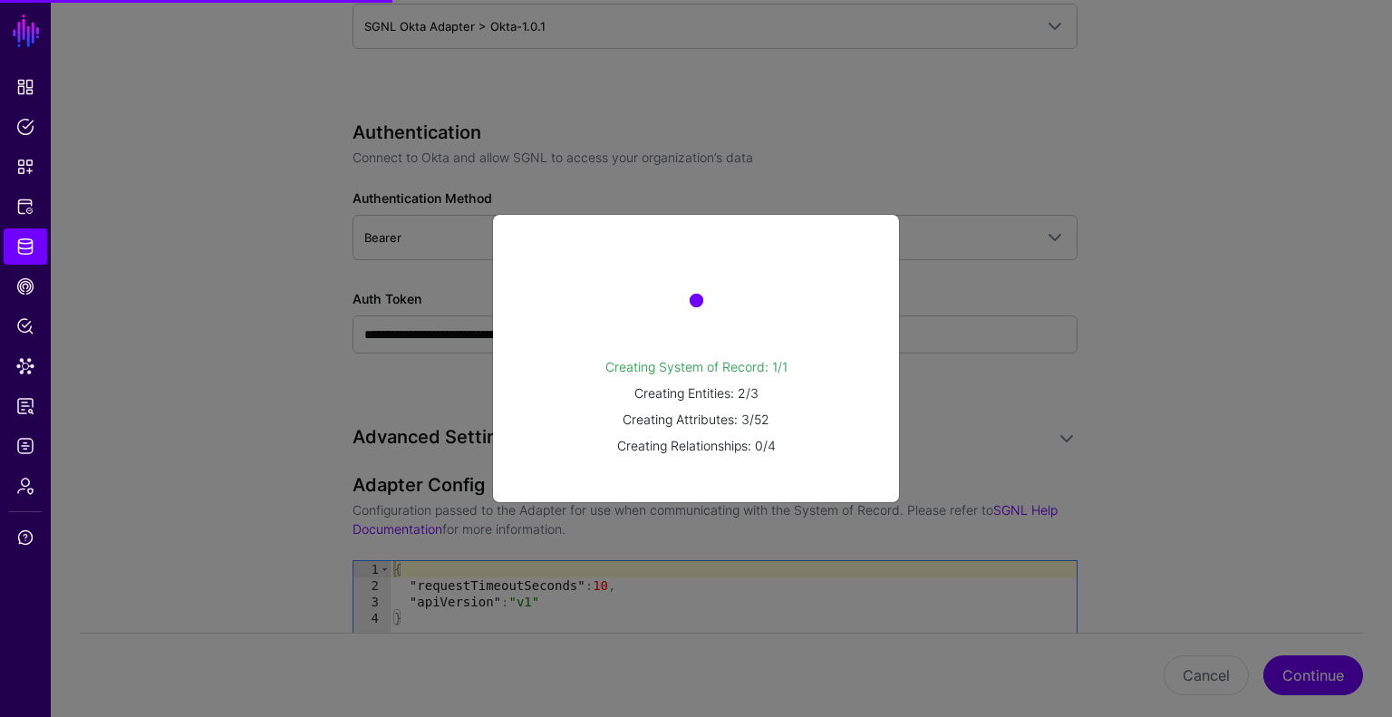
click at [988, 447] on ngb-modal-window "Creating System of Record: 1/1 Creating Entities: 2/3 Creating Attributes: 3/52…" at bounding box center [696, 358] width 1392 height 717
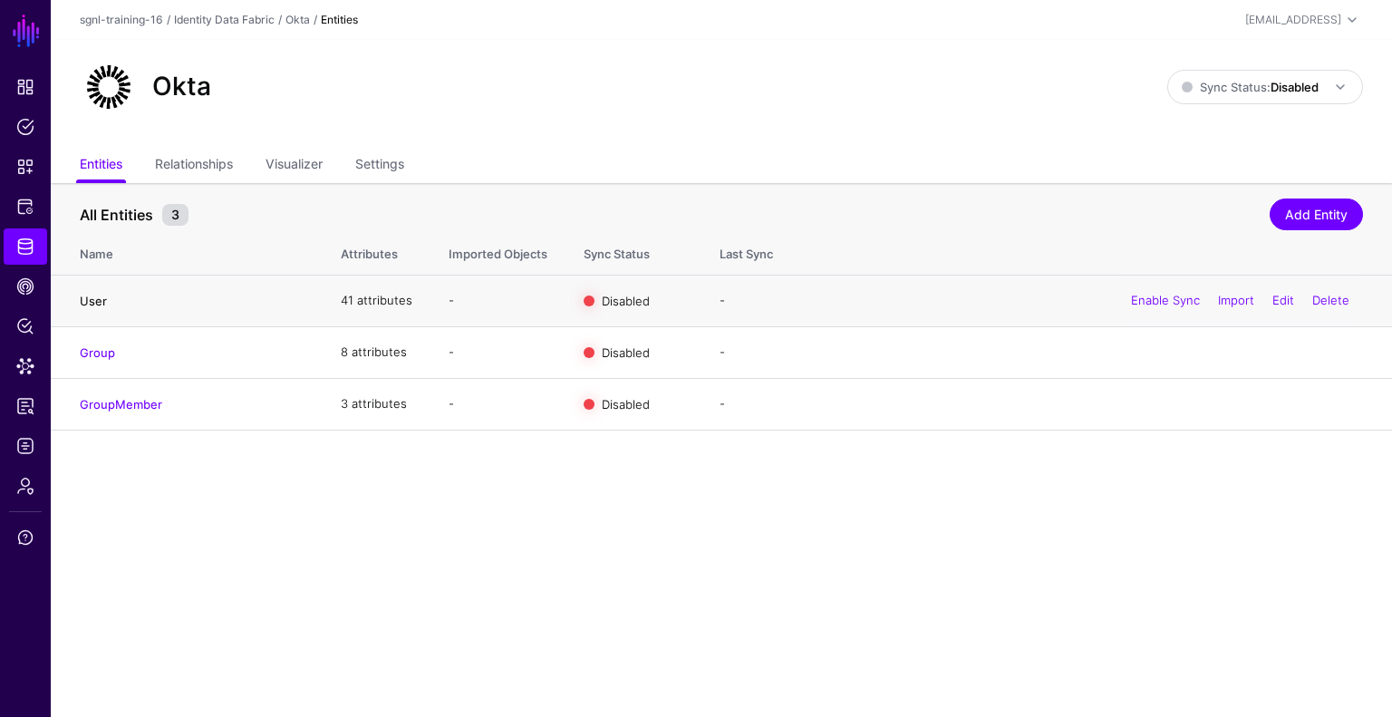
click at [90, 294] on link "User" at bounding box center [93, 301] width 27 height 15
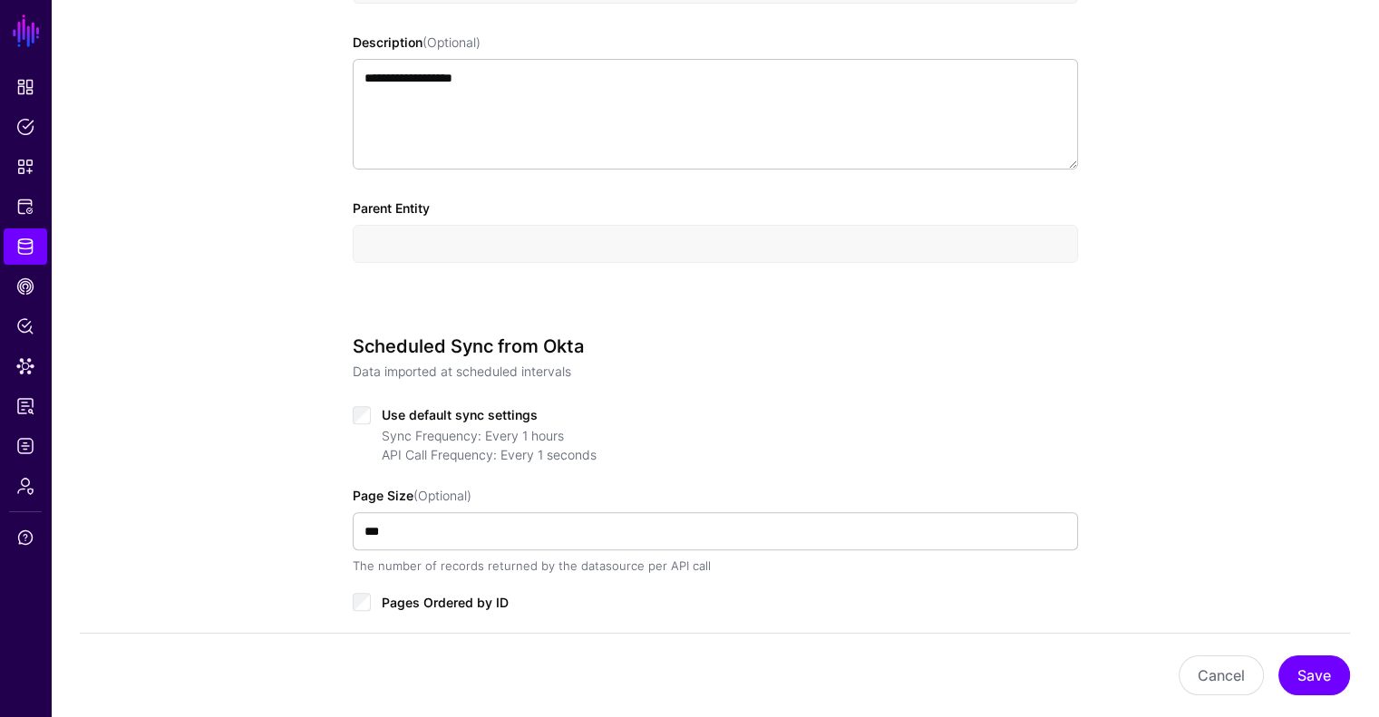
scroll to position [607, 0]
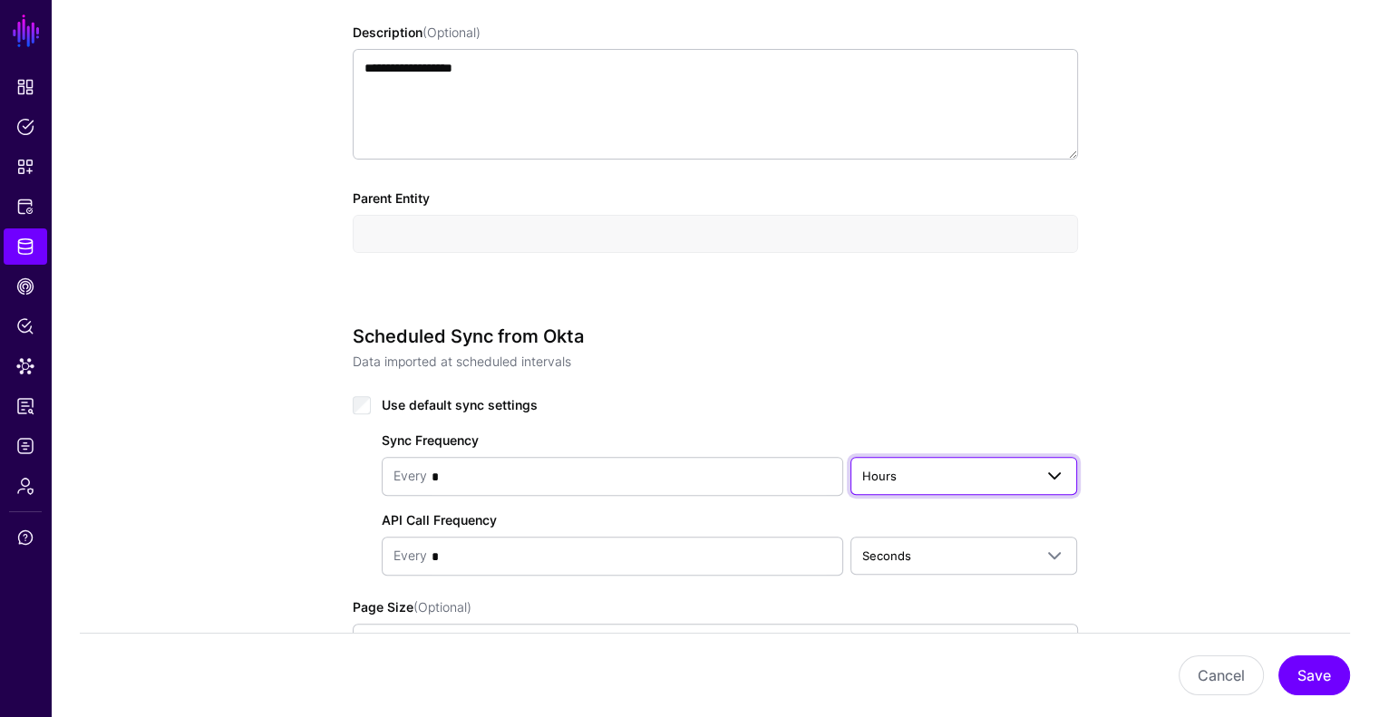
click at [1016, 467] on span "Hours" at bounding box center [947, 476] width 171 height 20
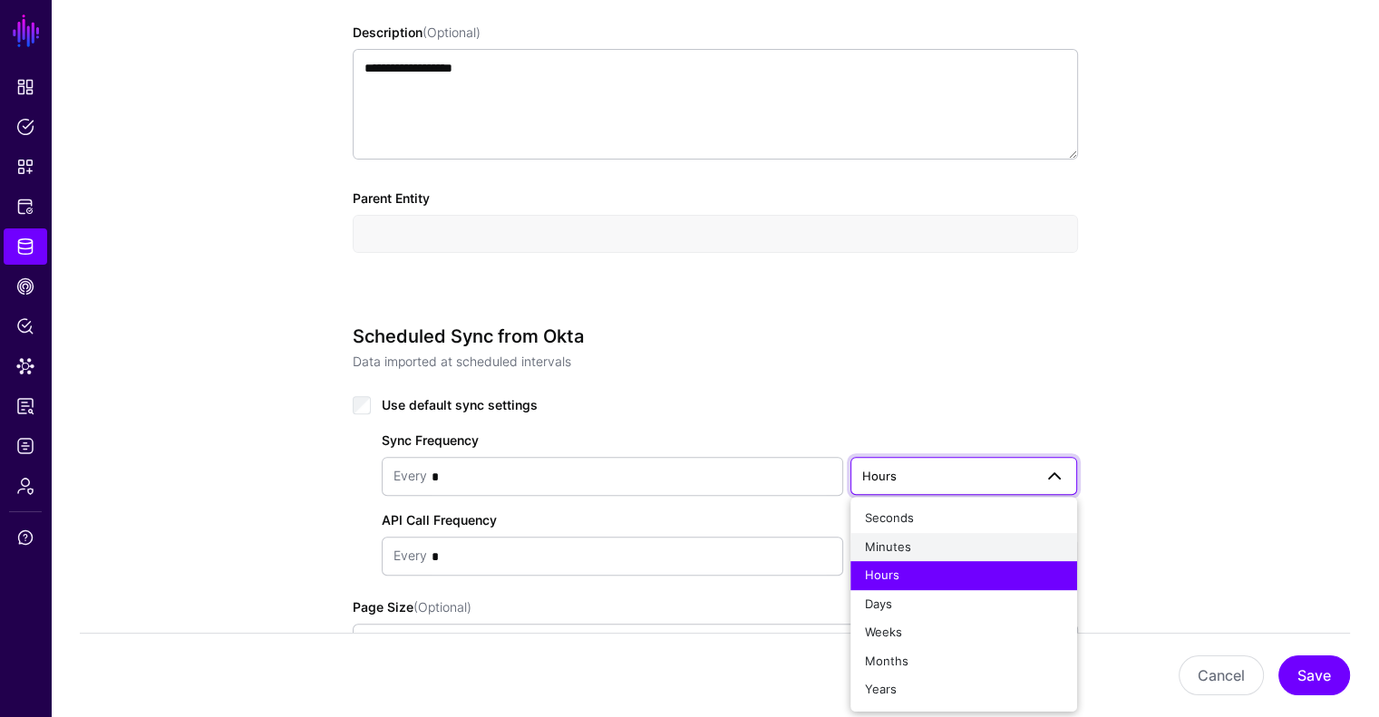
click at [932, 541] on div "Minutes" at bounding box center [964, 547] width 199 height 18
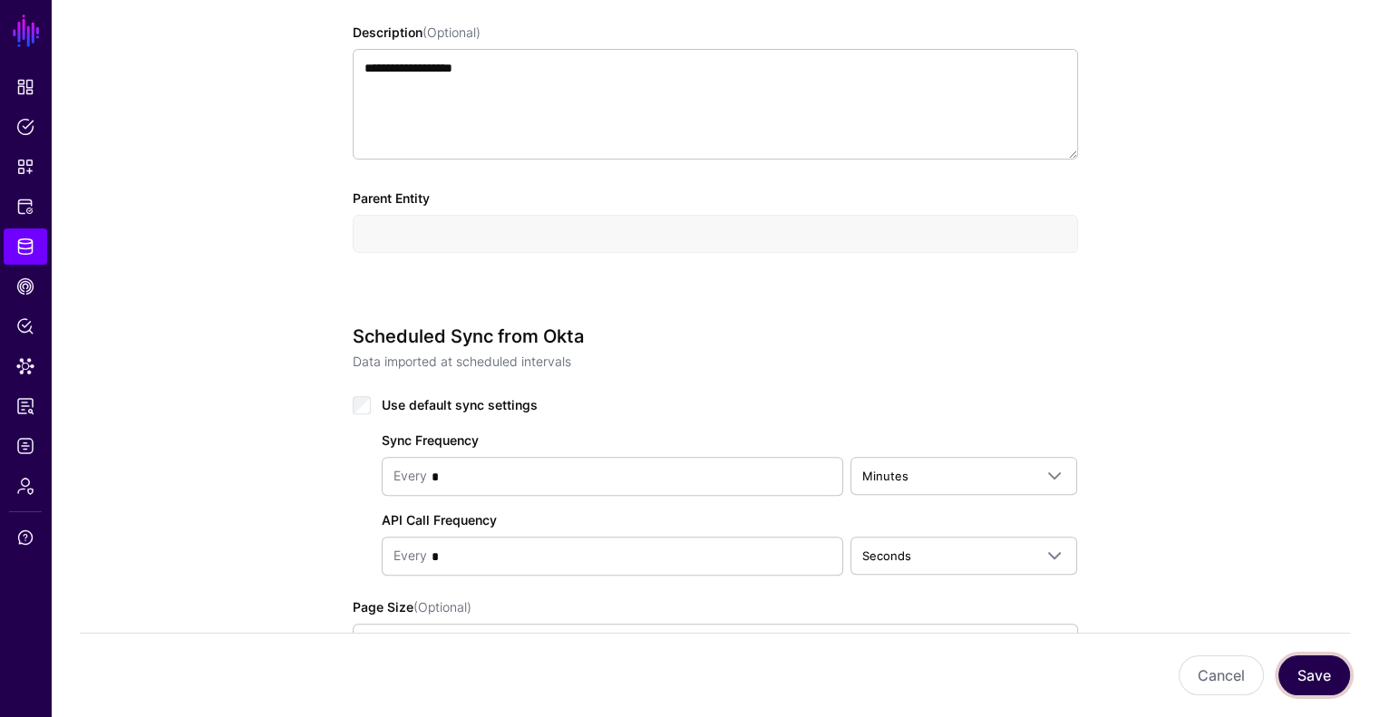
click at [1316, 685] on button "Save" at bounding box center [1314, 675] width 72 height 40
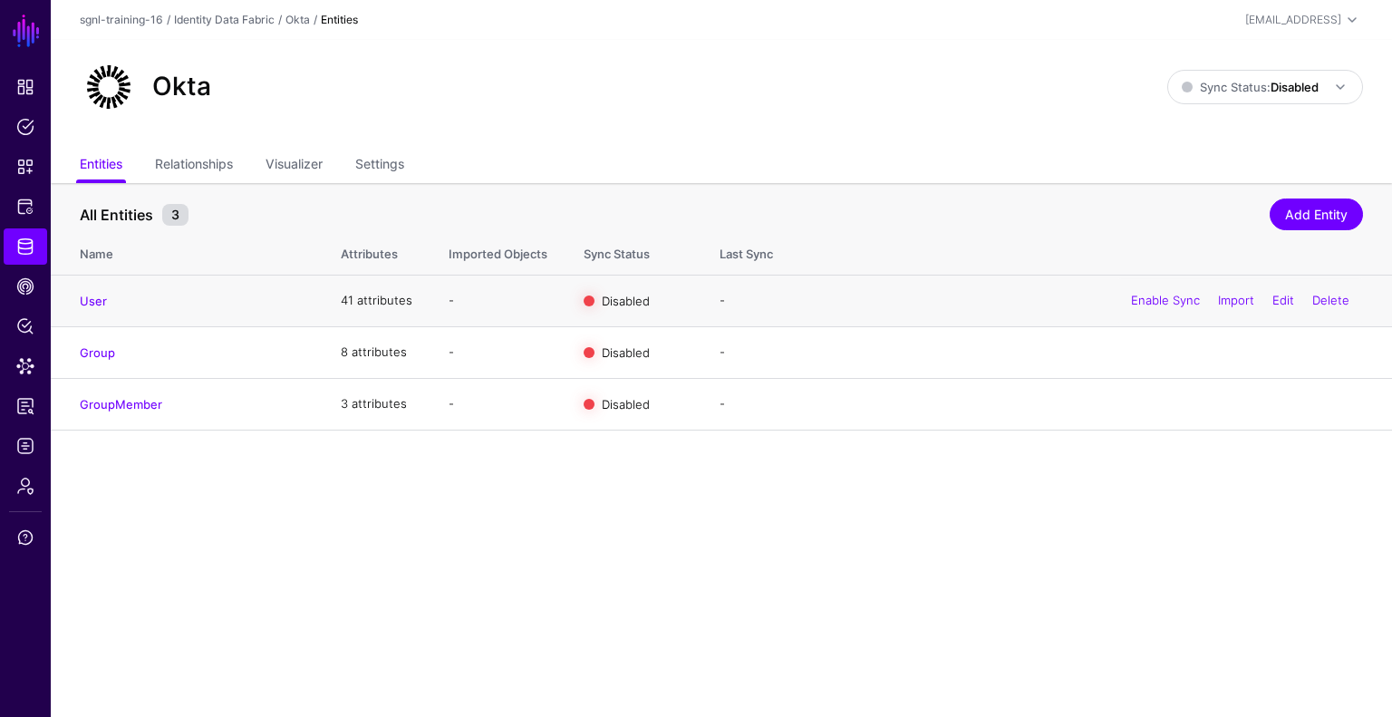
click at [1122, 301] on div "Enable Sync Import Edit Delete" at bounding box center [1241, 300] width 246 height 45
click at [1141, 299] on link "Enable Sync" at bounding box center [1165, 300] width 69 height 15
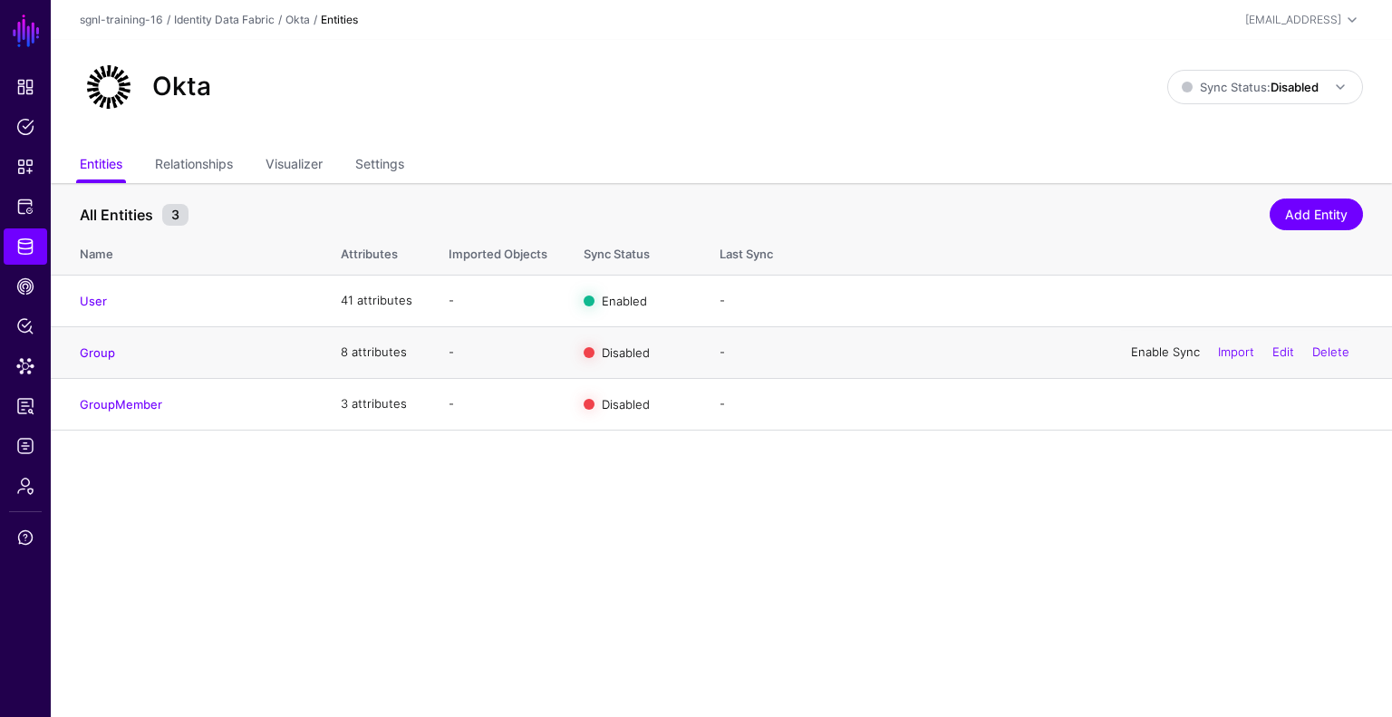
click at [1140, 347] on link "Enable Sync" at bounding box center [1165, 351] width 69 height 15
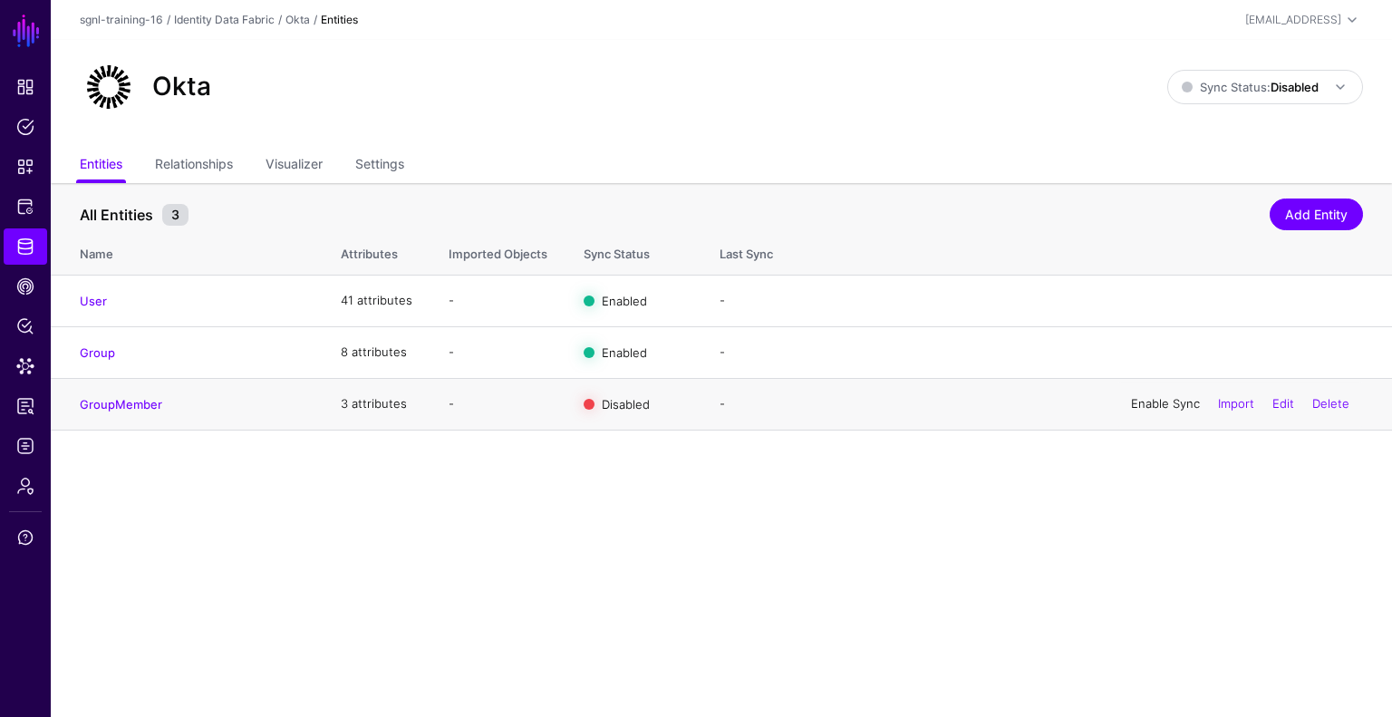
click at [1144, 406] on link "Enable Sync" at bounding box center [1165, 403] width 69 height 15
click at [1256, 85] on span "Sync Status: Disabled" at bounding box center [1250, 87] width 137 height 15
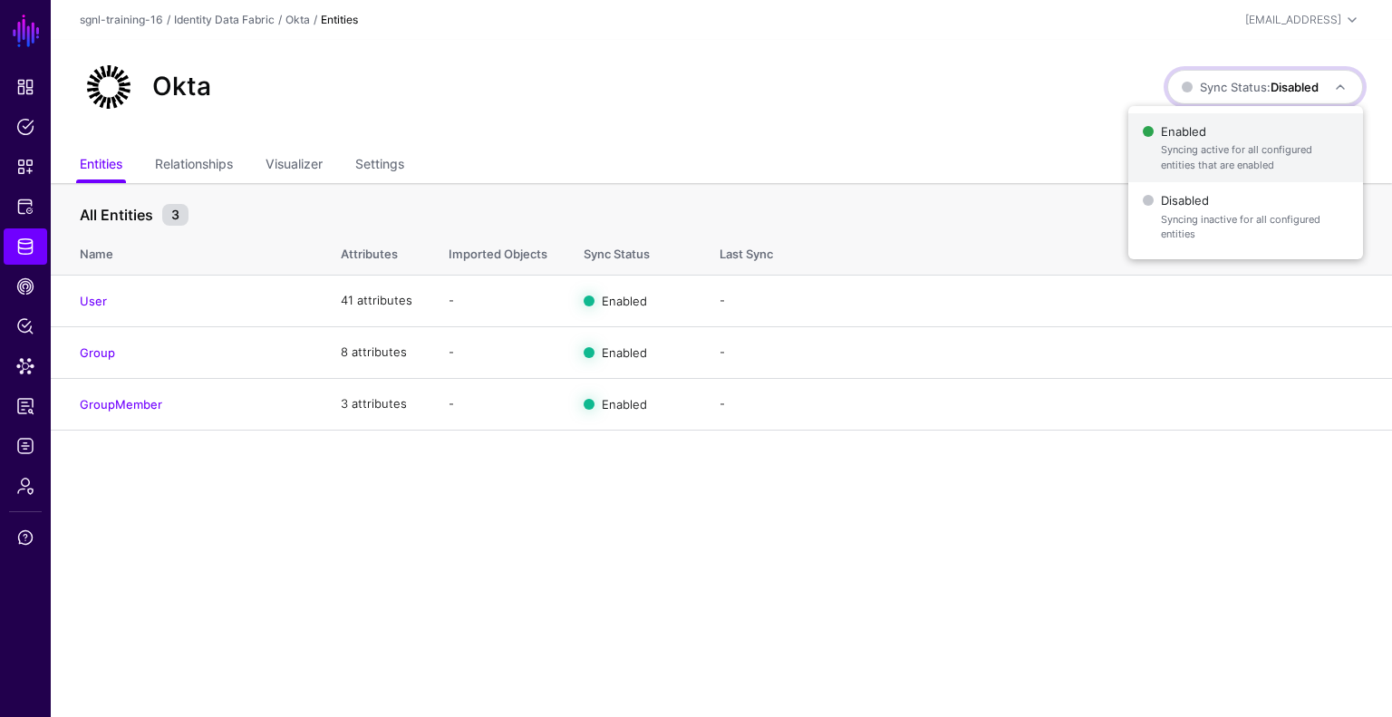
click at [1232, 137] on span "Enabled Syncing active for all configured entities that are enabled" at bounding box center [1246, 148] width 206 height 59
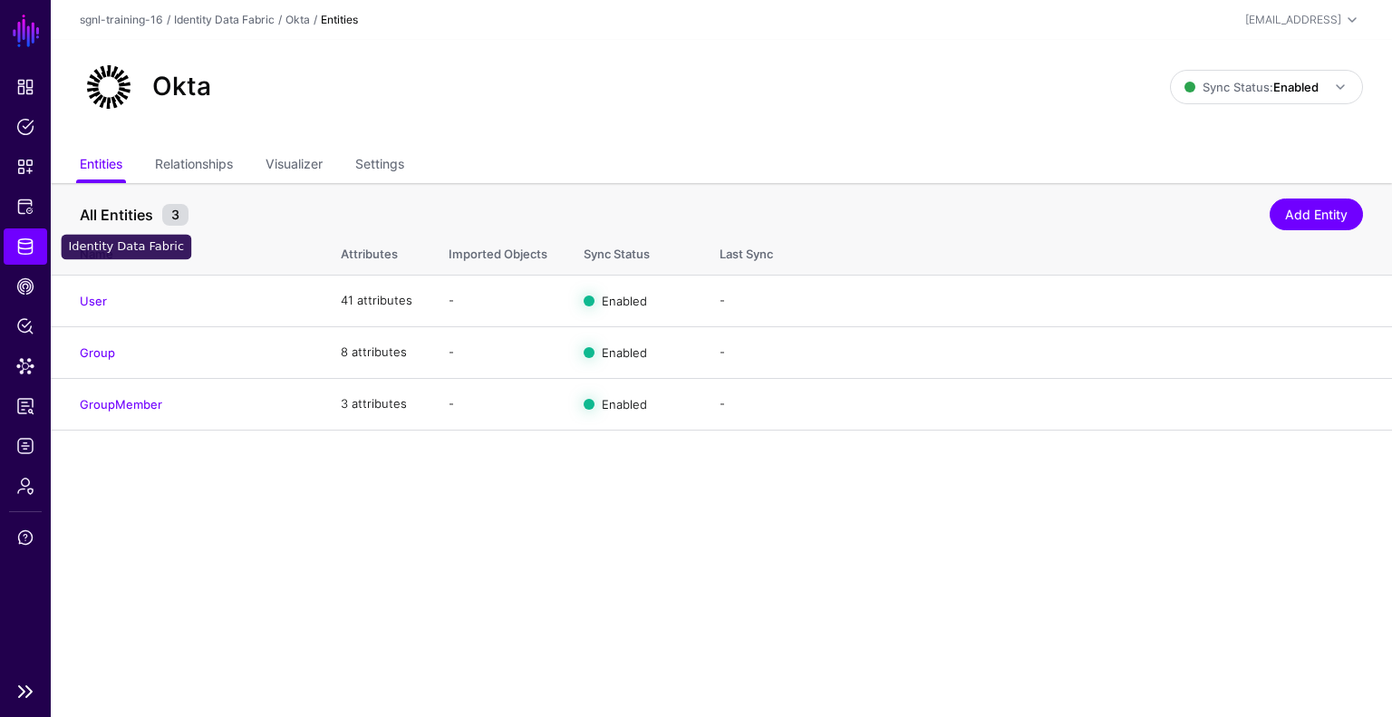
click at [30, 248] on span "Identity Data Fabric" at bounding box center [25, 246] width 18 height 18
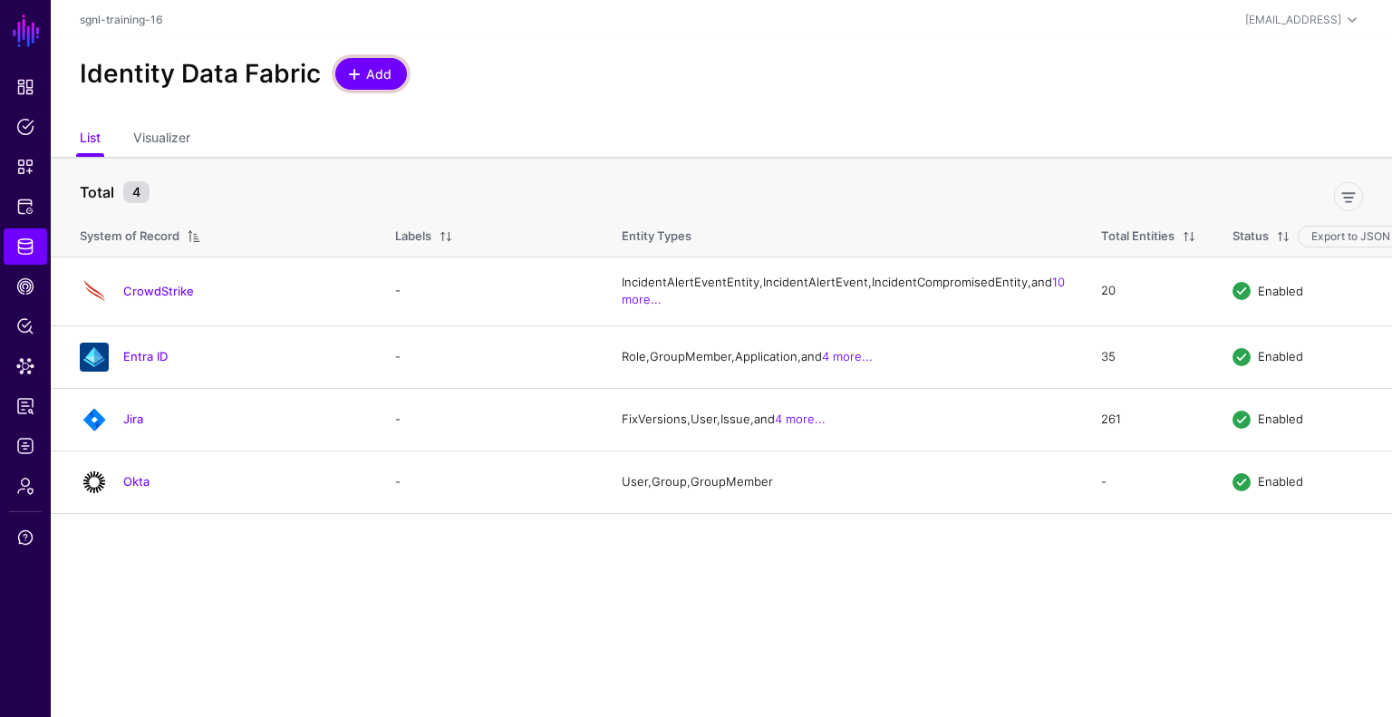
click at [393, 60] on link "Add" at bounding box center [371, 74] width 72 height 32
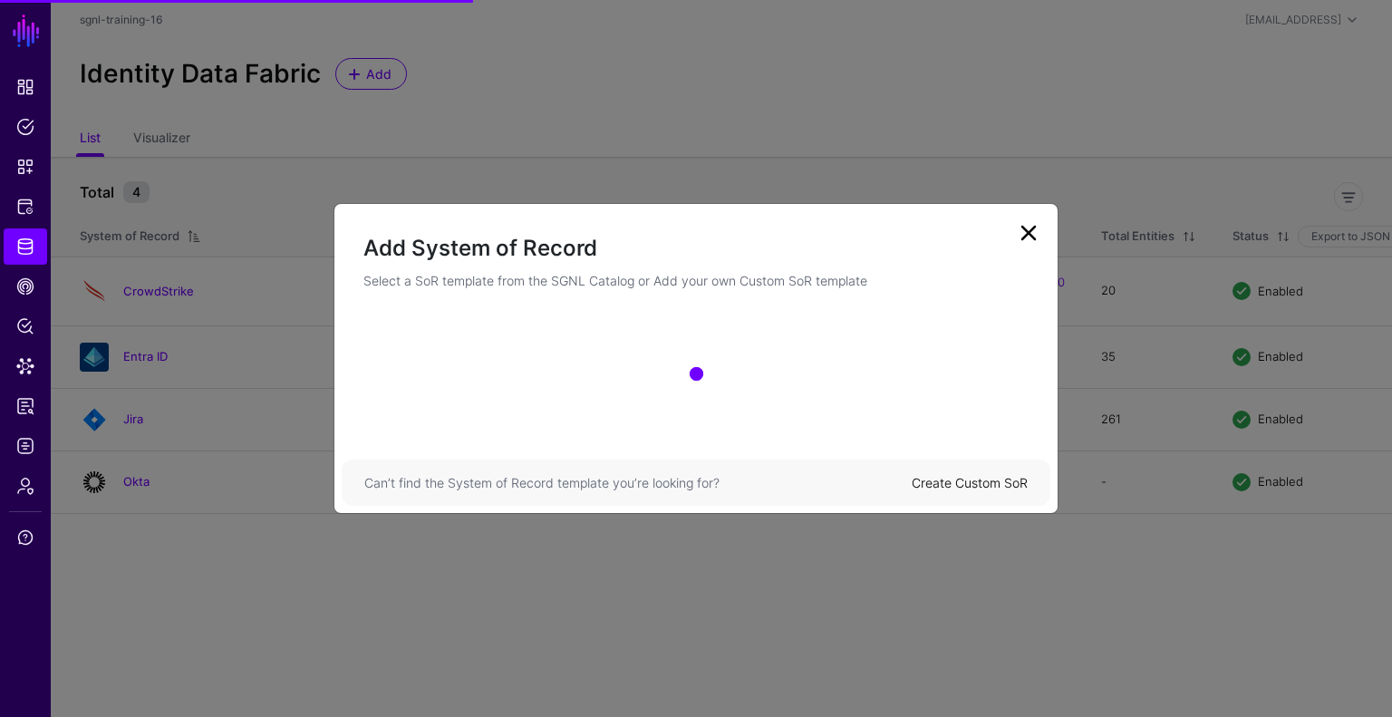
click at [1030, 234] on div "Add System of Record Select a SoR template from the SGNL Catalog or Add your ow…" at bounding box center [696, 358] width 725 height 311
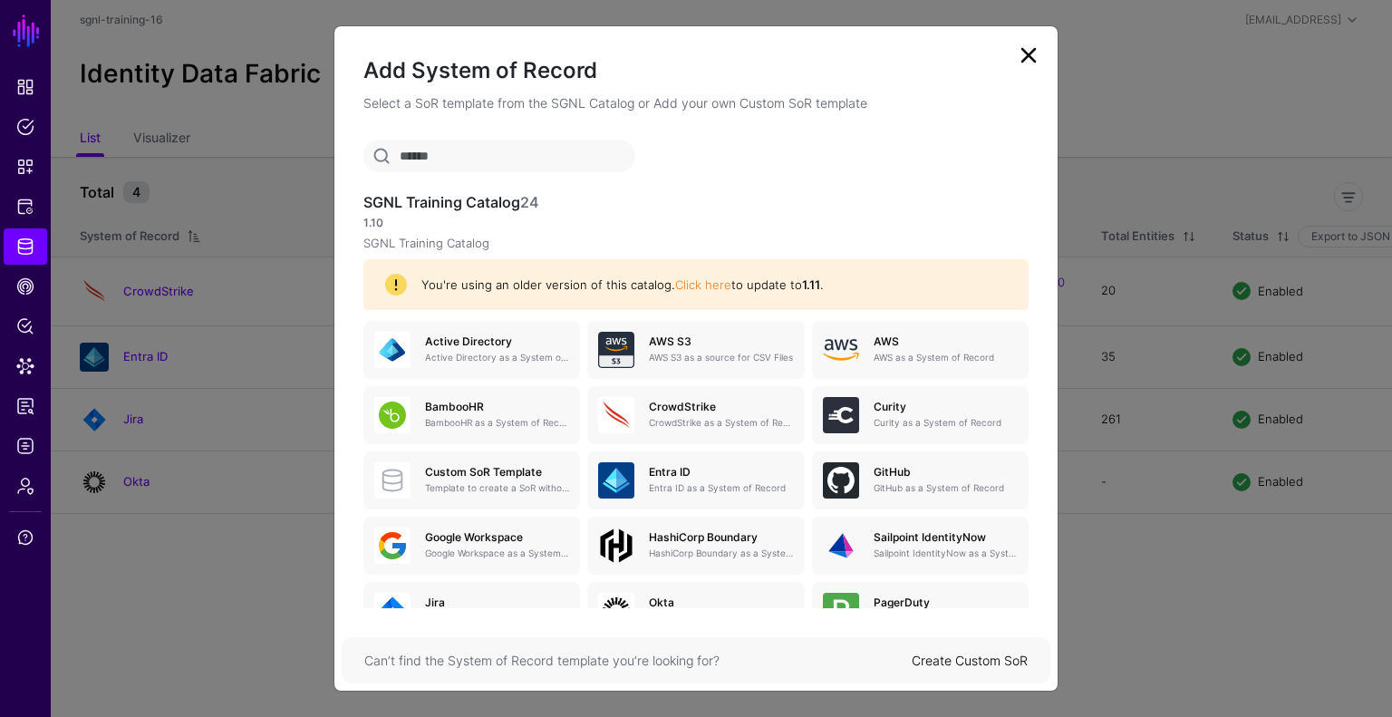
click at [180, 305] on ngb-modal-window "Add System of Record Select a SoR template from the SGNL Catalog or Add your ow…" at bounding box center [696, 358] width 1392 height 717
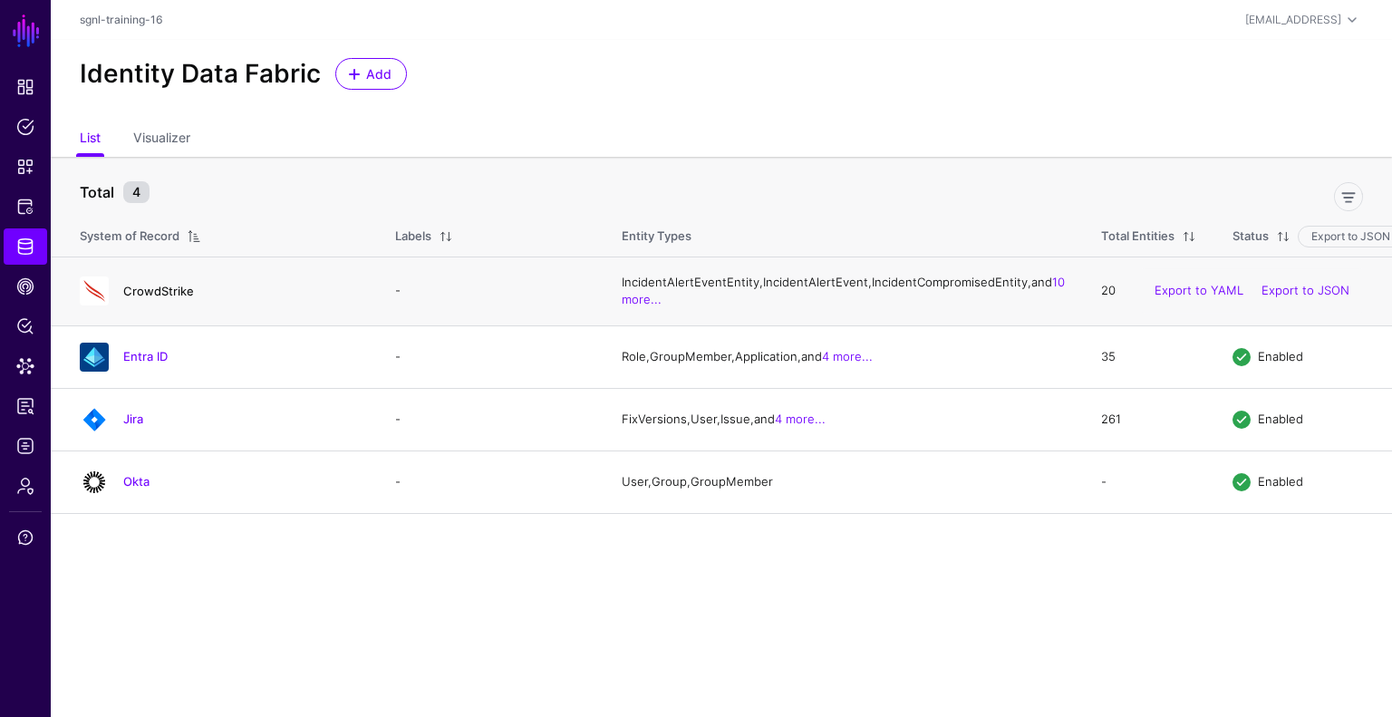
click at [168, 298] on link "CrowdStrike" at bounding box center [158, 291] width 71 height 15
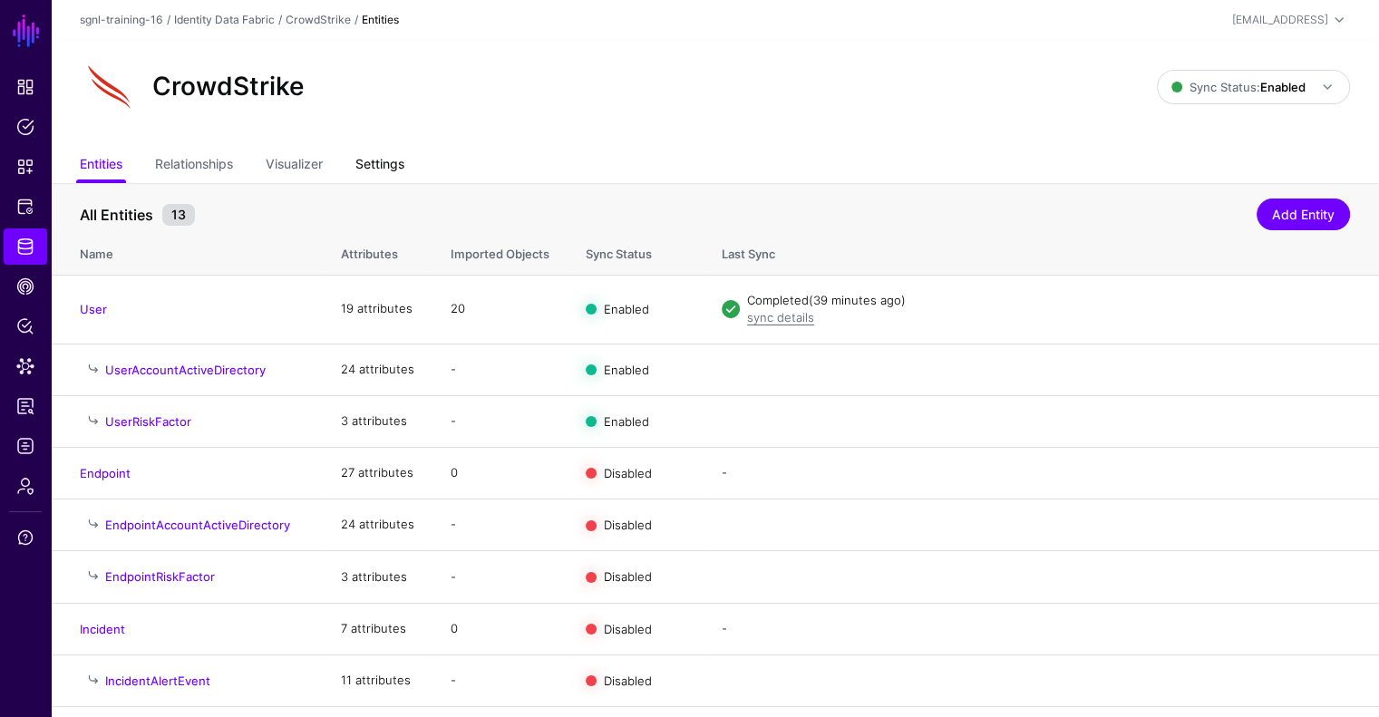
click at [403, 172] on link "Settings" at bounding box center [379, 166] width 49 height 34
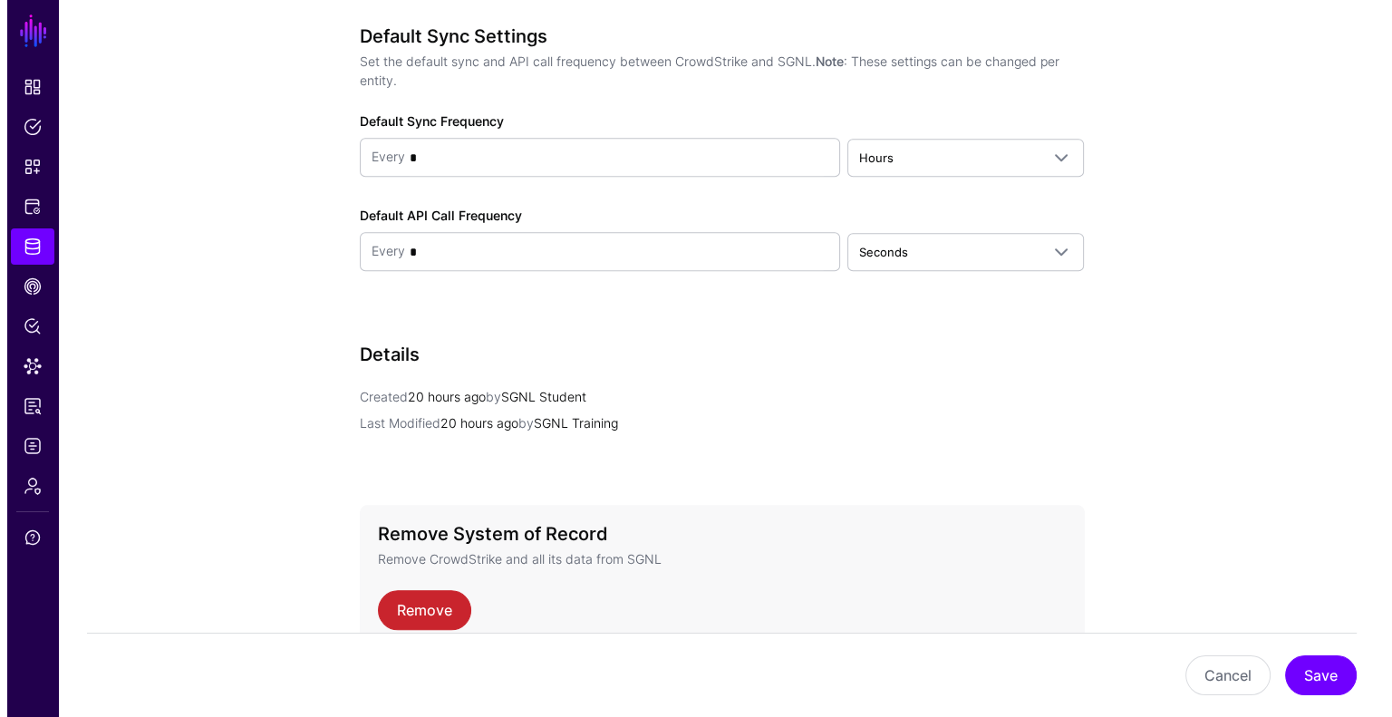
scroll to position [1919, 0]
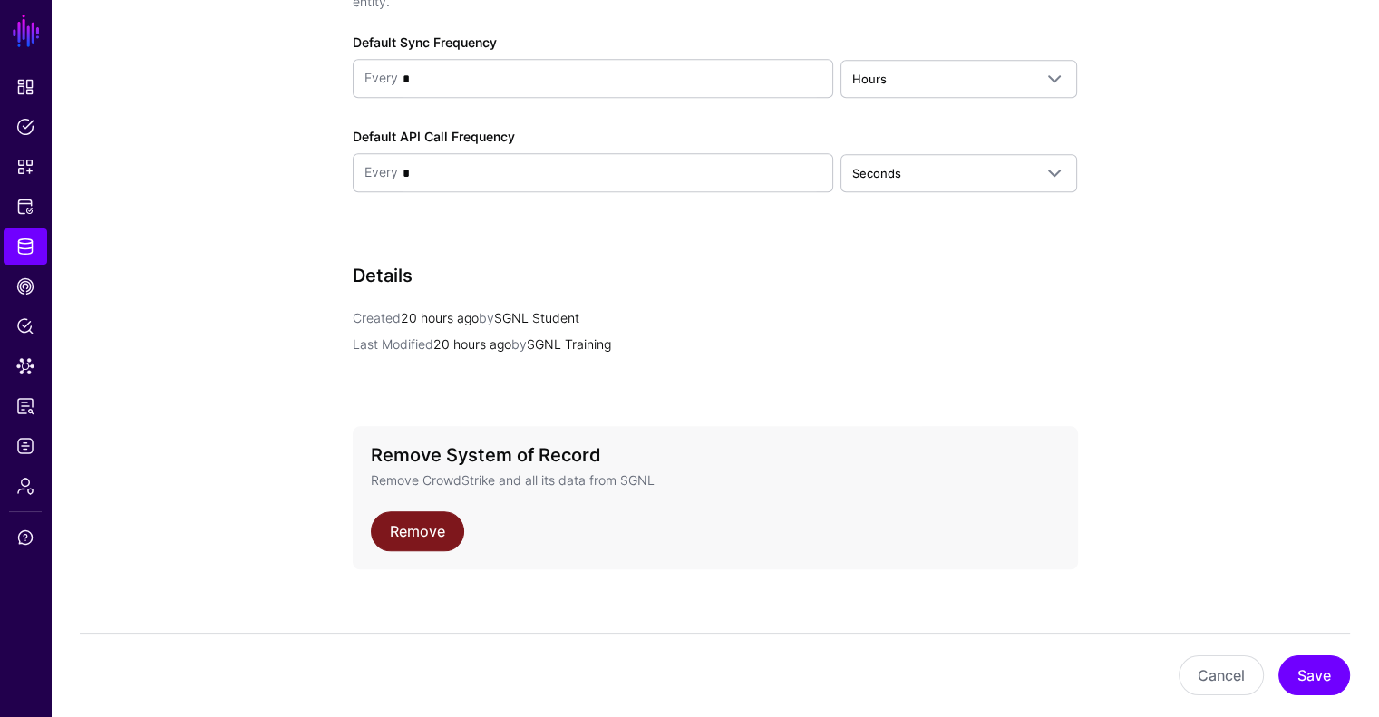
click at [391, 518] on link "Remove" at bounding box center [417, 531] width 93 height 40
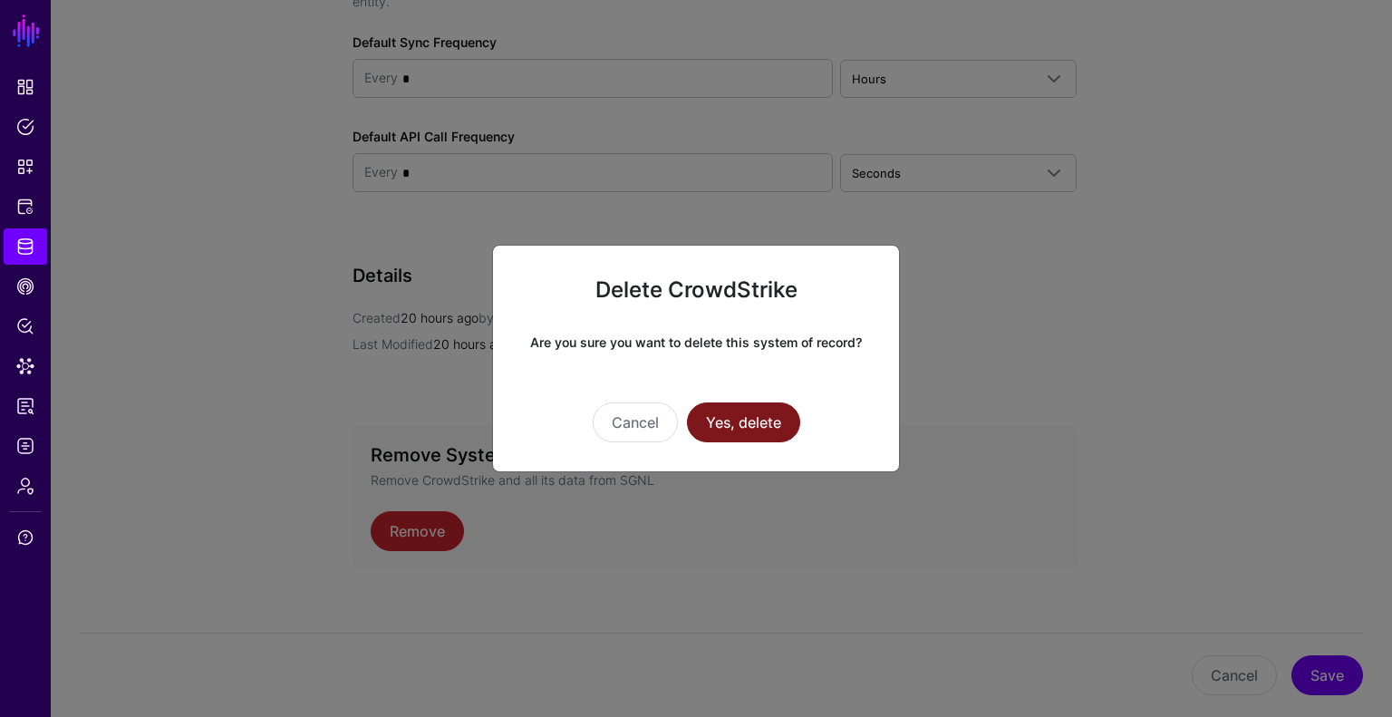
click at [744, 423] on button "Yes, delete" at bounding box center [743, 422] width 113 height 40
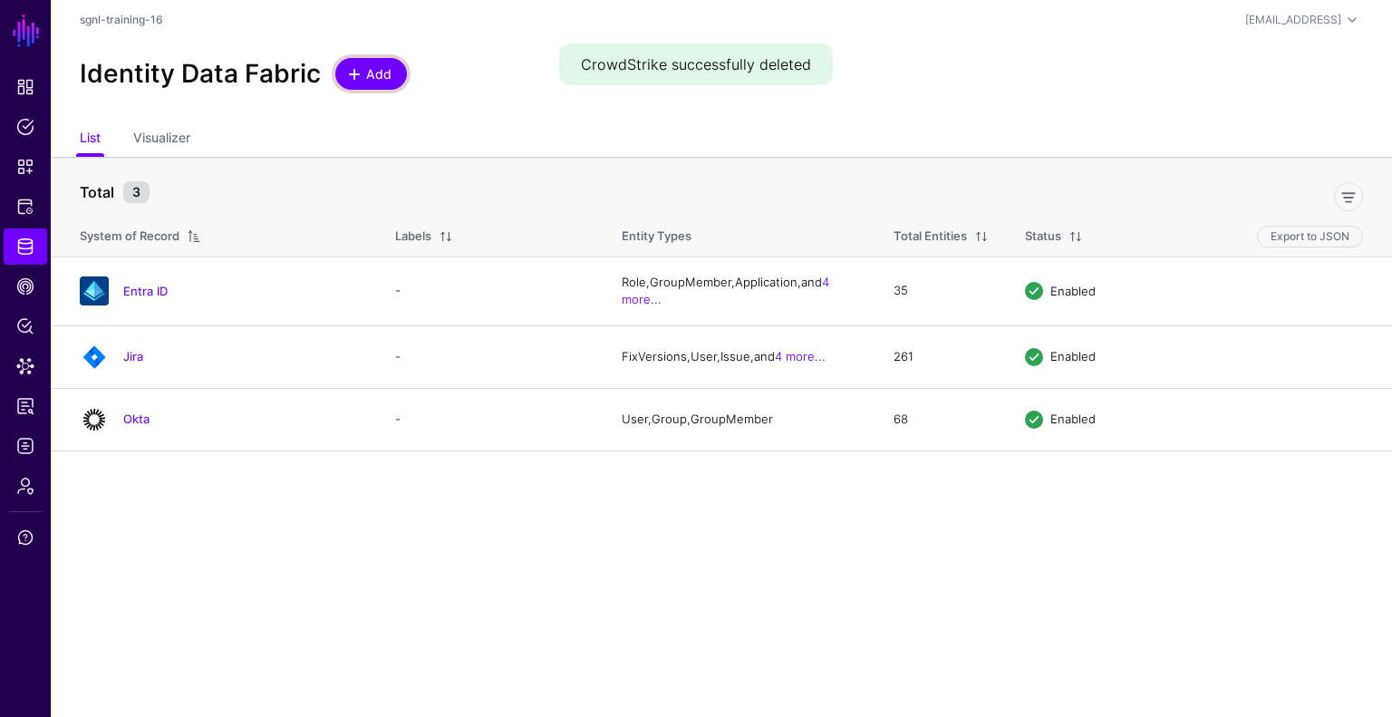
click at [355, 79] on span at bounding box center [354, 74] width 15 height 15
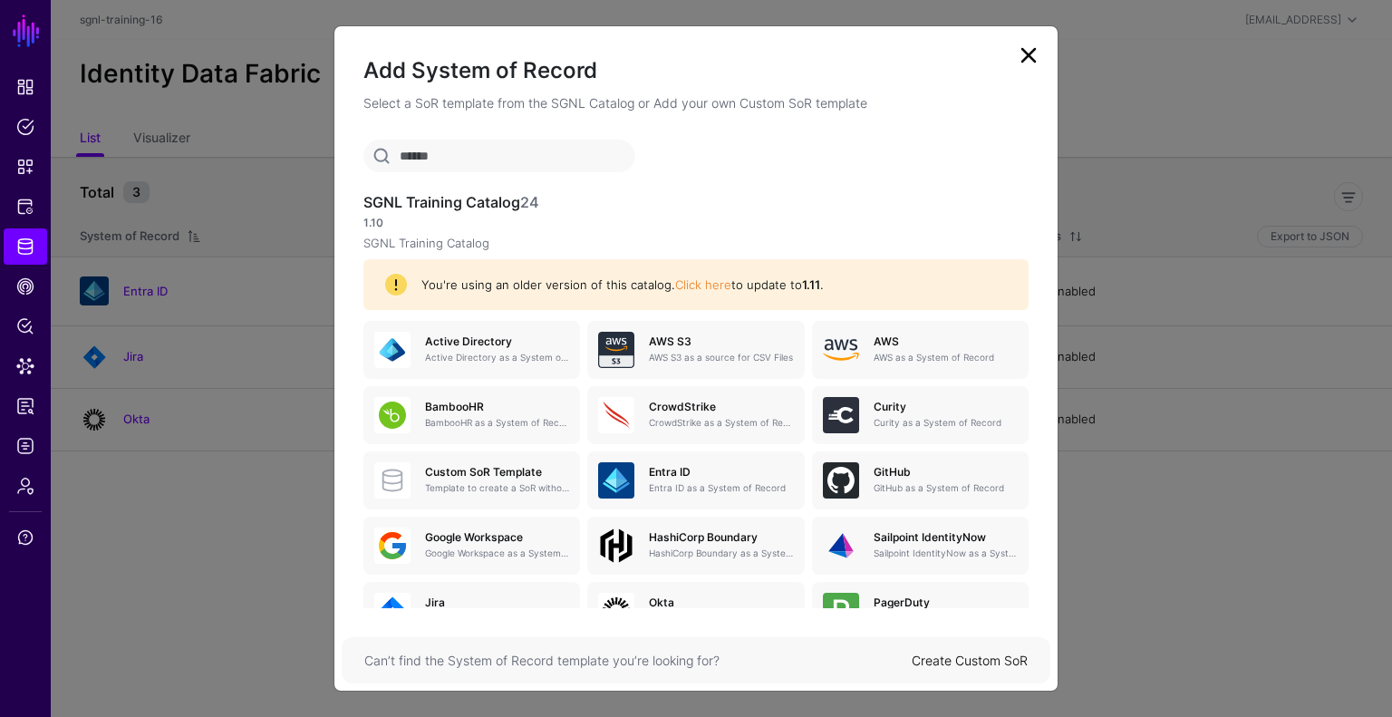
click at [532, 150] on input "text" at bounding box center [499, 156] width 272 height 33
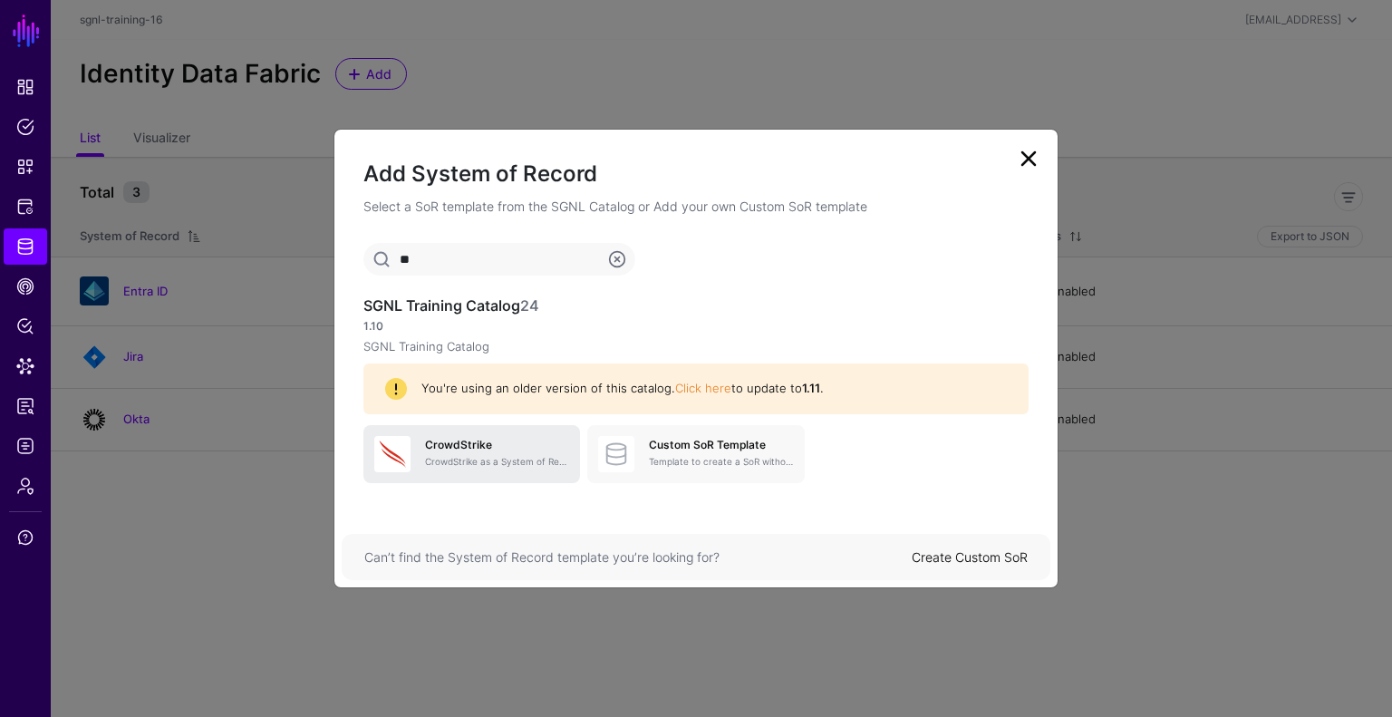
type input "**"
click at [457, 441] on h5 "CrowdStrike" at bounding box center [497, 445] width 144 height 13
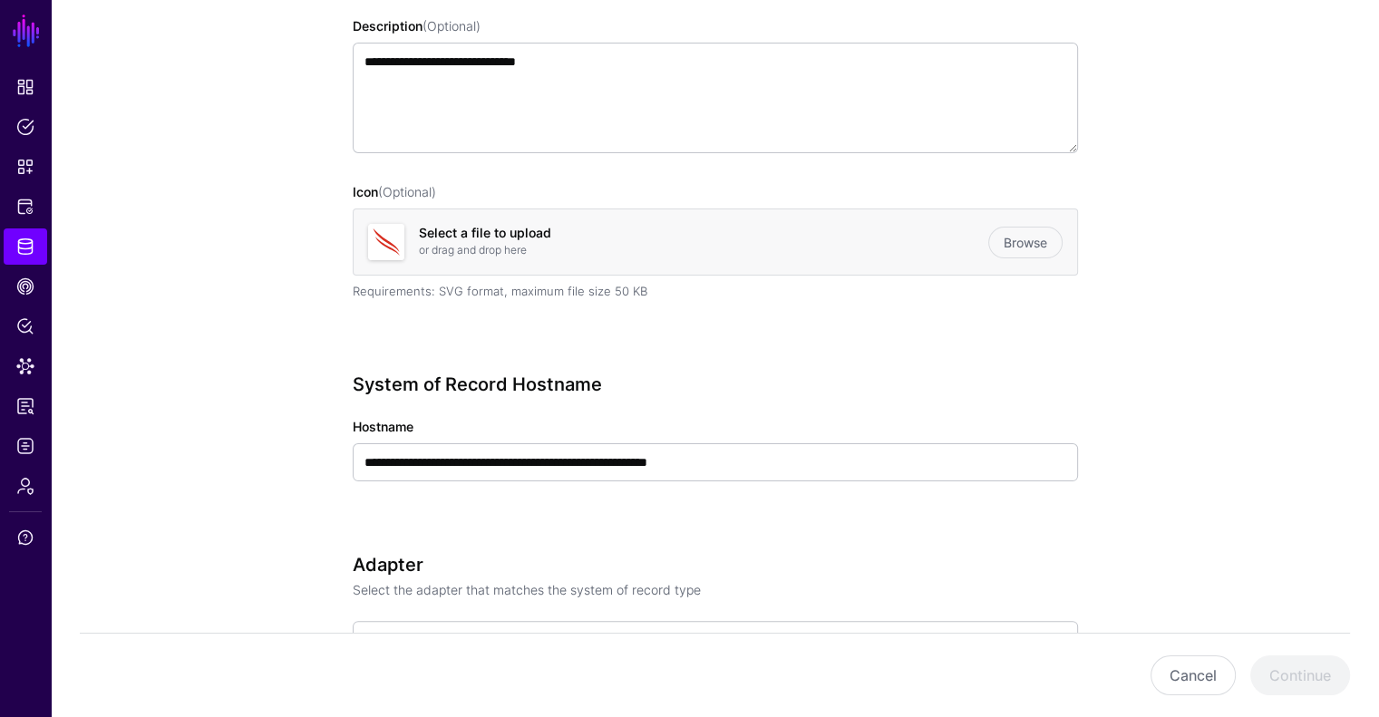
scroll to position [352, 0]
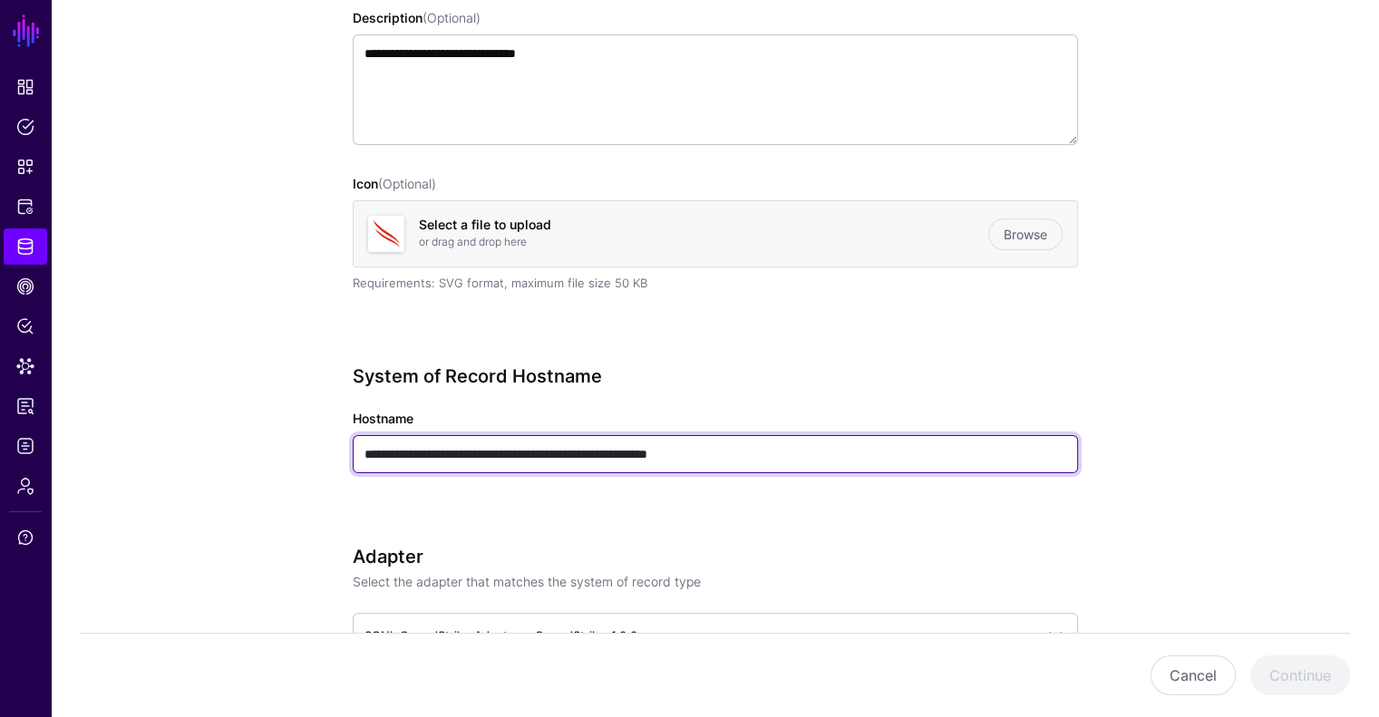
click at [780, 449] on input "**********" at bounding box center [715, 454] width 725 height 38
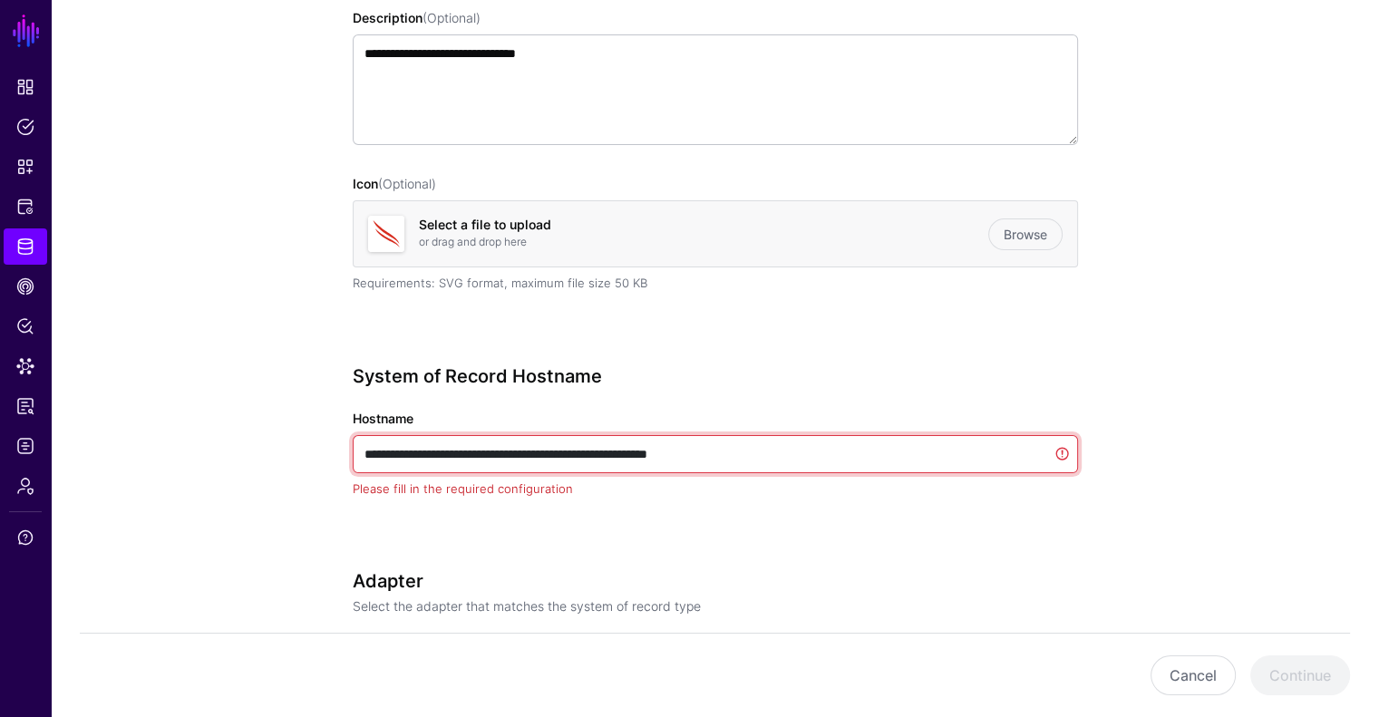
click at [780, 449] on input "**********" at bounding box center [715, 454] width 725 height 38
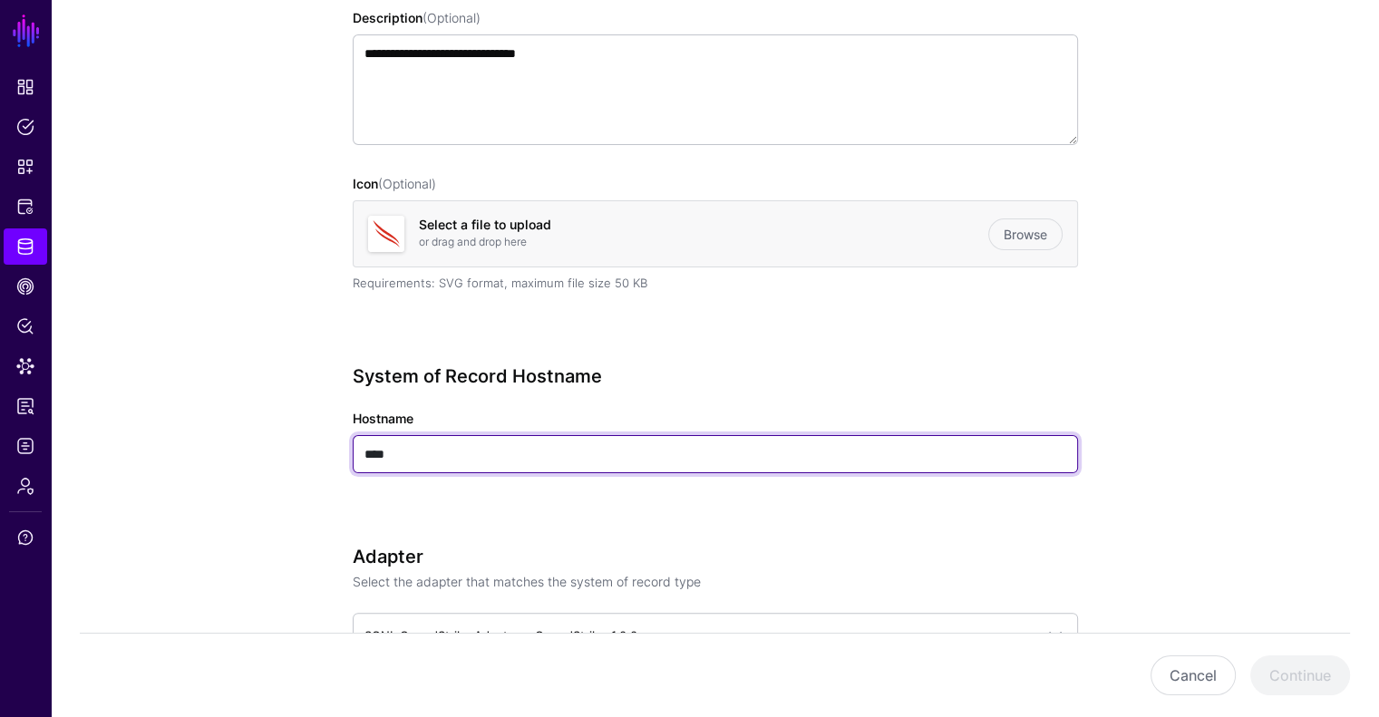
type input "****"
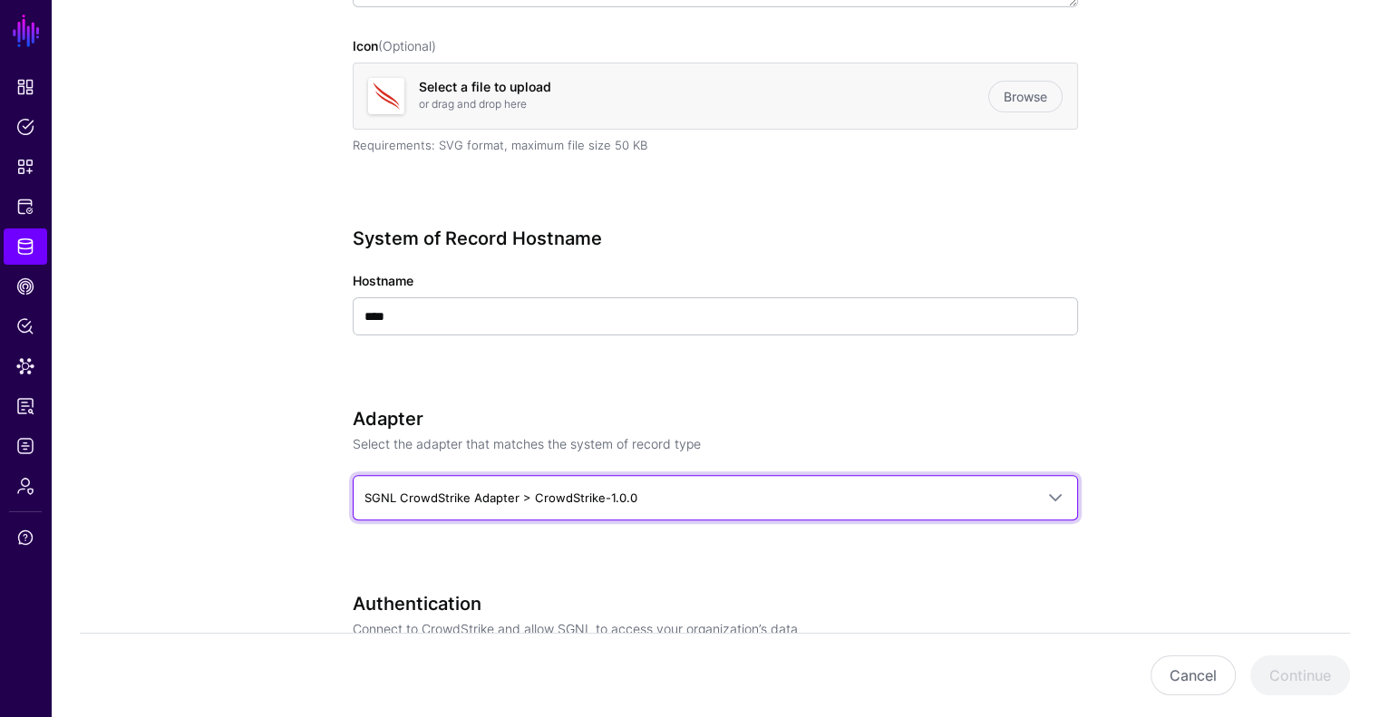
scroll to position [537, 0]
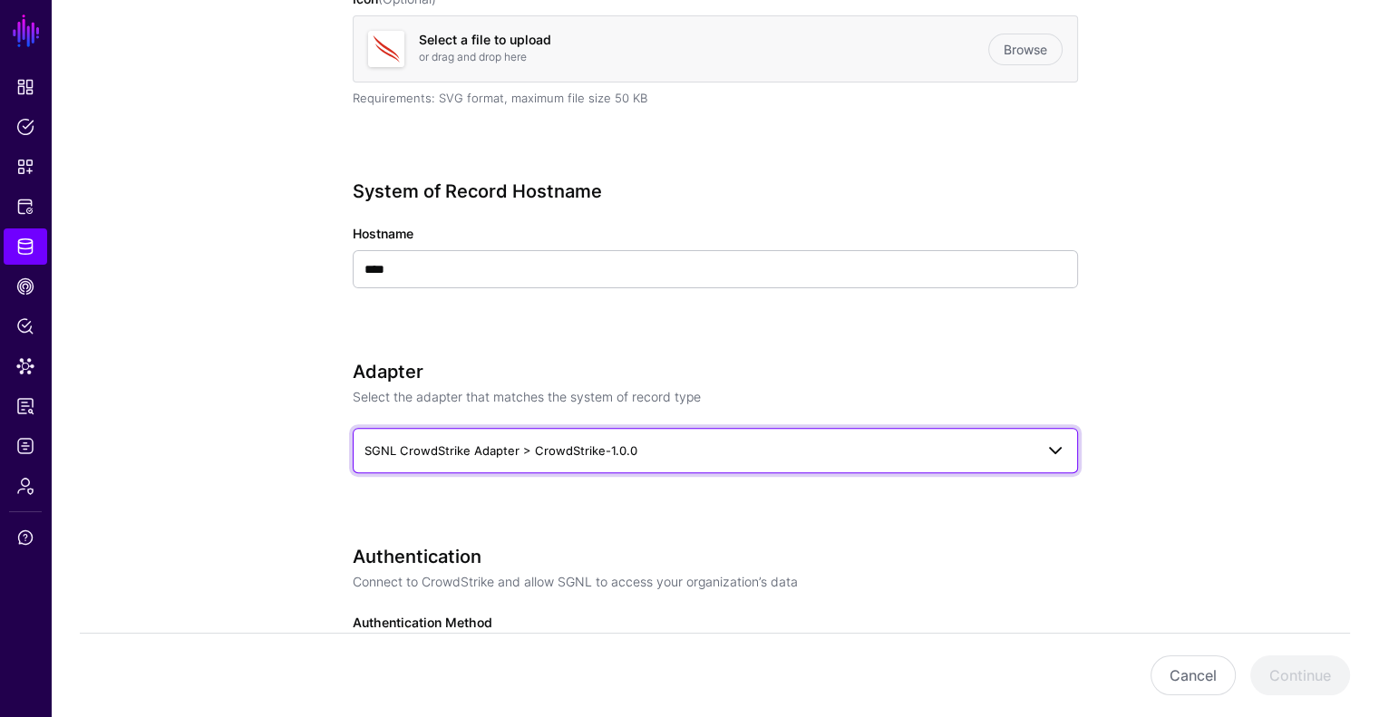
click at [684, 448] on span "SGNL CrowdStrike Adapter > CrowdStrike-1.0.0" at bounding box center [698, 451] width 669 height 20
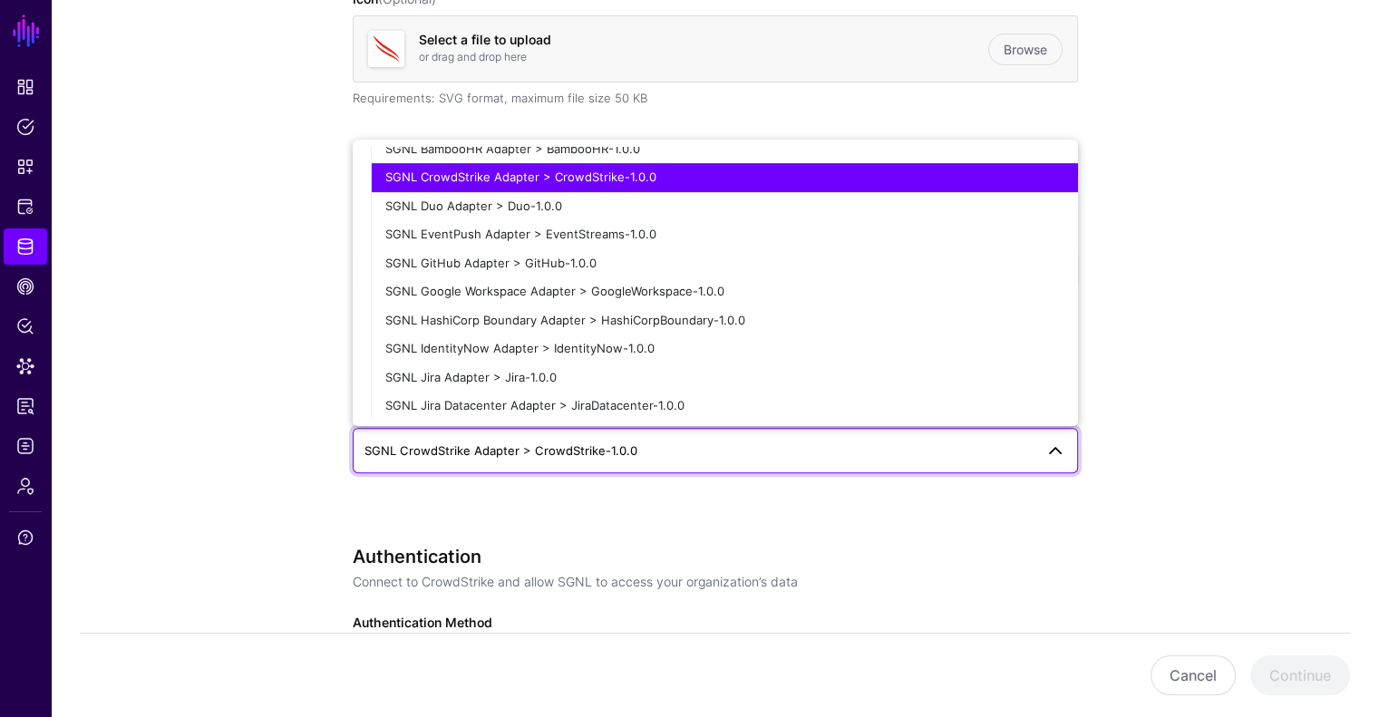
scroll to position [121, 0]
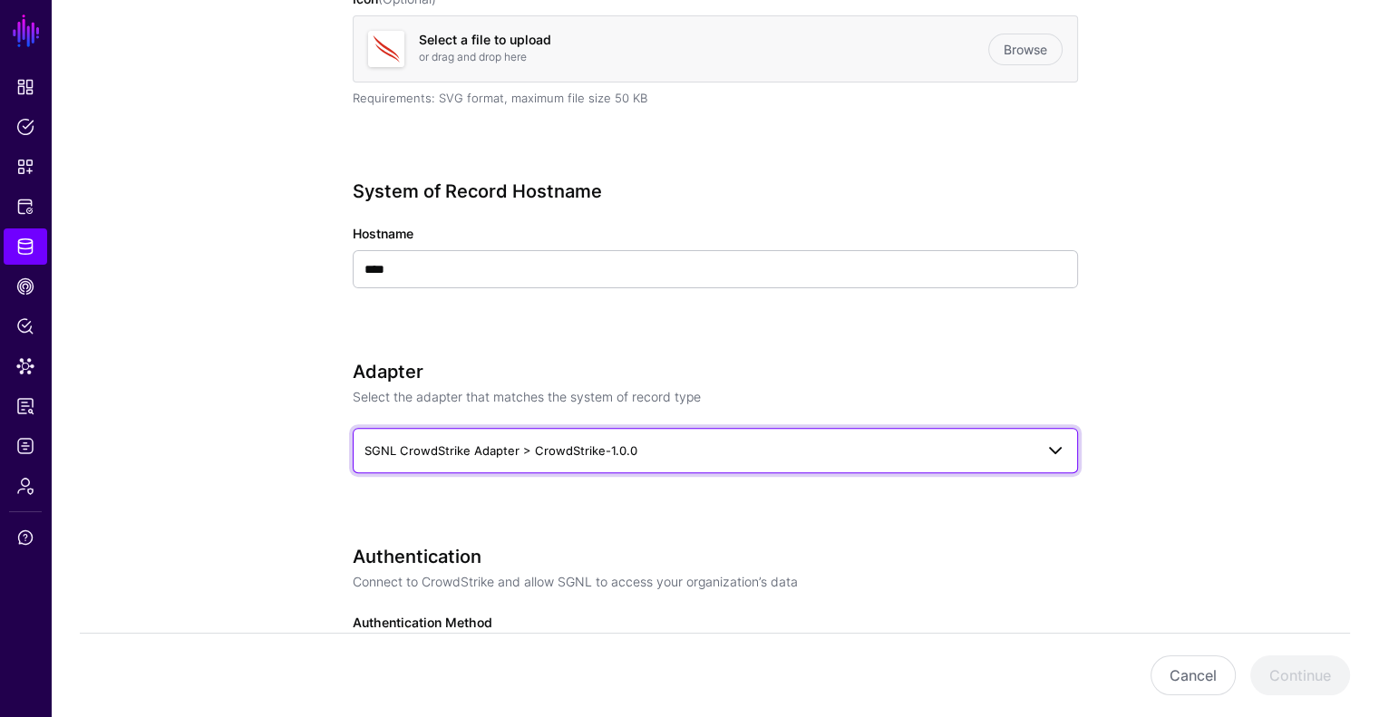
click at [707, 452] on span "SGNL CrowdStrike Adapter > CrowdStrike-1.0.0" at bounding box center [698, 451] width 669 height 20
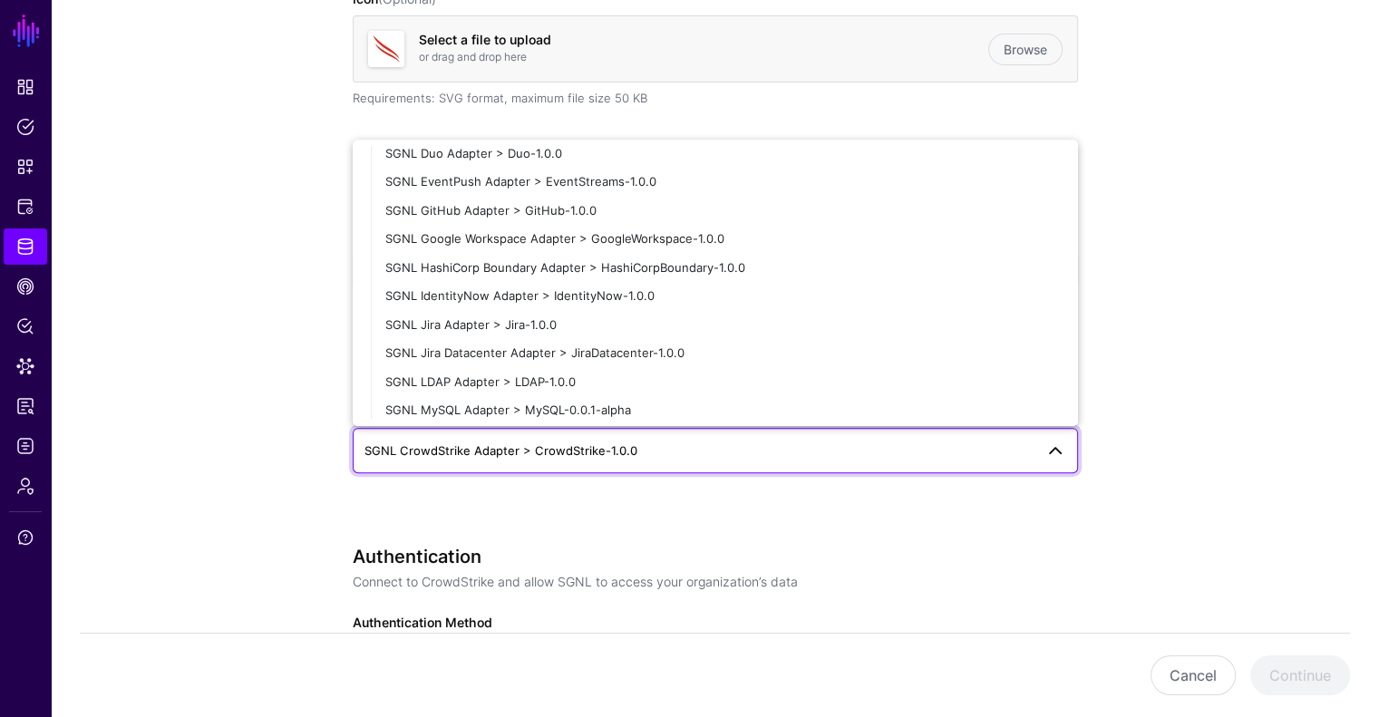
scroll to position [199, 0]
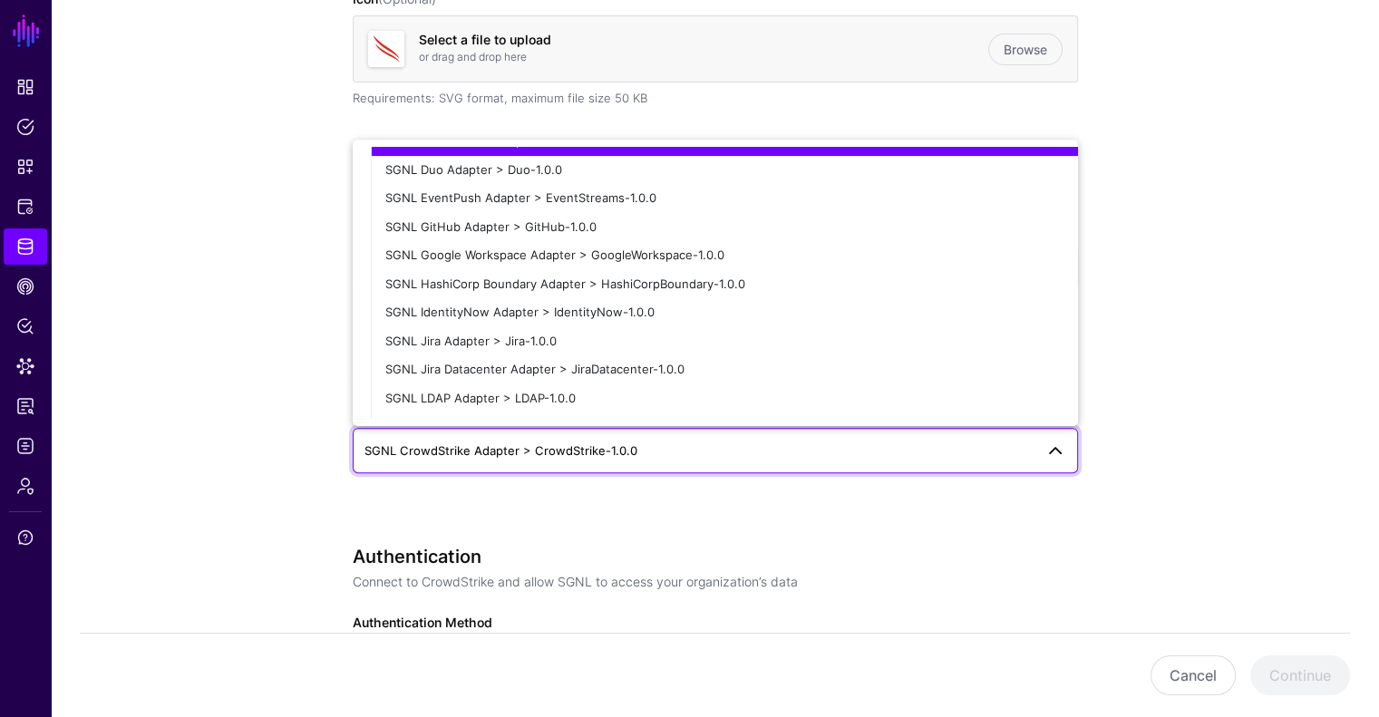
click at [776, 447] on span "SGNL CrowdStrike Adapter > CrowdStrike-1.0.0" at bounding box center [698, 451] width 669 height 20
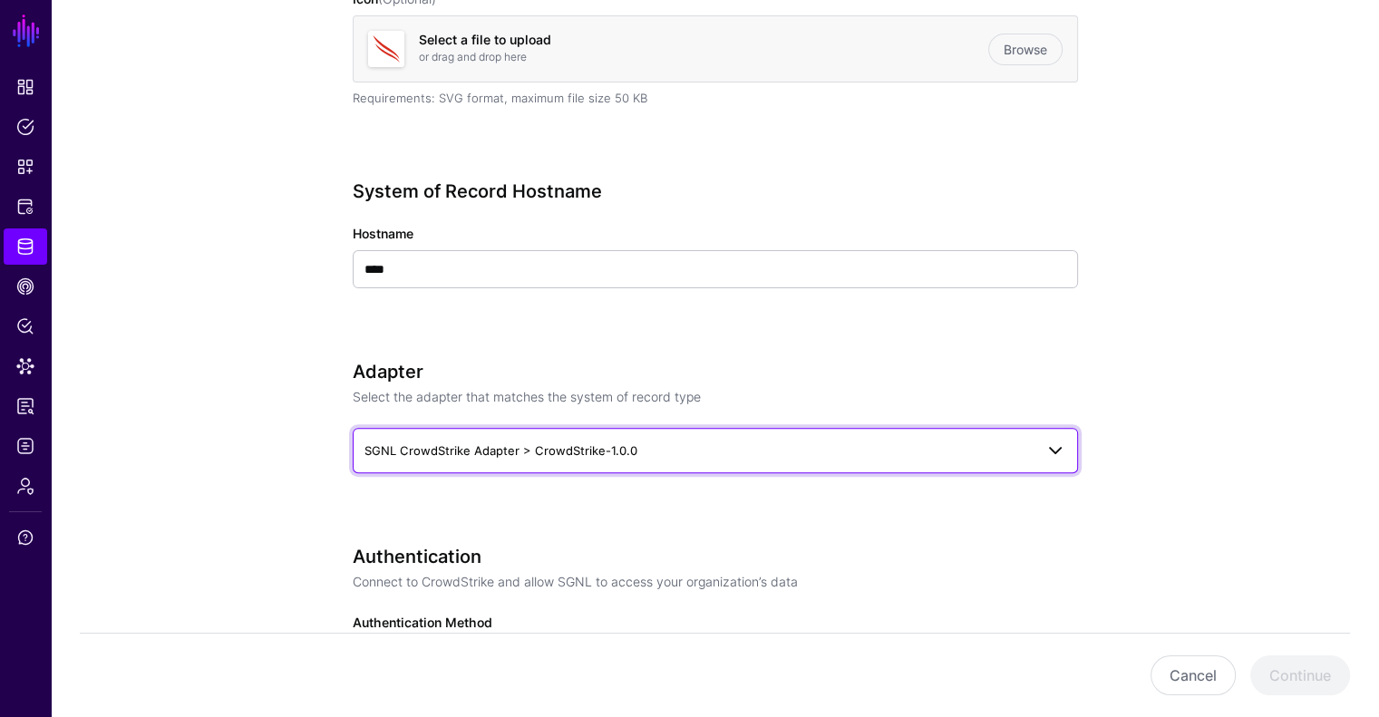
click at [776, 447] on span "SGNL CrowdStrike Adapter > CrowdStrike-1.0.0" at bounding box center [698, 451] width 669 height 20
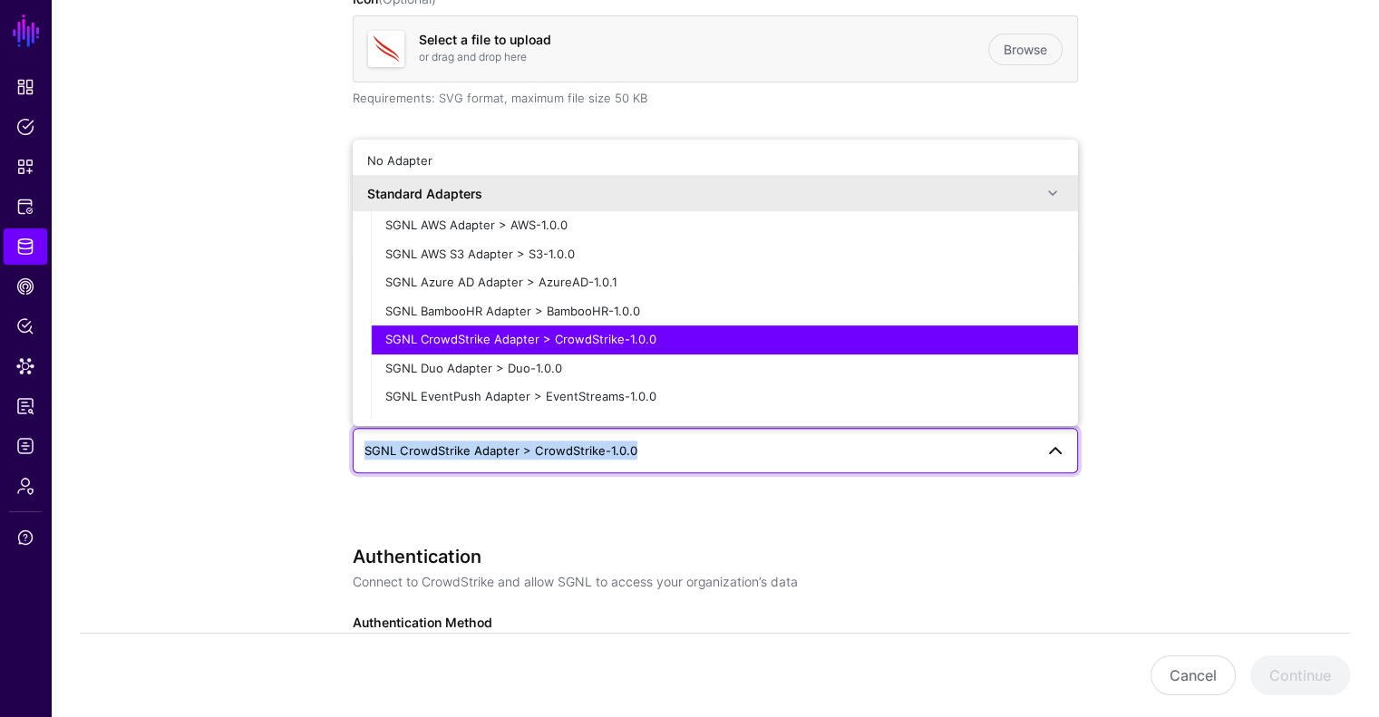
click at [776, 447] on span "SGNL CrowdStrike Adapter > CrowdStrike-1.0.0" at bounding box center [698, 451] width 669 height 20
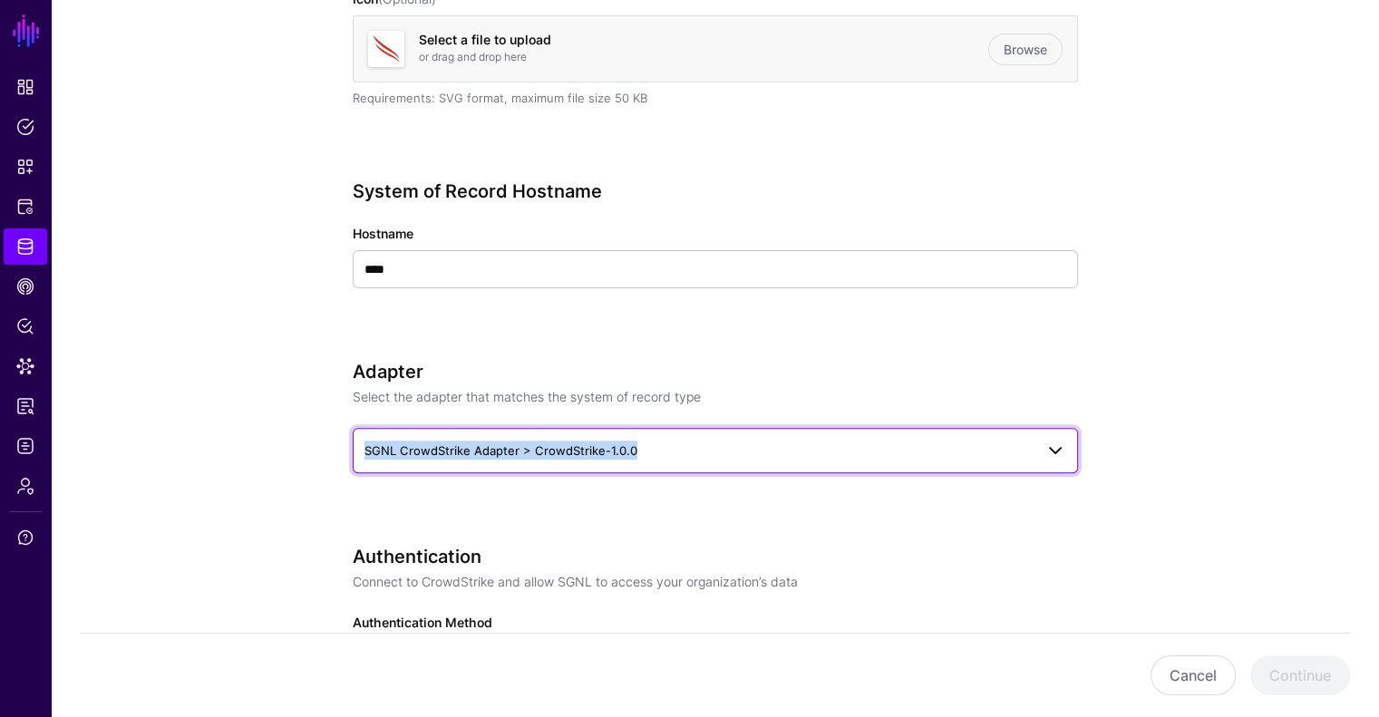
click at [640, 440] on span "SGNL CrowdStrike Adapter > CrowdStrike-1.0.0" at bounding box center [715, 451] width 702 height 22
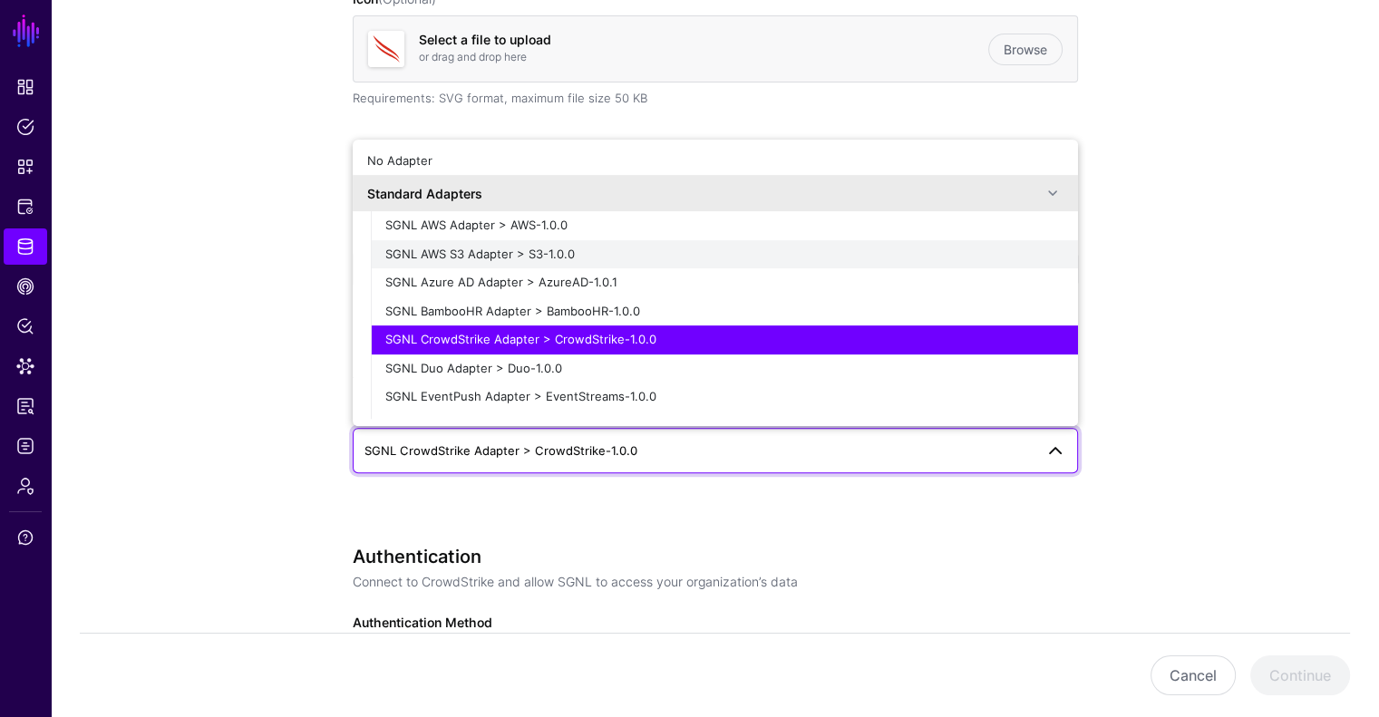
click at [703, 260] on div "SGNL AWS S3 Adapter > S3-1.0.0" at bounding box center [724, 255] width 678 height 18
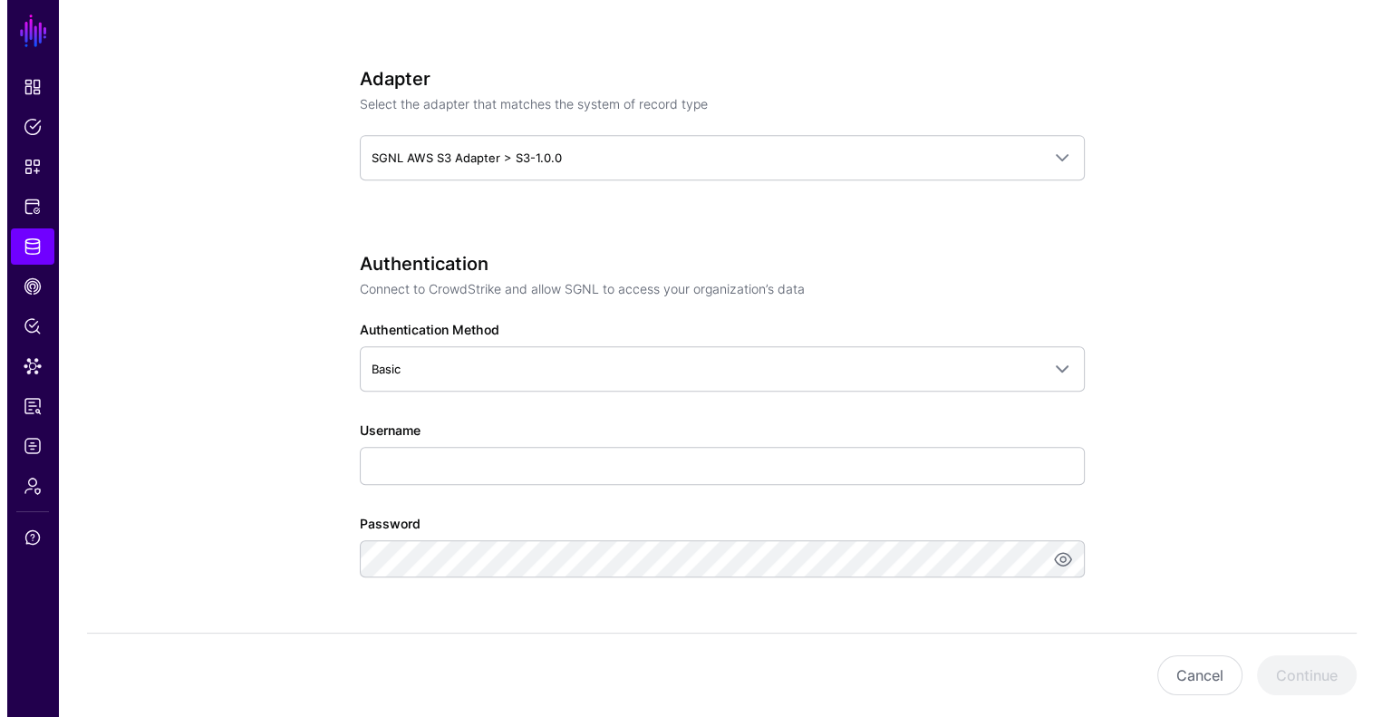
scroll to position [837, 0]
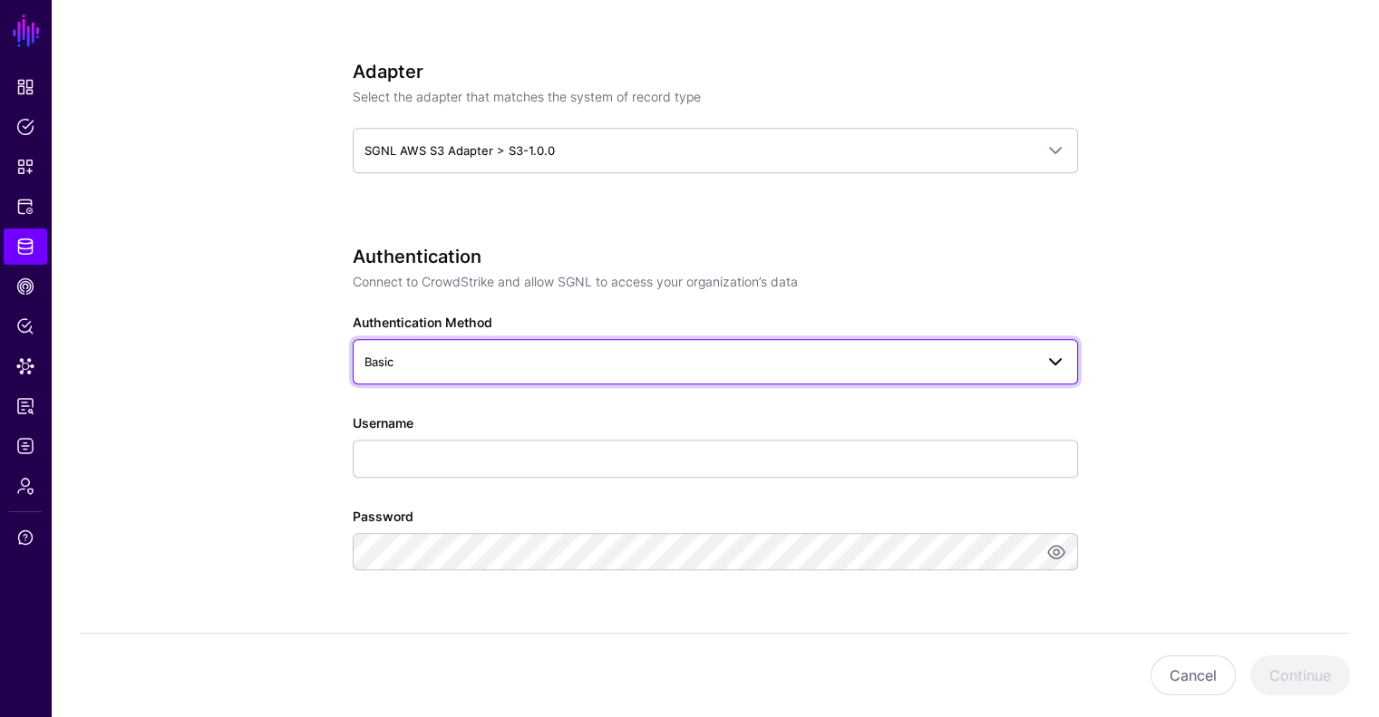
click at [620, 355] on span "Basic" at bounding box center [698, 362] width 669 height 20
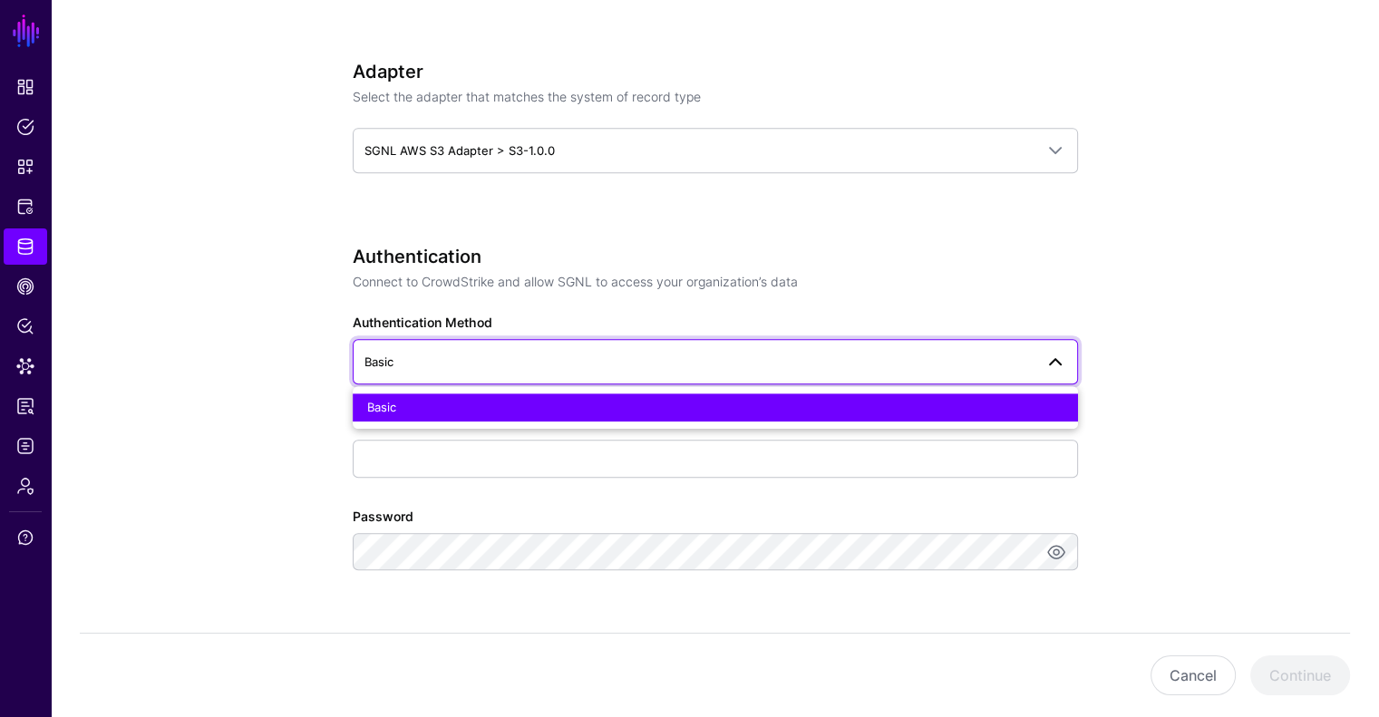
click at [620, 355] on span "Basic" at bounding box center [698, 362] width 669 height 20
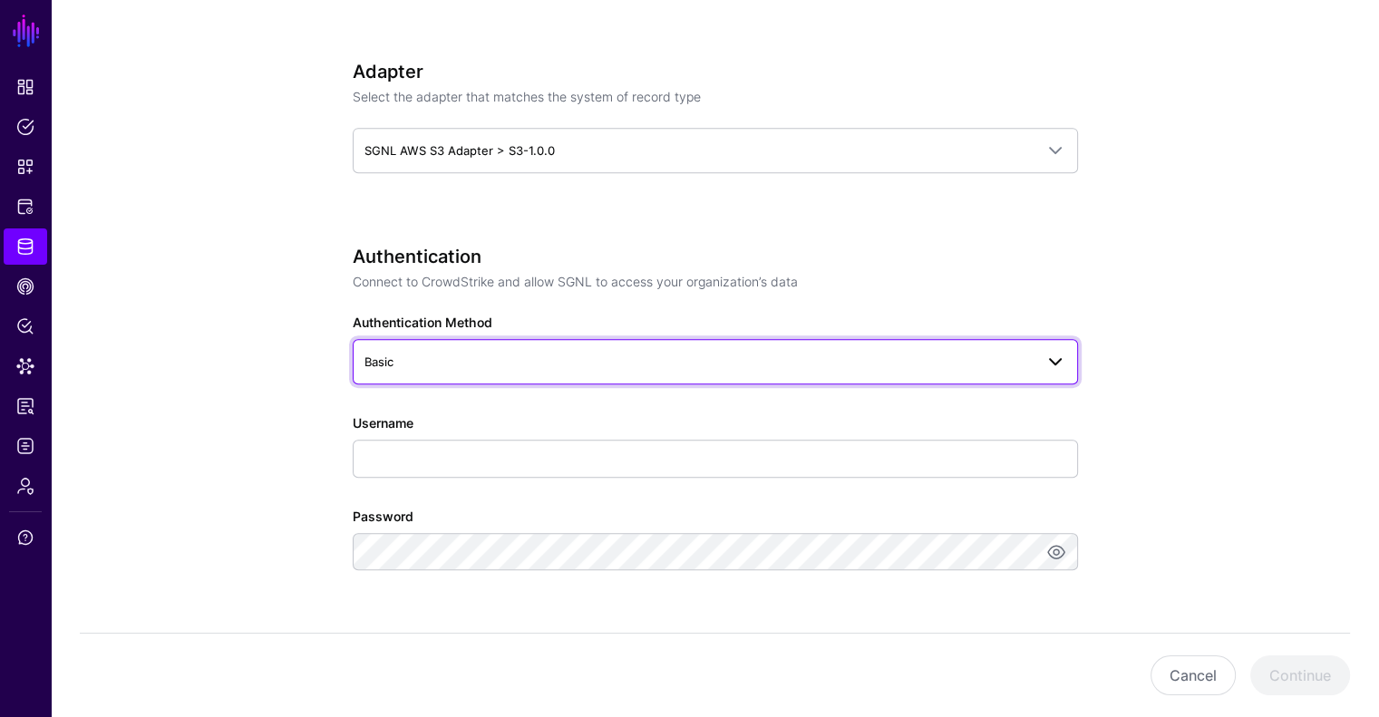
click at [608, 379] on link "Basic" at bounding box center [715, 361] width 725 height 45
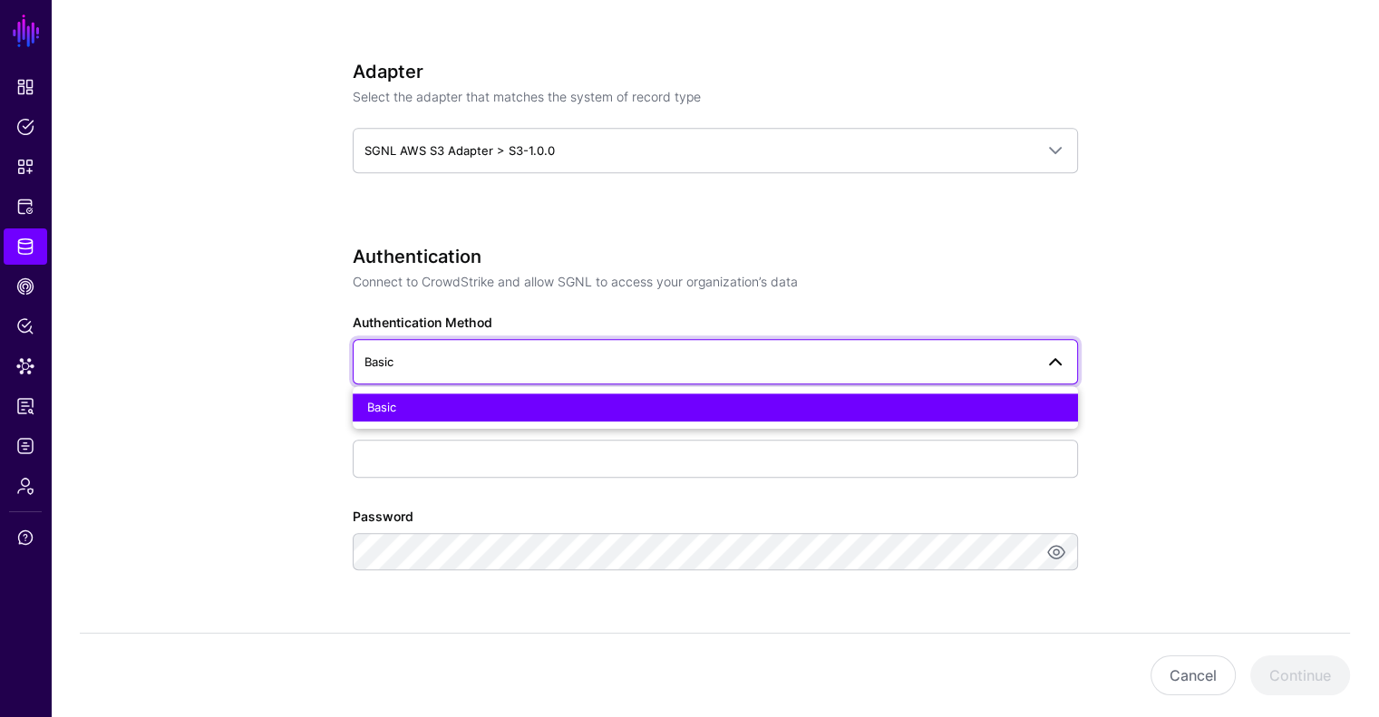
click at [608, 379] on link "Basic" at bounding box center [715, 361] width 725 height 45
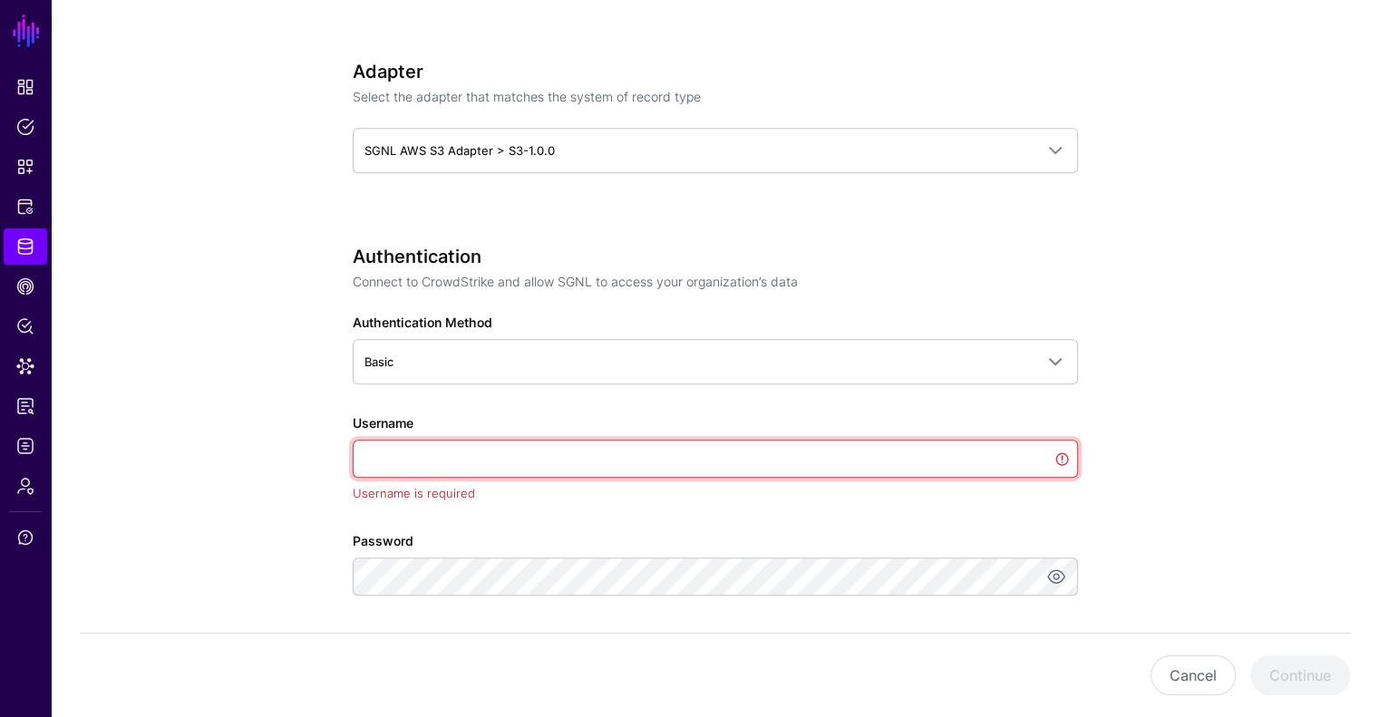
click at [578, 442] on input "Username" at bounding box center [715, 459] width 725 height 38
paste input "**********"
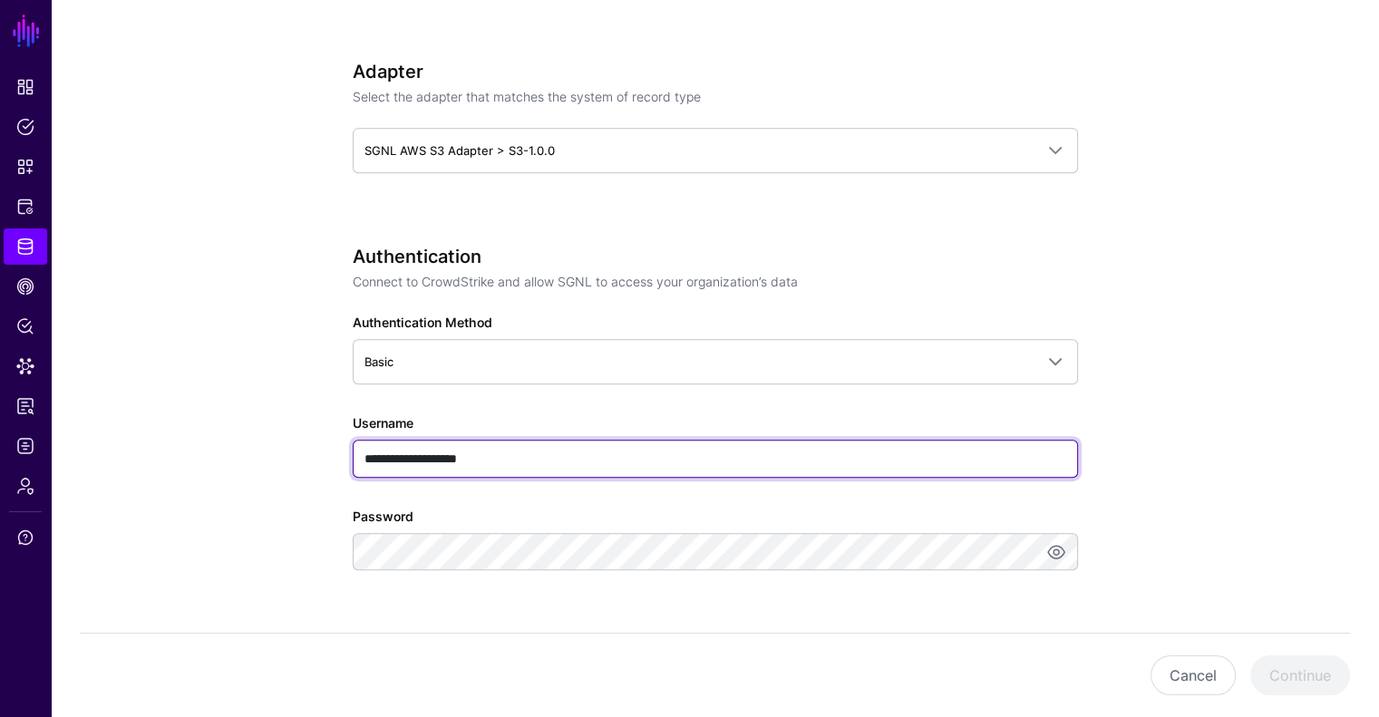
type input "**********"
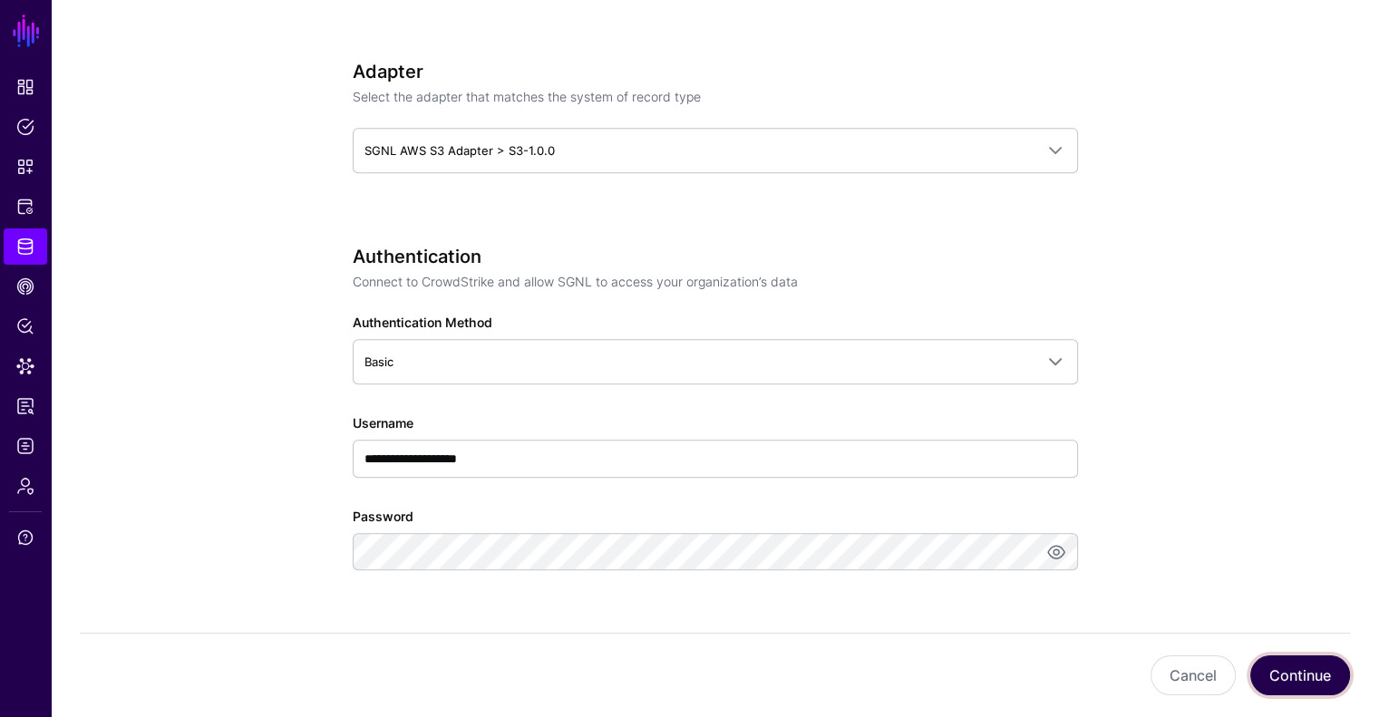
click at [1314, 677] on button "Continue" at bounding box center [1300, 675] width 100 height 40
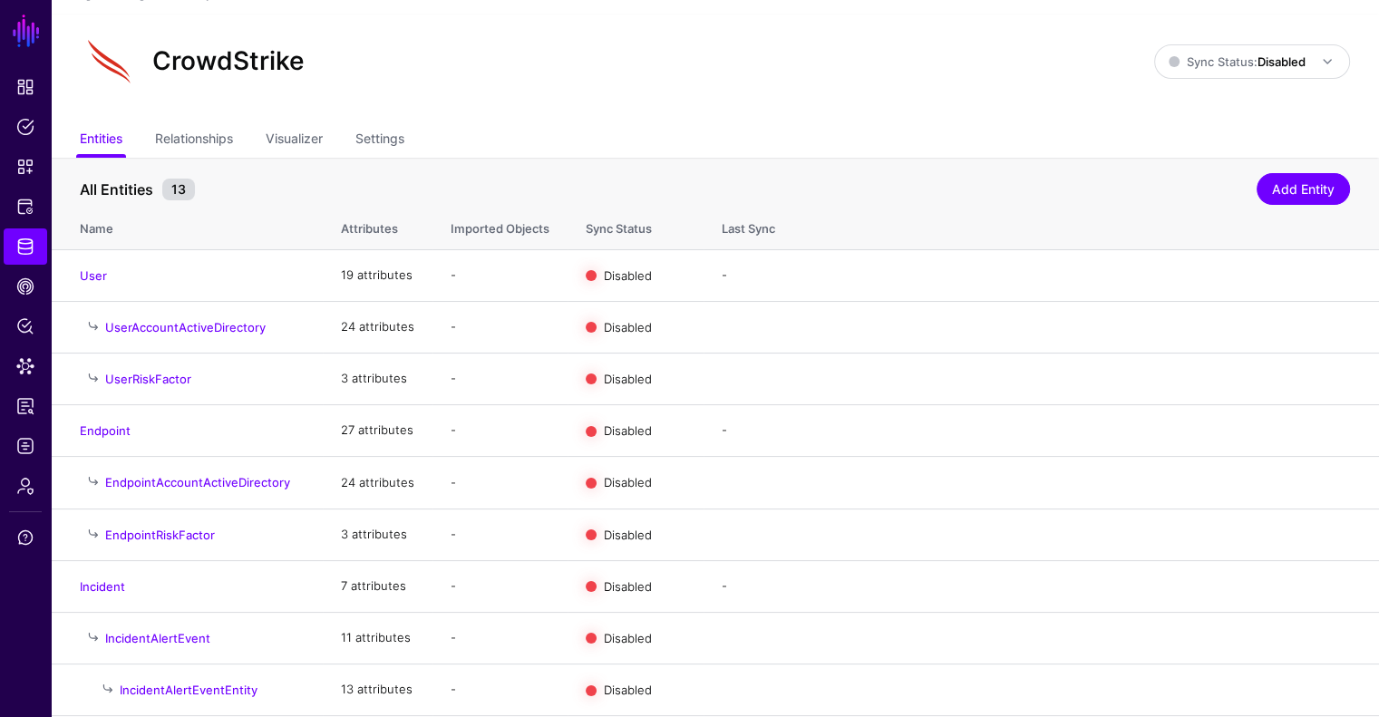
scroll to position [24, 0]
click at [216, 143] on link "Relationships" at bounding box center [194, 141] width 78 height 34
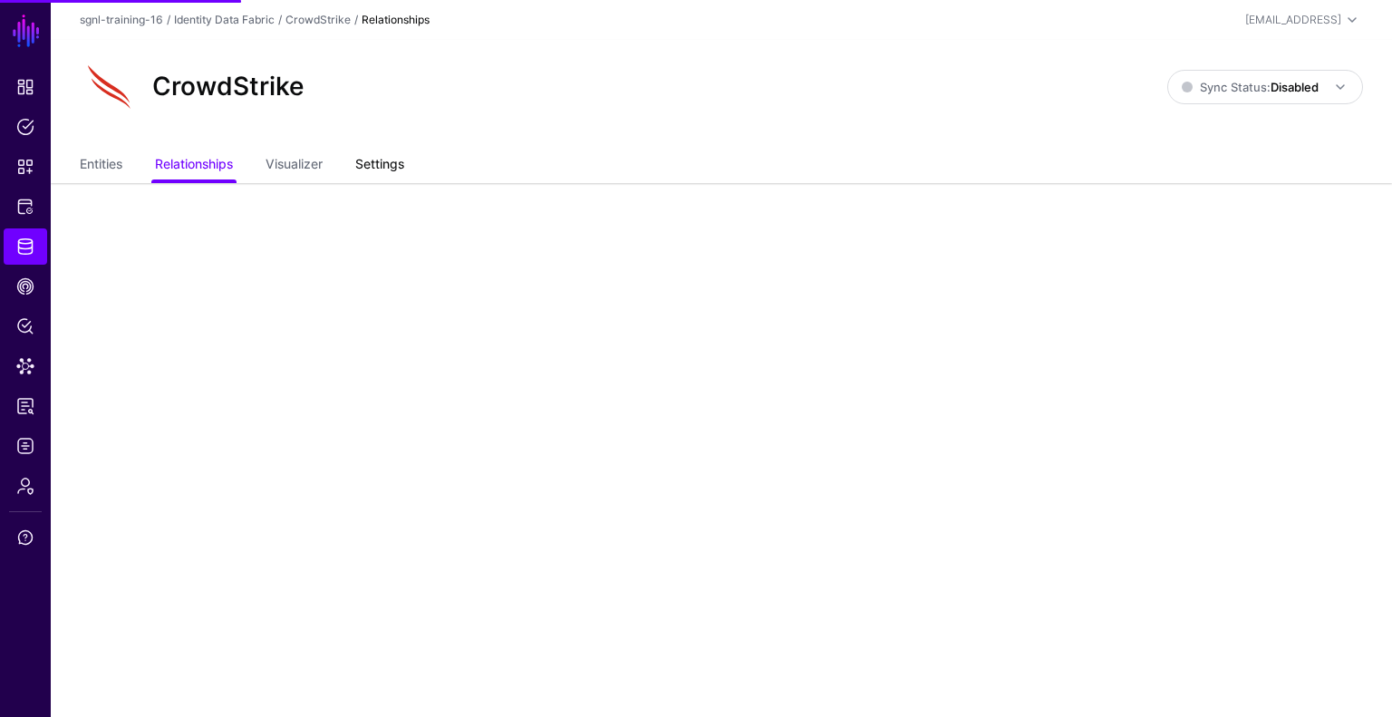
click at [380, 160] on link "Settings" at bounding box center [379, 166] width 49 height 34
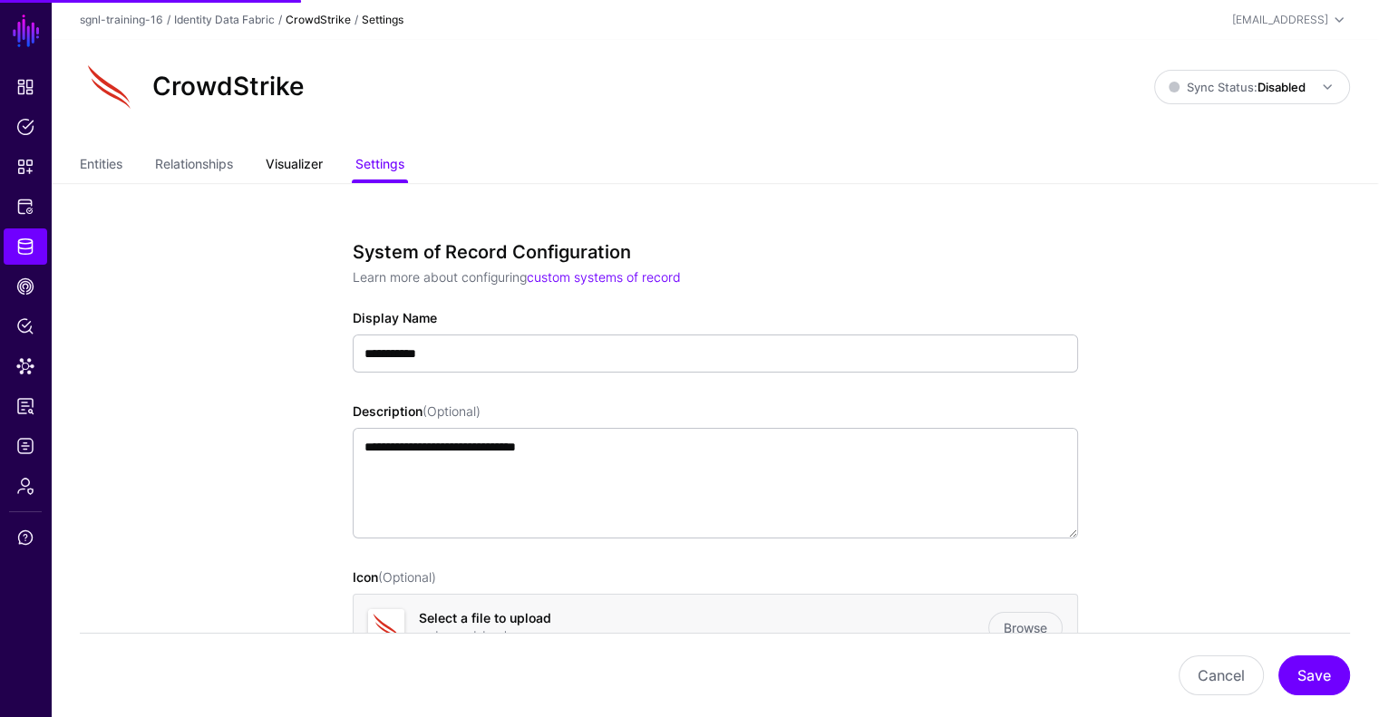
click at [314, 160] on link "Visualizer" at bounding box center [294, 166] width 57 height 34
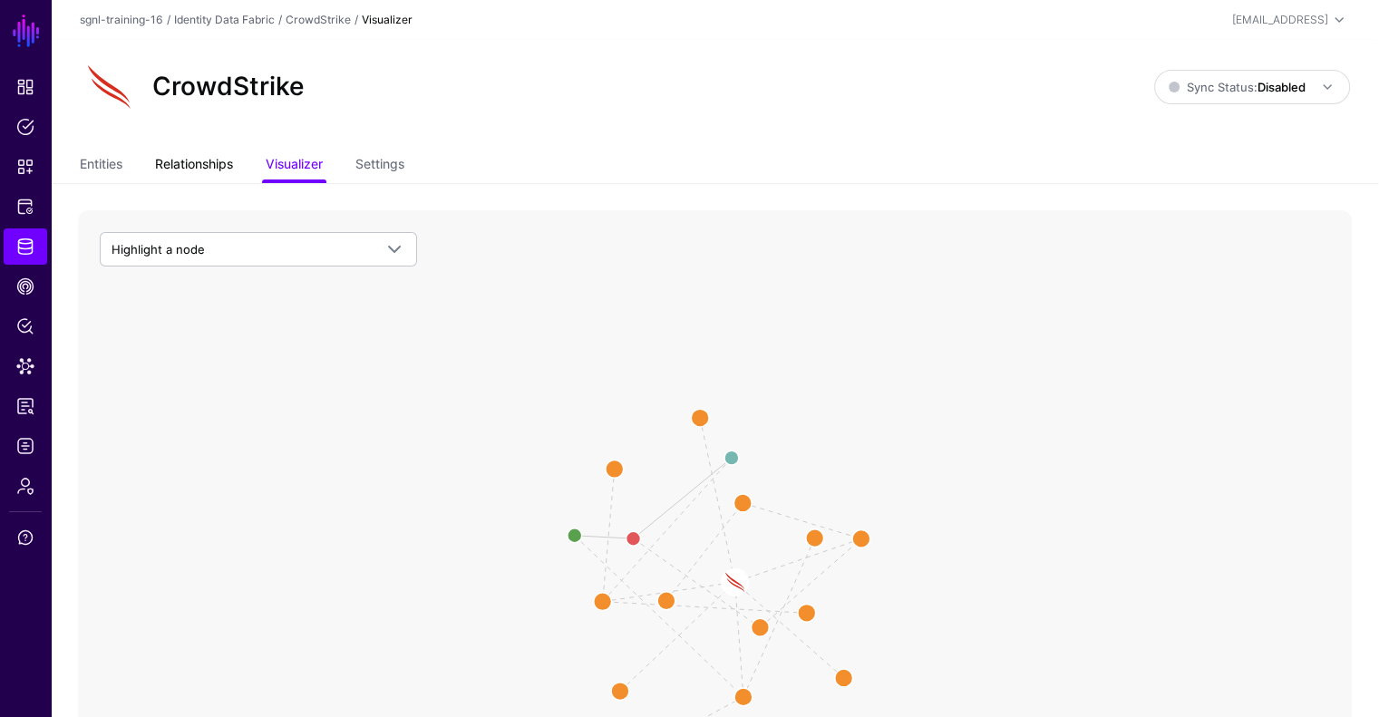
click at [214, 161] on link "Relationships" at bounding box center [194, 166] width 78 height 34
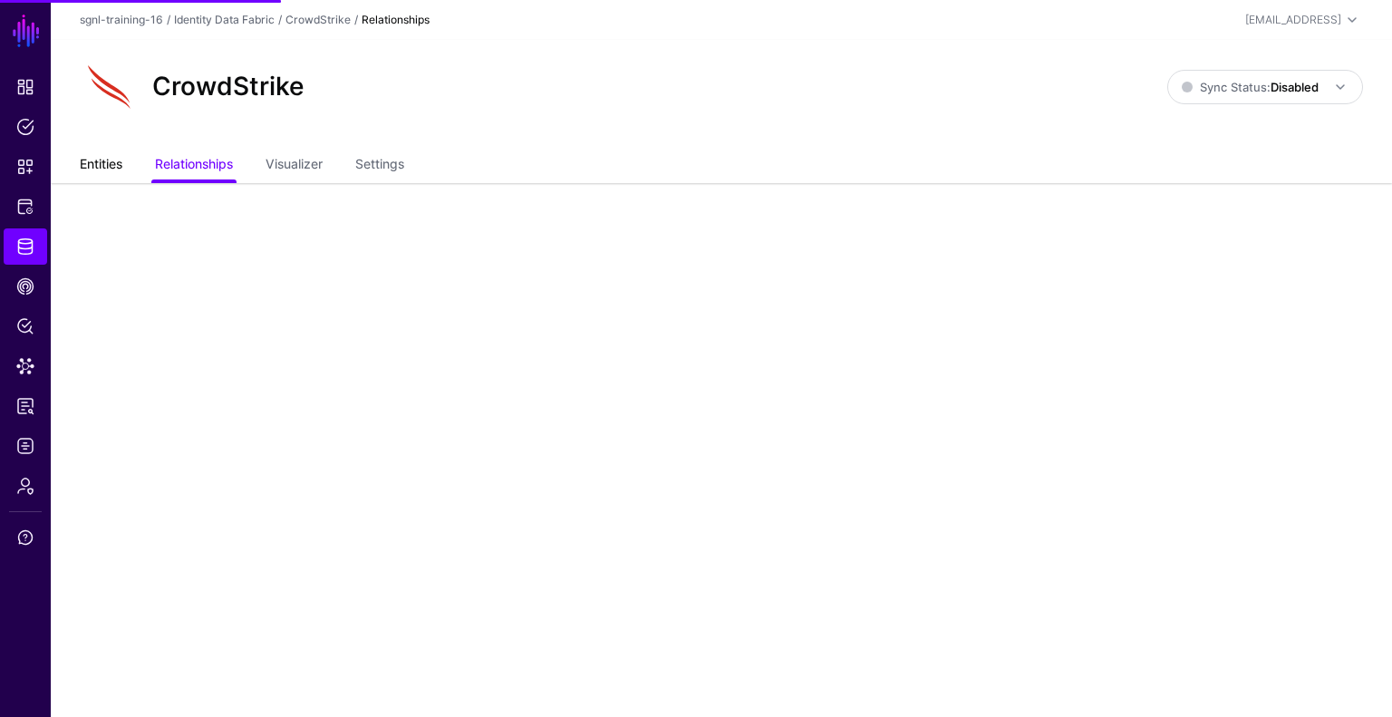
click at [112, 171] on link "Entities" at bounding box center [101, 166] width 43 height 34
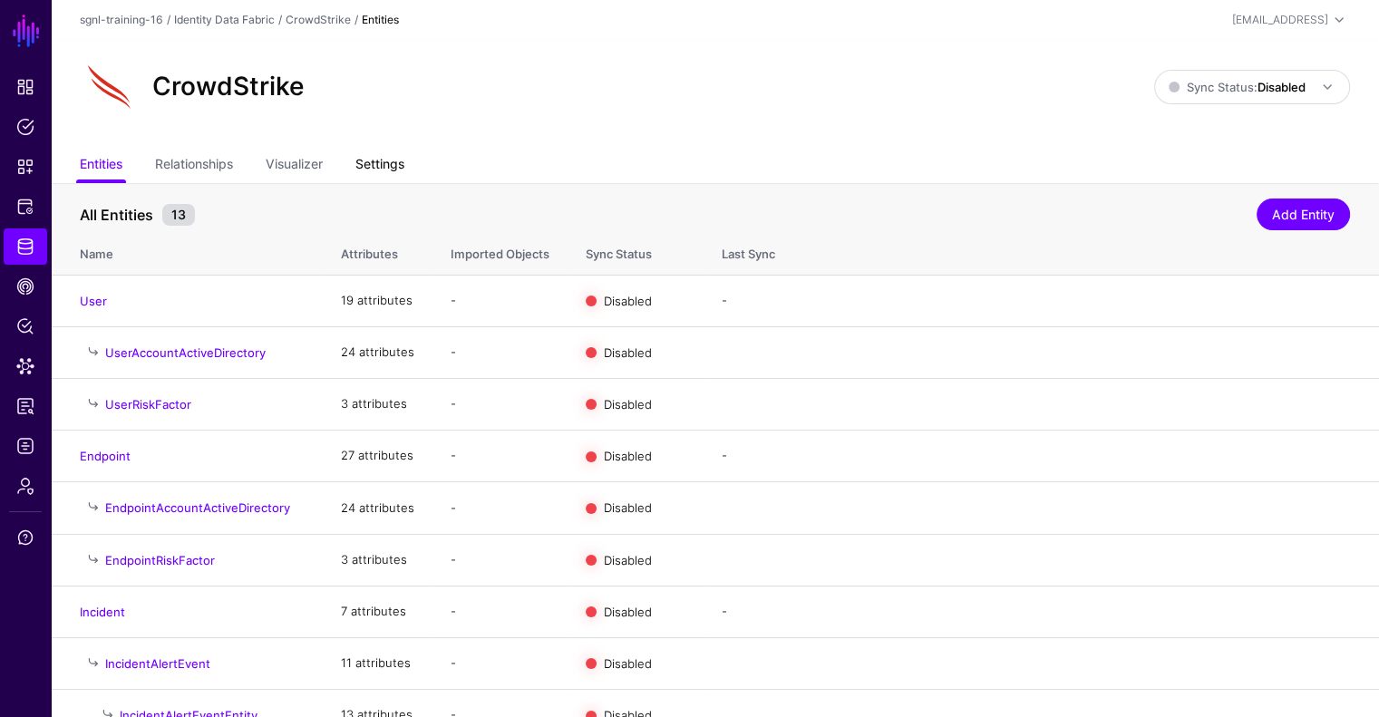
click at [381, 158] on link "Settings" at bounding box center [379, 166] width 49 height 34
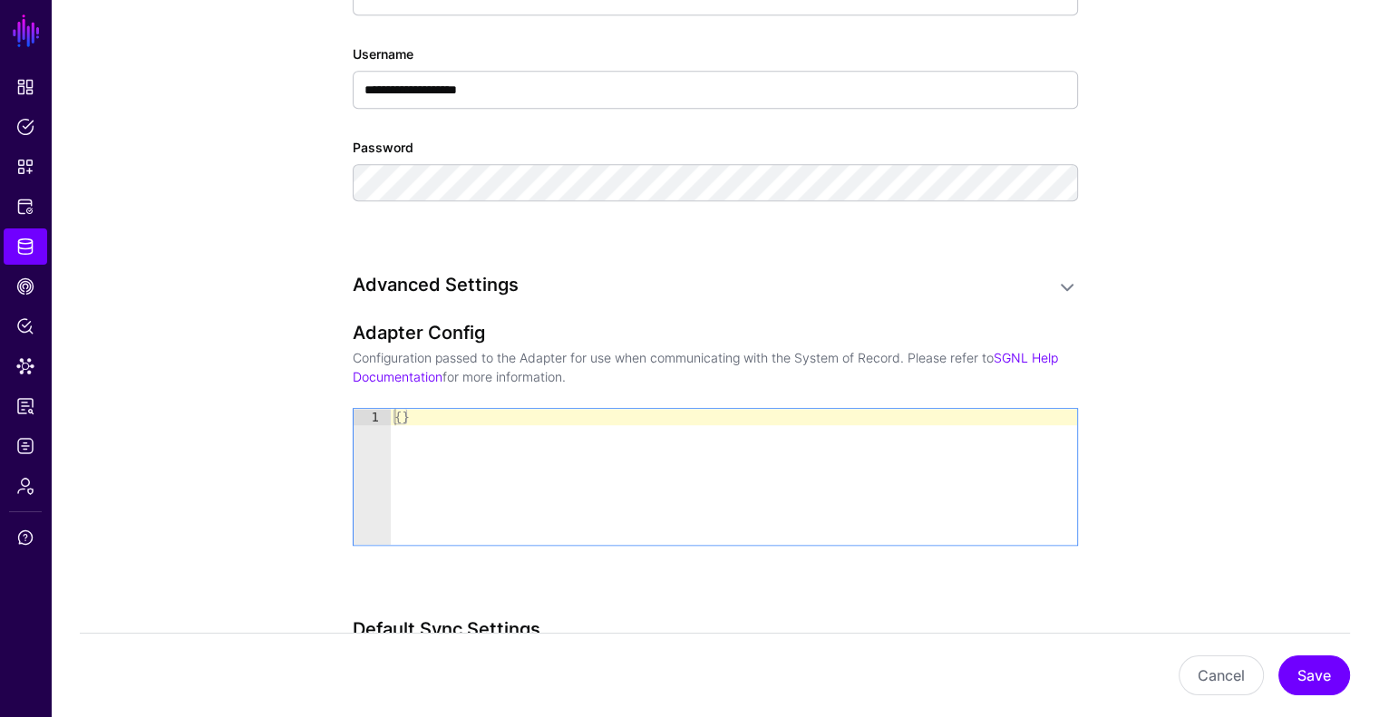
scroll to position [1267, 0]
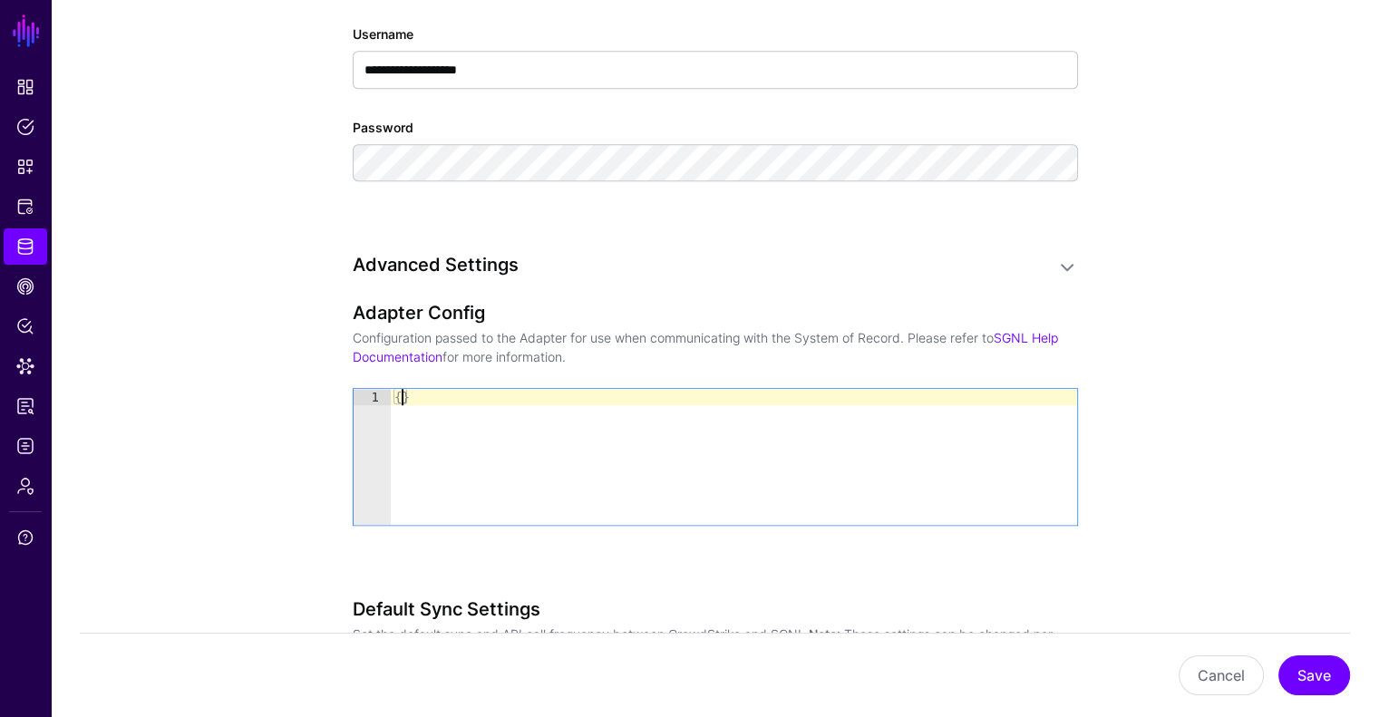
click at [400, 394] on div "{ }" at bounding box center [734, 473] width 686 height 169
paste textarea "Cursor at row 1"
type textarea "*"
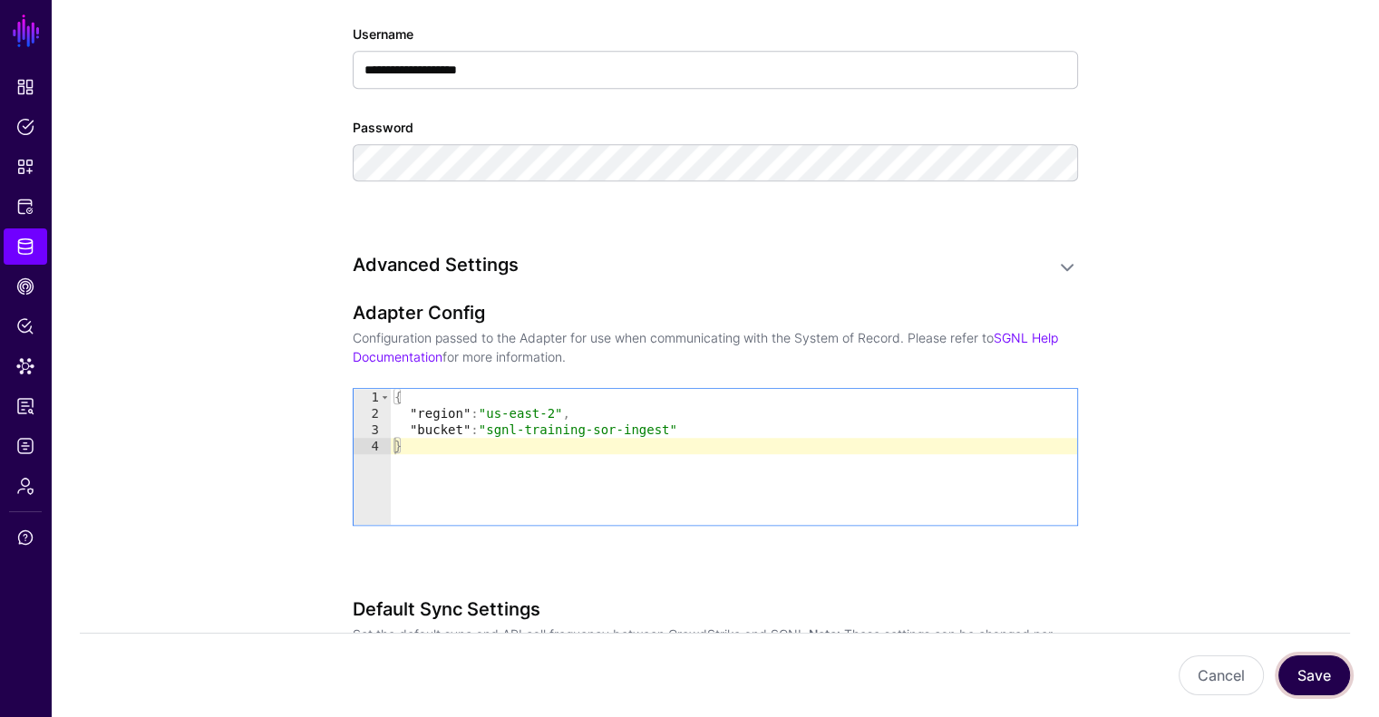
click at [1327, 667] on button "Save" at bounding box center [1314, 675] width 72 height 40
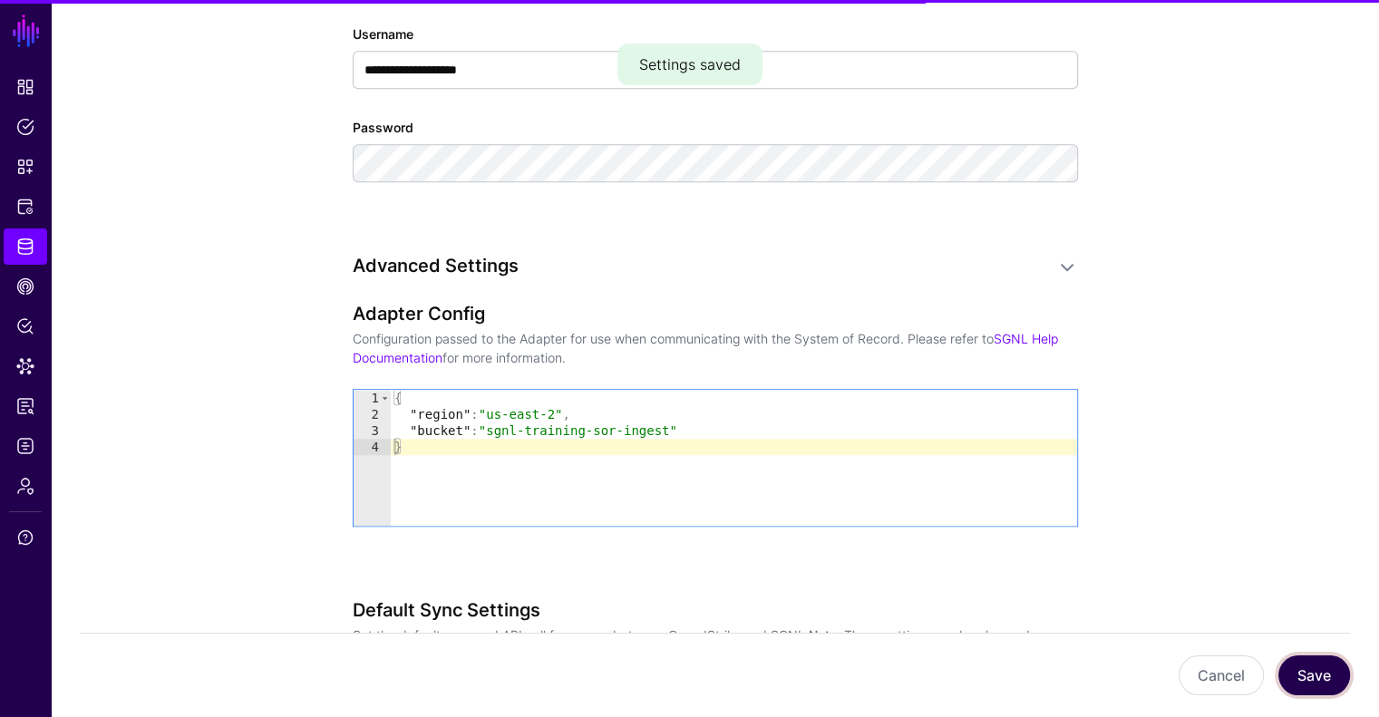
scroll to position [1553, 0]
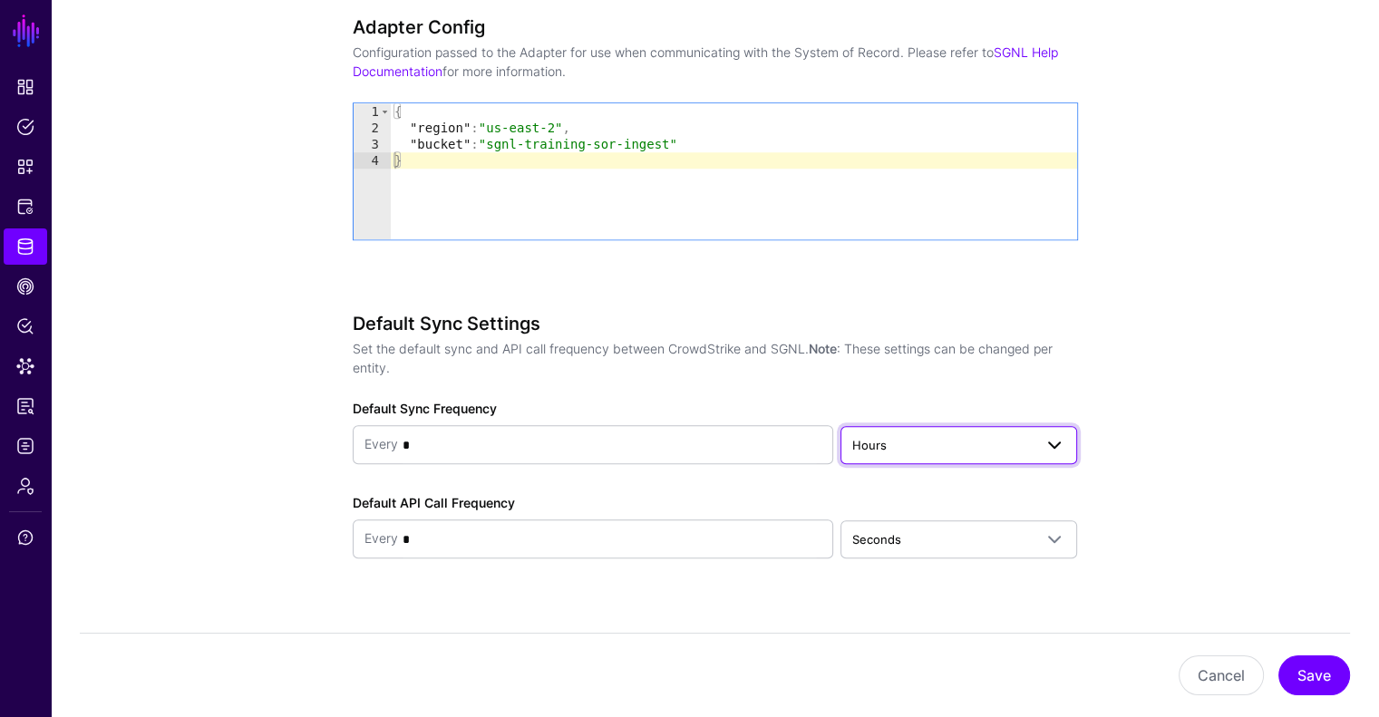
click at [970, 449] on span "Hours" at bounding box center [942, 445] width 180 height 20
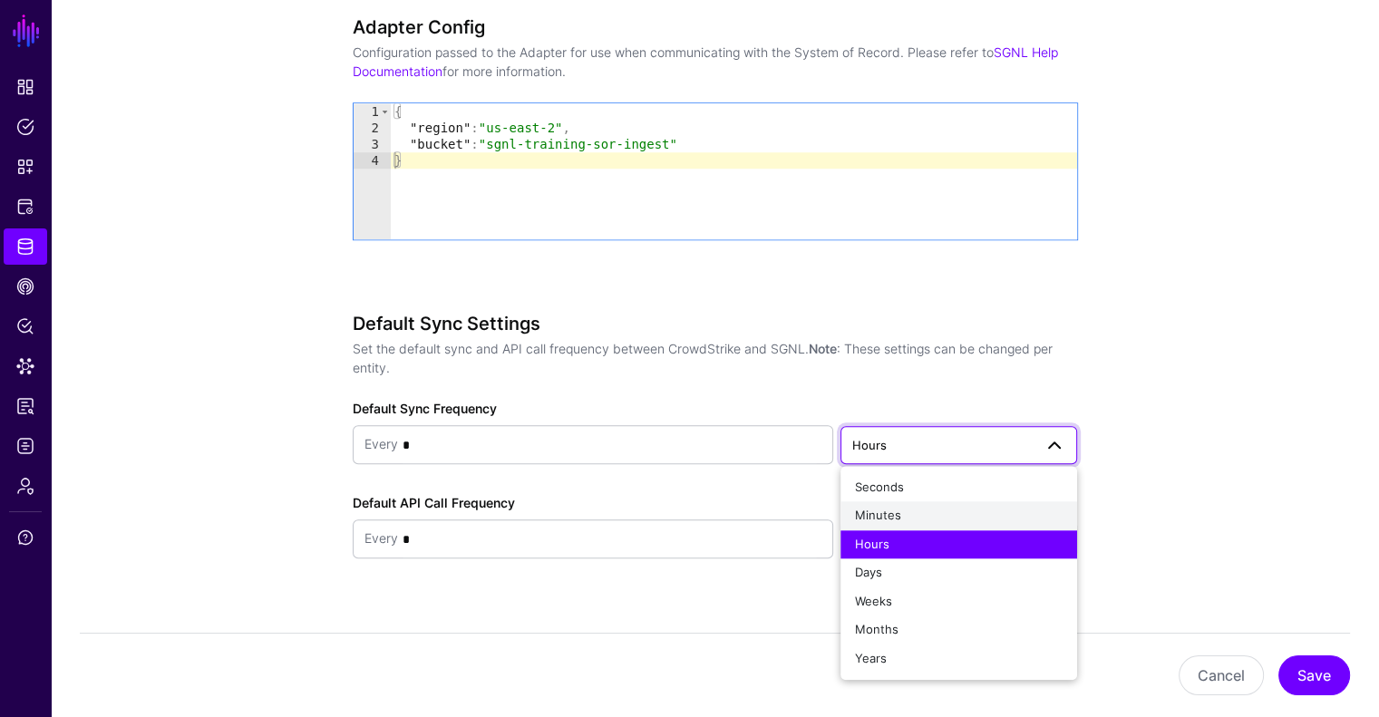
click at [920, 502] on button "Minutes" at bounding box center [958, 515] width 237 height 29
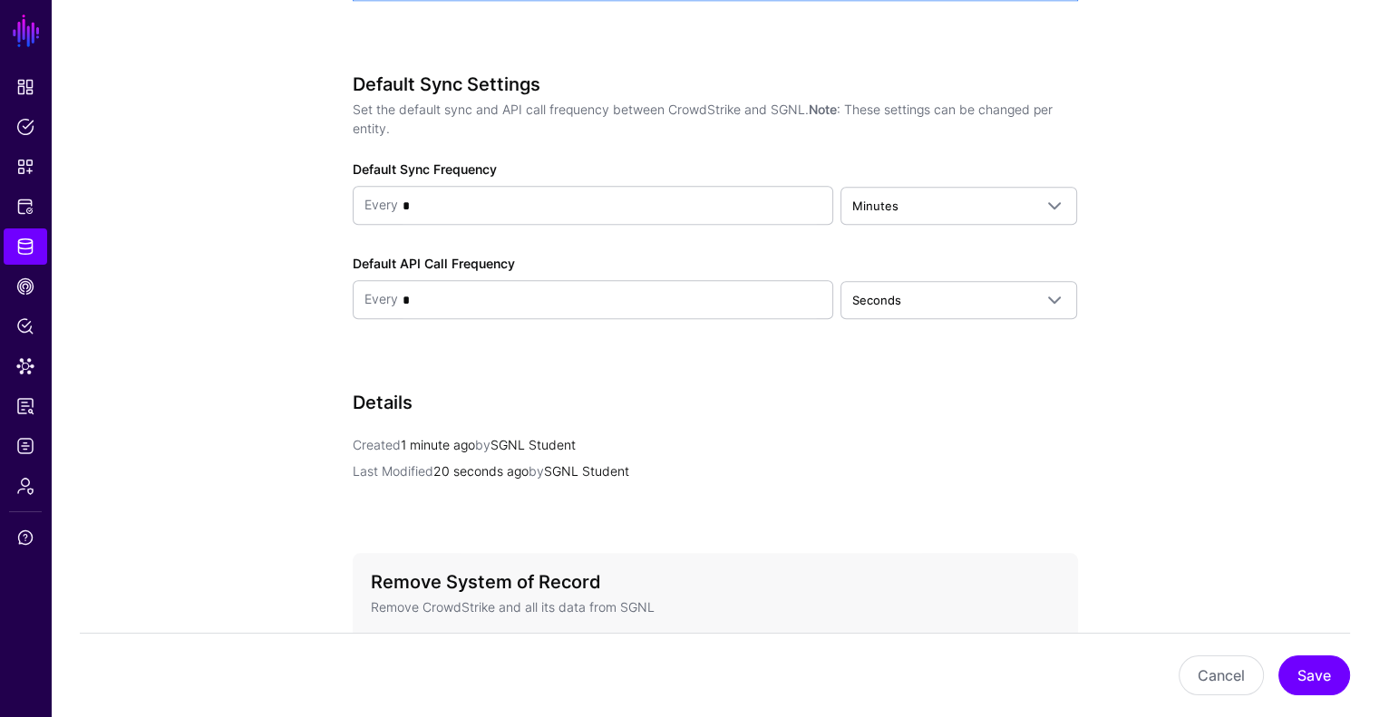
scroll to position [1795, 0]
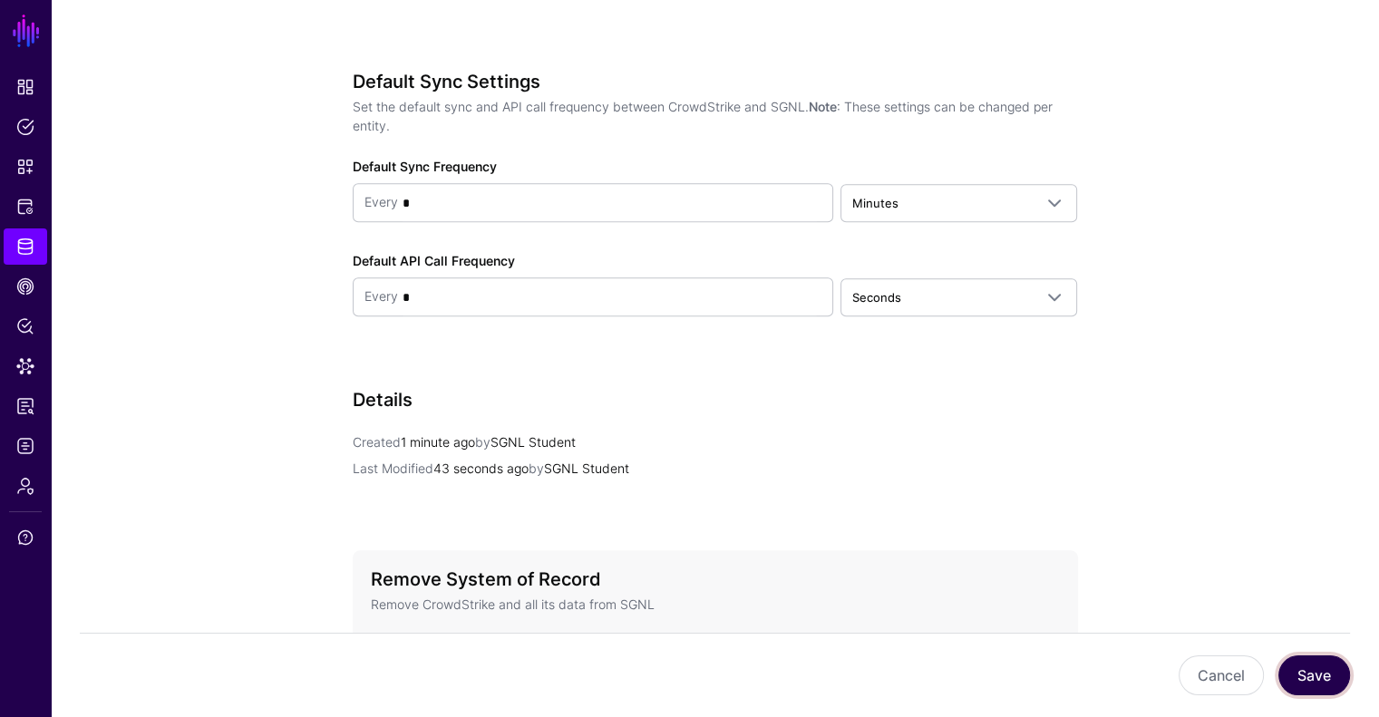
click at [1303, 672] on button "Save" at bounding box center [1314, 675] width 72 height 40
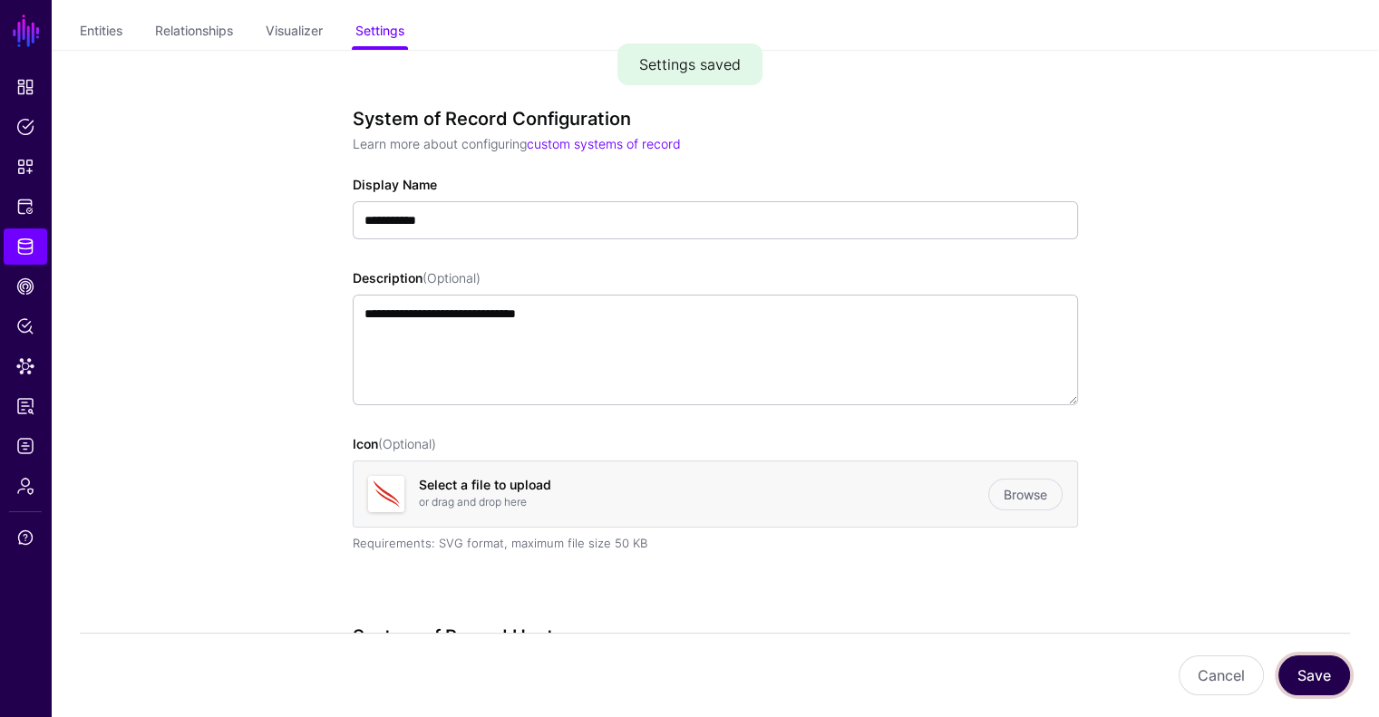
scroll to position [0, 0]
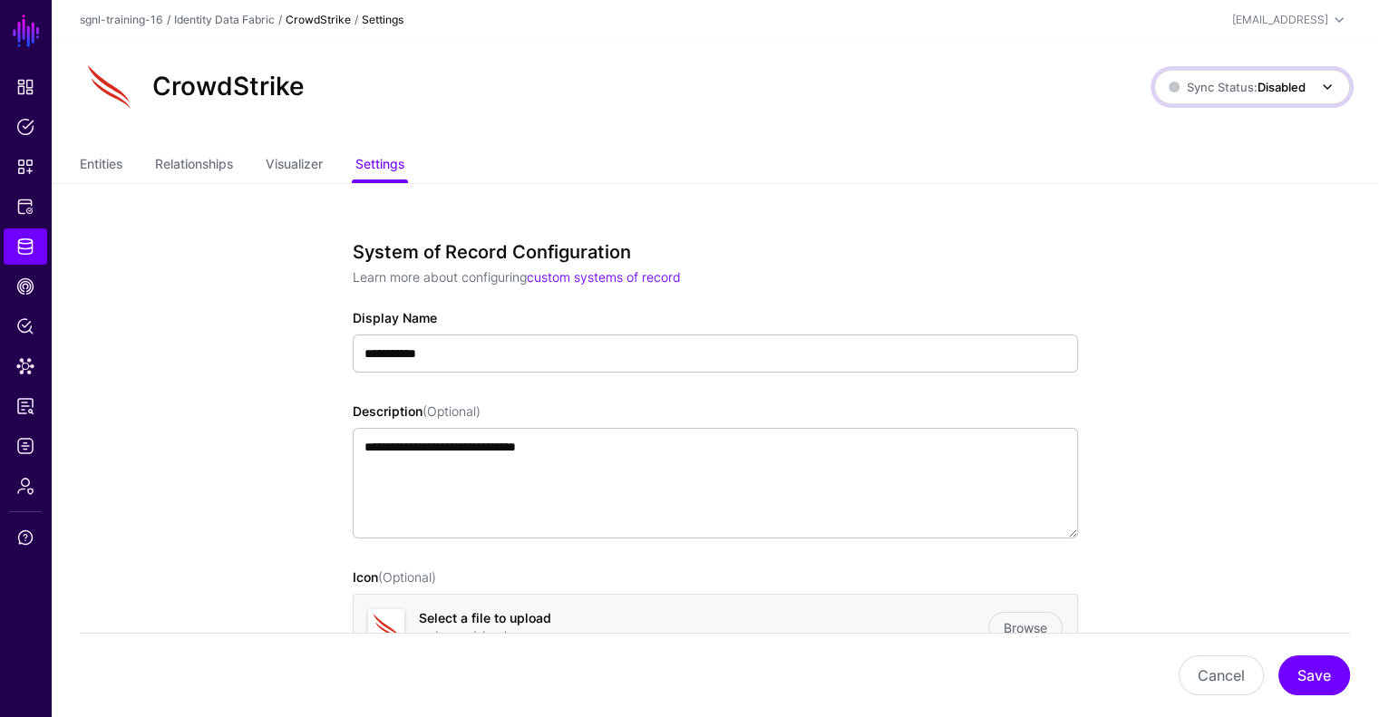
click at [1236, 84] on span "Sync Status: Disabled" at bounding box center [1236, 87] width 137 height 15
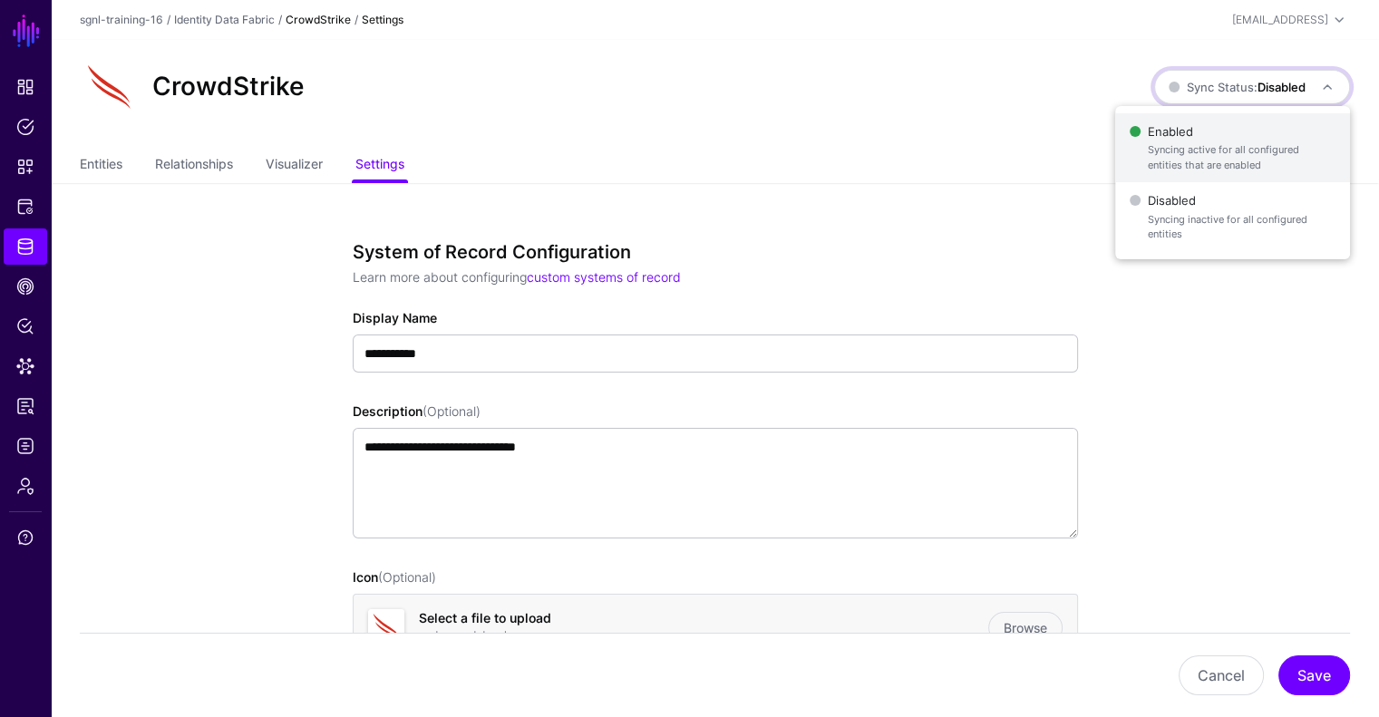
click at [1211, 127] on span "Enabled Syncing active for all configured entities that are enabled" at bounding box center [1232, 148] width 206 height 59
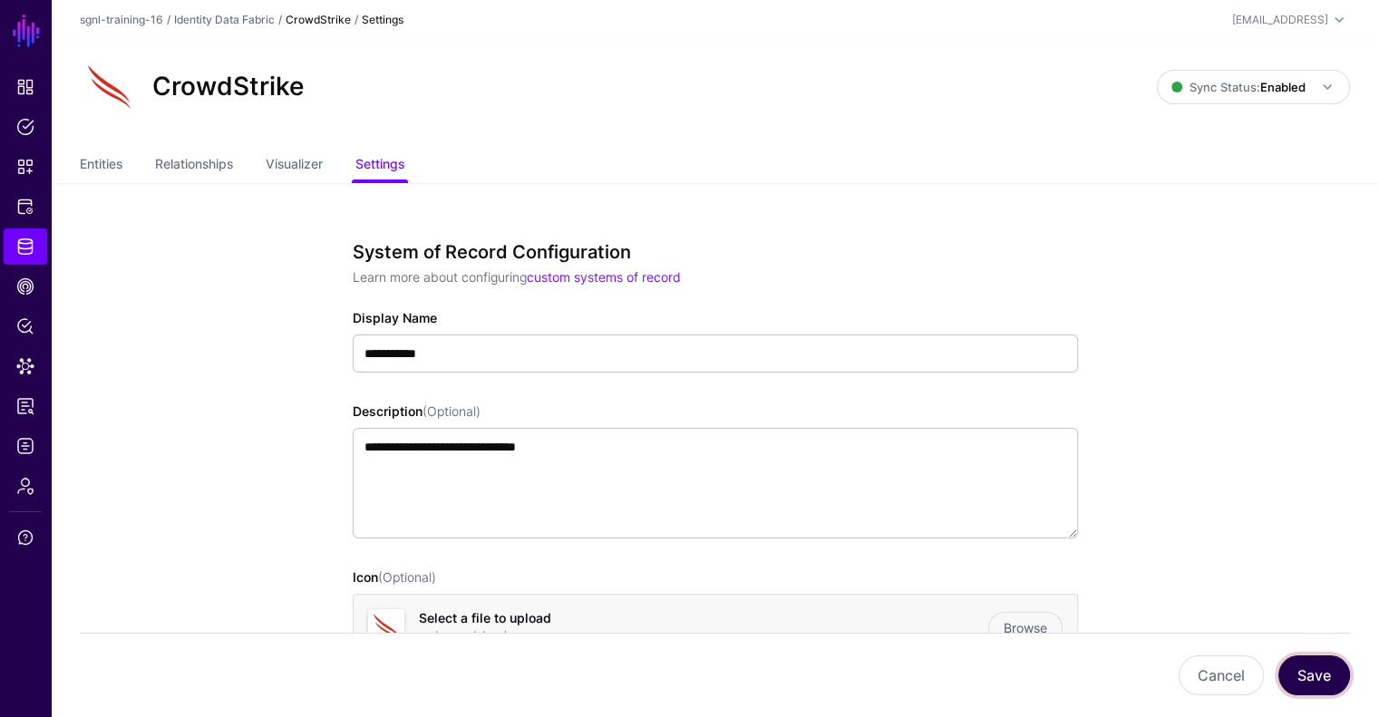
click at [1329, 664] on button "Save" at bounding box center [1314, 675] width 72 height 40
click at [121, 170] on link "Entities" at bounding box center [101, 166] width 43 height 34
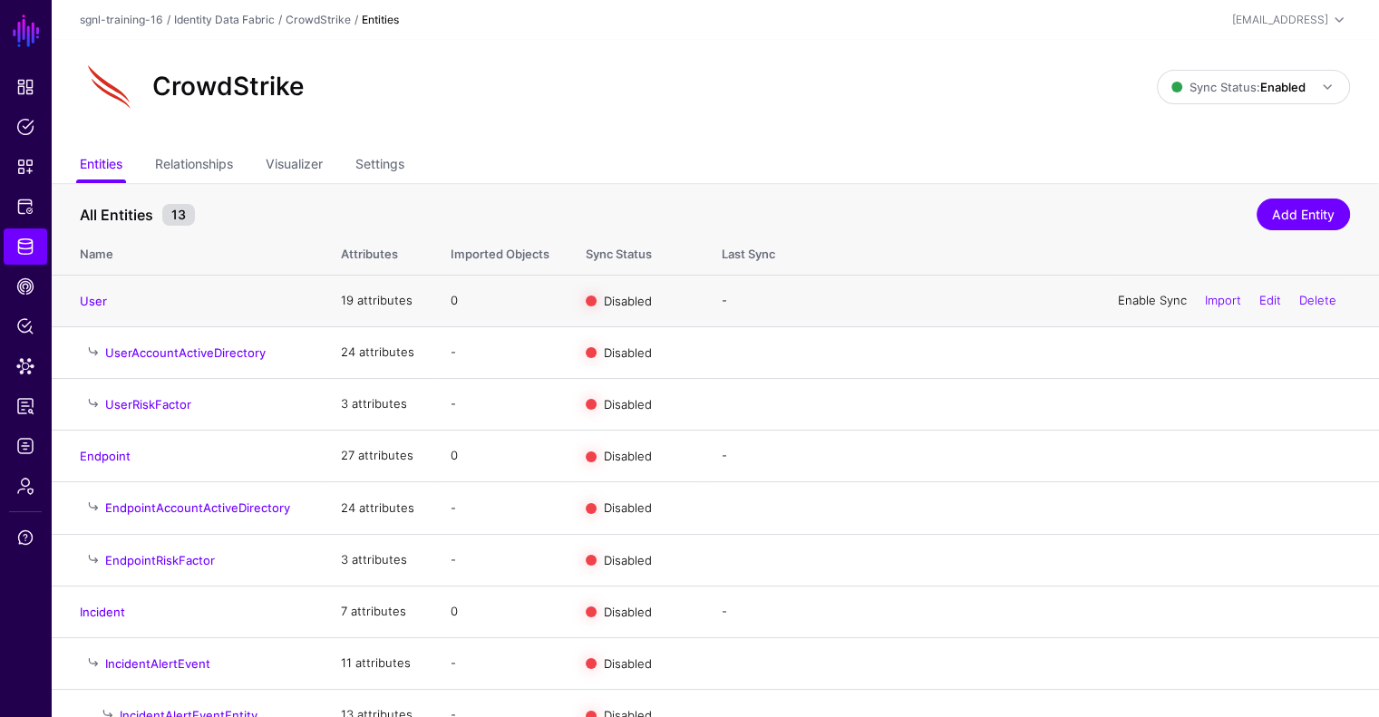
click at [1132, 300] on link "Enable Sync" at bounding box center [1152, 300] width 69 height 15
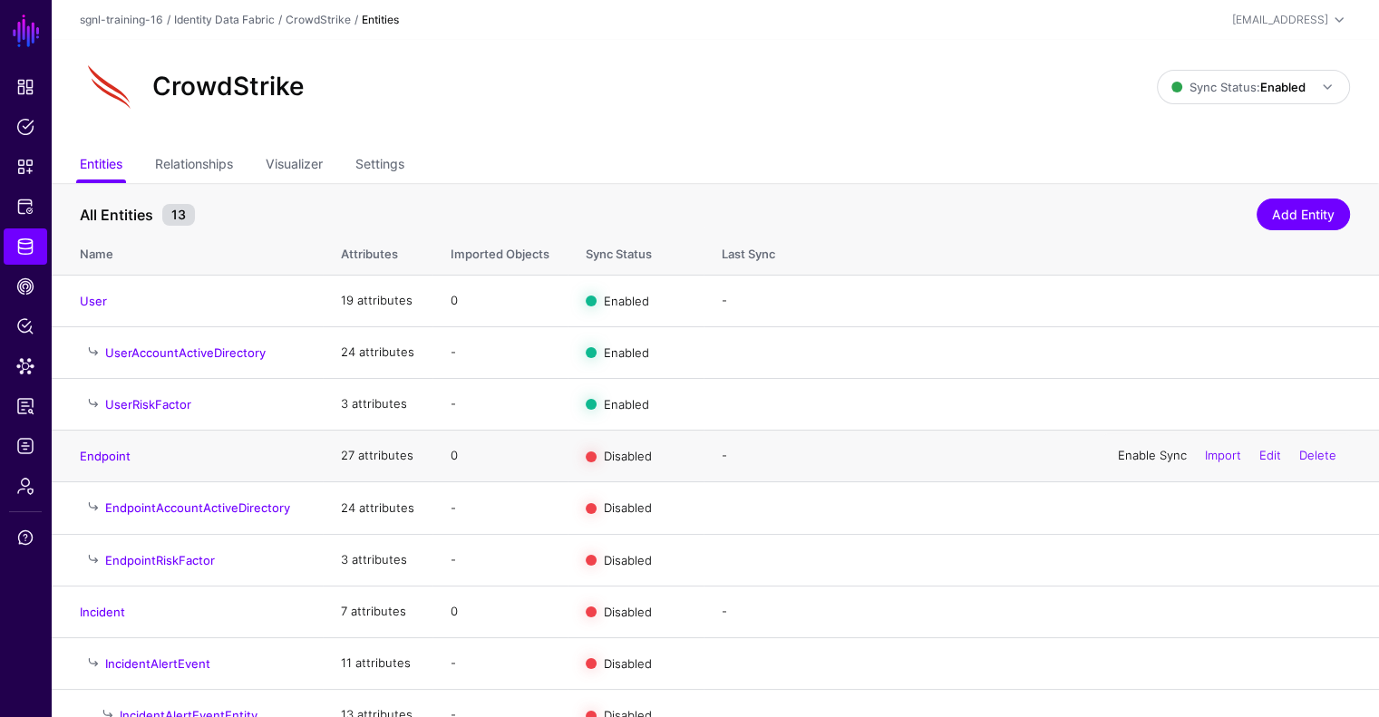
click at [1153, 462] on link "Enable Sync" at bounding box center [1152, 455] width 69 height 15
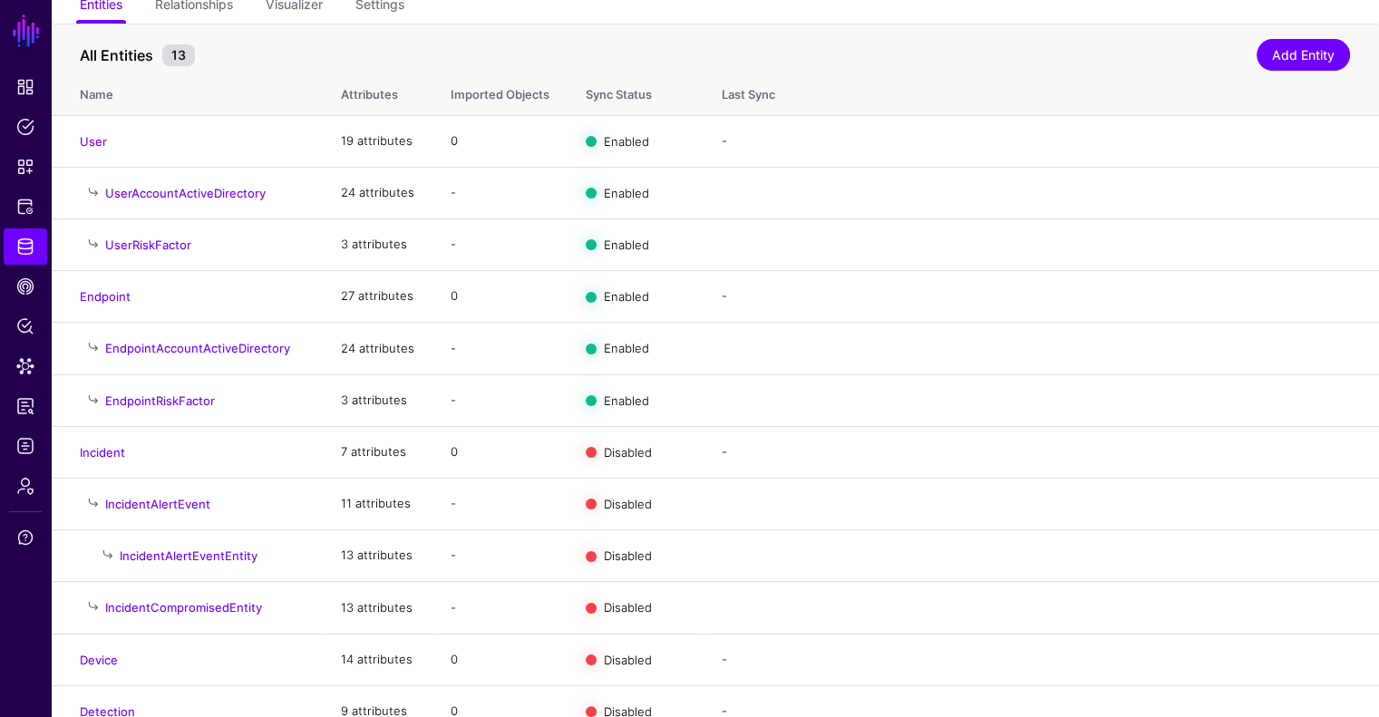
scroll to position [160, 0]
click at [1148, 448] on link "Enable Sync" at bounding box center [1152, 450] width 69 height 15
click at [1150, 669] on div "Enable Sync Import Edit Delete" at bounding box center [1227, 658] width 246 height 45
click at [1150, 659] on link "Enable Sync" at bounding box center [1152, 658] width 69 height 15
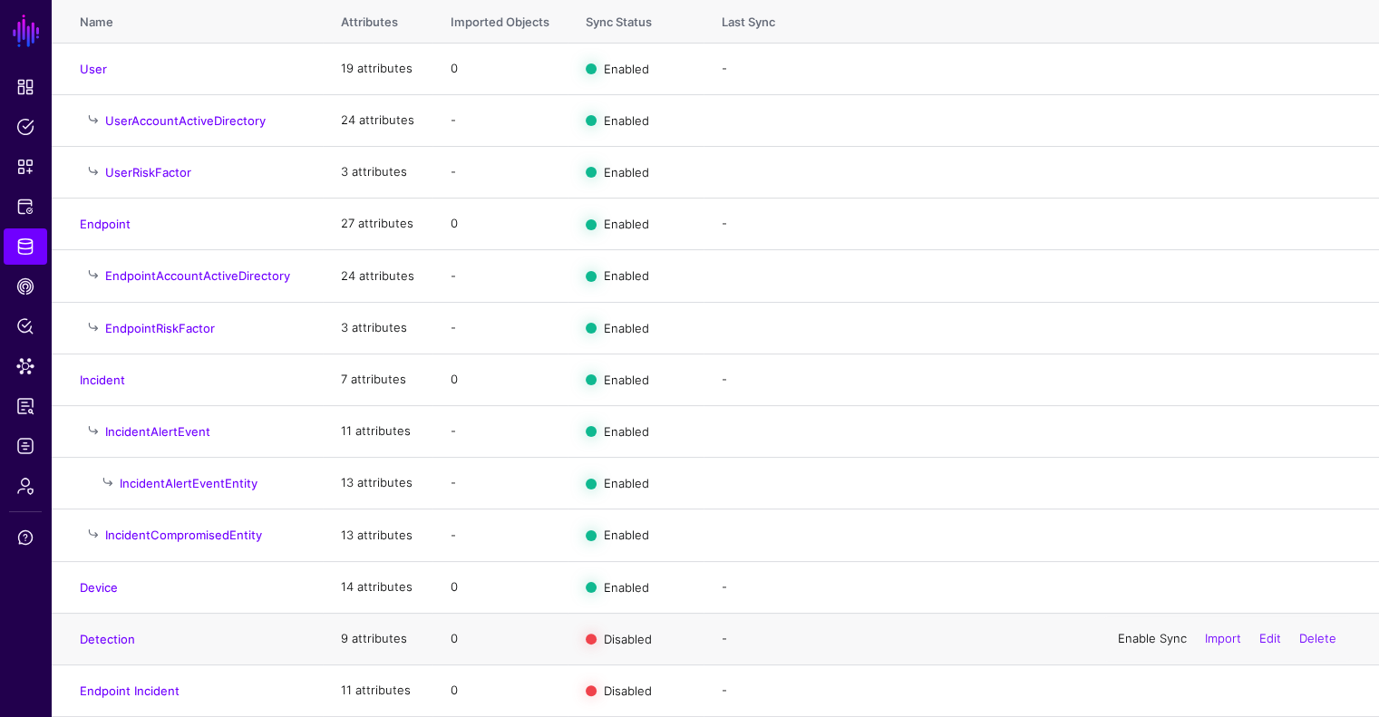
click at [1124, 640] on link "Enable Sync" at bounding box center [1152, 638] width 69 height 15
click at [1153, 689] on link "Enable Sync" at bounding box center [1152, 690] width 69 height 15
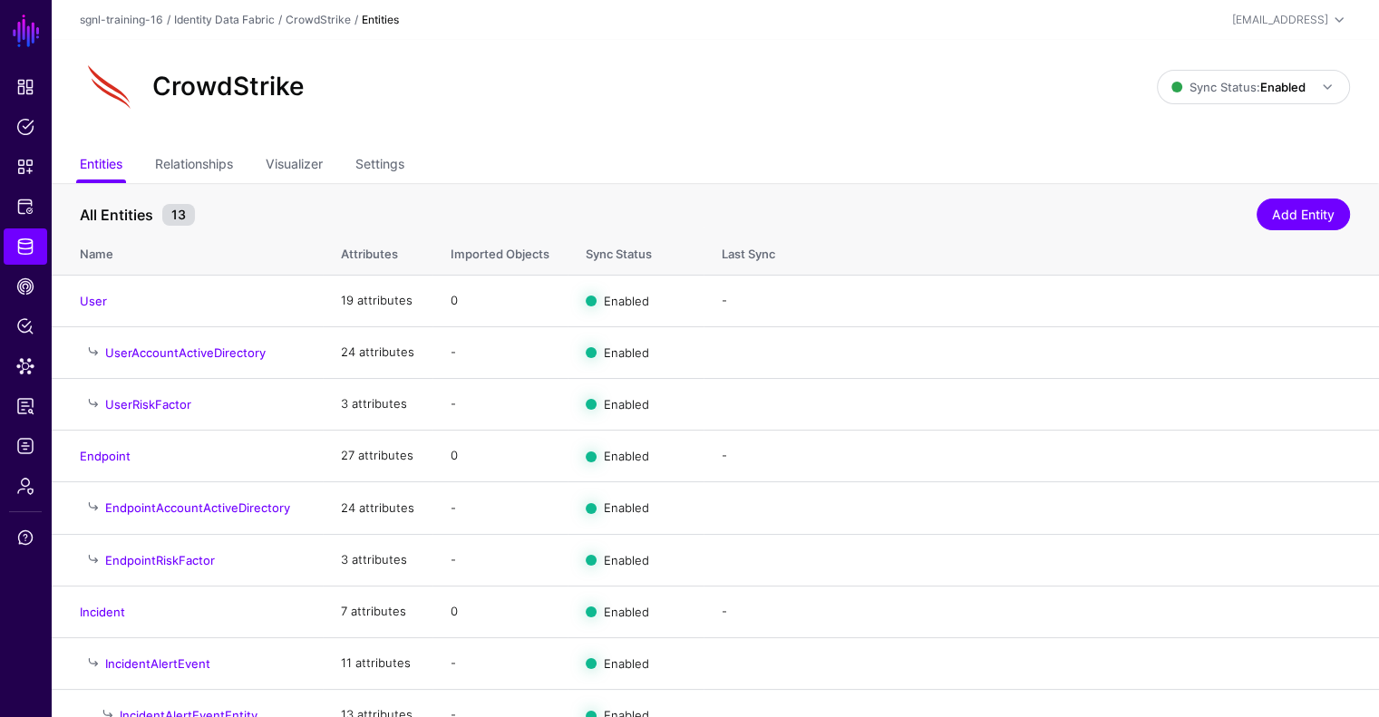
click at [143, 155] on ul "Entities Relationships Visualizer Settings" at bounding box center [715, 166] width 1270 height 34
click at [180, 160] on link "Relationships" at bounding box center [194, 166] width 78 height 34
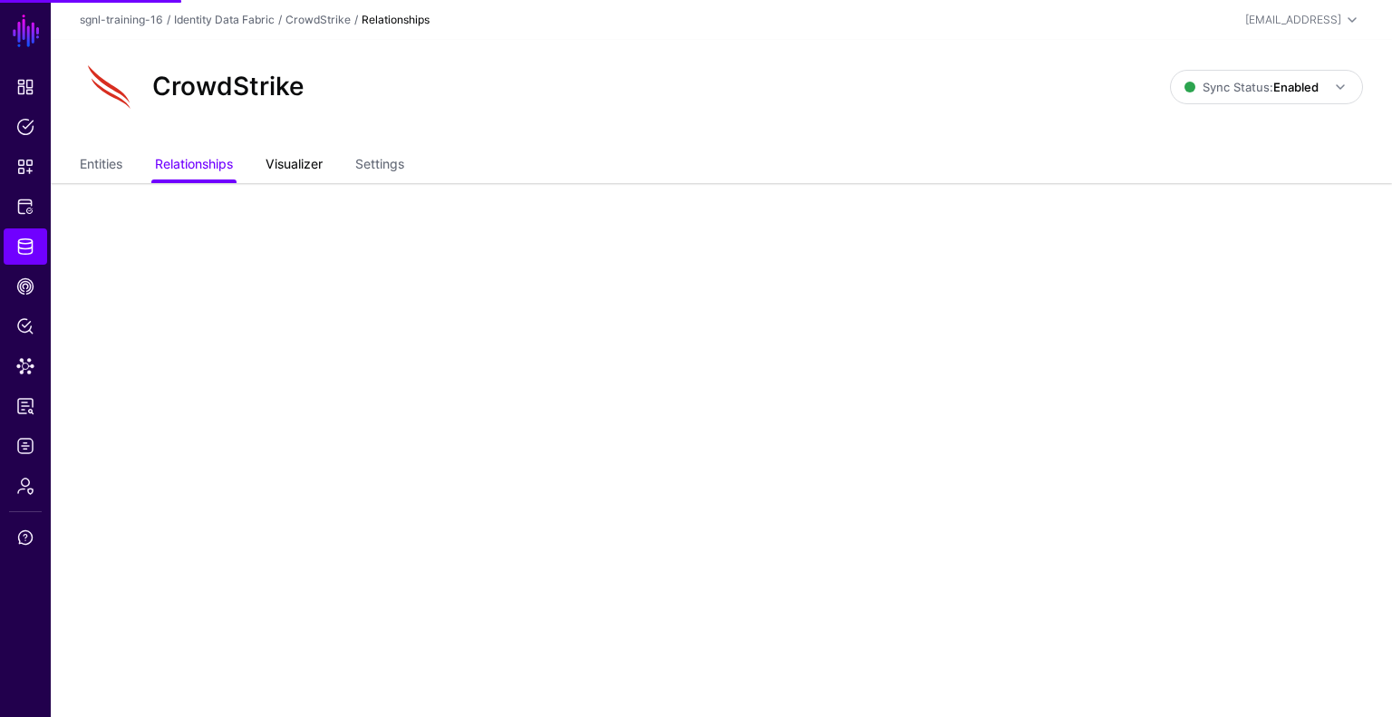
click at [295, 160] on link "Visualizer" at bounding box center [294, 166] width 57 height 34
click at [384, 170] on link "Settings" at bounding box center [379, 166] width 49 height 34
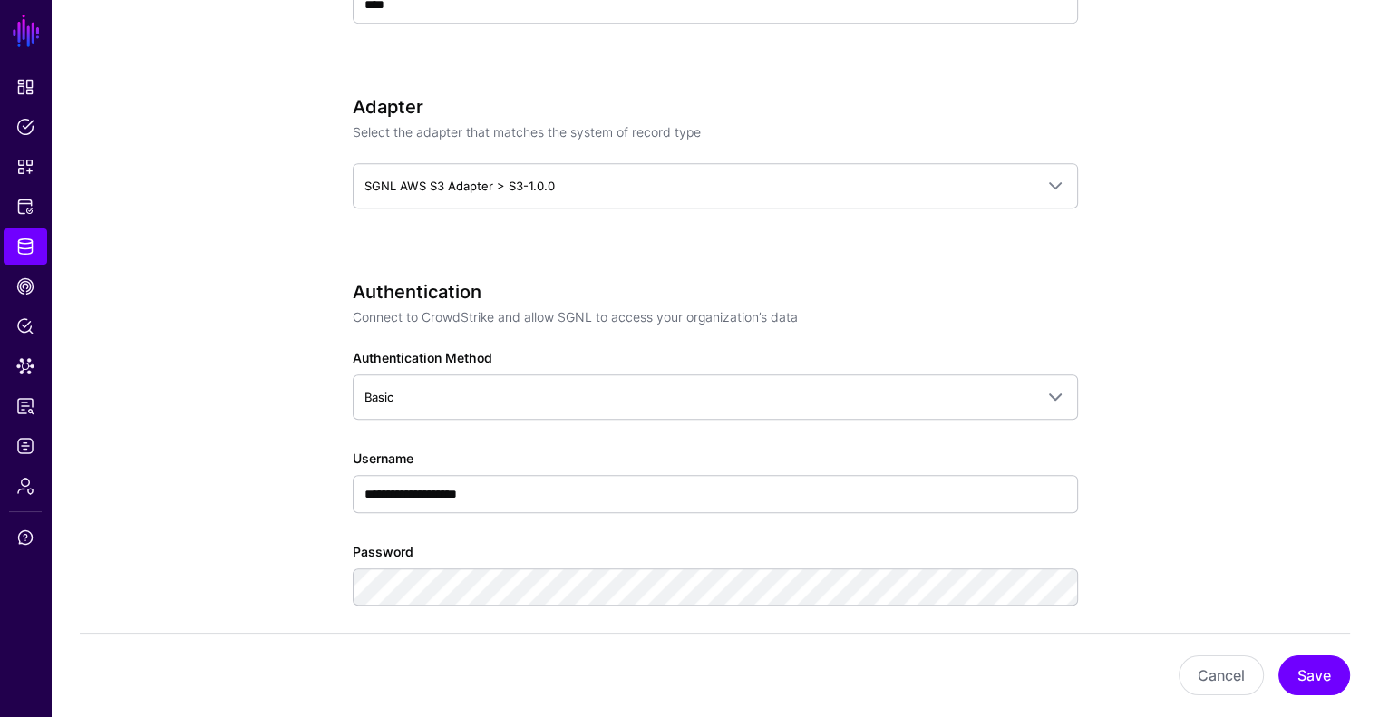
scroll to position [933, 0]
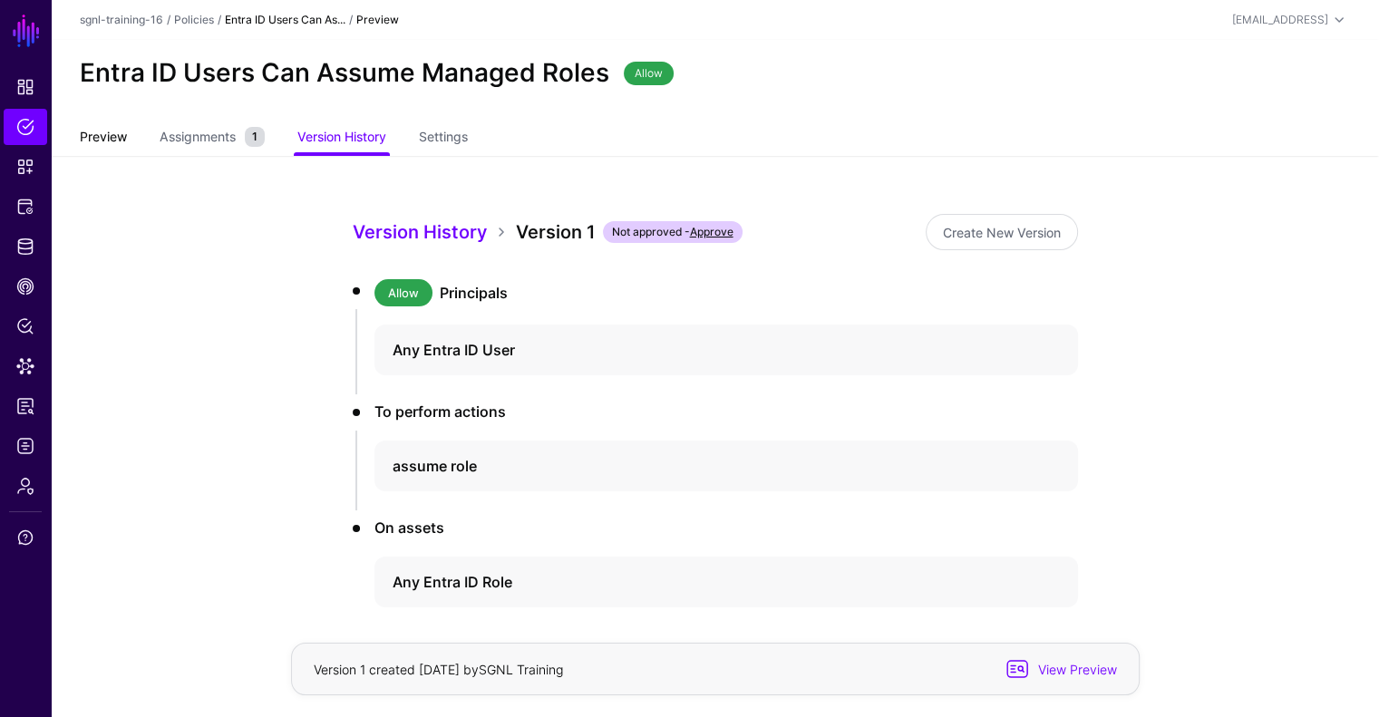
click at [94, 125] on link "Preview" at bounding box center [103, 138] width 47 height 34
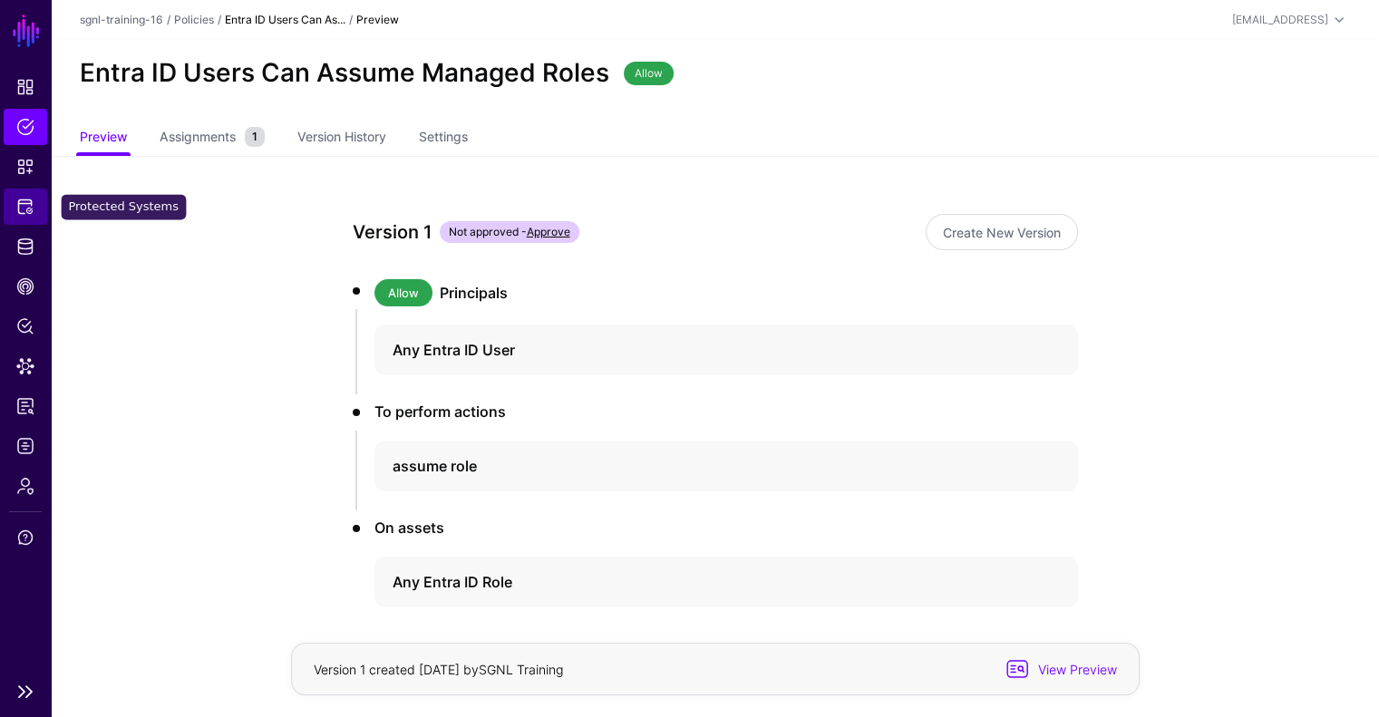
click at [36, 204] on link "Protected Systems" at bounding box center [26, 207] width 44 height 36
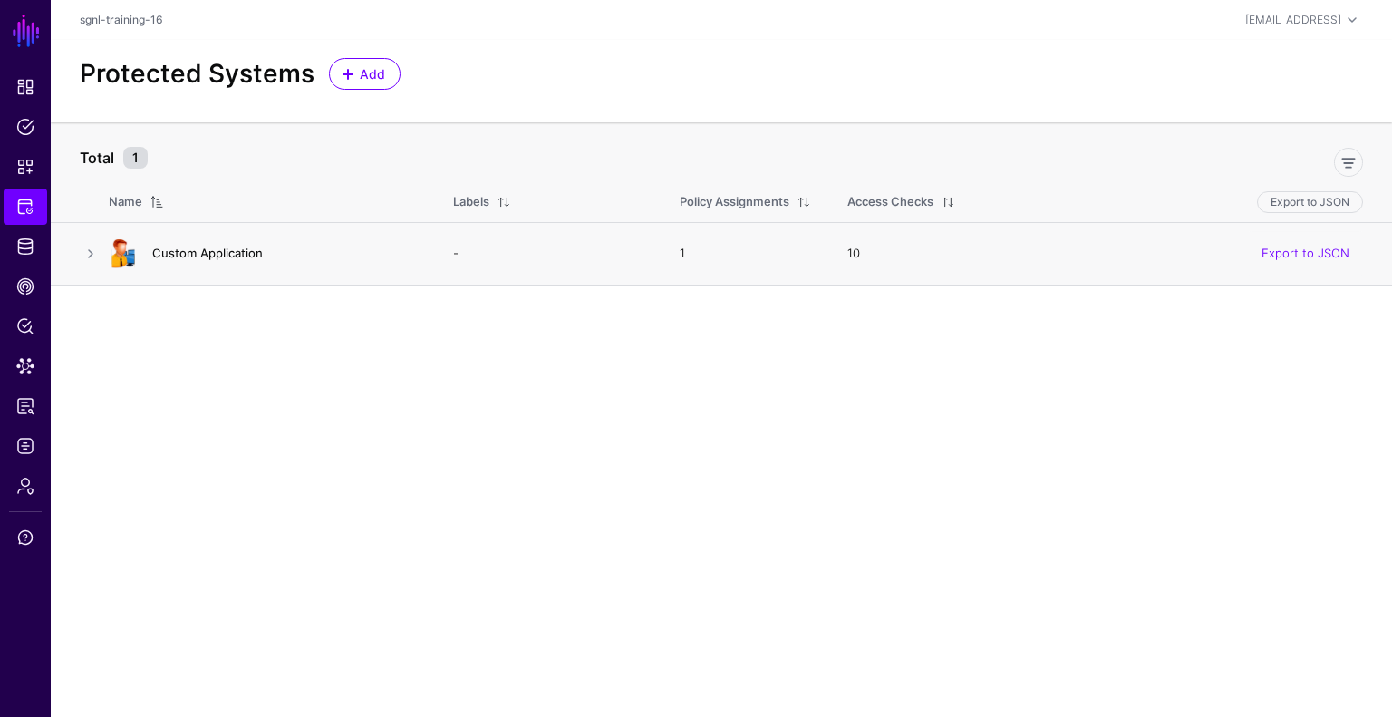
click at [228, 251] on link "Custom Application" at bounding box center [207, 253] width 111 height 15
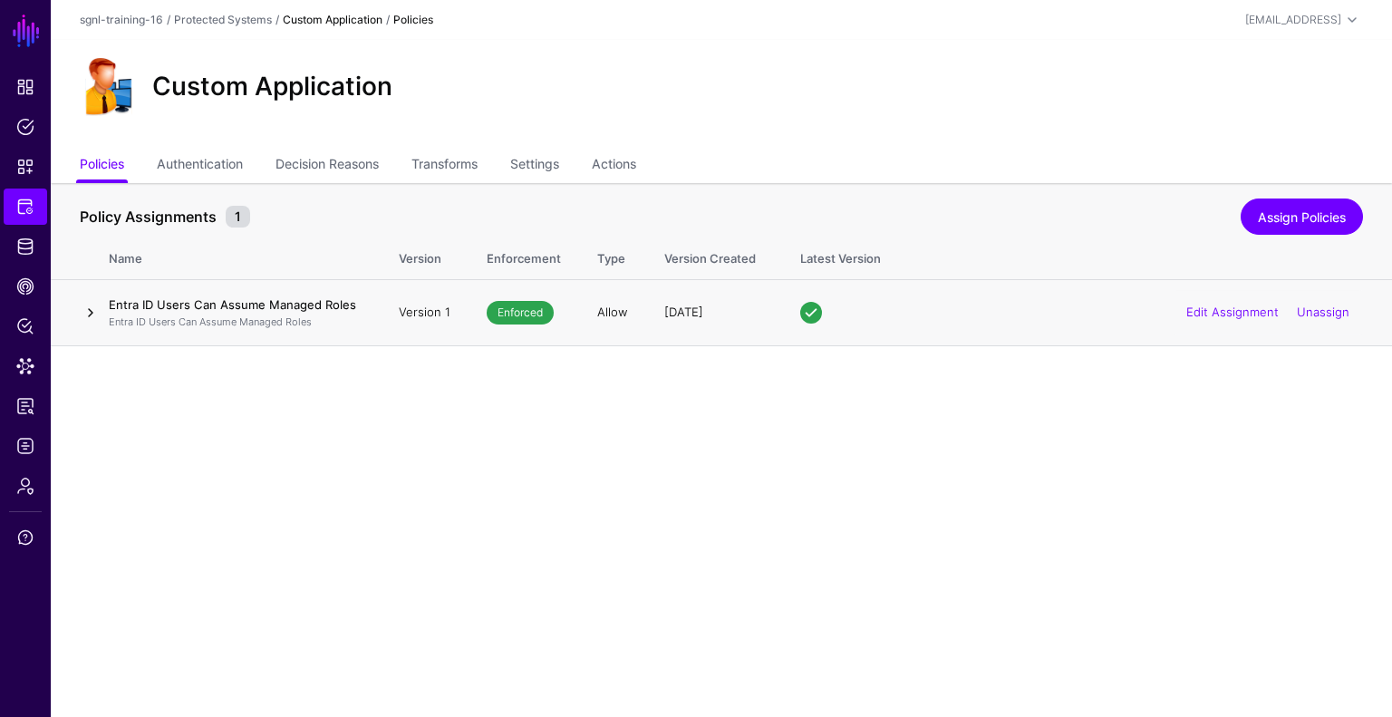
click at [97, 307] on link at bounding box center [91, 313] width 22 height 22
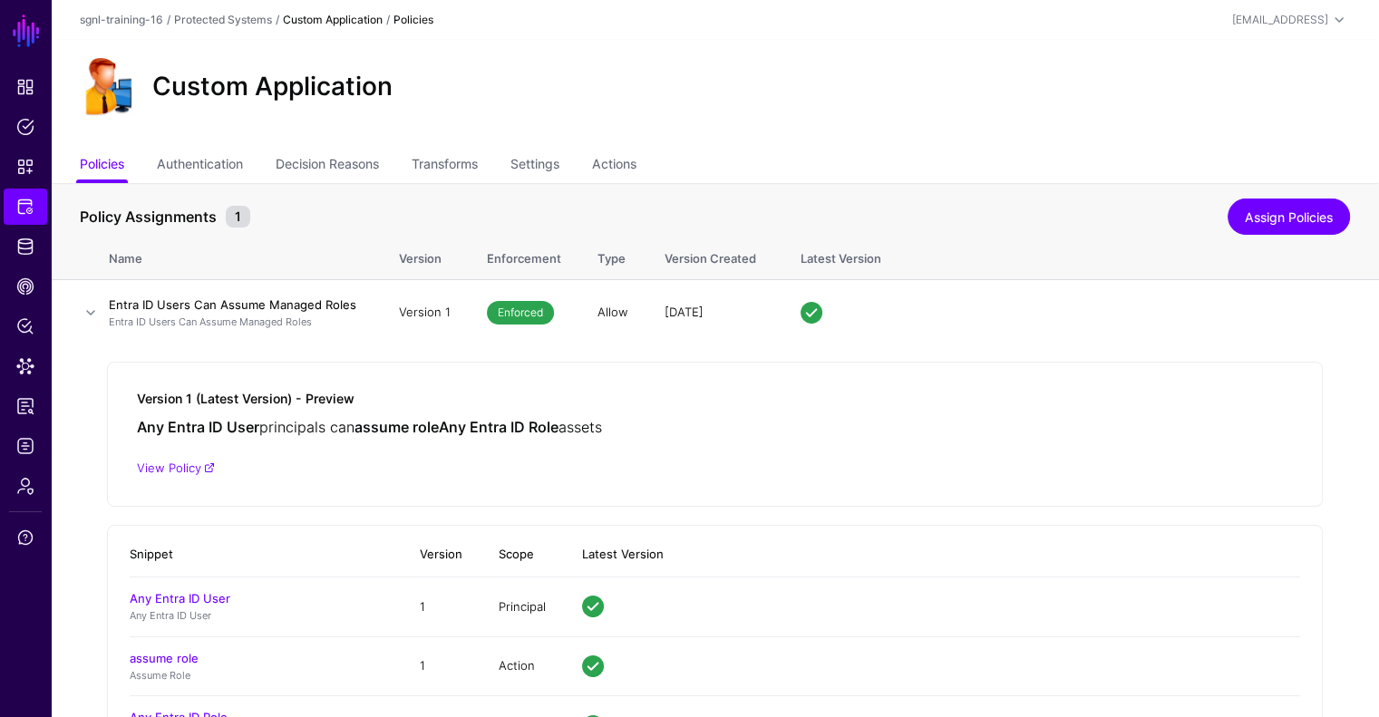
scroll to position [94, 0]
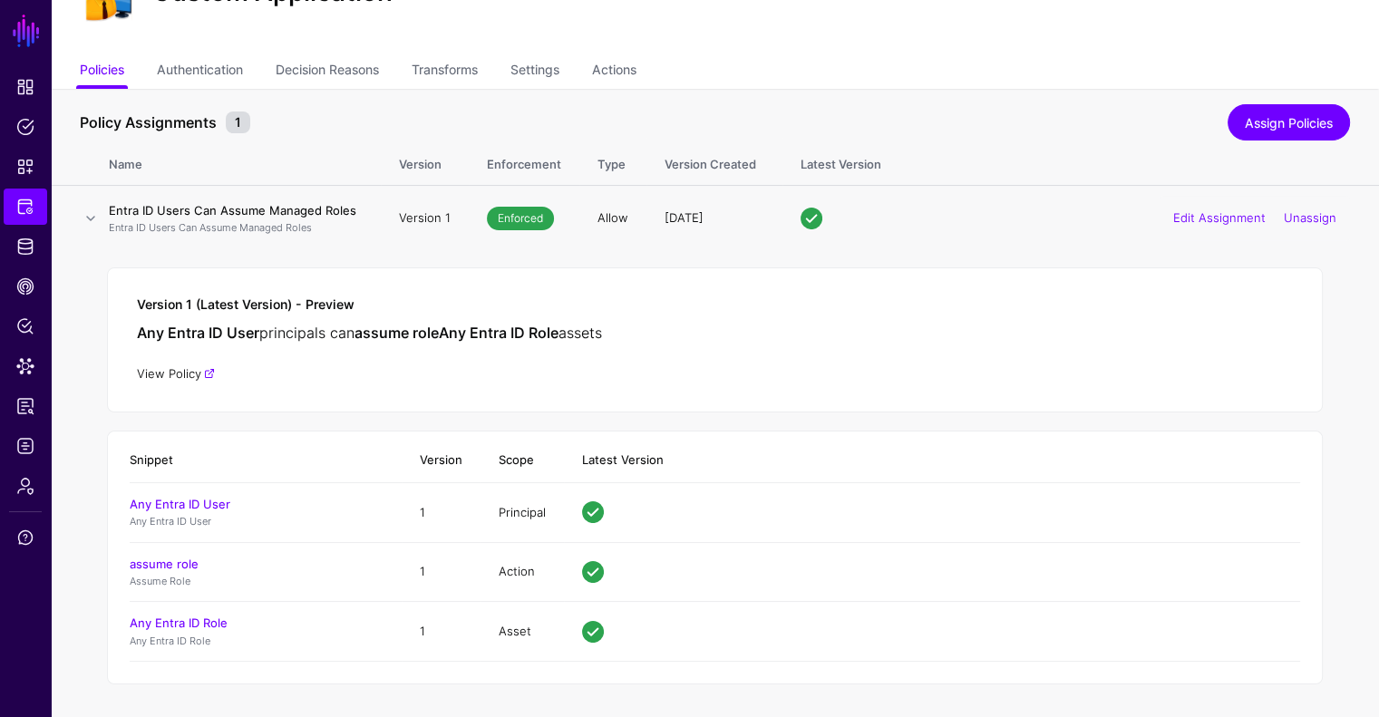
click at [178, 366] on link "View Policy" at bounding box center [176, 373] width 78 height 15
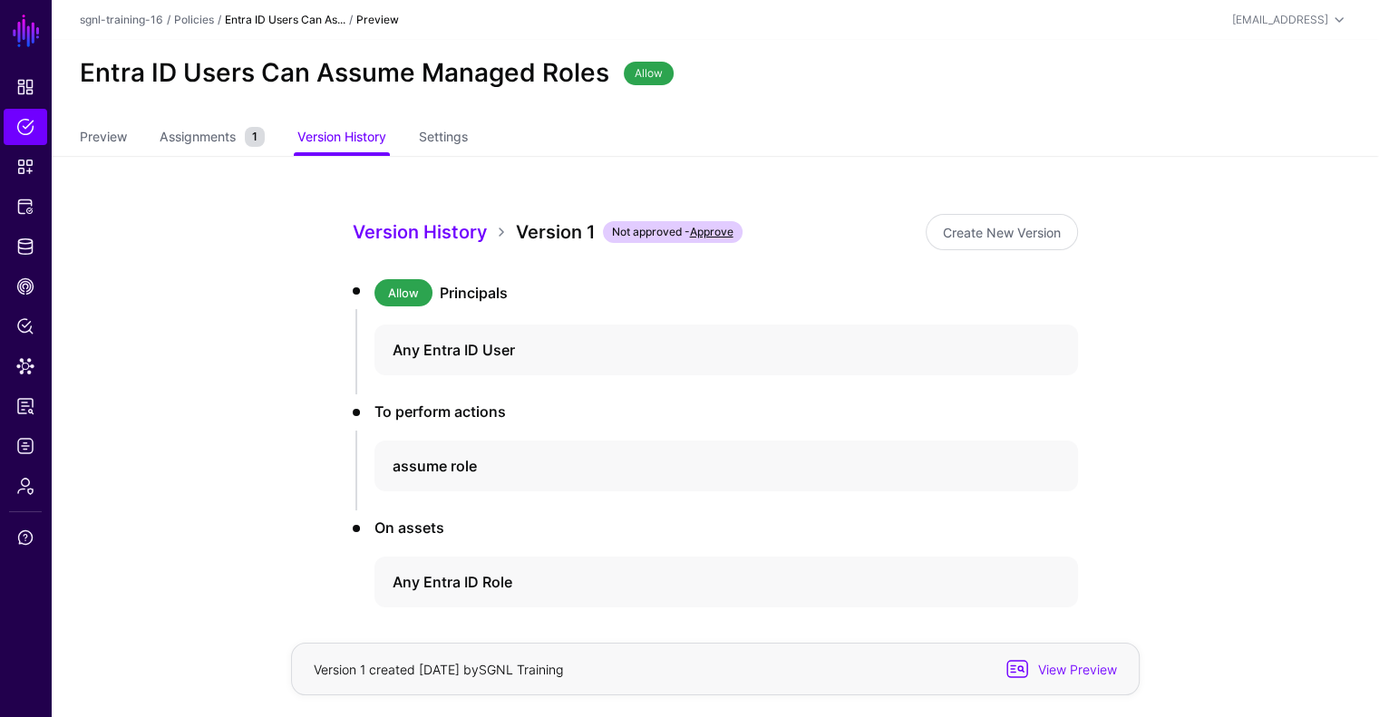
scroll to position [75, 0]
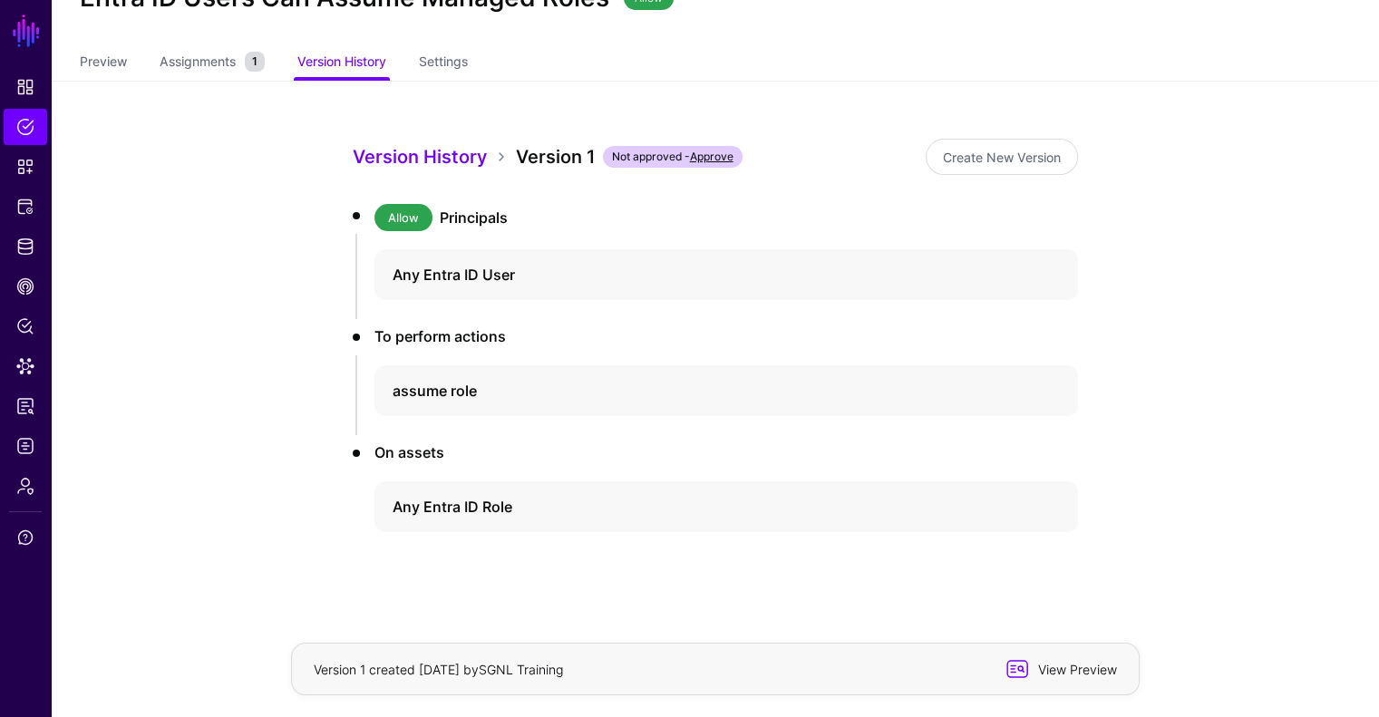
click at [1100, 659] on span "View Preview" at bounding box center [1061, 669] width 115 height 22
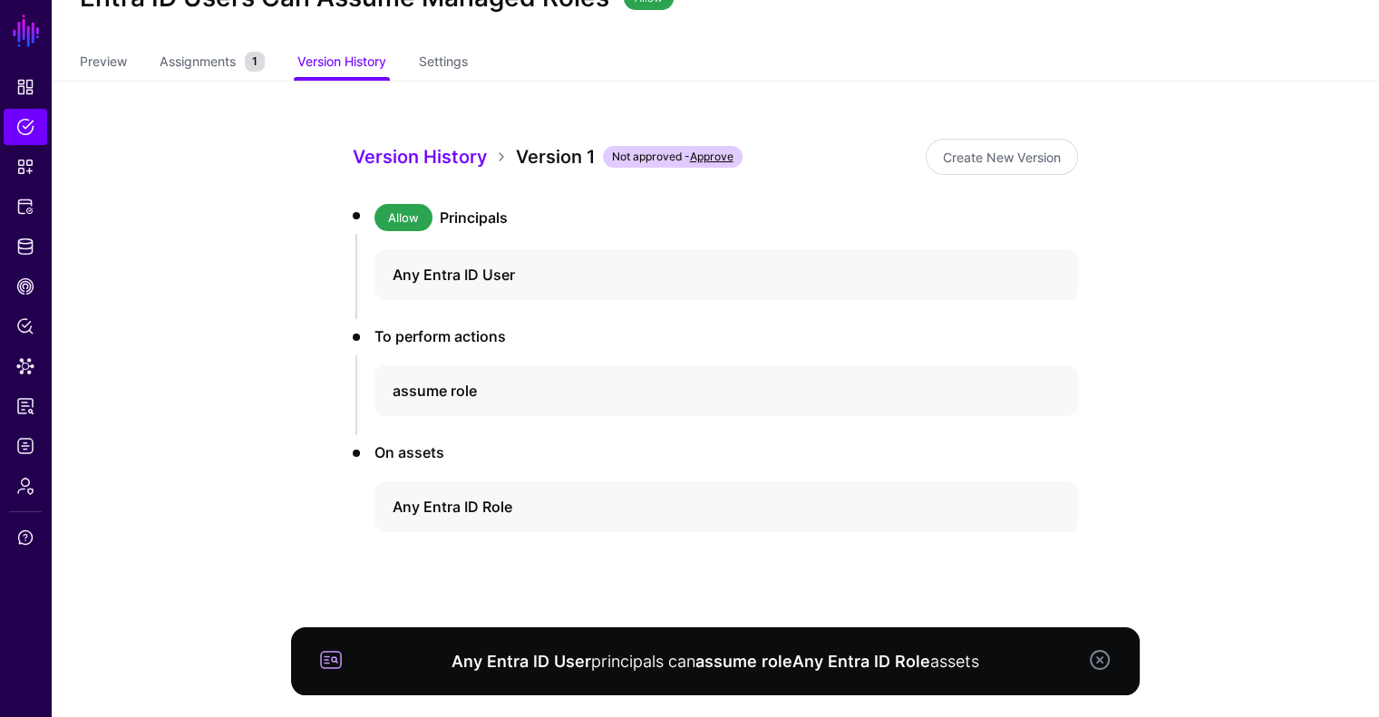
click at [1097, 664] on link at bounding box center [1100, 660] width 22 height 22
click at [1099, 662] on link at bounding box center [1100, 660] width 22 height 22
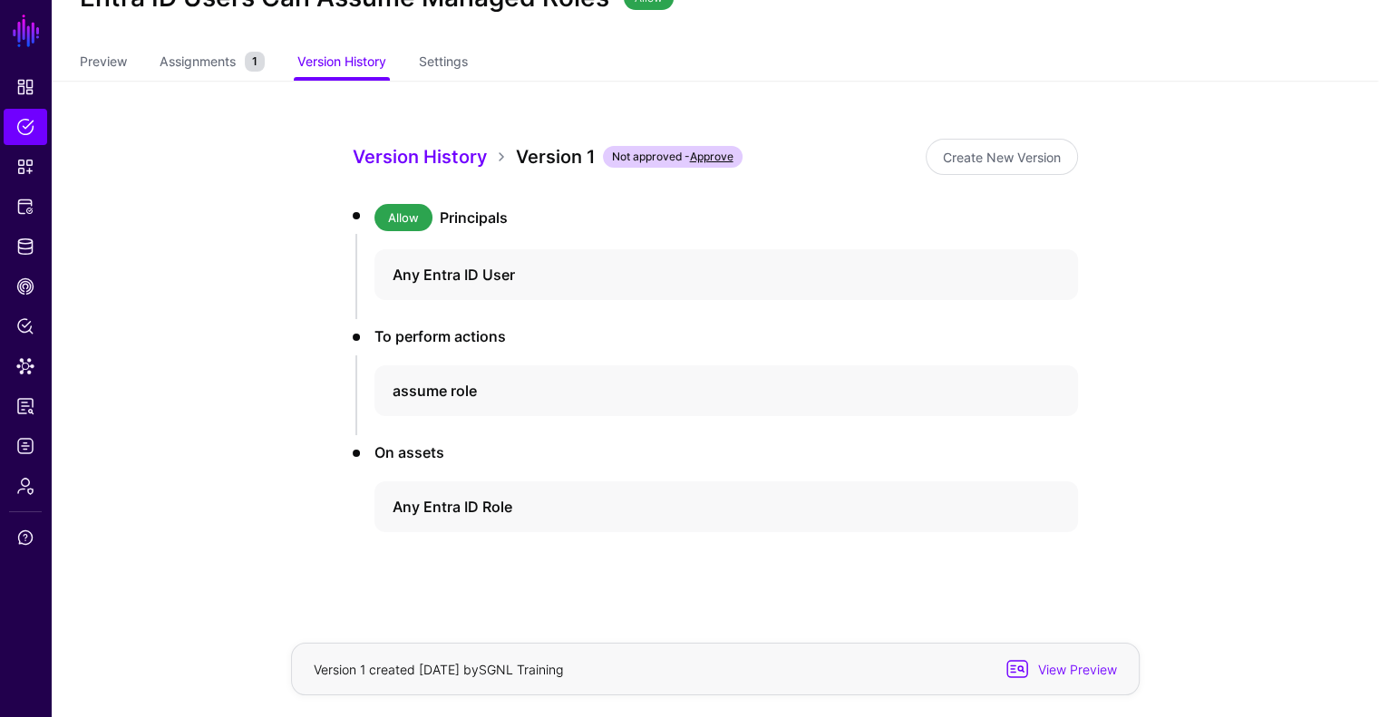
scroll to position [0, 0]
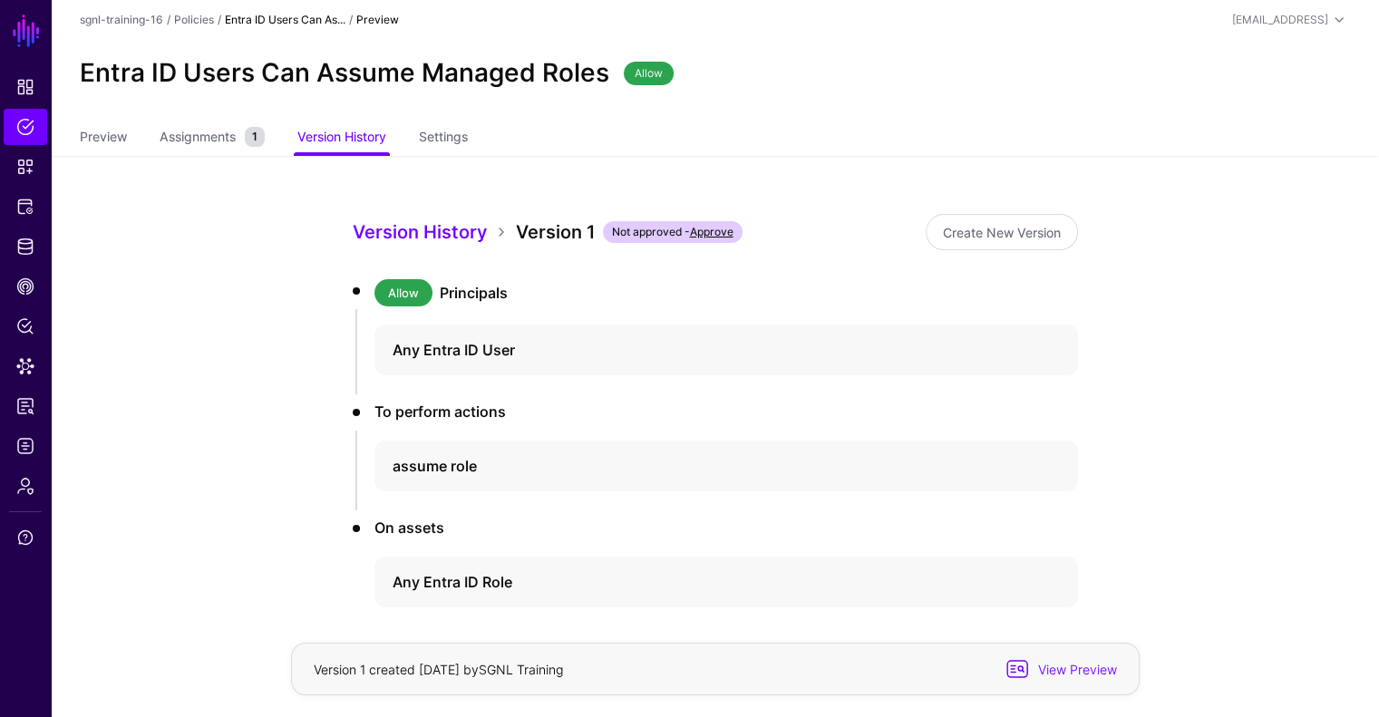
click at [718, 232] on link "Approve" at bounding box center [712, 232] width 44 height 14
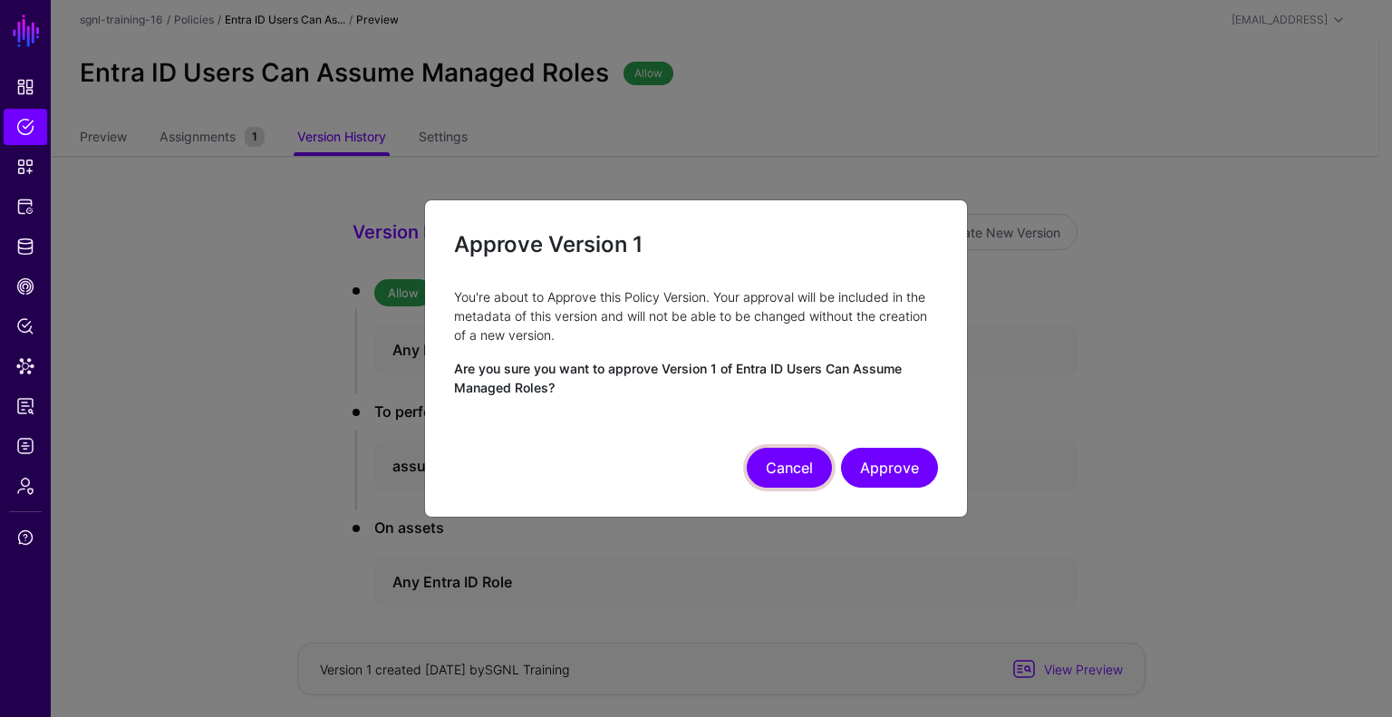
click at [803, 465] on button "Cancel" at bounding box center [789, 468] width 85 height 40
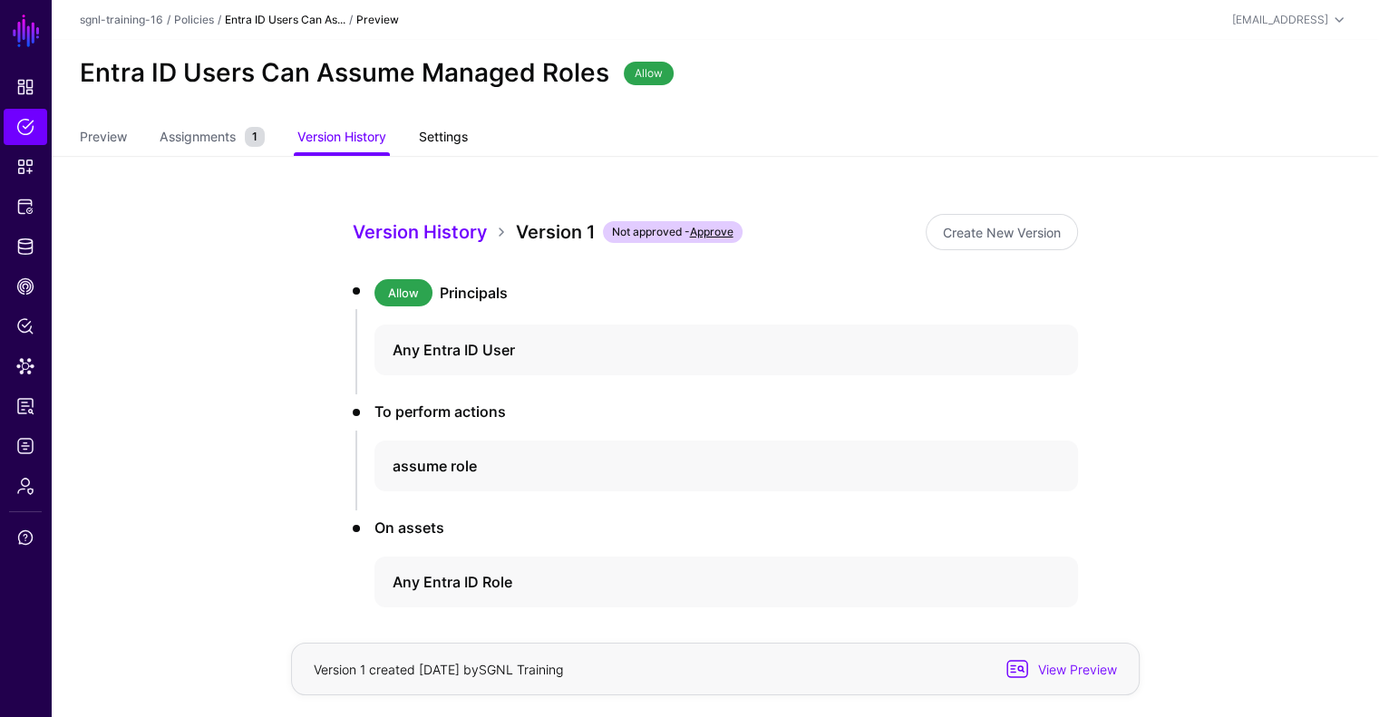
click at [428, 140] on link "Settings" at bounding box center [443, 138] width 49 height 34
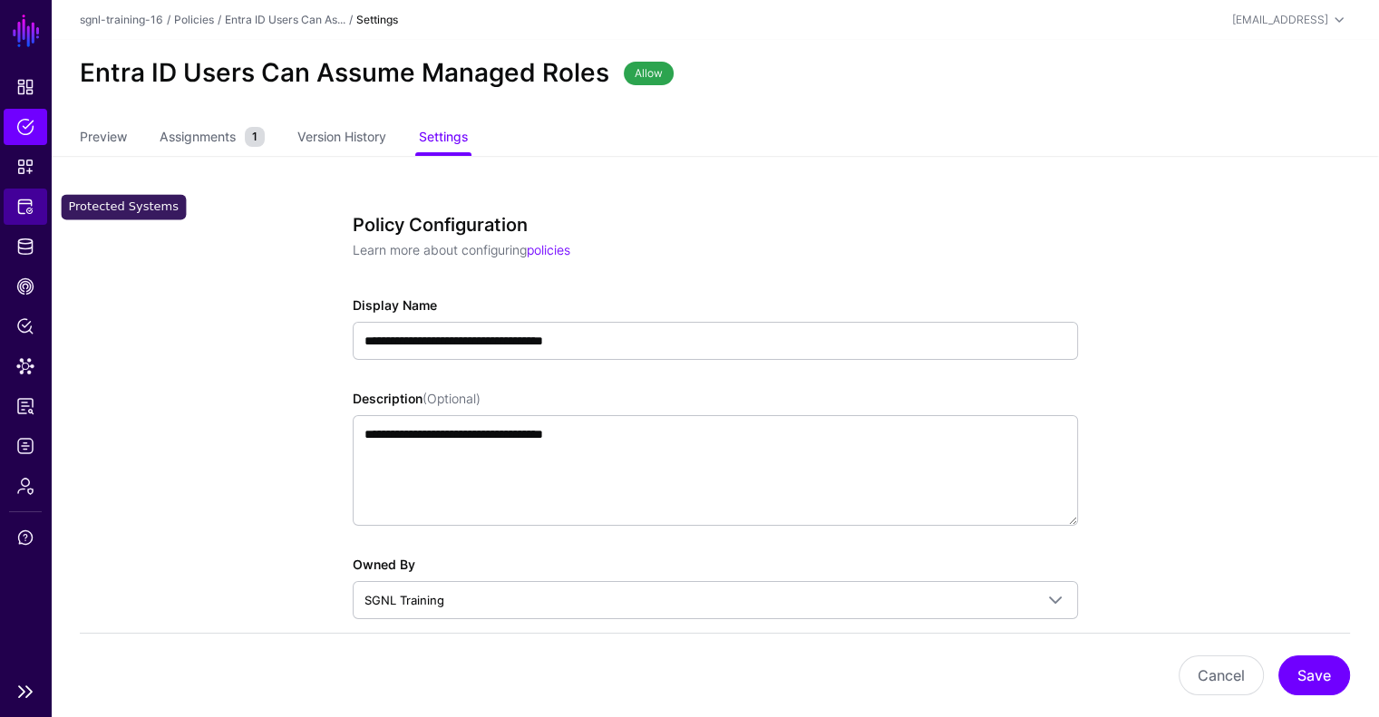
click at [39, 207] on link "Protected Systems" at bounding box center [26, 207] width 44 height 36
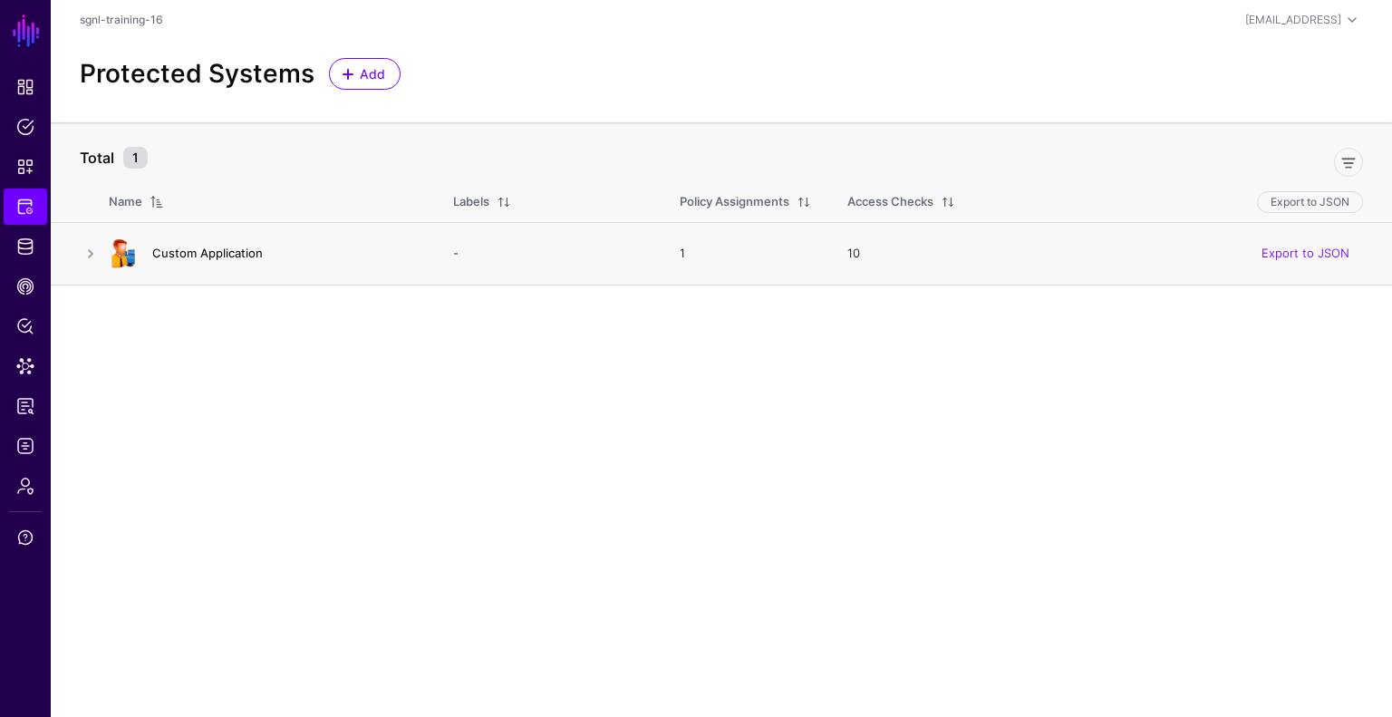
click at [216, 253] on link "Custom Application" at bounding box center [207, 253] width 111 height 15
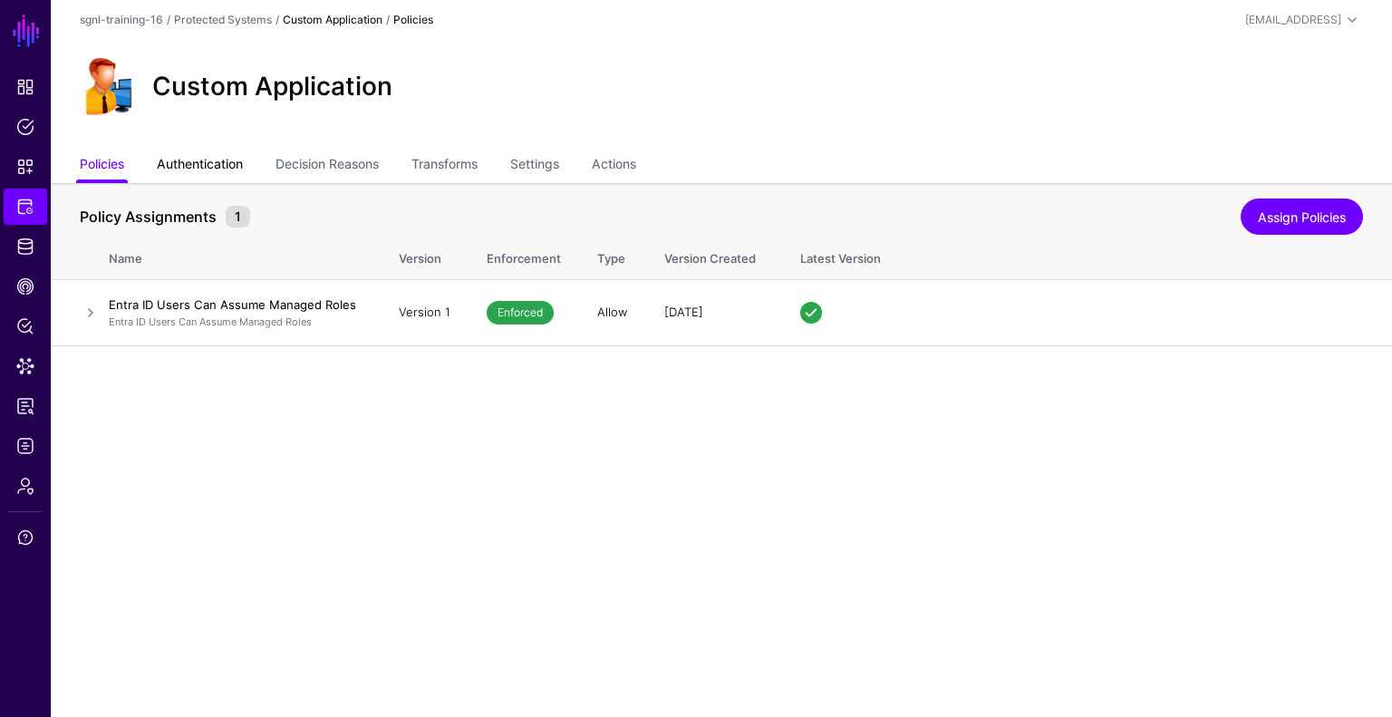
click at [218, 167] on link "Authentication" at bounding box center [200, 166] width 86 height 34
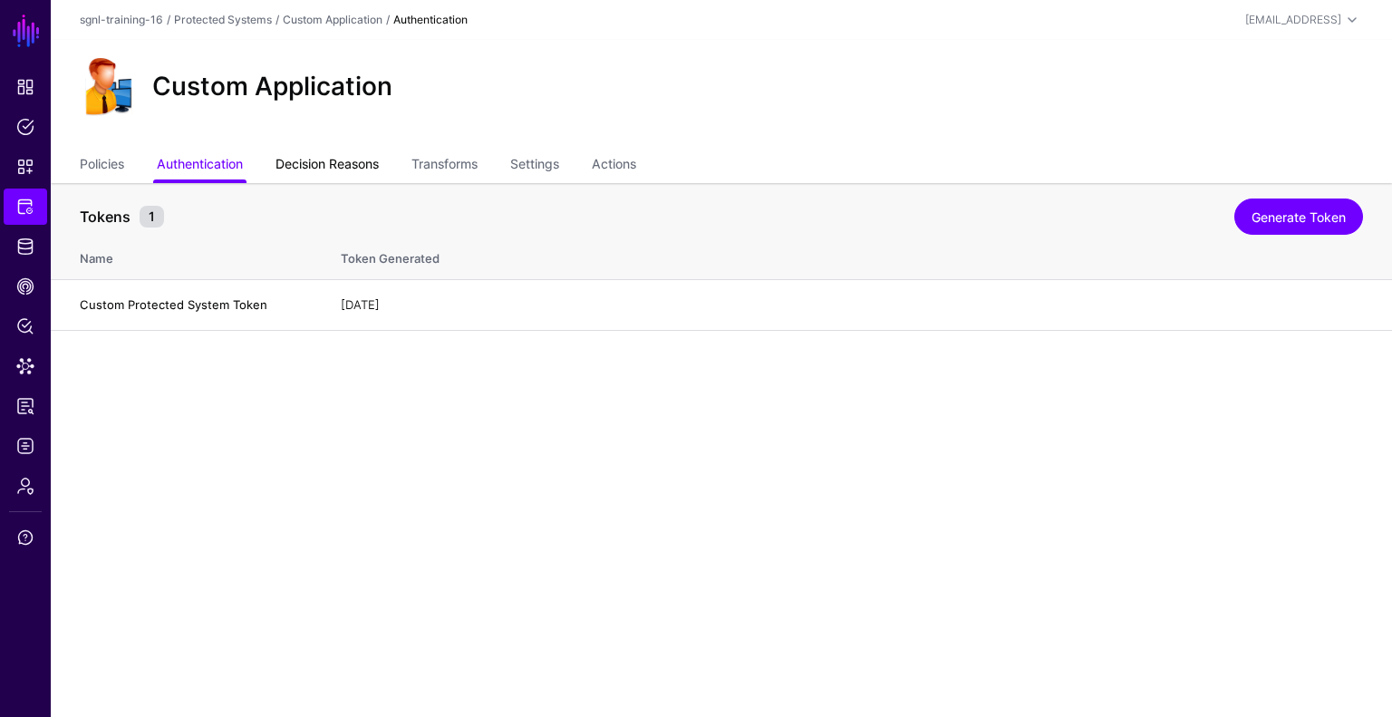
click at [337, 169] on link "Decision Reasons" at bounding box center [327, 166] width 103 height 34
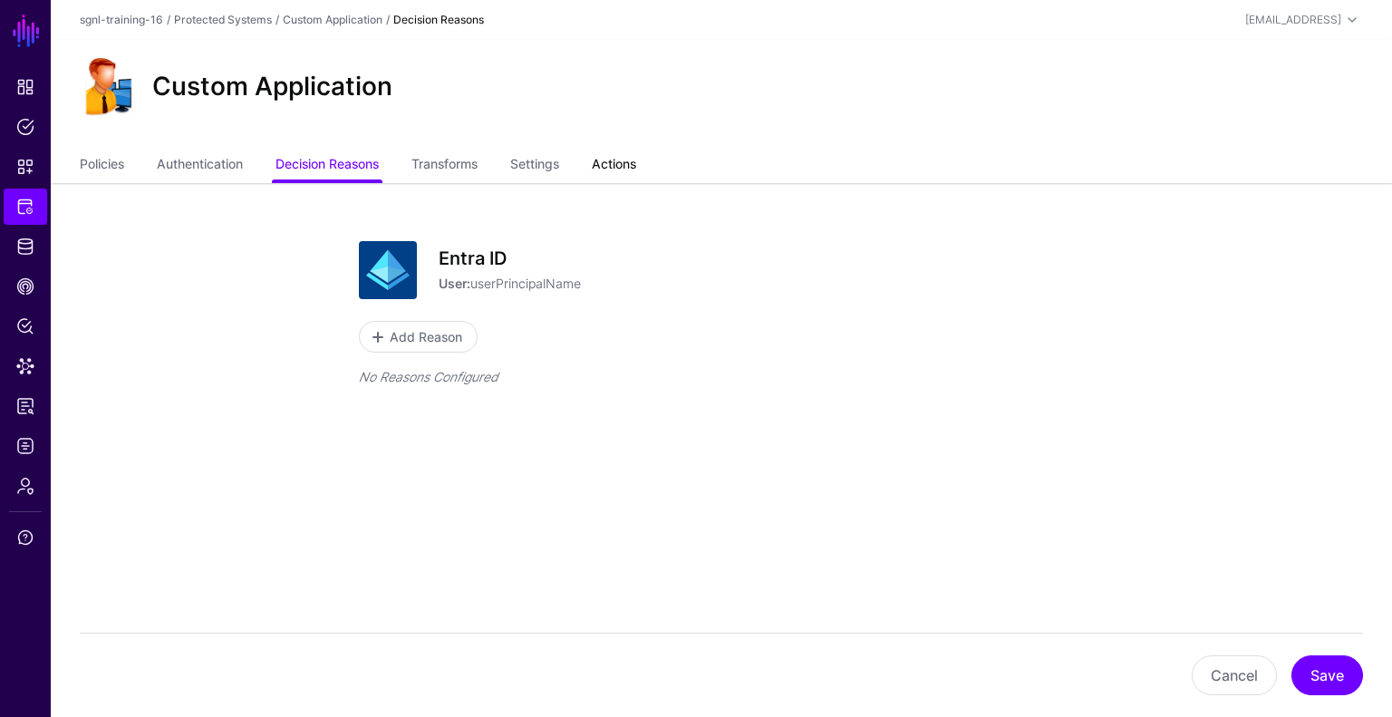
click at [631, 162] on link "Actions" at bounding box center [614, 166] width 44 height 34
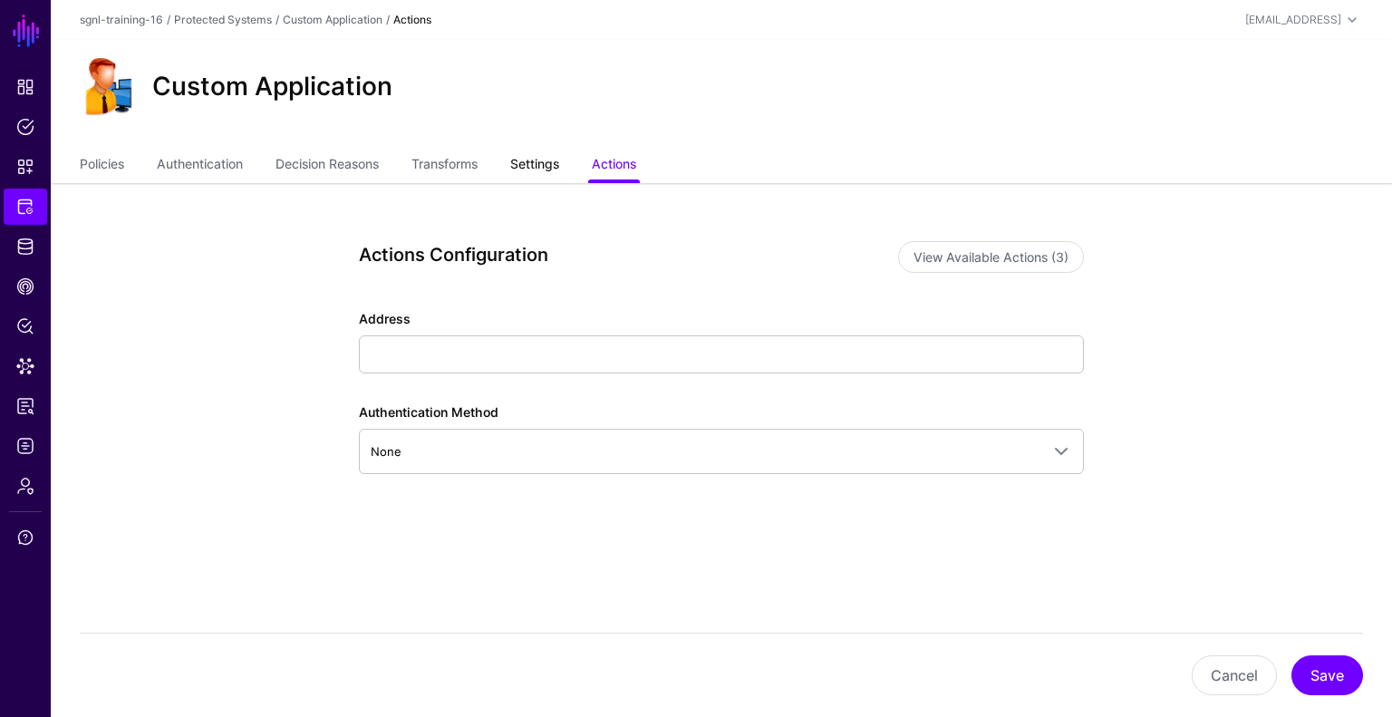
click at [547, 167] on link "Settings" at bounding box center [534, 166] width 49 height 34
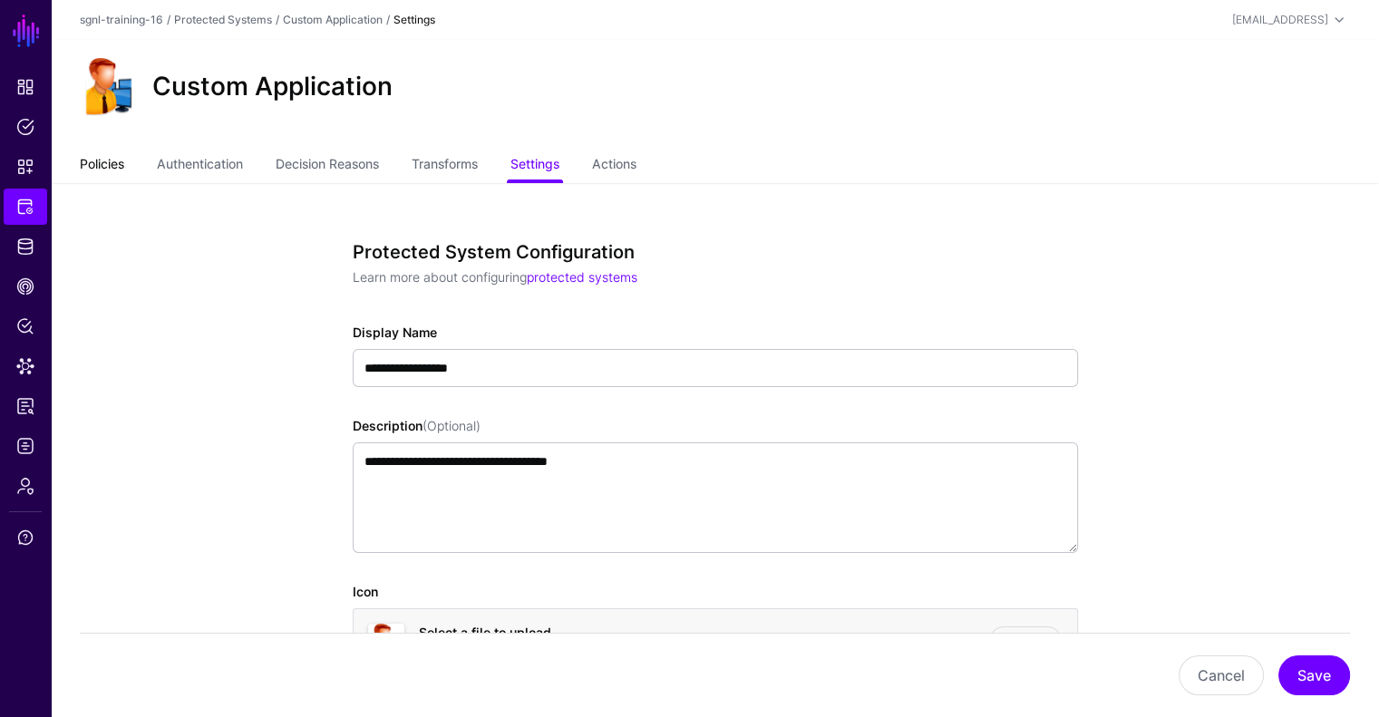
click at [123, 155] on link "Policies" at bounding box center [102, 166] width 44 height 34
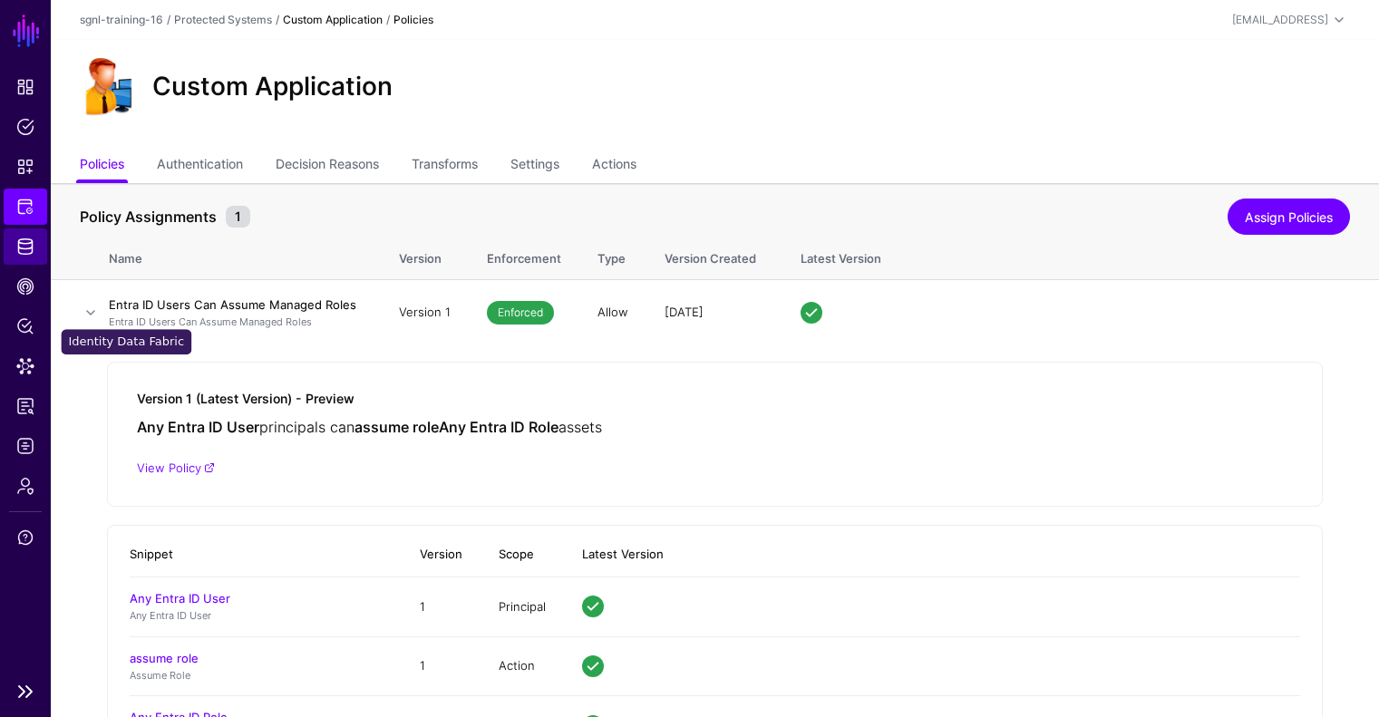
scroll to position [94, 0]
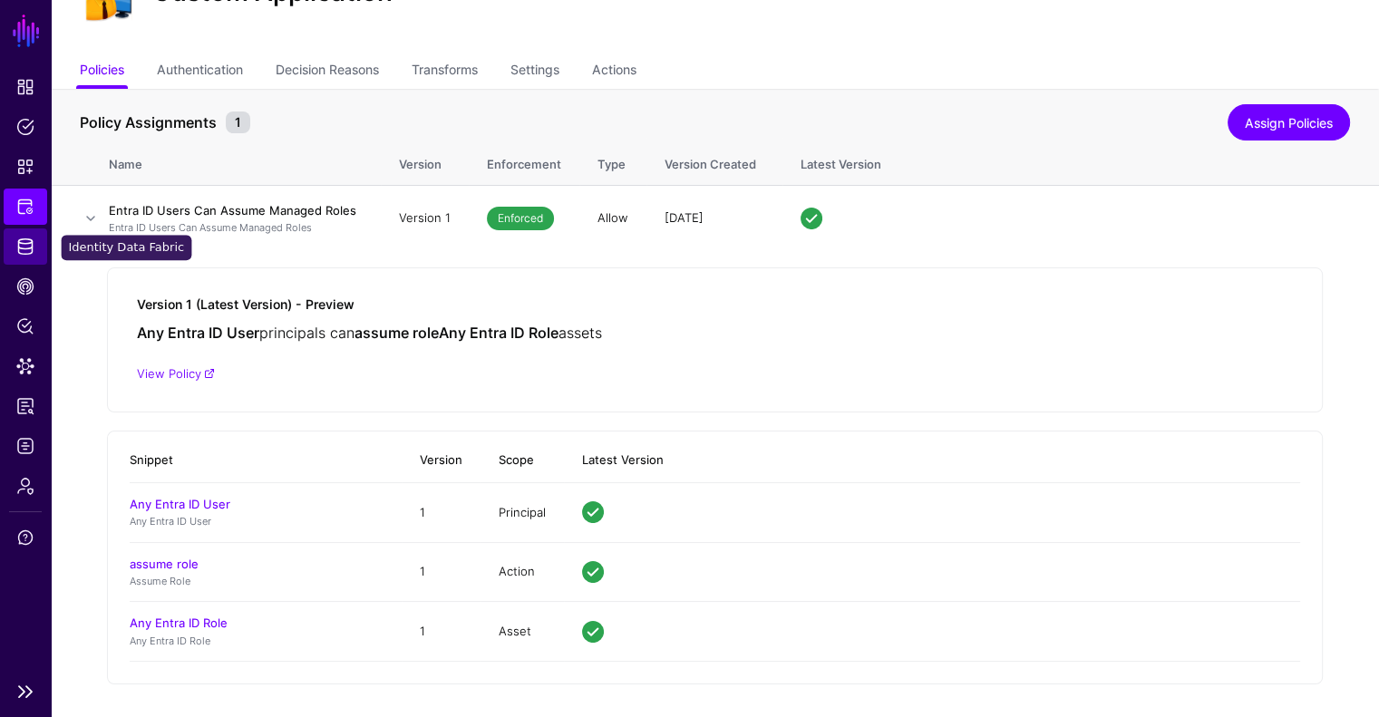
click at [25, 247] on span "Identity Data Fabric" at bounding box center [25, 246] width 18 height 18
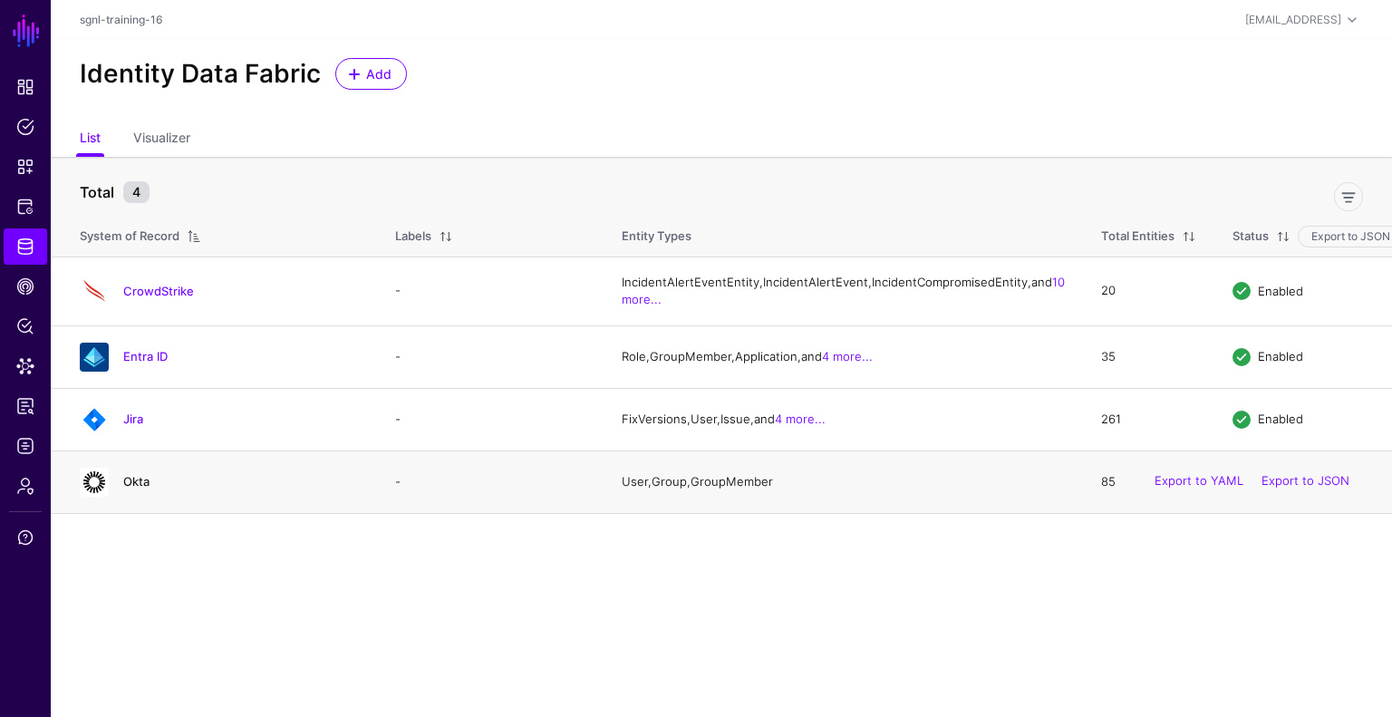
click at [139, 489] on link "Okta" at bounding box center [136, 481] width 26 height 15
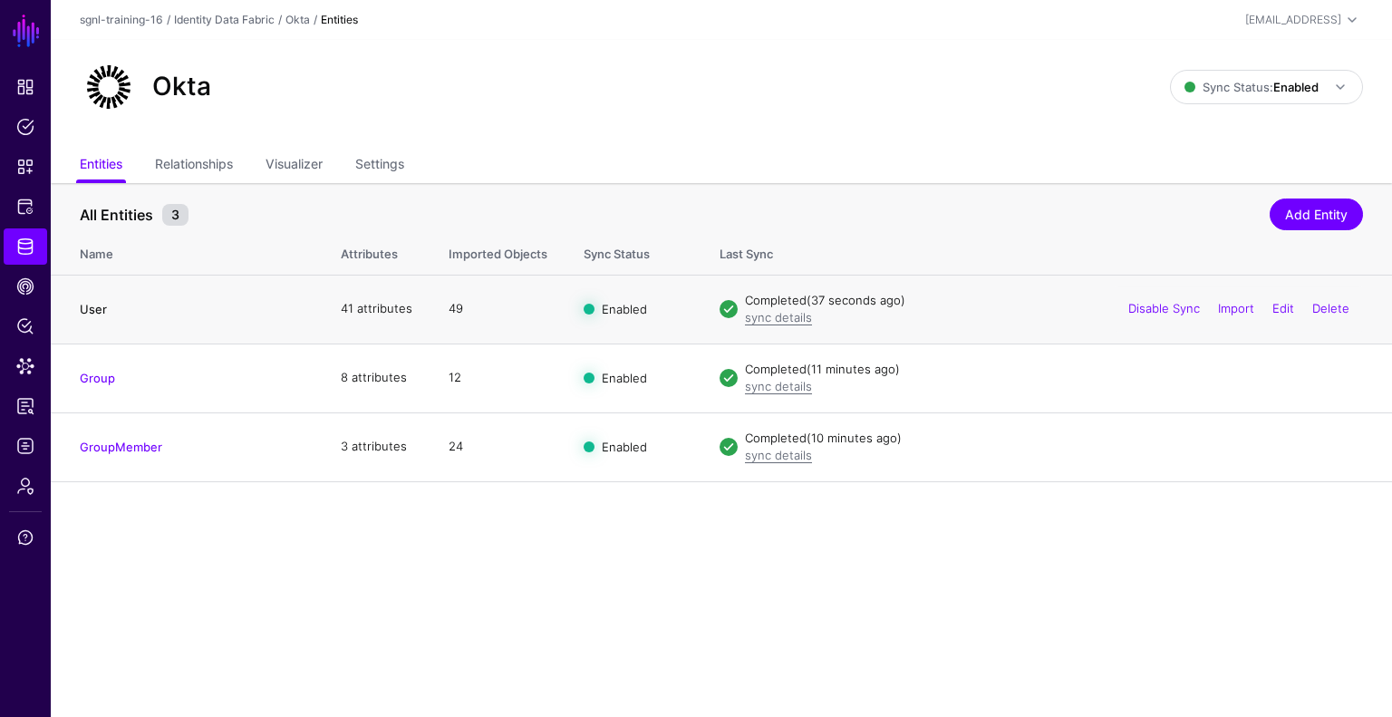
click at [92, 315] on link "User" at bounding box center [93, 309] width 27 height 15
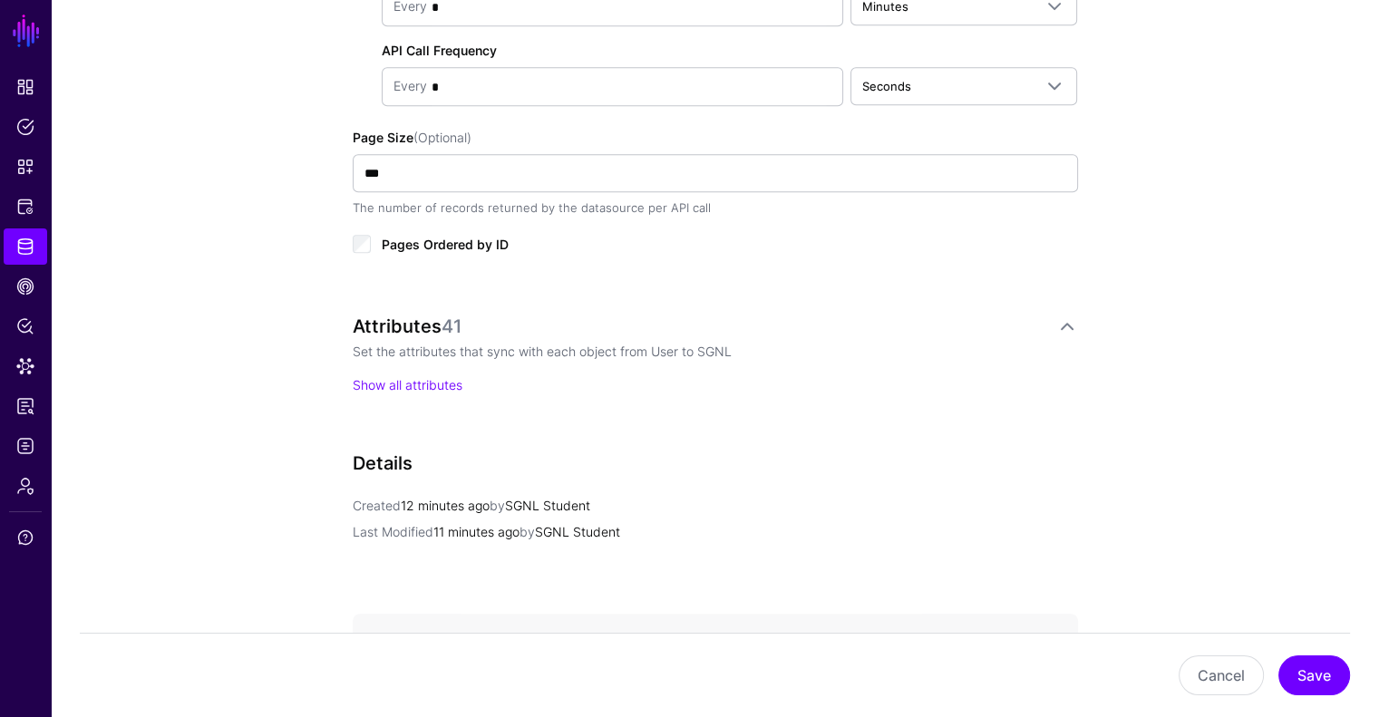
scroll to position [1092, 0]
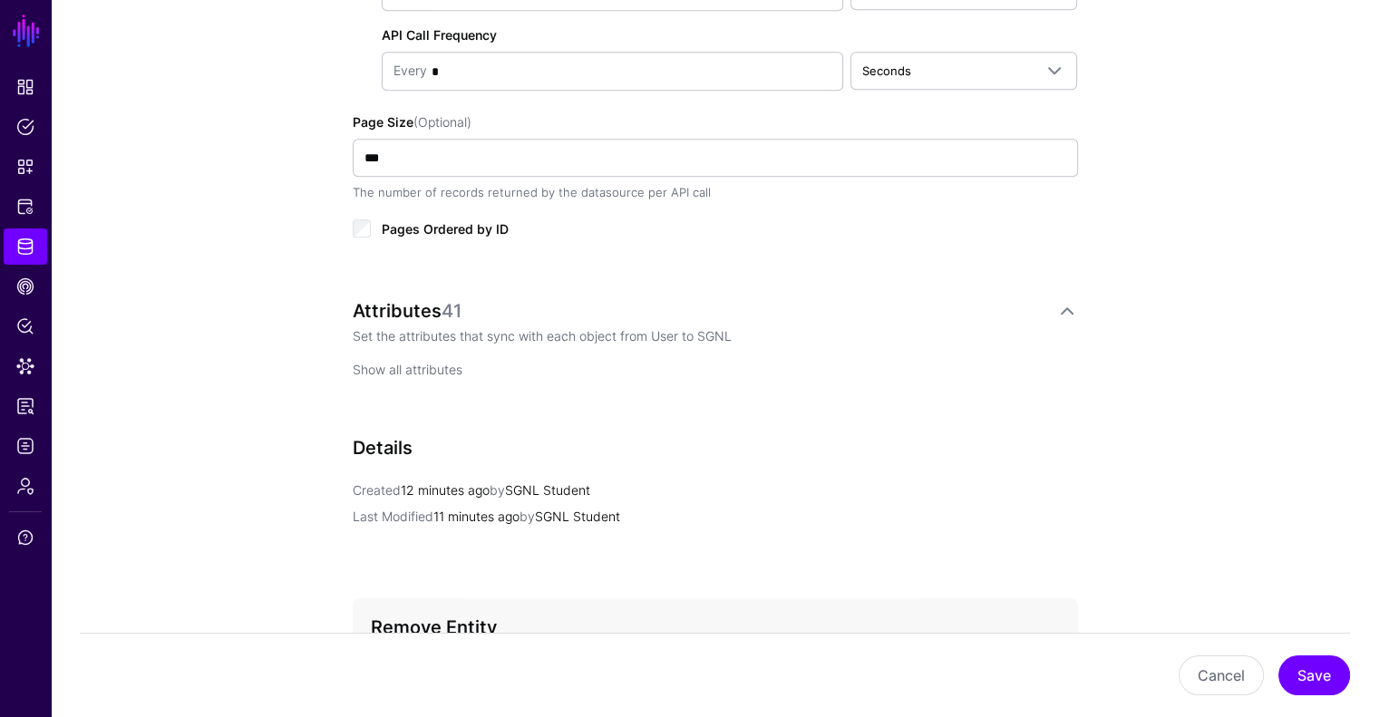
click at [413, 362] on link "Show all attributes" at bounding box center [408, 369] width 110 height 15
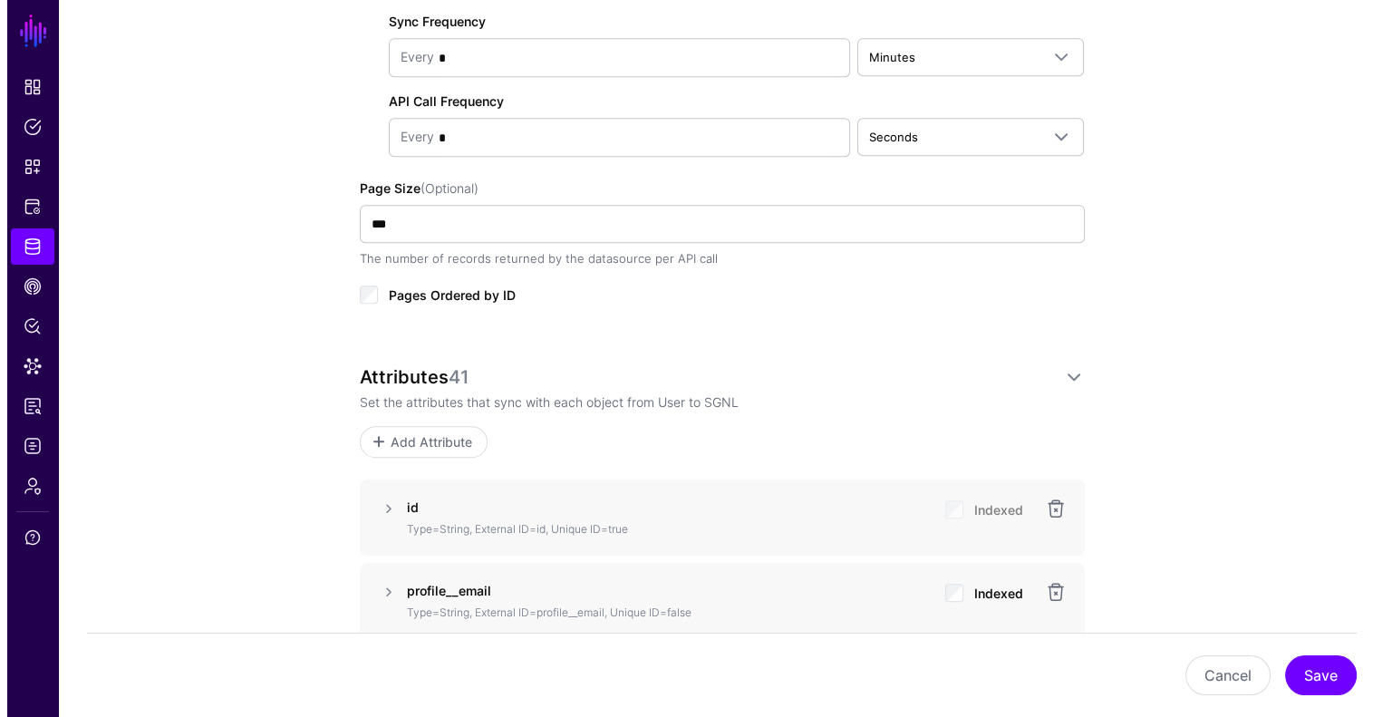
scroll to position [1020, 0]
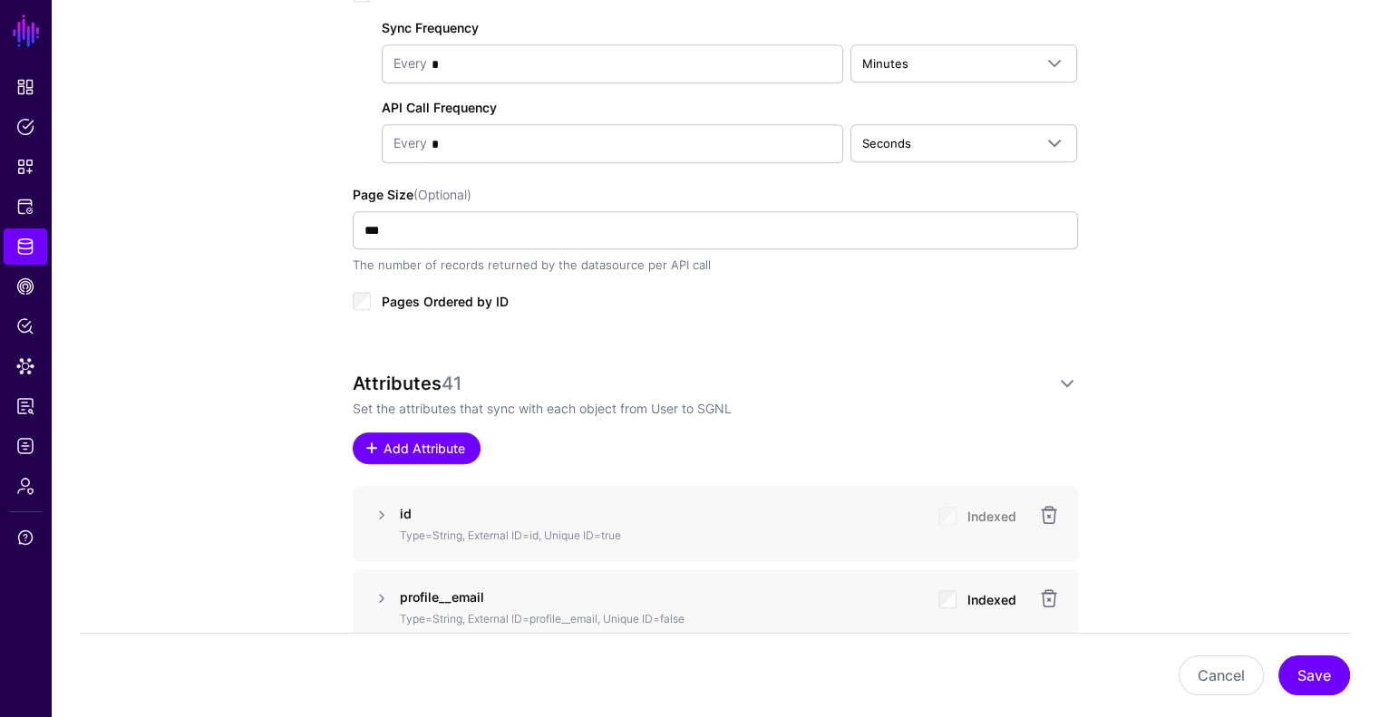
click at [429, 441] on span "Add Attribute" at bounding box center [424, 448] width 86 height 19
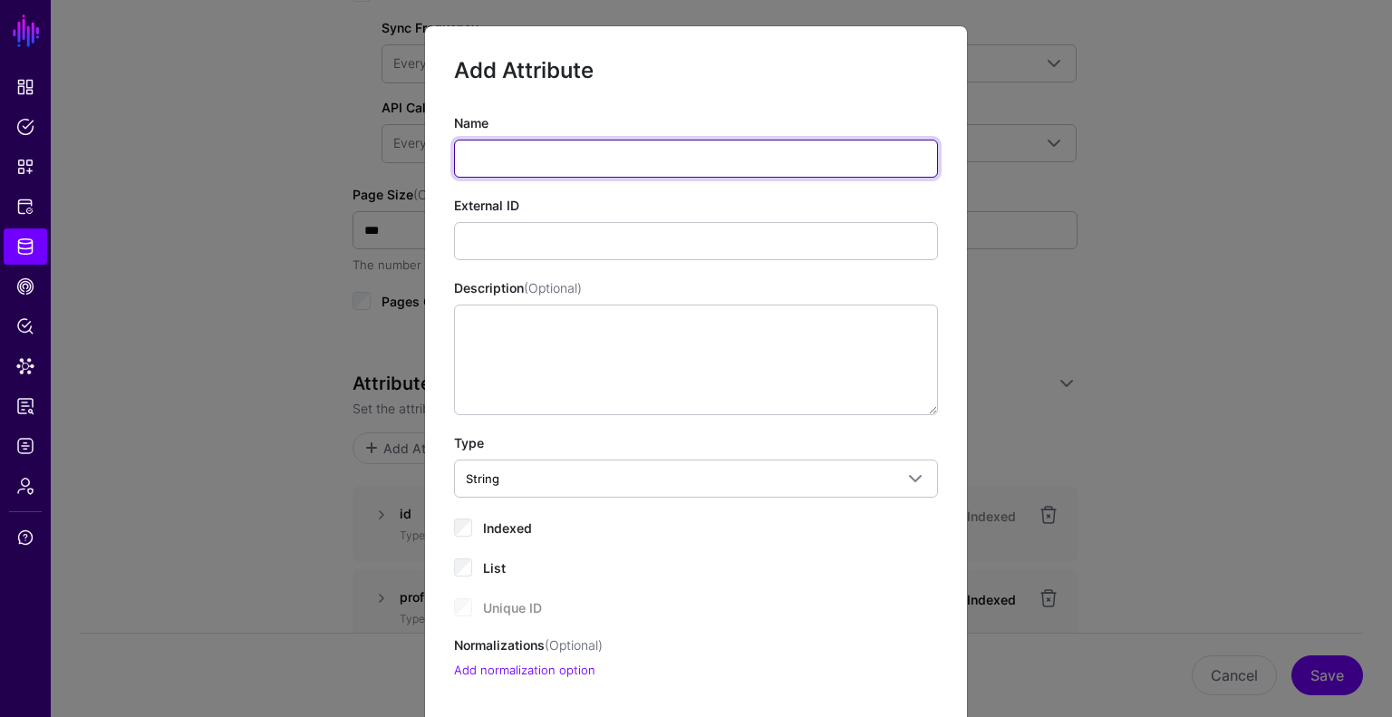
click at [622, 156] on input "Name" at bounding box center [696, 159] width 484 height 38
paste input "**********"
type input "**********"
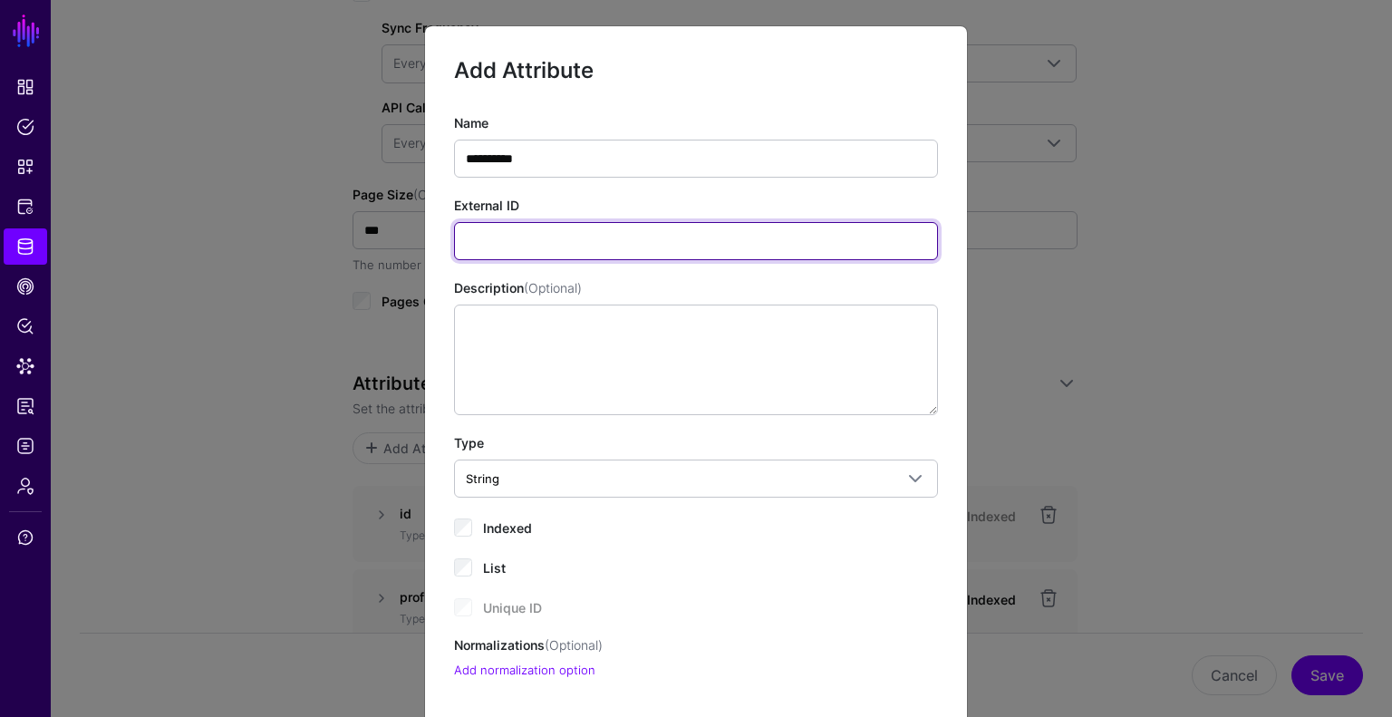
click at [606, 231] on input "External ID" at bounding box center [696, 241] width 484 height 38
paste input "**********"
type input "**********"
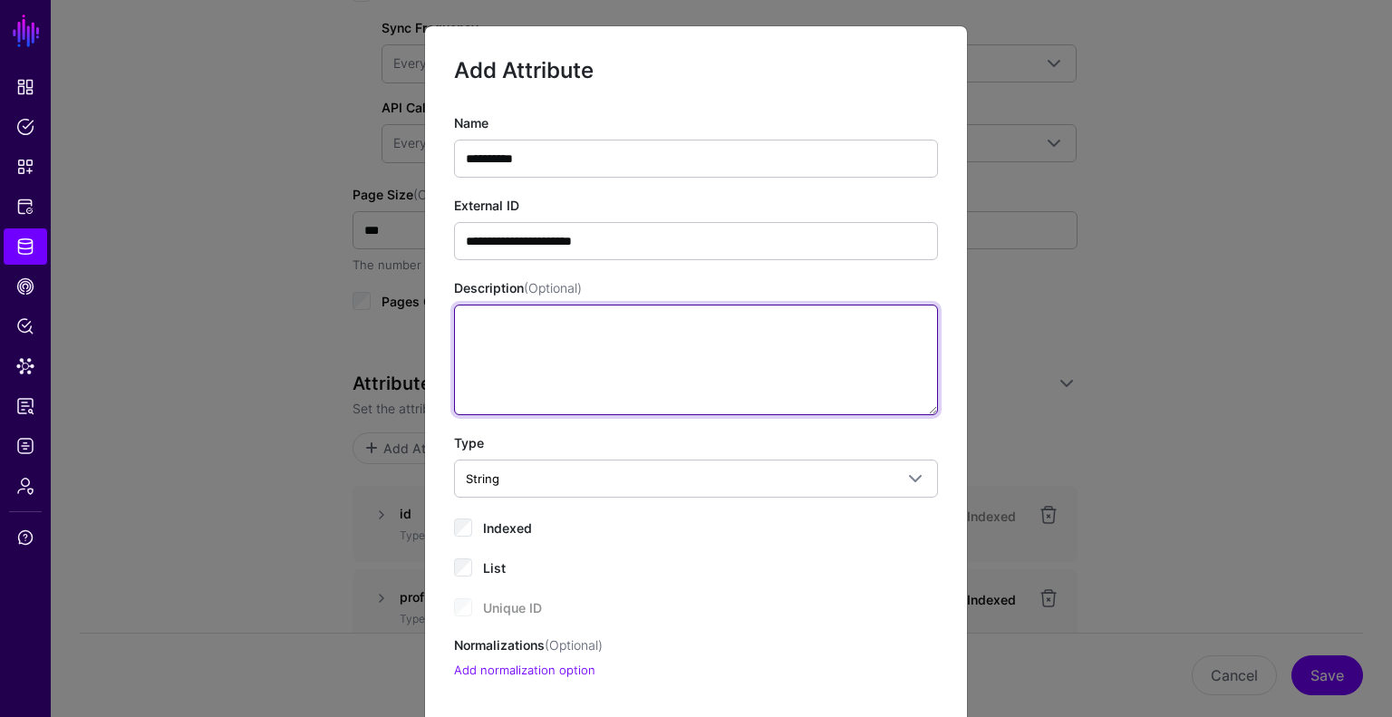
click at [554, 325] on textarea "Description (Optional)" at bounding box center [696, 360] width 484 height 111
paste textarea "**********"
type textarea "**********"
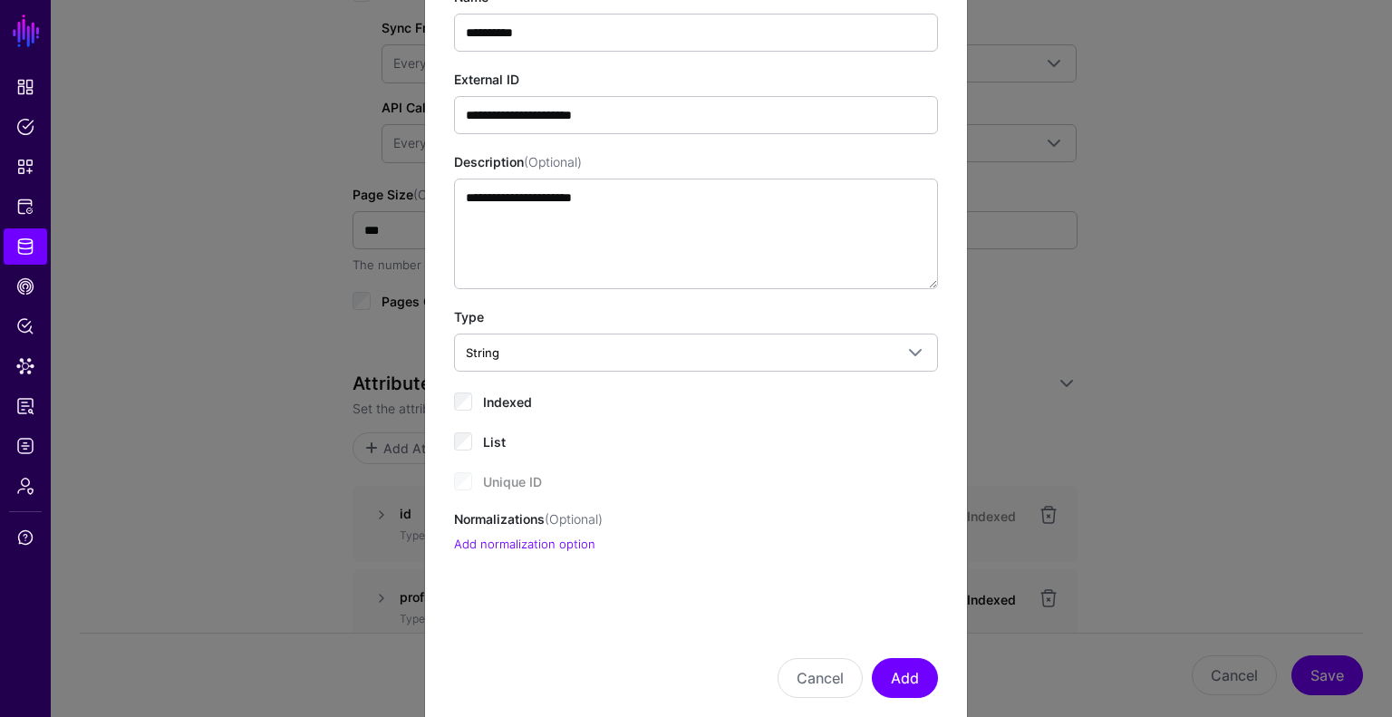
scroll to position [131, 0]
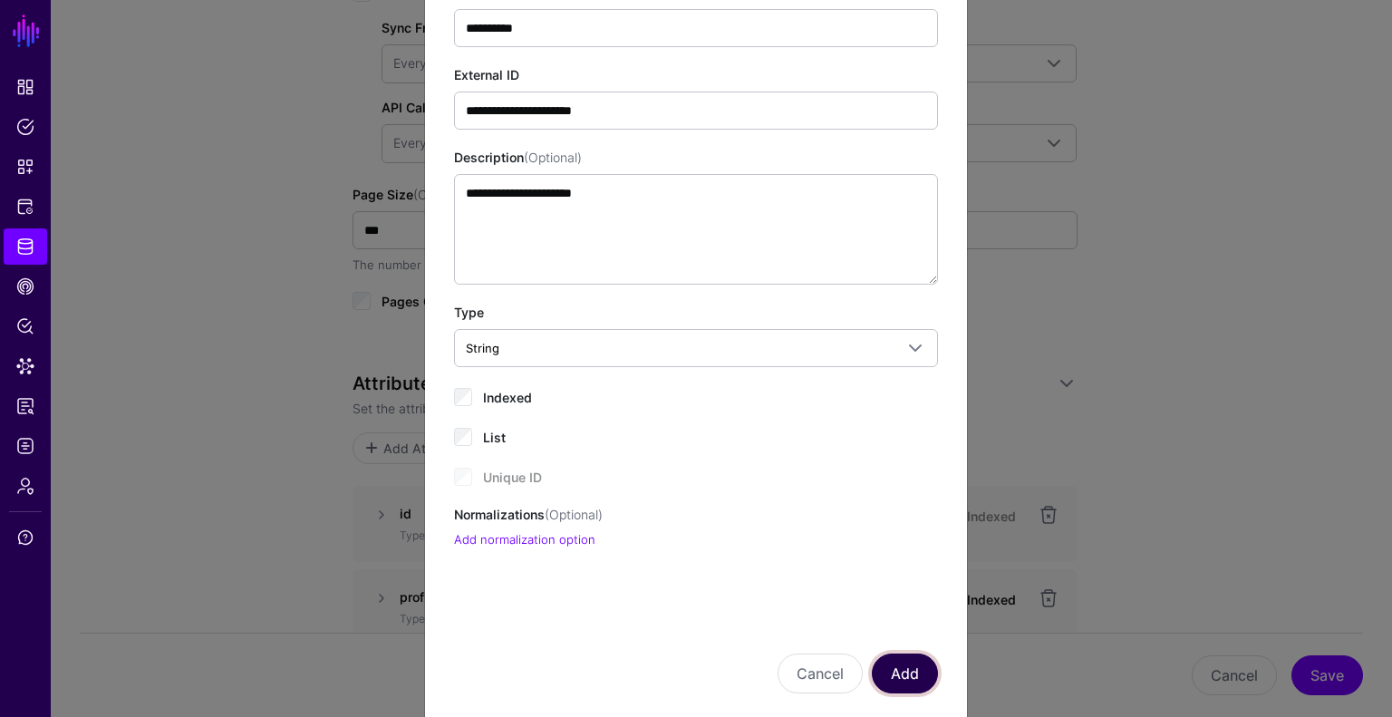
click at [911, 654] on button "Add" at bounding box center [905, 674] width 66 height 40
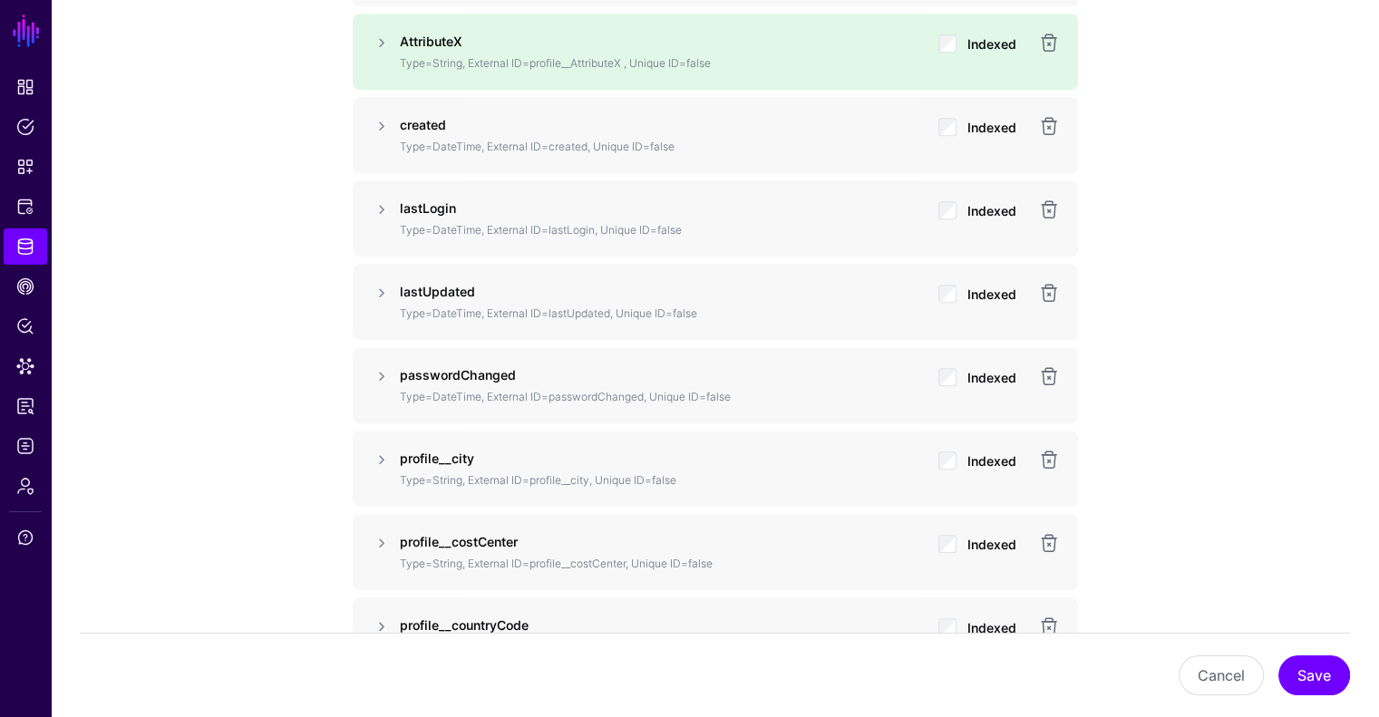
scroll to position [1835, 0]
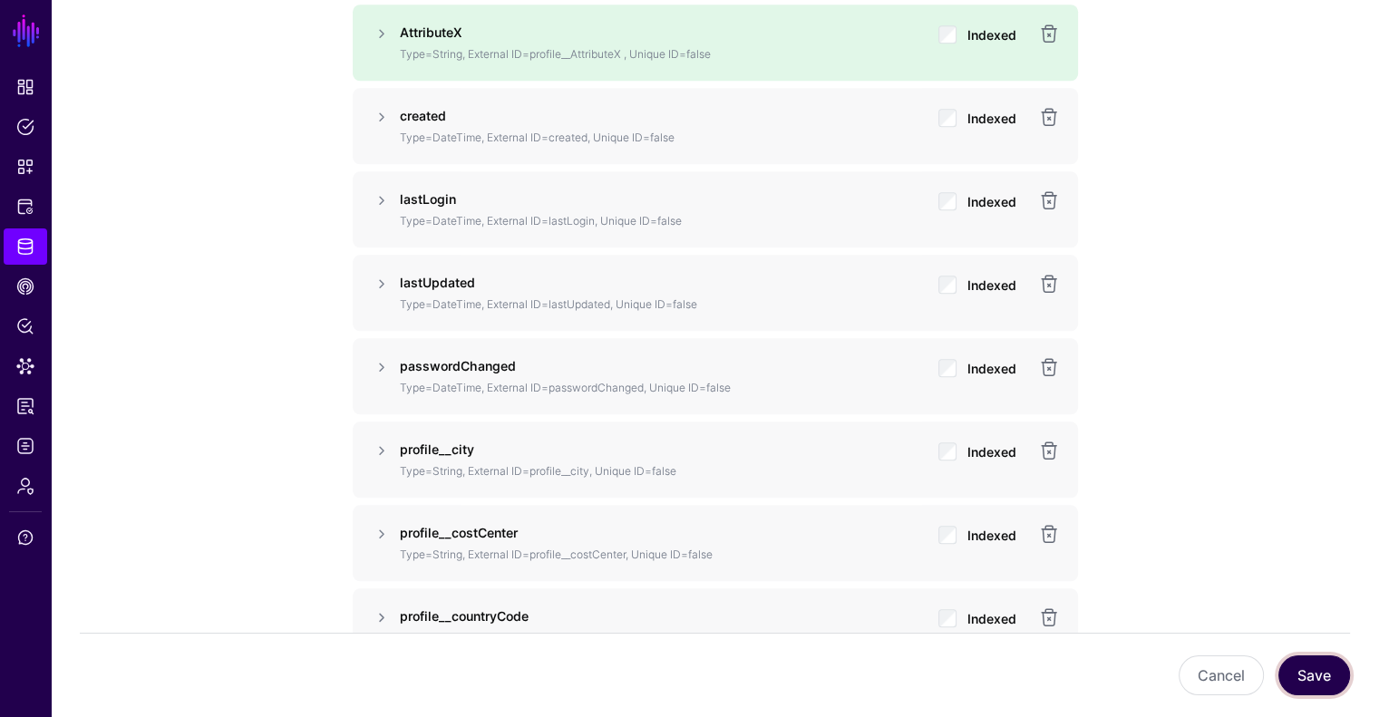
click at [1322, 685] on button "Save" at bounding box center [1314, 675] width 72 height 40
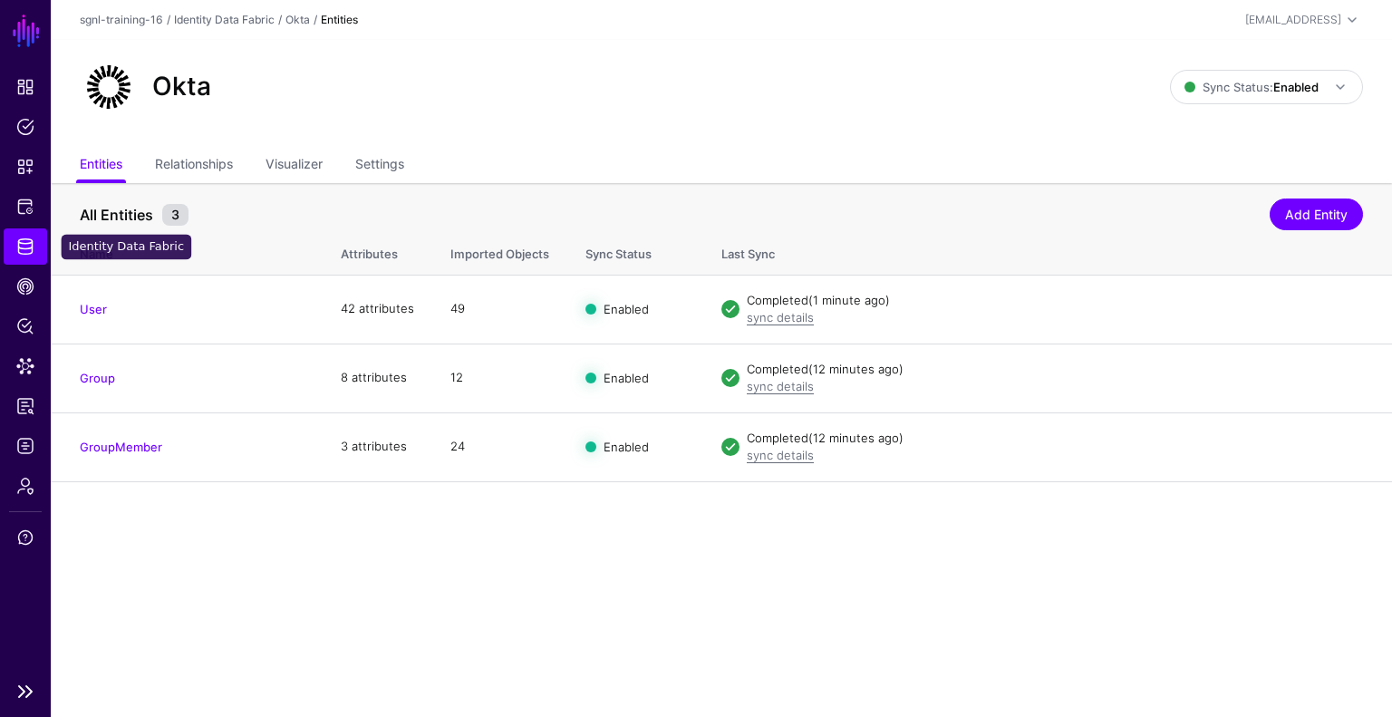
click at [25, 241] on span "Identity Data Fabric" at bounding box center [25, 246] width 18 height 18
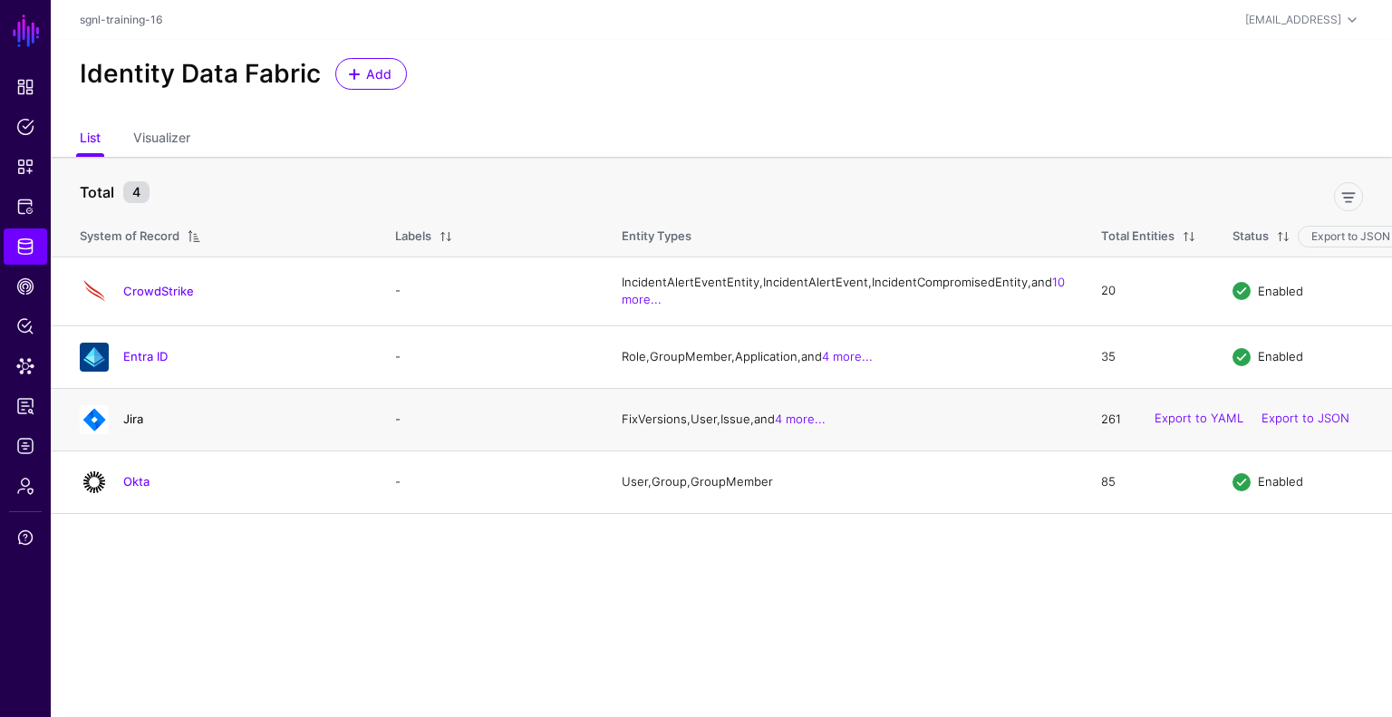
click at [137, 426] on link "Jira" at bounding box center [133, 419] width 20 height 15
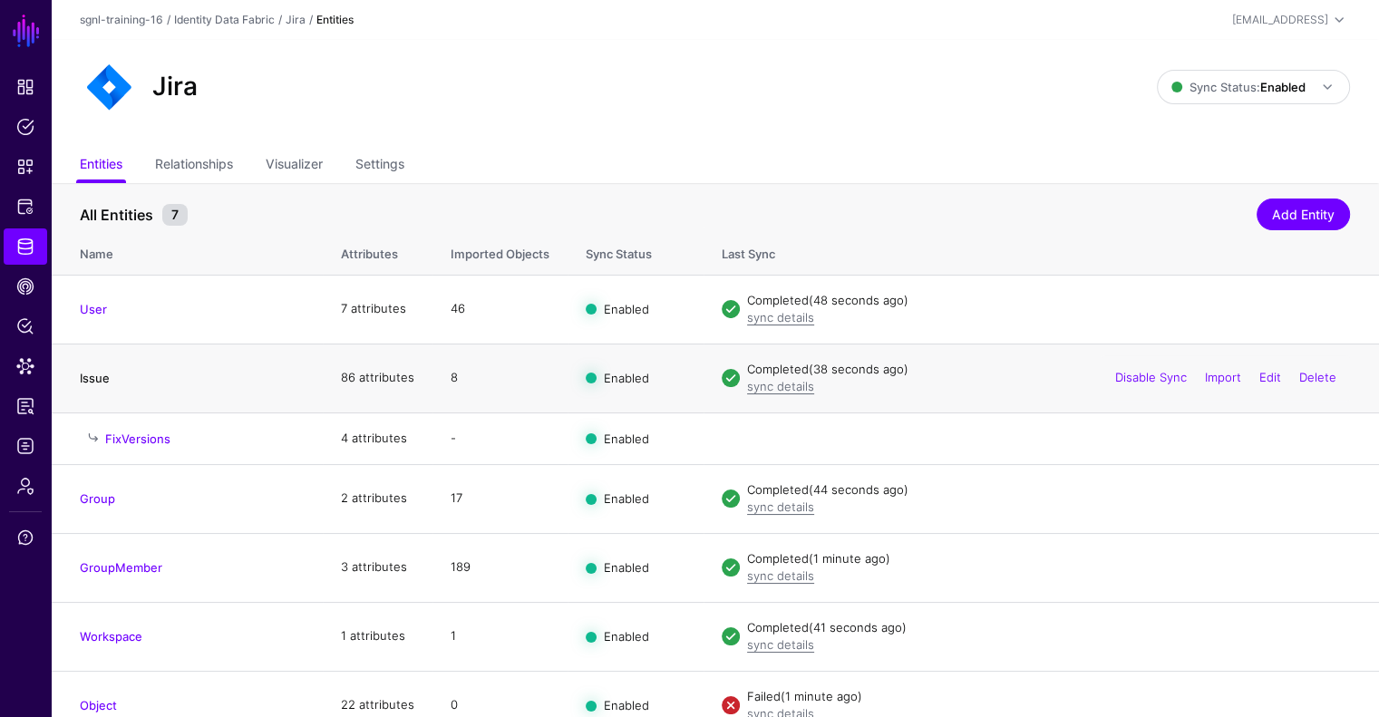
click at [88, 373] on link "Issue" at bounding box center [95, 378] width 30 height 15
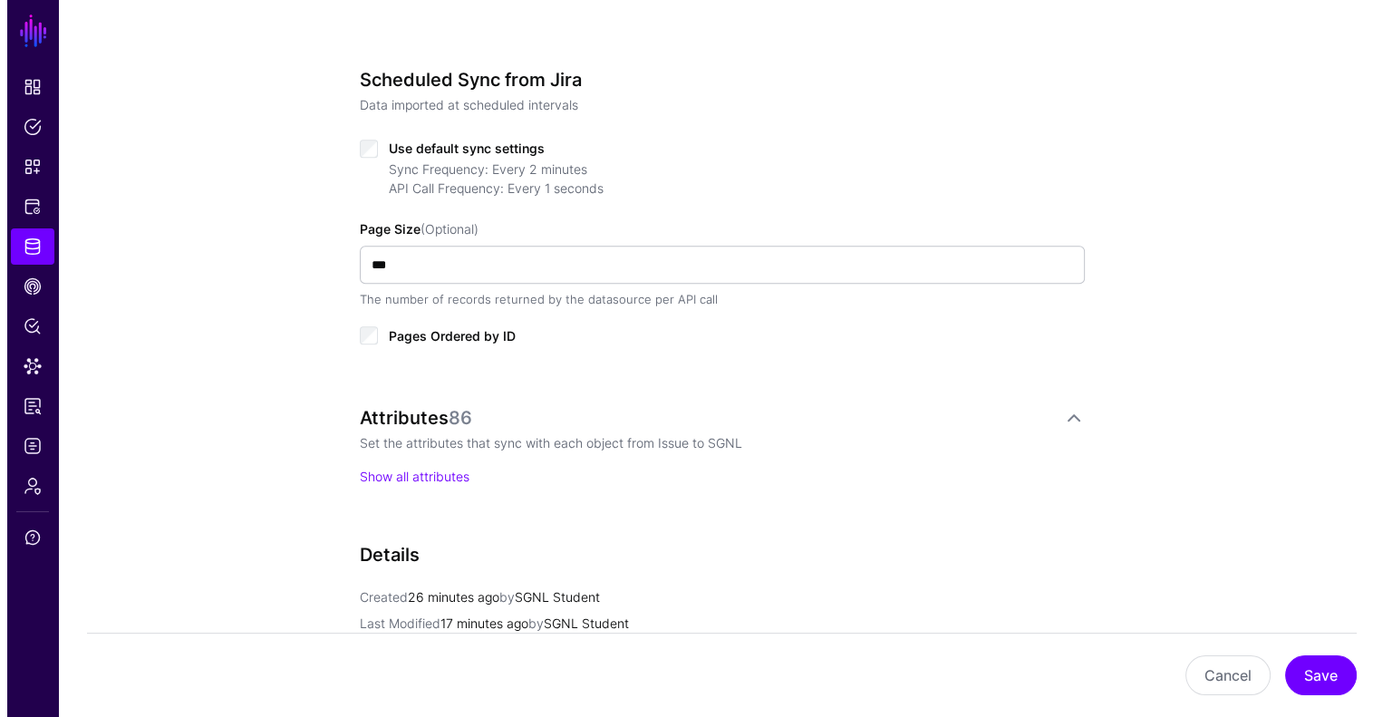
scroll to position [867, 0]
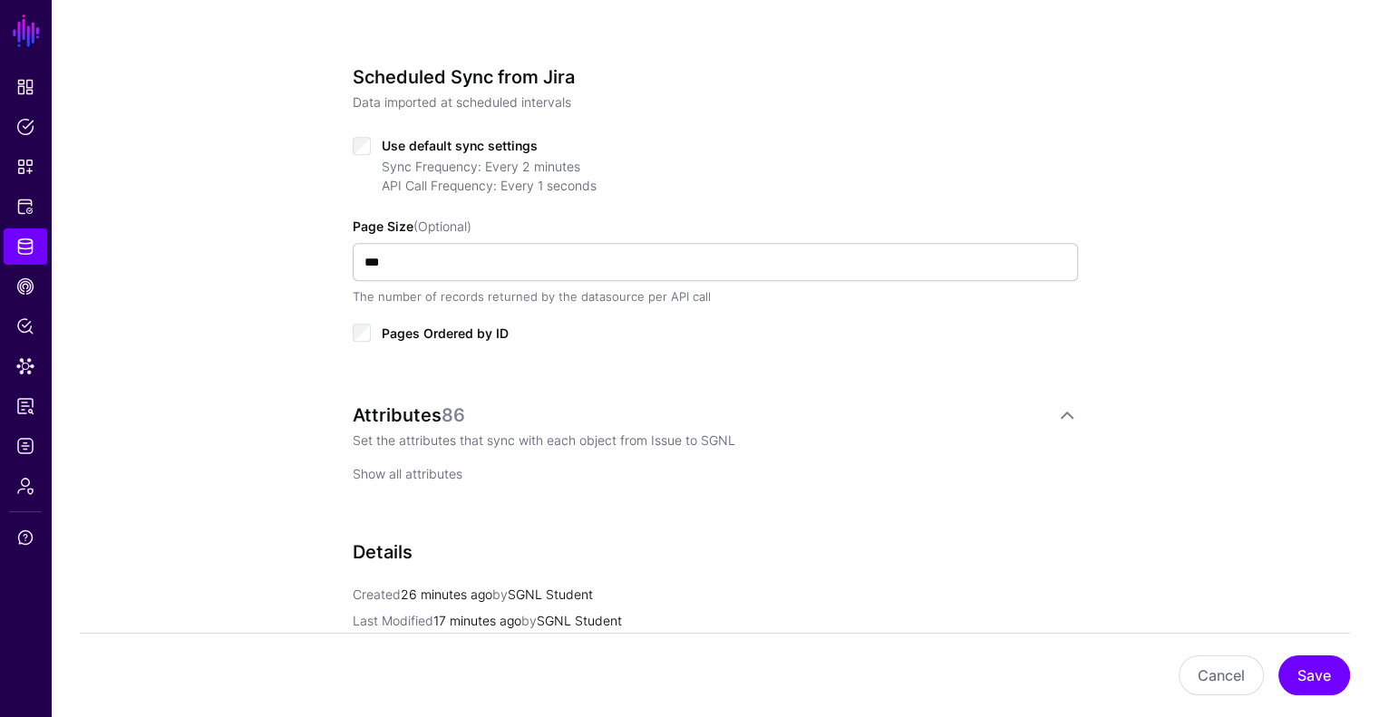
click at [416, 466] on link "Show all attributes" at bounding box center [408, 473] width 110 height 15
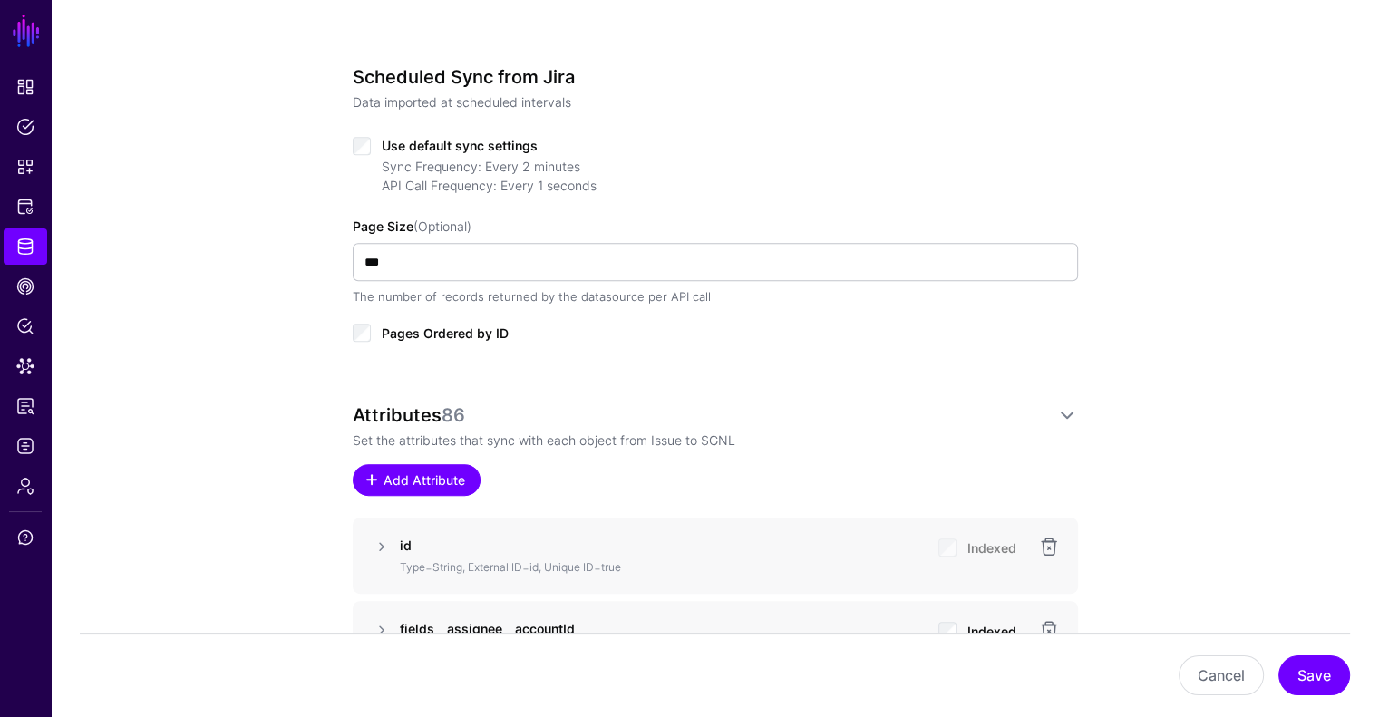
click at [431, 466] on link "Add Attribute" at bounding box center [417, 480] width 128 height 32
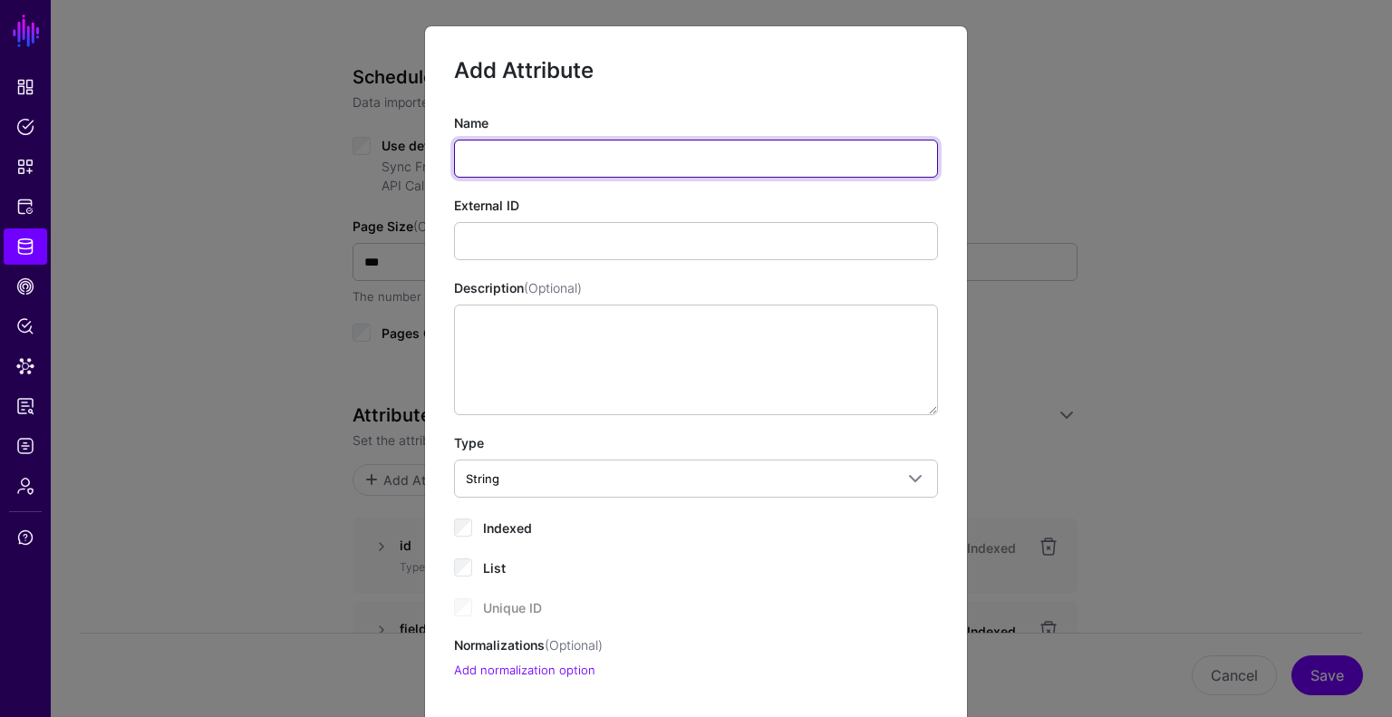
click at [584, 170] on input "Name" at bounding box center [696, 159] width 484 height 38
paste input "**********"
type input "**********"
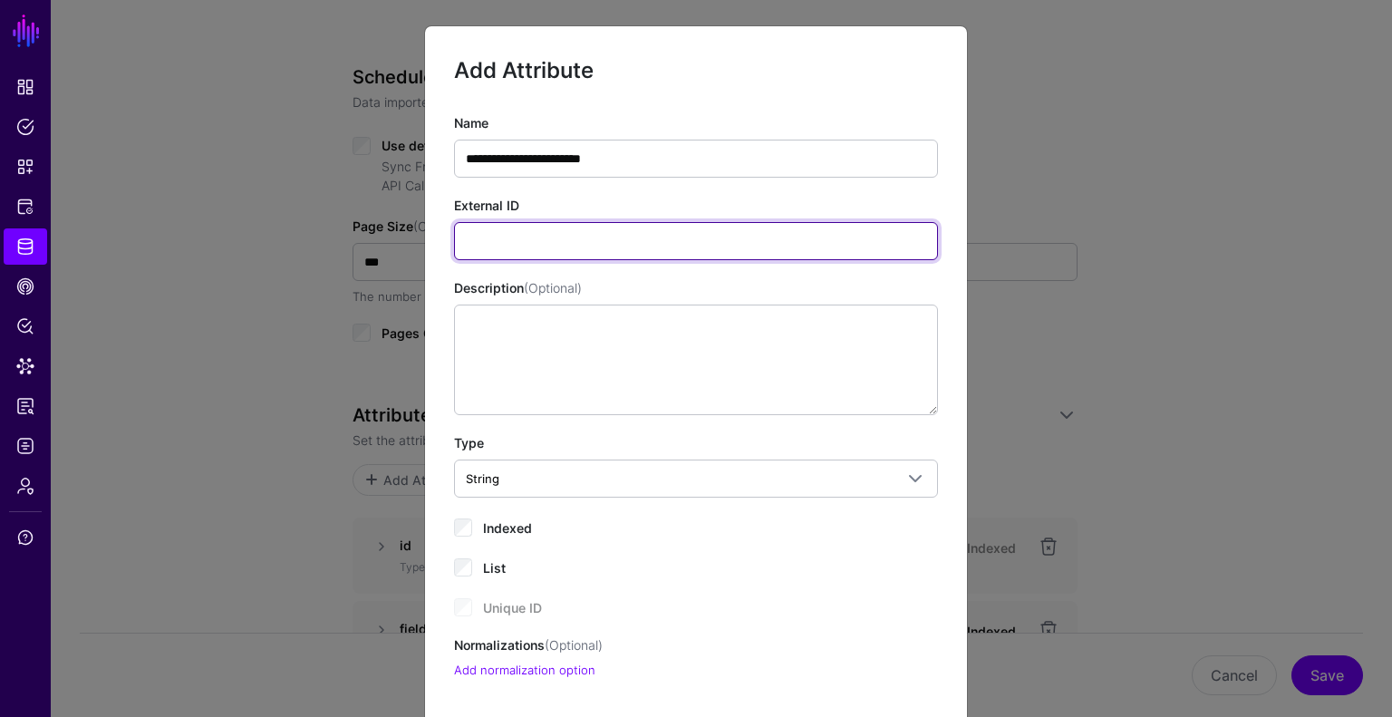
click at [566, 246] on input "External ID" at bounding box center [696, 241] width 484 height 38
paste input "**********"
type input "**********"
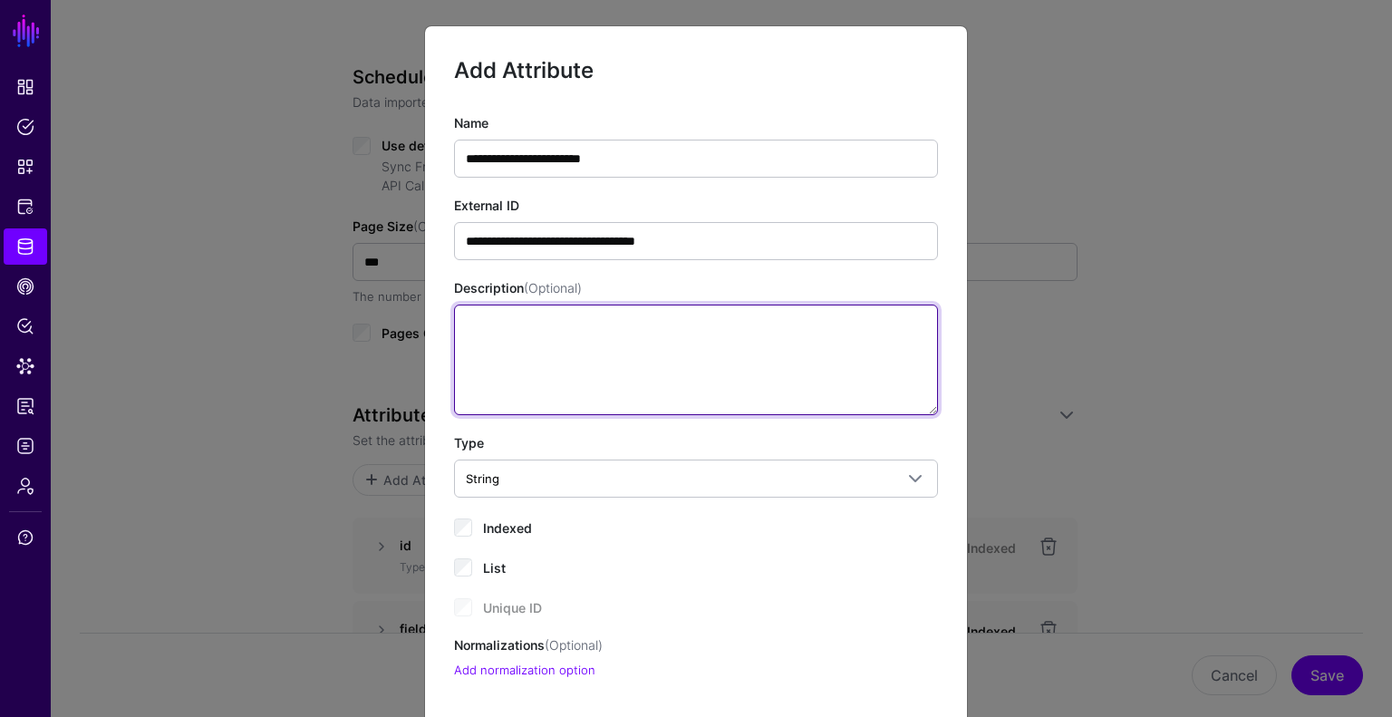
paste textarea "**********"
click at [577, 319] on textarea "Description (Optional)" at bounding box center [696, 360] width 484 height 111
type textarea "**********"
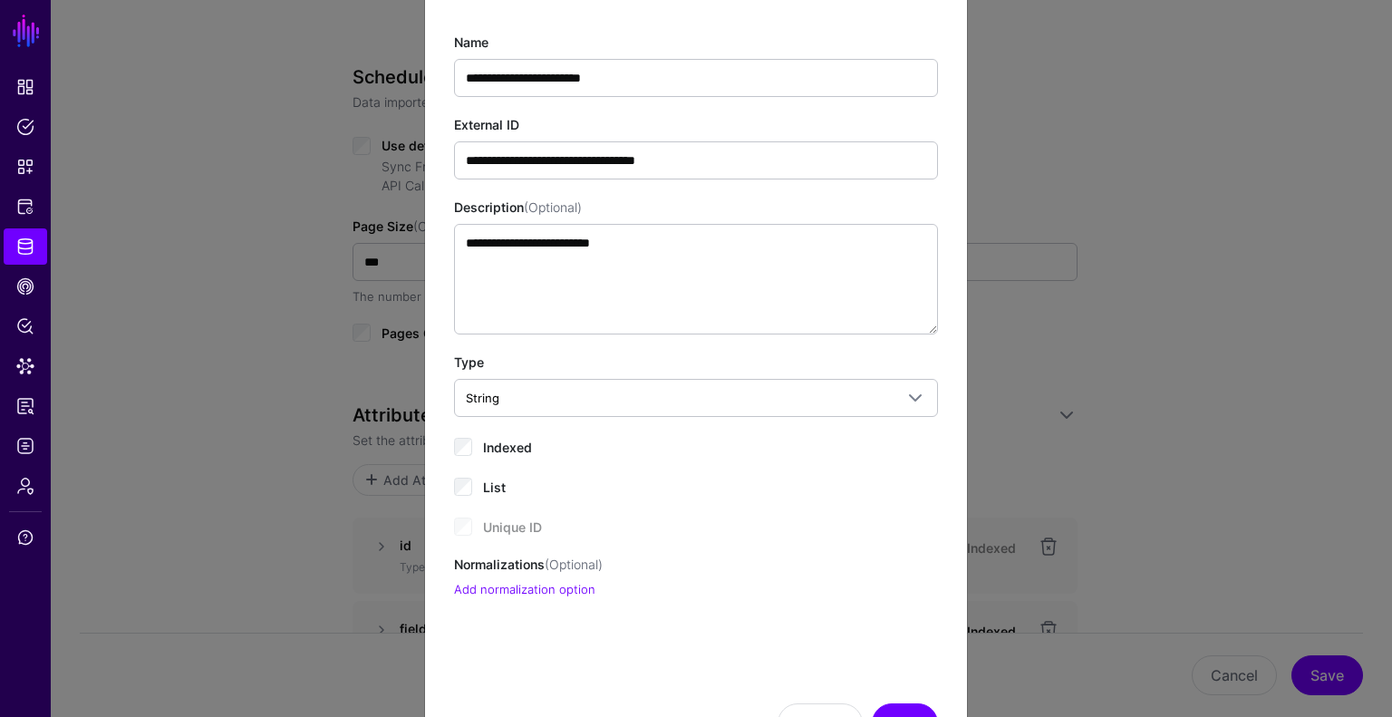
scroll to position [87, 0]
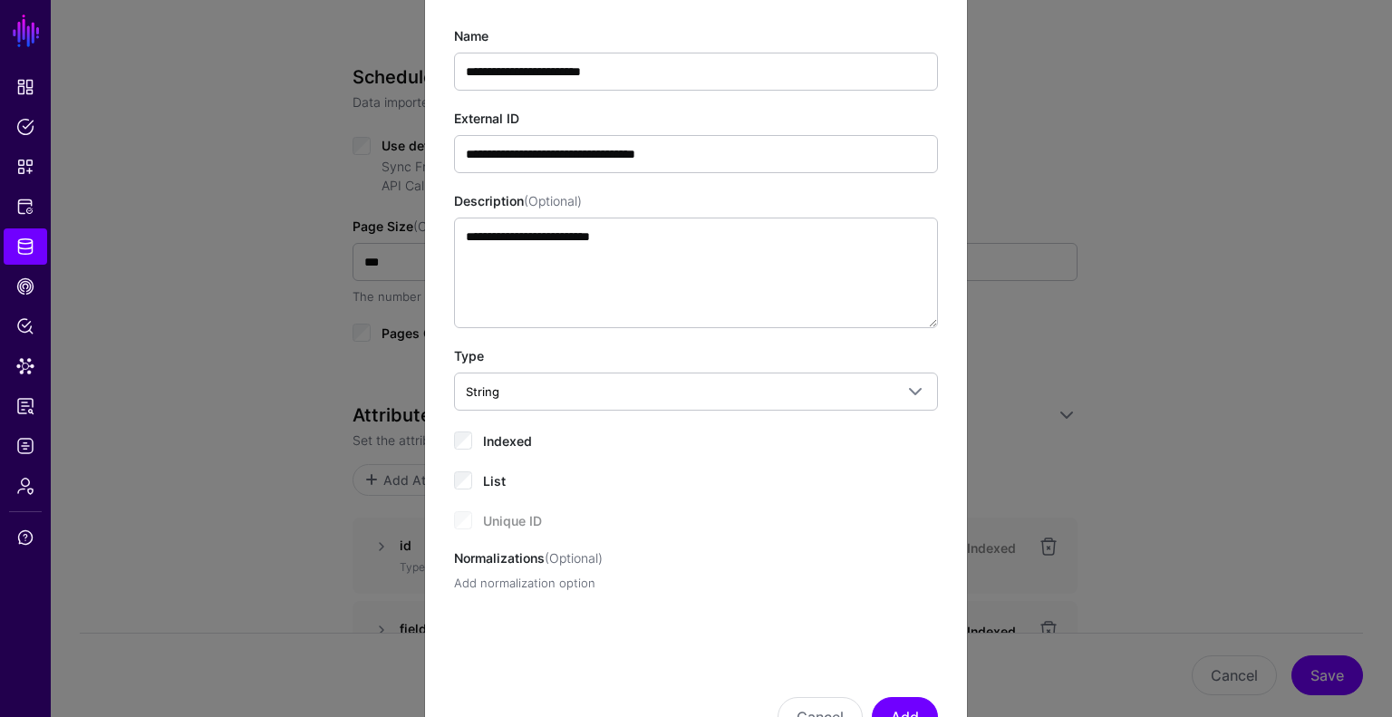
click at [566, 586] on link "Add normalization option" at bounding box center [524, 583] width 141 height 15
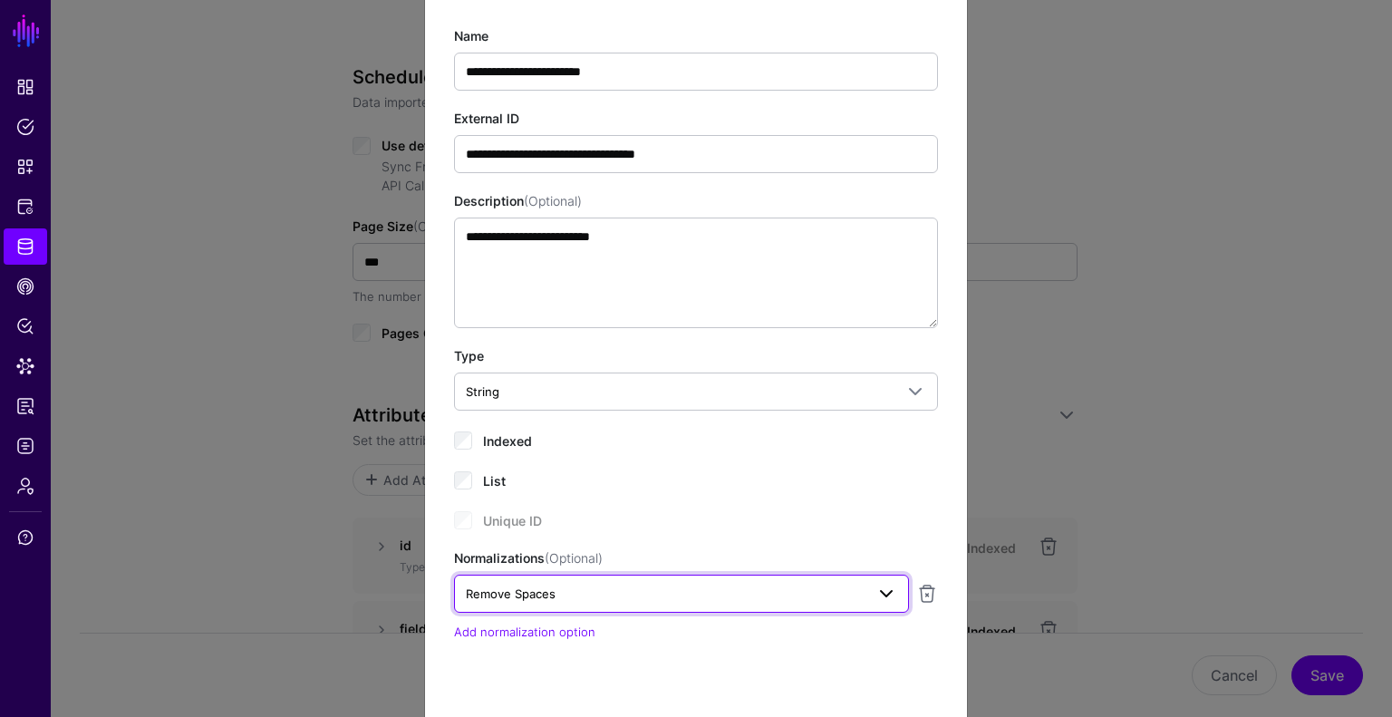
click at [606, 593] on span "Remove Spaces" at bounding box center [665, 594] width 399 height 20
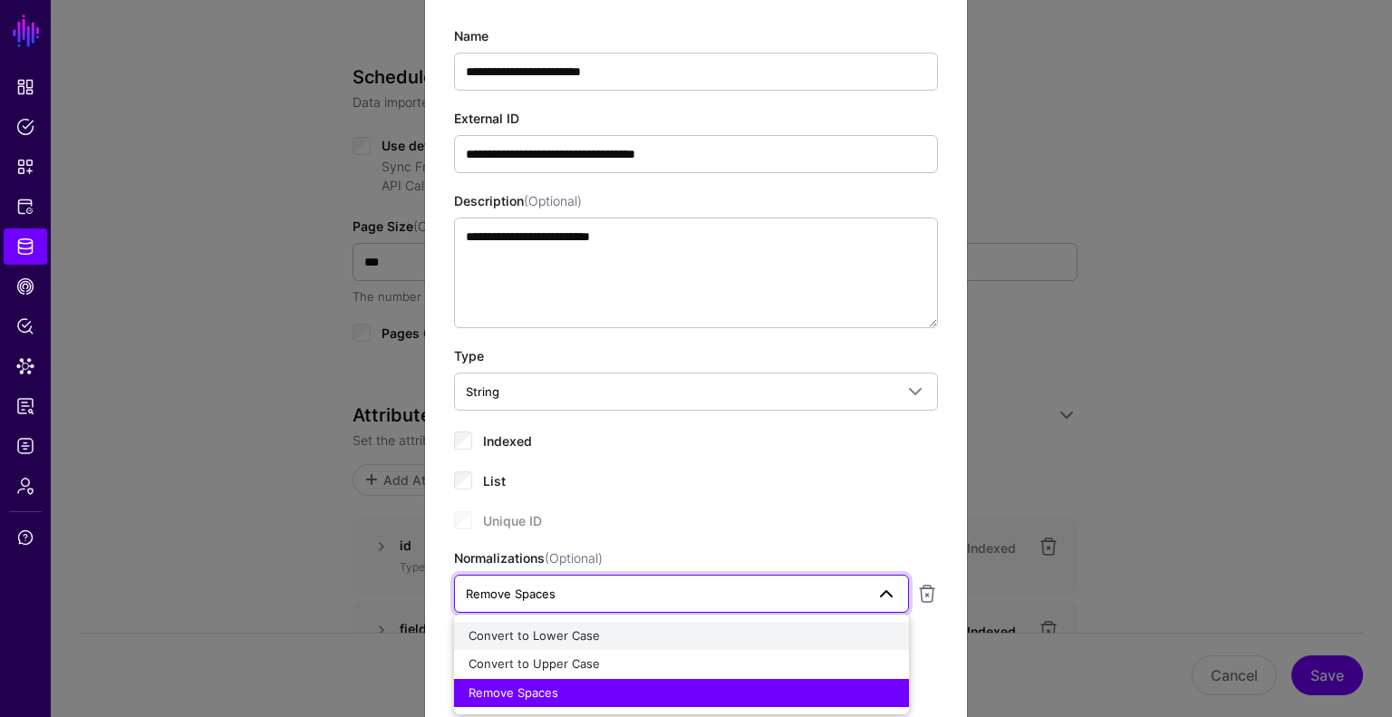
click at [583, 633] on span "Convert to Lower Case" at bounding box center [534, 635] width 131 height 15
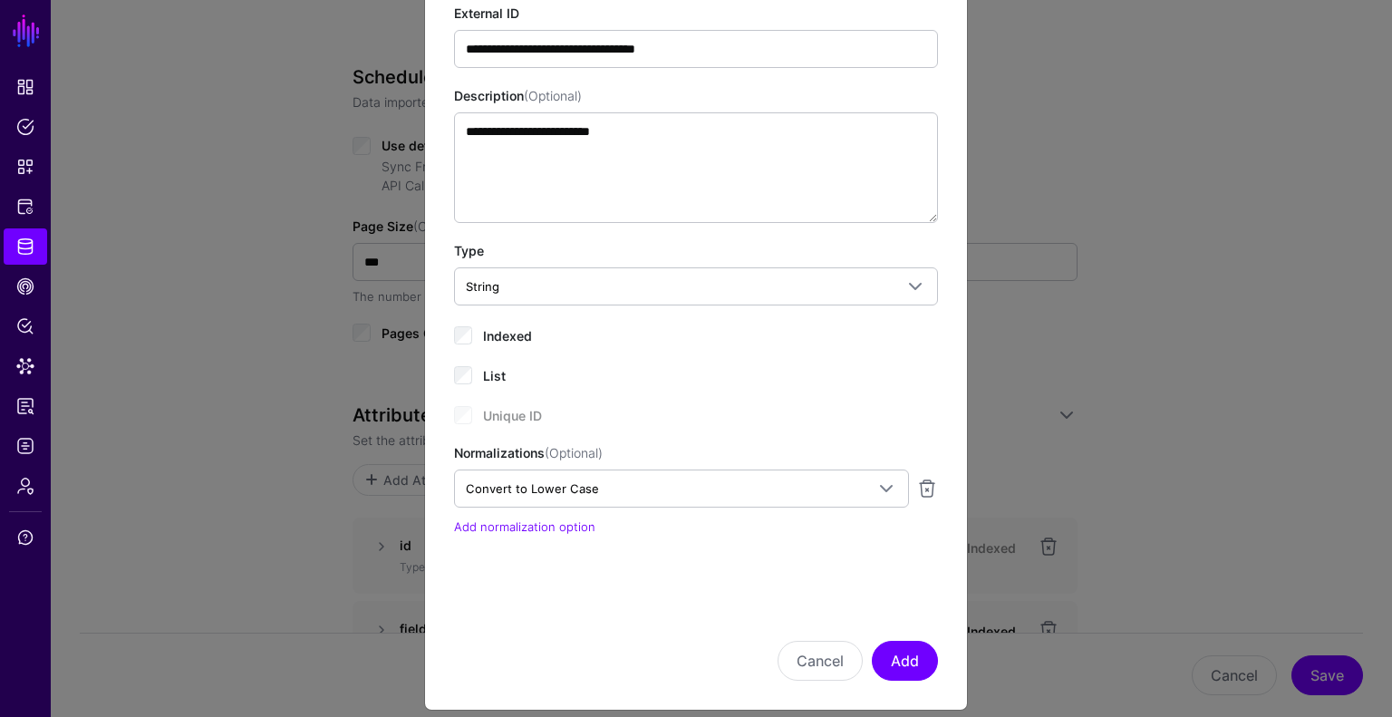
scroll to position [199, 0]
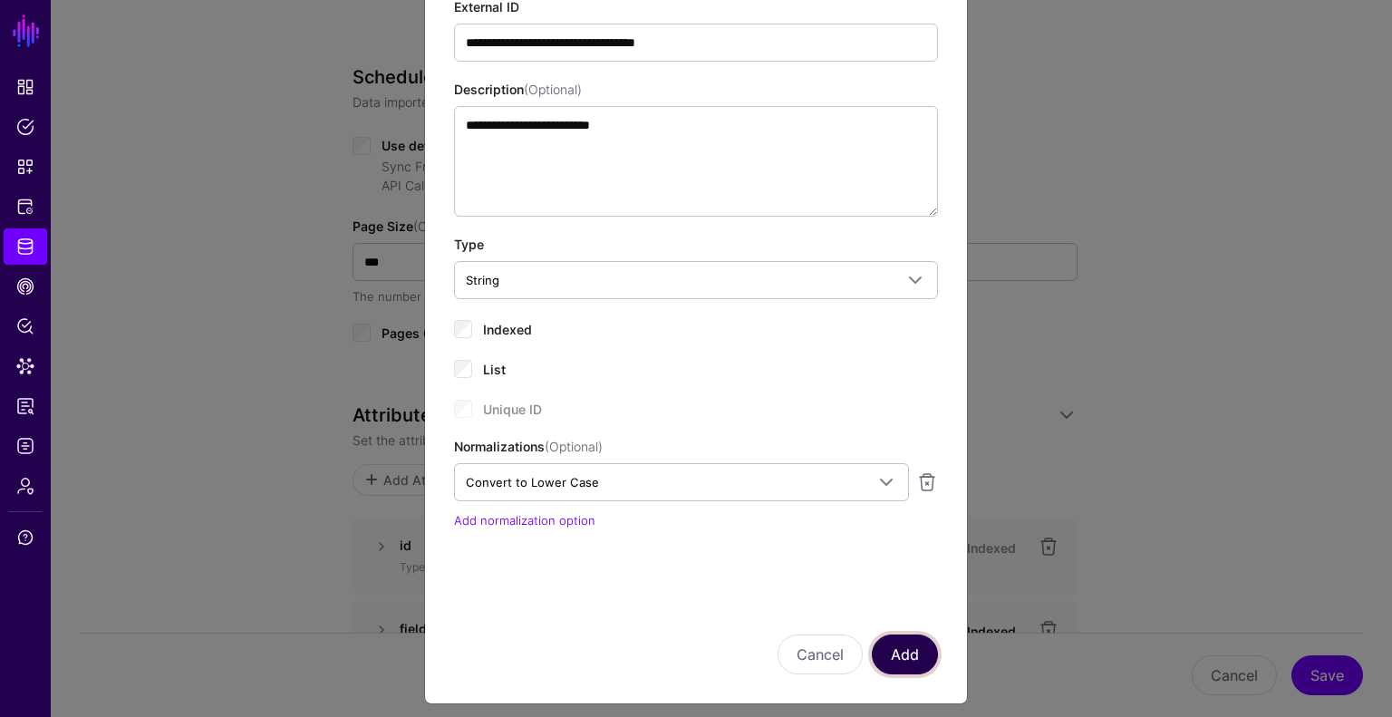
click at [919, 635] on button "Add" at bounding box center [905, 655] width 66 height 40
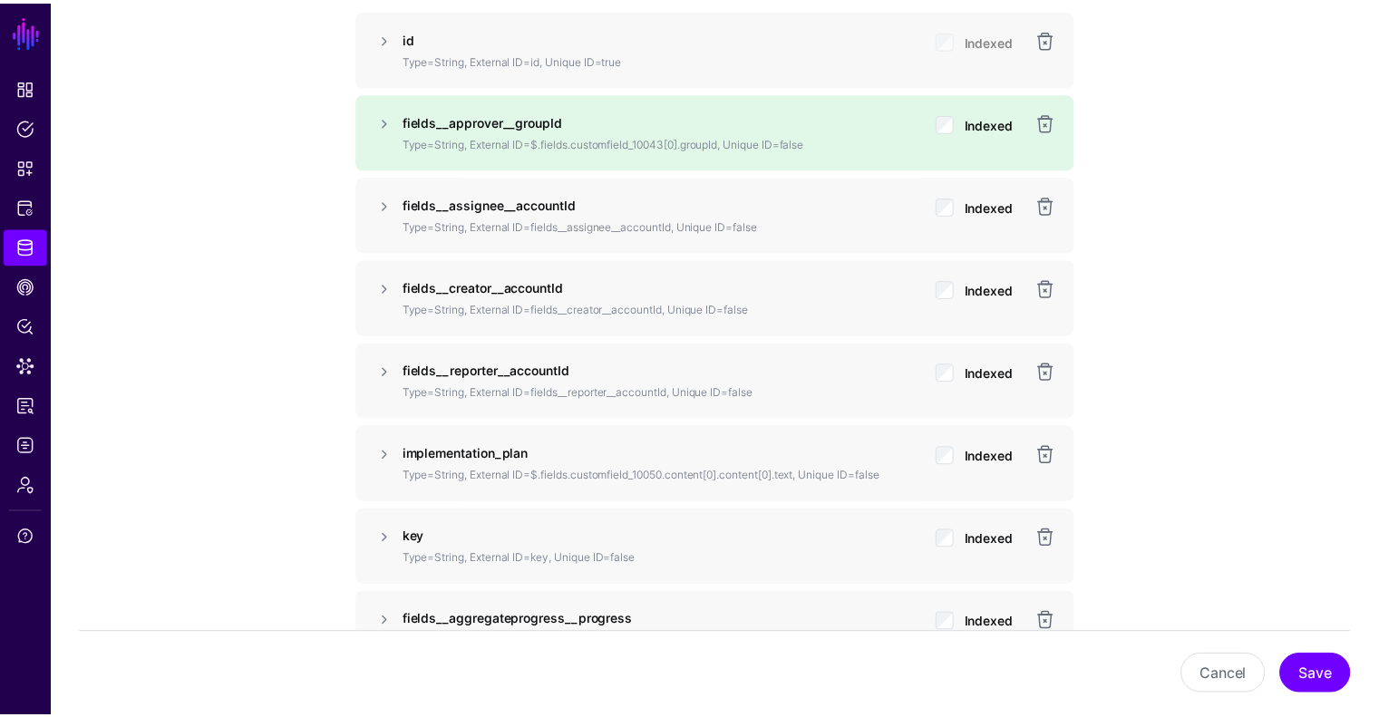
scroll to position [1465, 0]
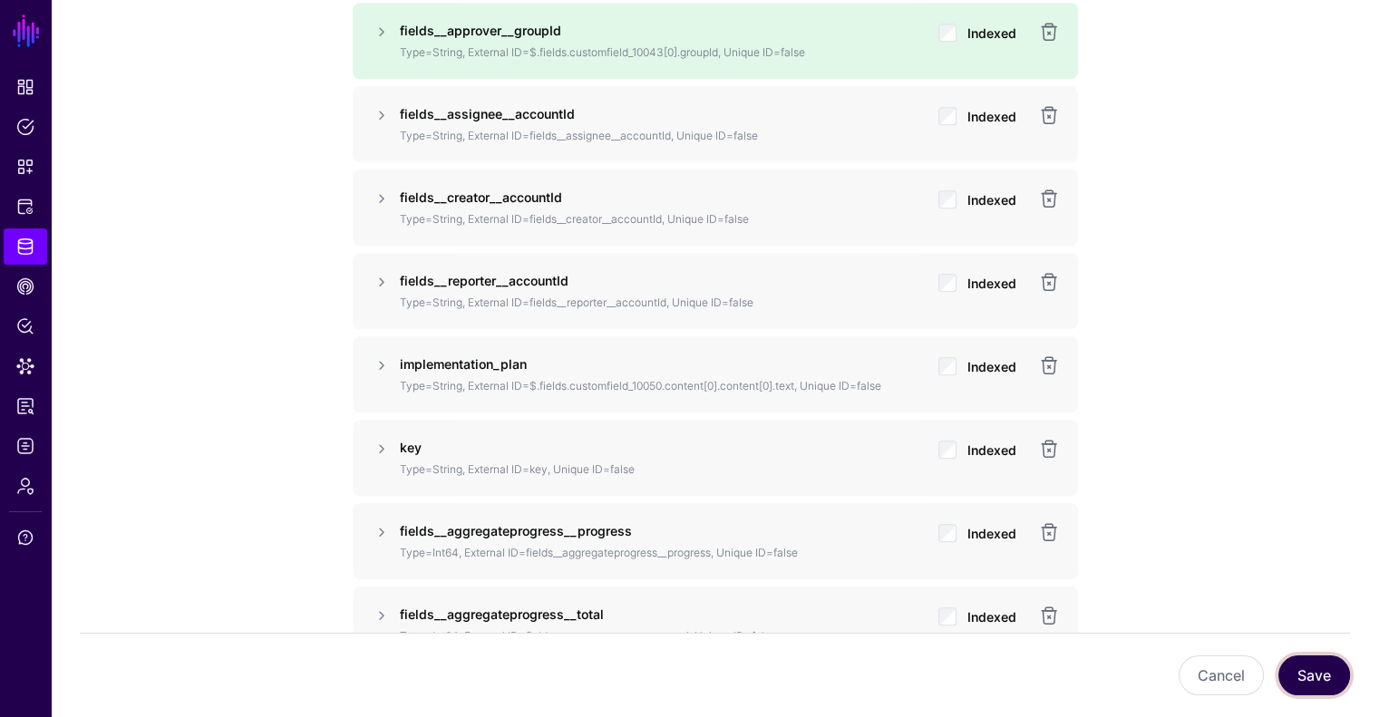
click at [1324, 667] on button "Save" at bounding box center [1314, 675] width 72 height 40
